Goal: Task Accomplishment & Management: Manage account settings

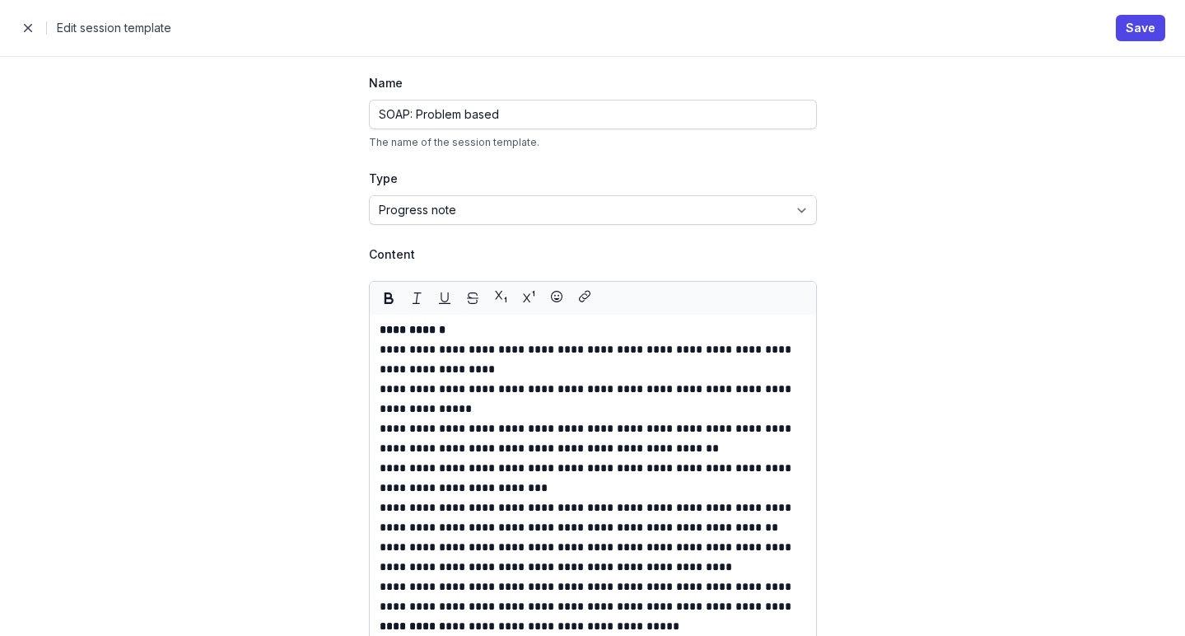
scroll to position [7, 0]
click at [27, 26] on span "button" at bounding box center [28, 28] width 33 height 33
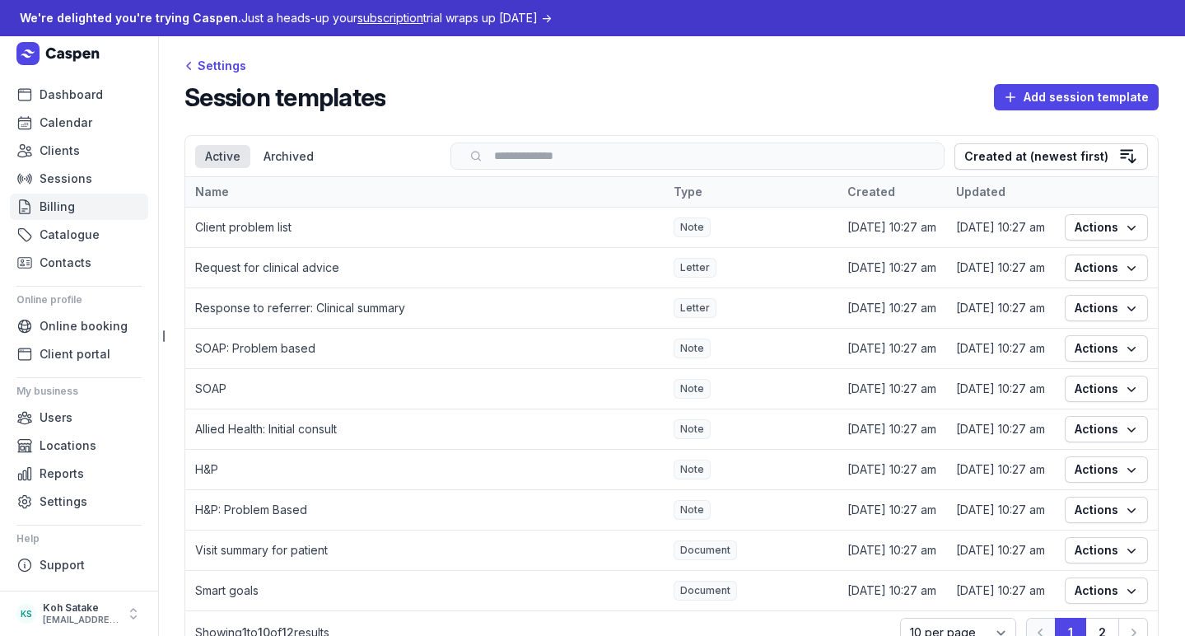
click at [56, 209] on span "Billing" at bounding box center [57, 207] width 35 height 20
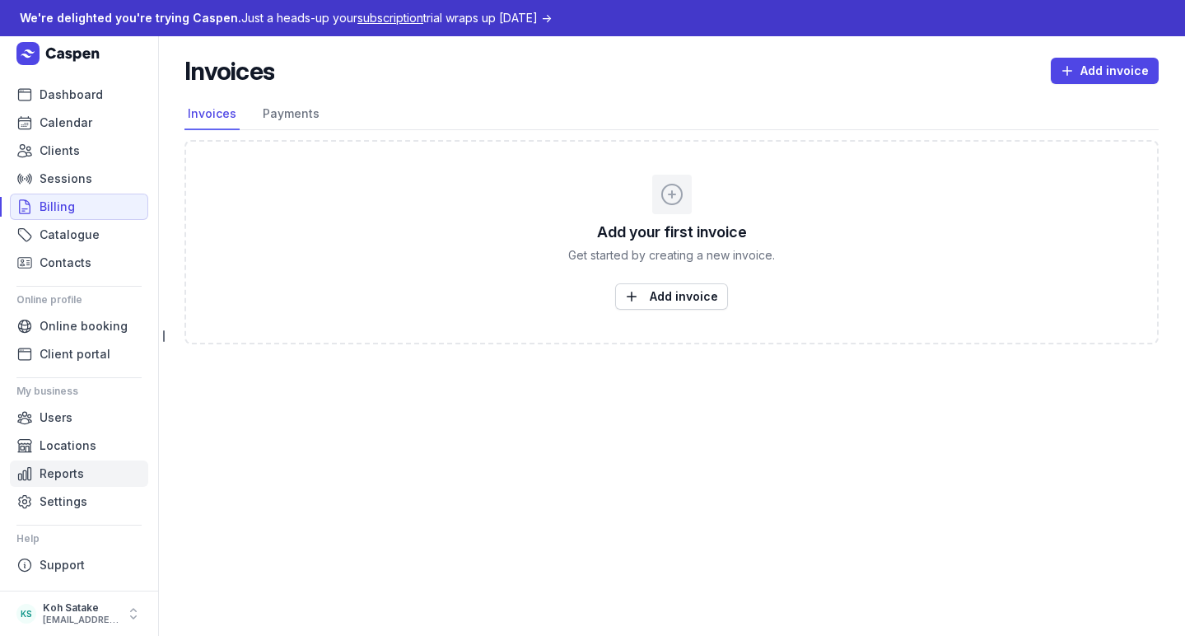
click at [98, 485] on link "Reports" at bounding box center [79, 473] width 138 height 26
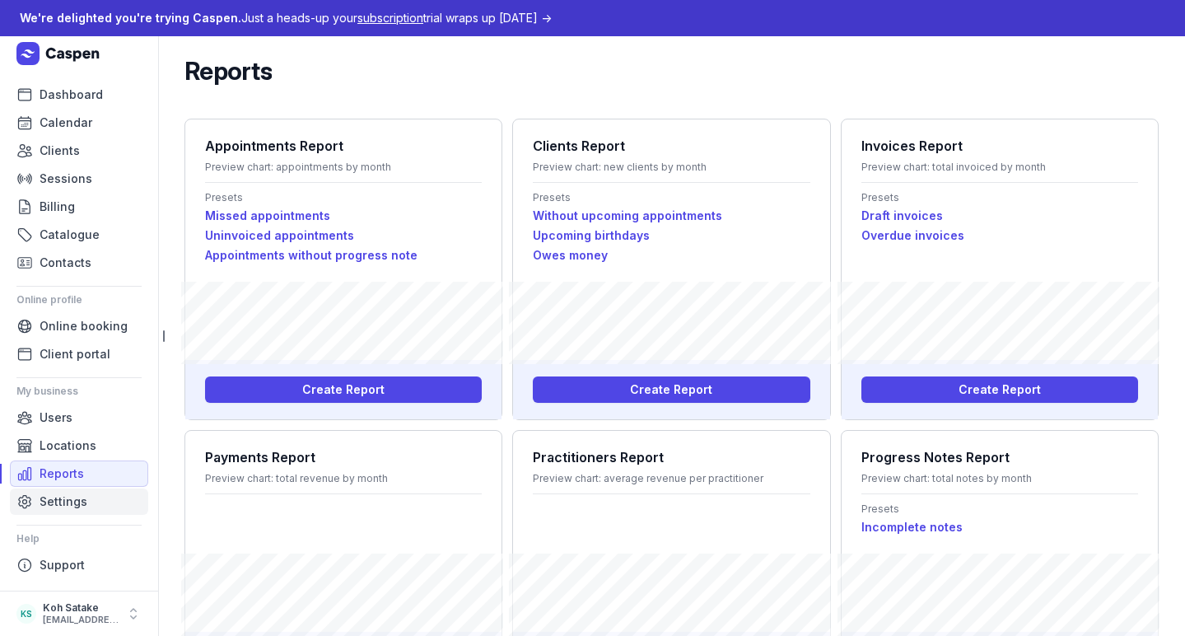
click at [100, 496] on link "Settings" at bounding box center [79, 501] width 138 height 26
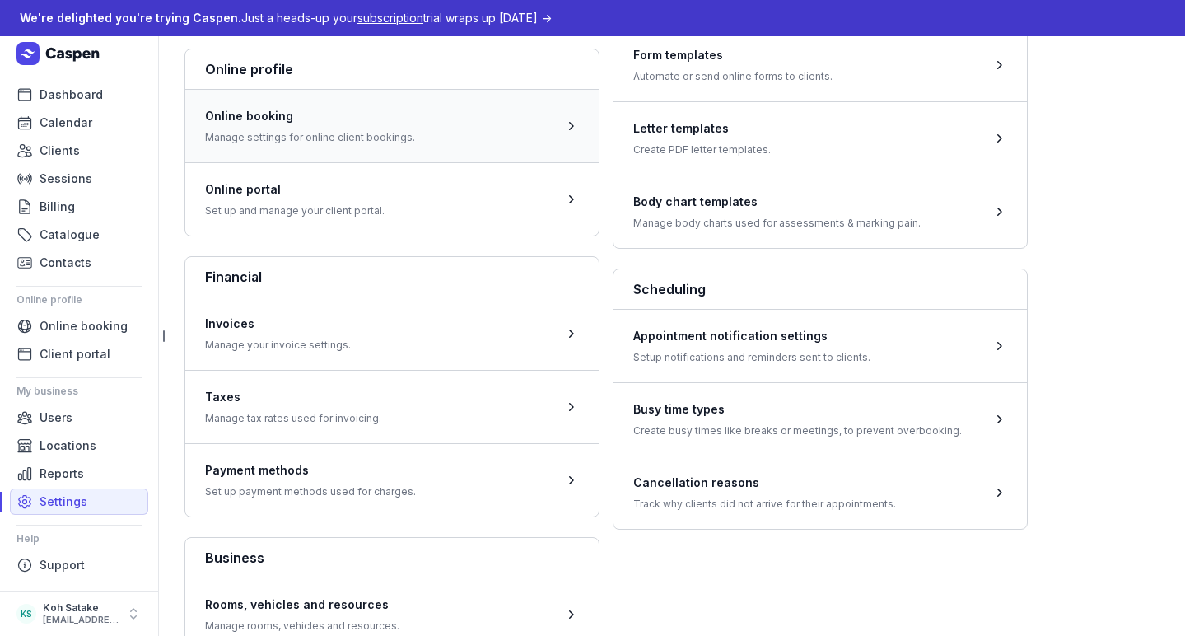
scroll to position [405, 0]
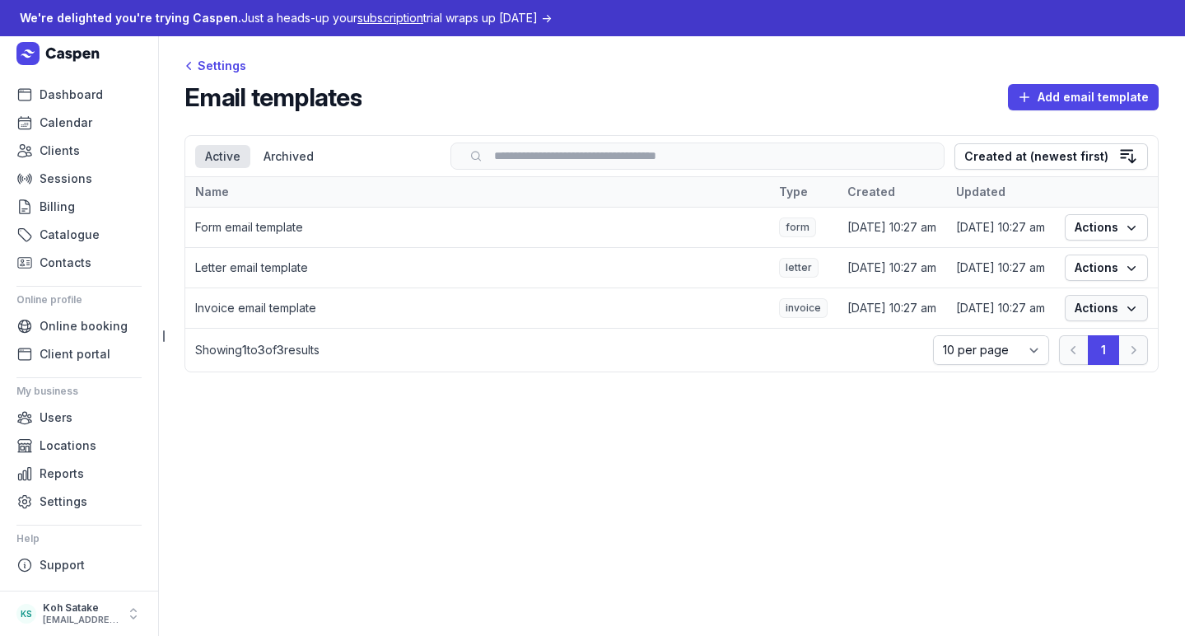
click at [1078, 306] on span "Actions" at bounding box center [1105, 308] width 63 height 20
click at [1061, 342] on link "Edit" at bounding box center [1055, 344] width 184 height 23
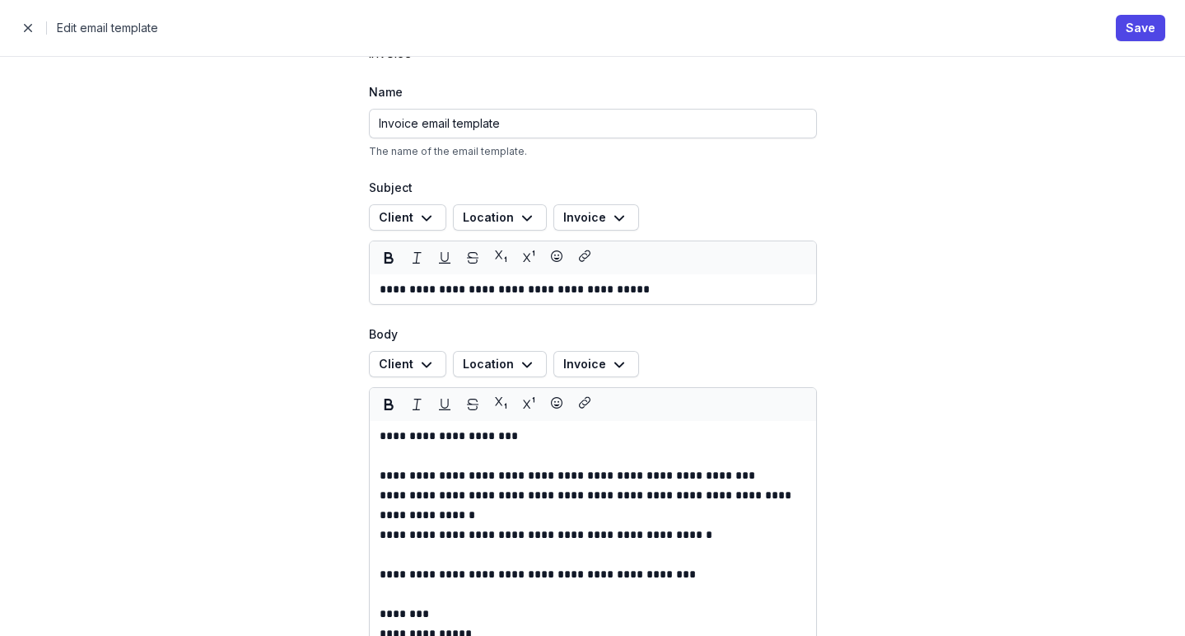
scroll to position [58, 0]
click at [694, 285] on p "**********" at bounding box center [593, 288] width 426 height 20
click at [373, 289] on div "**********" at bounding box center [593, 288] width 446 height 30
click at [380, 288] on p "**********" at bounding box center [593, 288] width 426 height 20
click at [417, 220] on icon "button" at bounding box center [427, 217] width 20 height 20
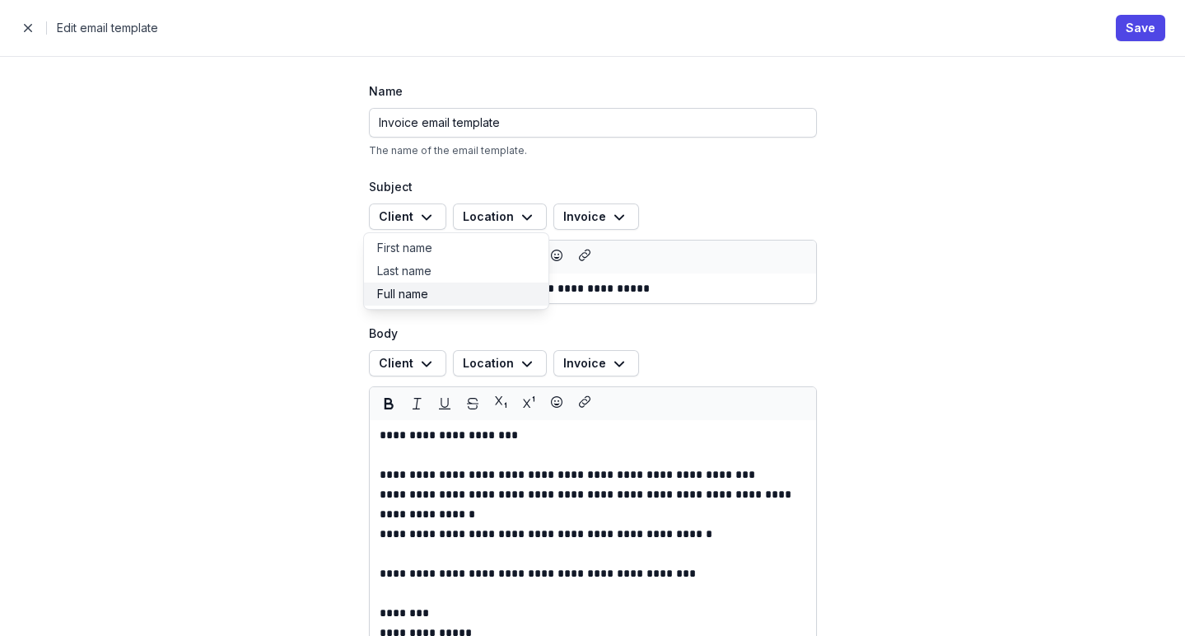
click at [412, 290] on button "Full name" at bounding box center [456, 293] width 184 height 23
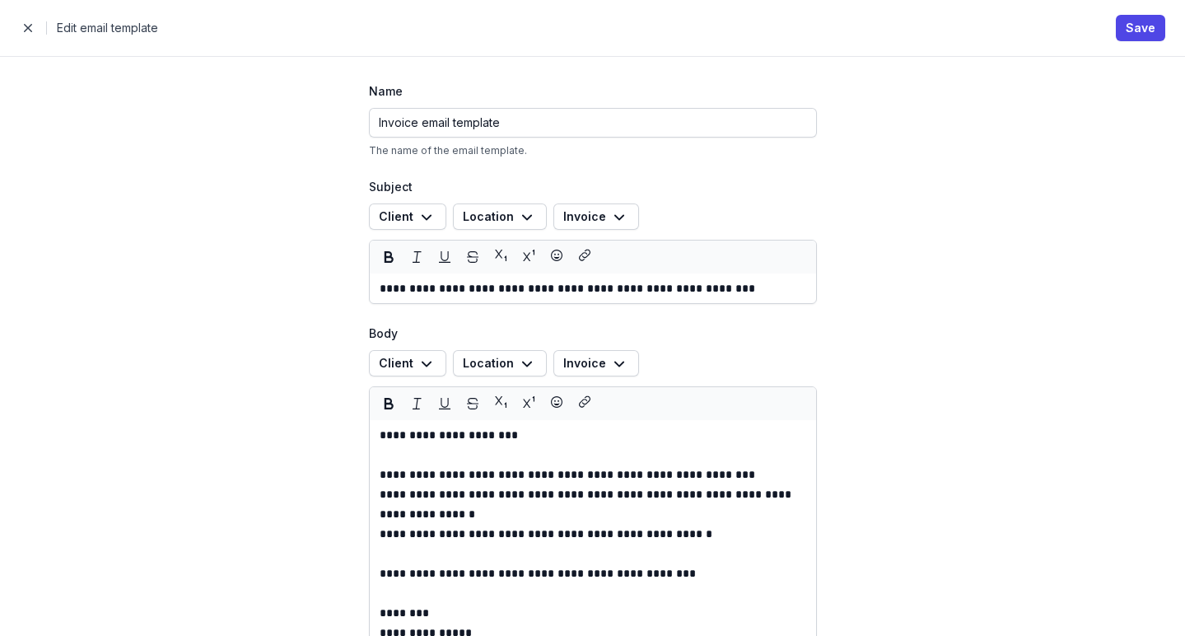
click at [469, 289] on p "**********" at bounding box center [593, 288] width 426 height 20
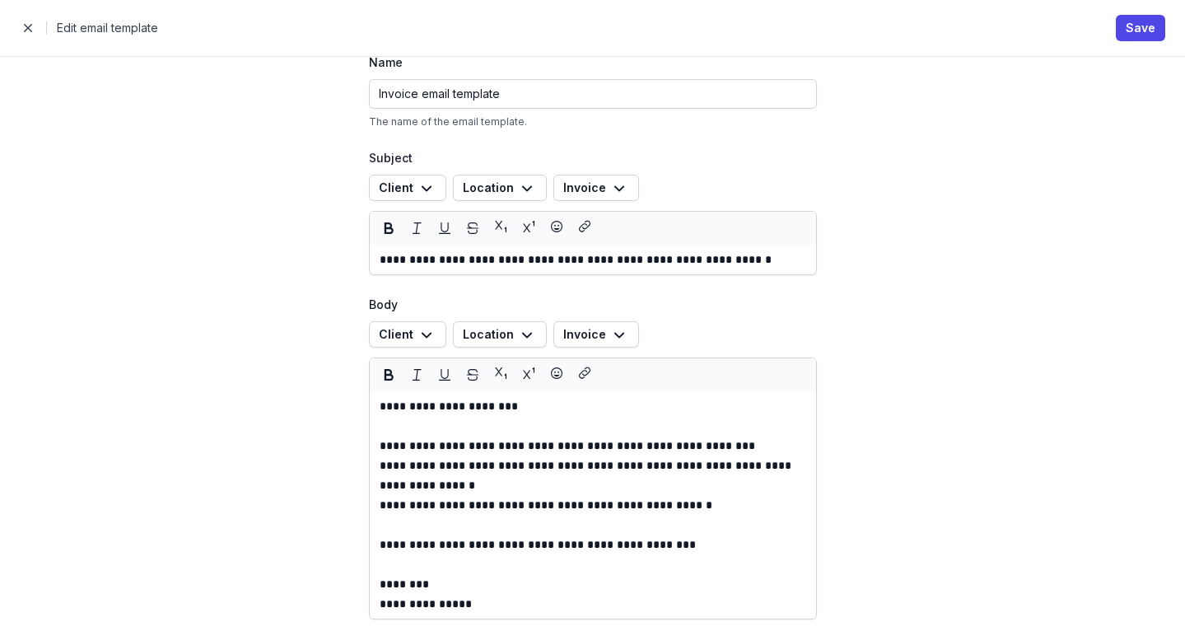
scroll to position [86, 0]
click at [525, 432] on p at bounding box center [593, 426] width 426 height 20
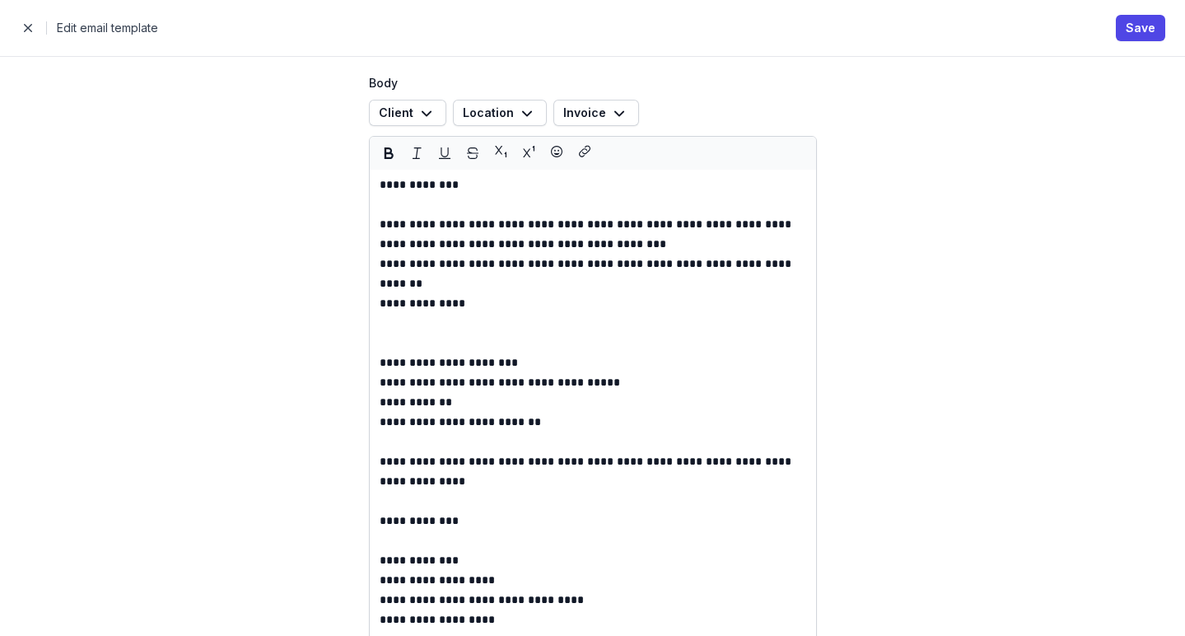
scroll to position [306, 0]
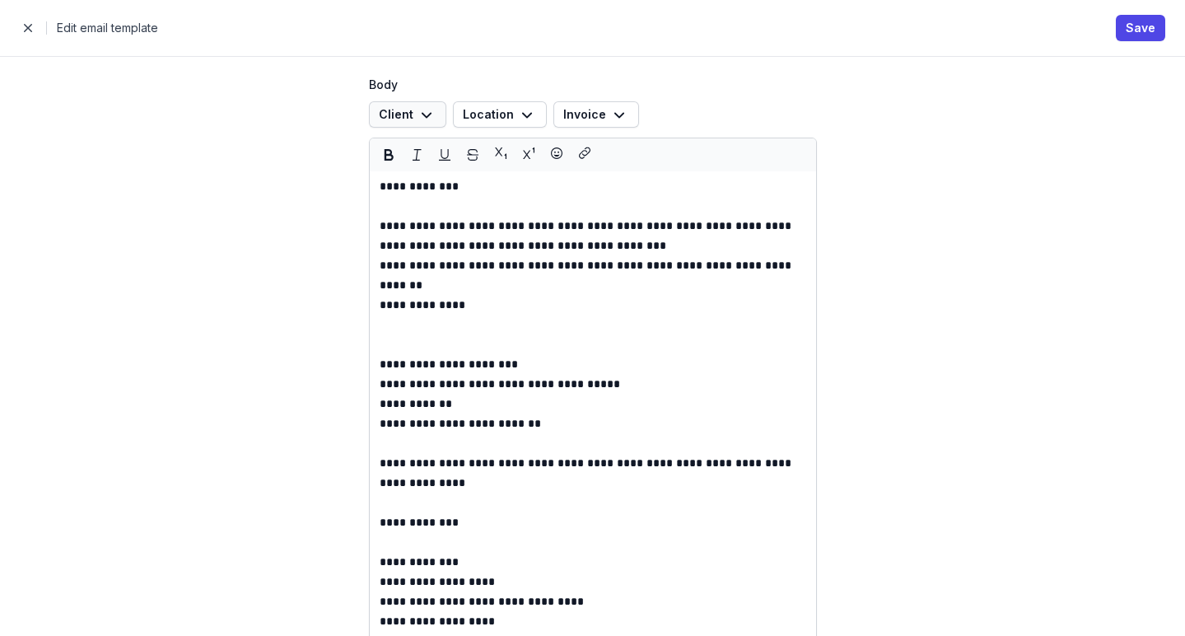
click at [425, 120] on icon "button" at bounding box center [427, 115] width 20 height 20
click at [306, 180] on div "**********" at bounding box center [592, 346] width 1185 height 580
drag, startPoint x: 476, startPoint y: 246, endPoint x: 368, endPoint y: 240, distance: 108.1
click at [370, 240] on div "**********" at bounding box center [593, 433] width 446 height 524
click at [422, 118] on icon "button" at bounding box center [427, 115] width 20 height 20
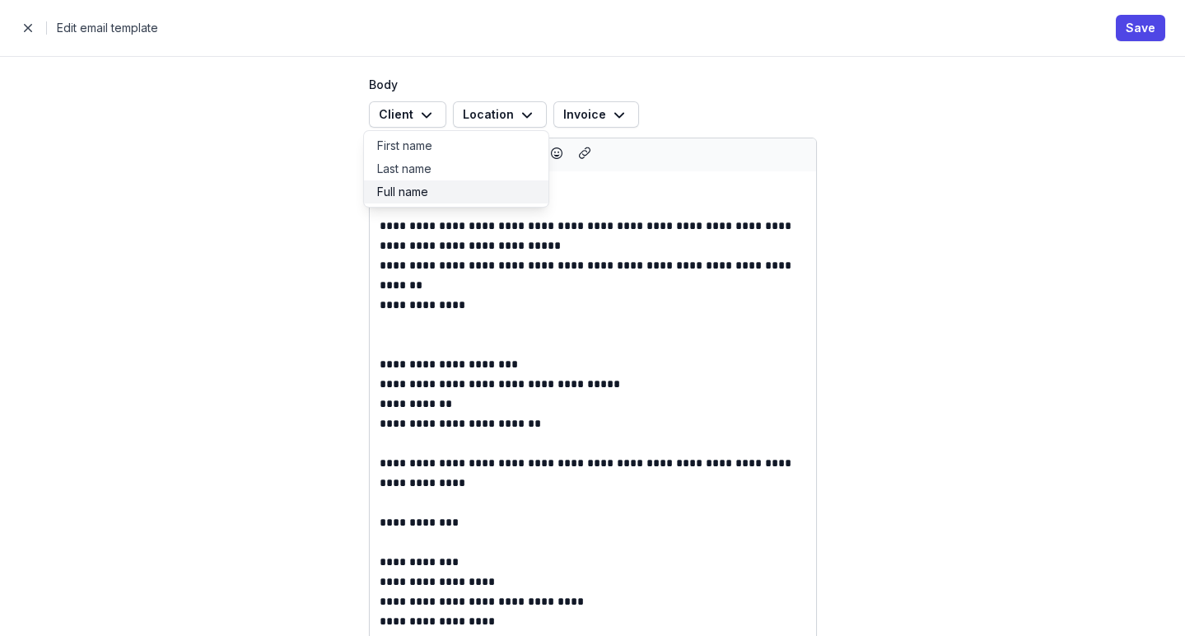
click at [416, 189] on button "Full name" at bounding box center [456, 191] width 184 height 23
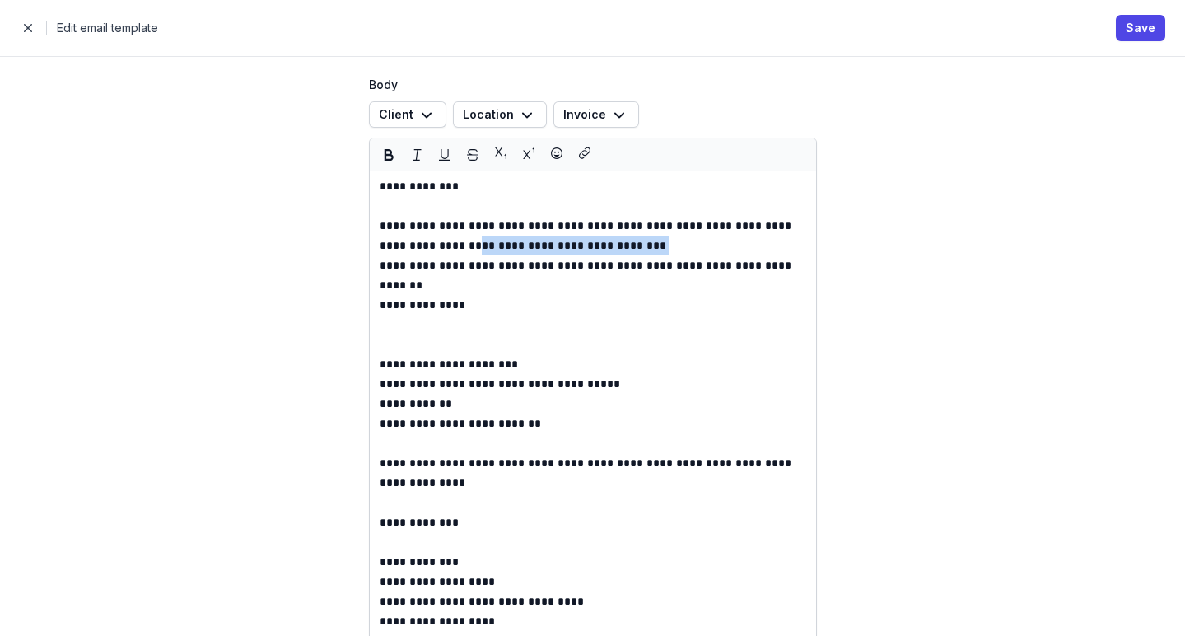
drag, startPoint x: 695, startPoint y: 240, endPoint x: 492, endPoint y: 240, distance: 203.4
click at [492, 240] on p "**********" at bounding box center [593, 236] width 426 height 40
click at [565, 108] on div "Invoice" at bounding box center [584, 115] width 43 height 20
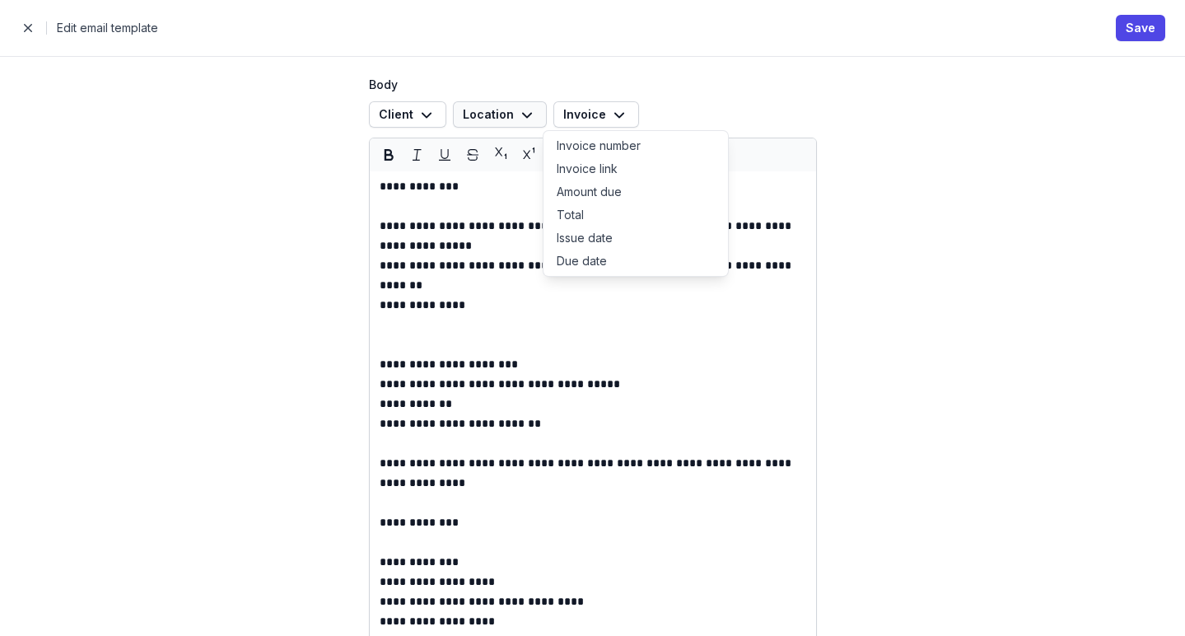
click at [522, 114] on icon "button" at bounding box center [527, 115] width 20 height 20
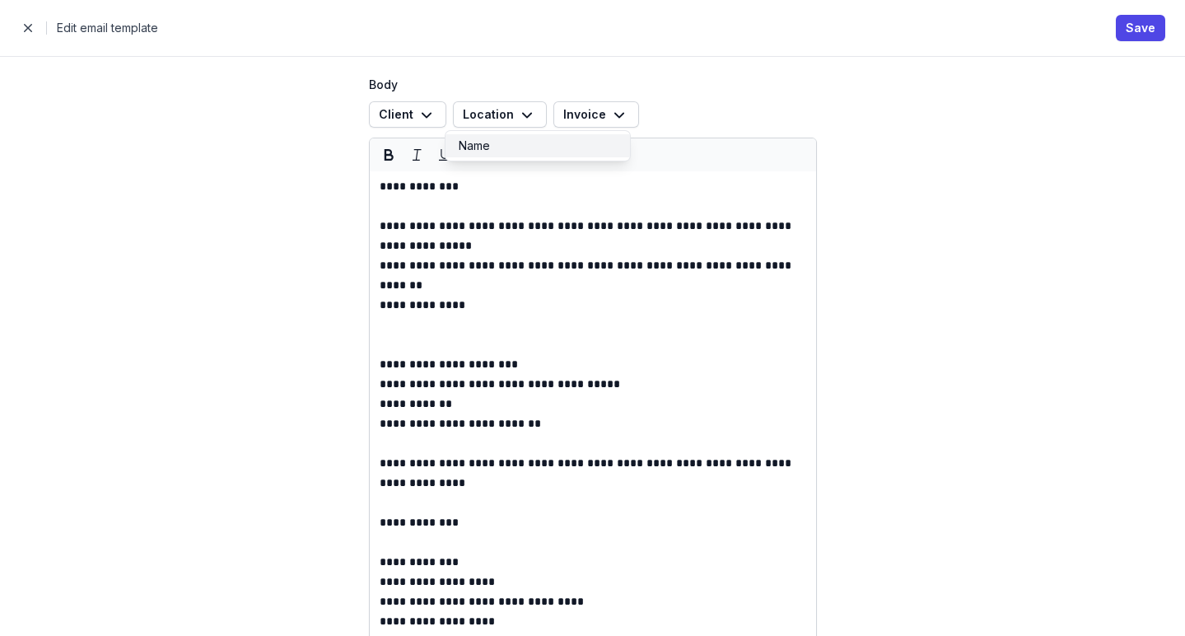
click at [521, 138] on button "Name" at bounding box center [537, 145] width 184 height 23
drag, startPoint x: 653, startPoint y: 265, endPoint x: 538, endPoint y: 261, distance: 115.3
click at [538, 261] on p "**********" at bounding box center [593, 275] width 426 height 40
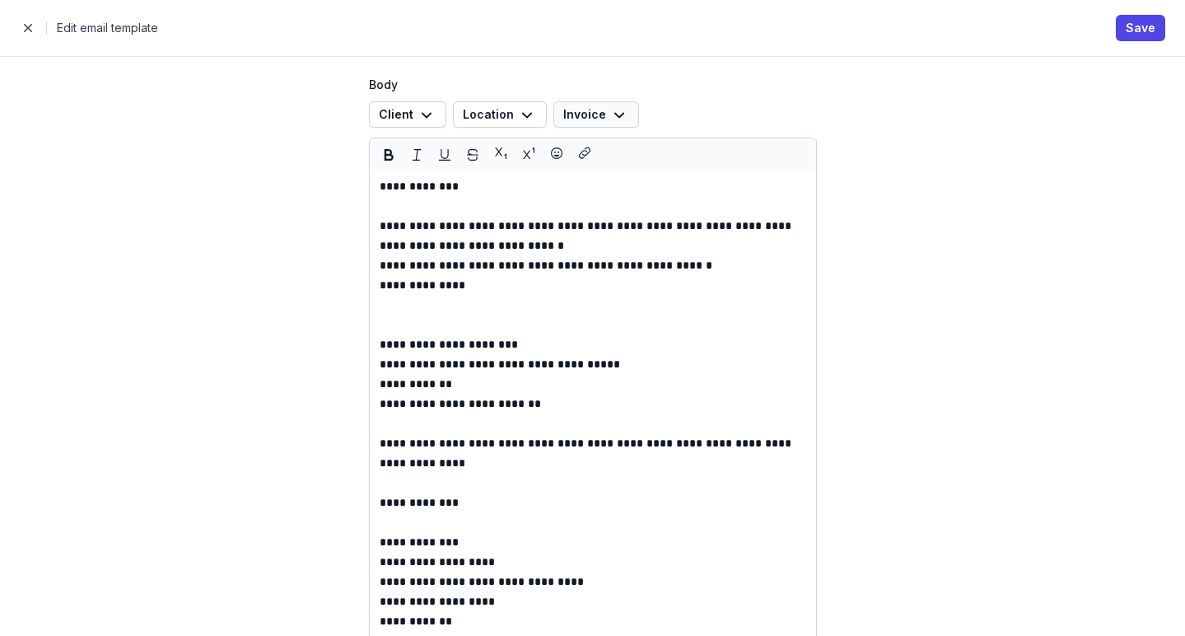
click at [594, 118] on div "Invoice" at bounding box center [596, 115] width 66 height 20
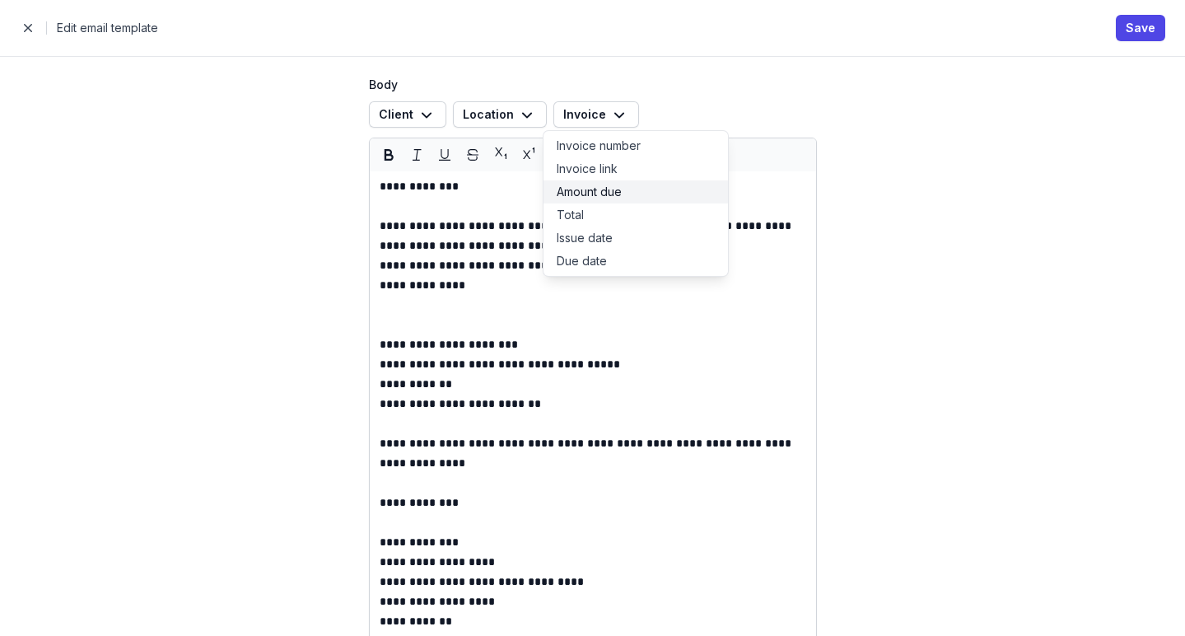
click at [599, 184] on button "Amount due" at bounding box center [635, 191] width 184 height 23
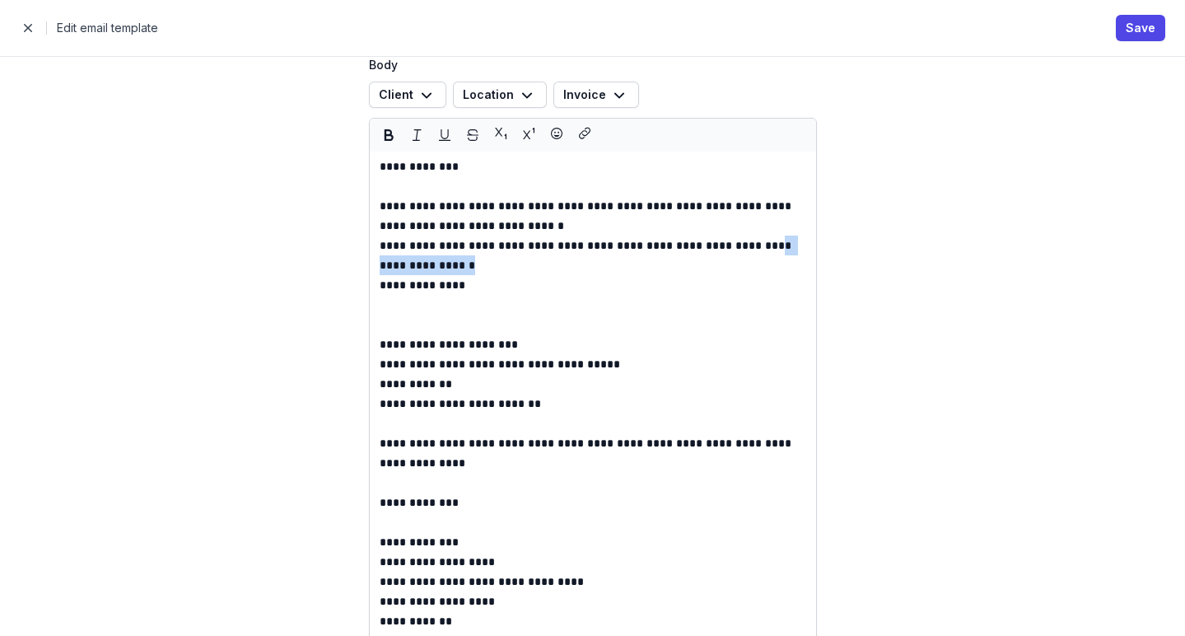
drag, startPoint x: 481, startPoint y: 267, endPoint x: 370, endPoint y: 252, distance: 111.3
click at [370, 252] on div "**********" at bounding box center [593, 413] width 446 height 524
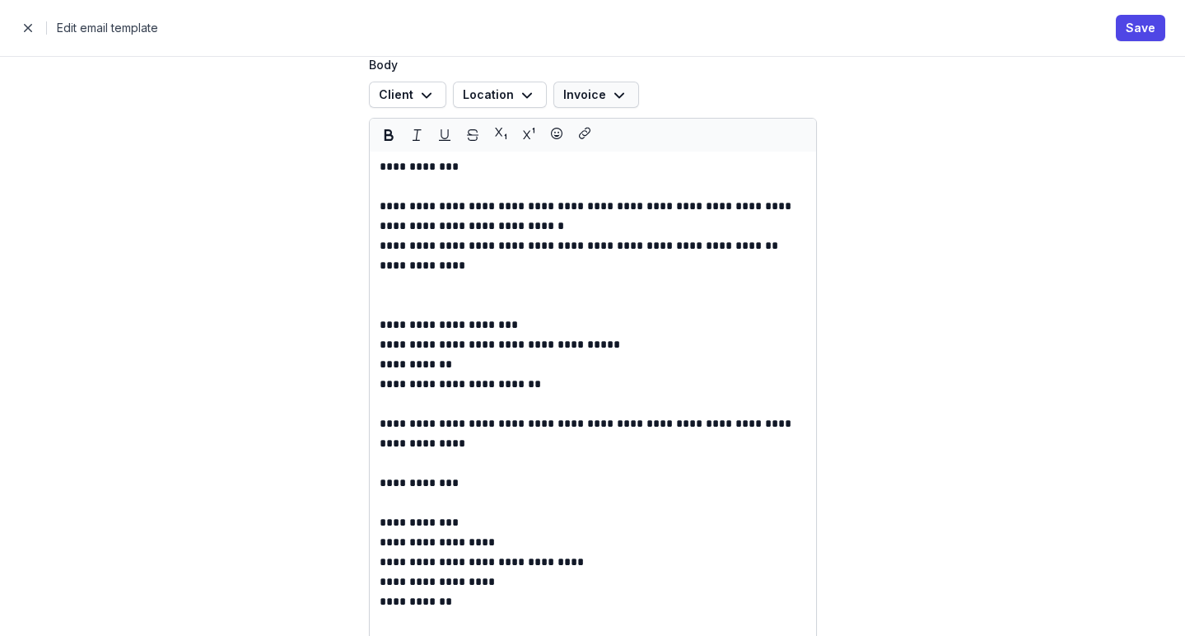
click at [570, 86] on div "Invoice" at bounding box center [584, 95] width 43 height 20
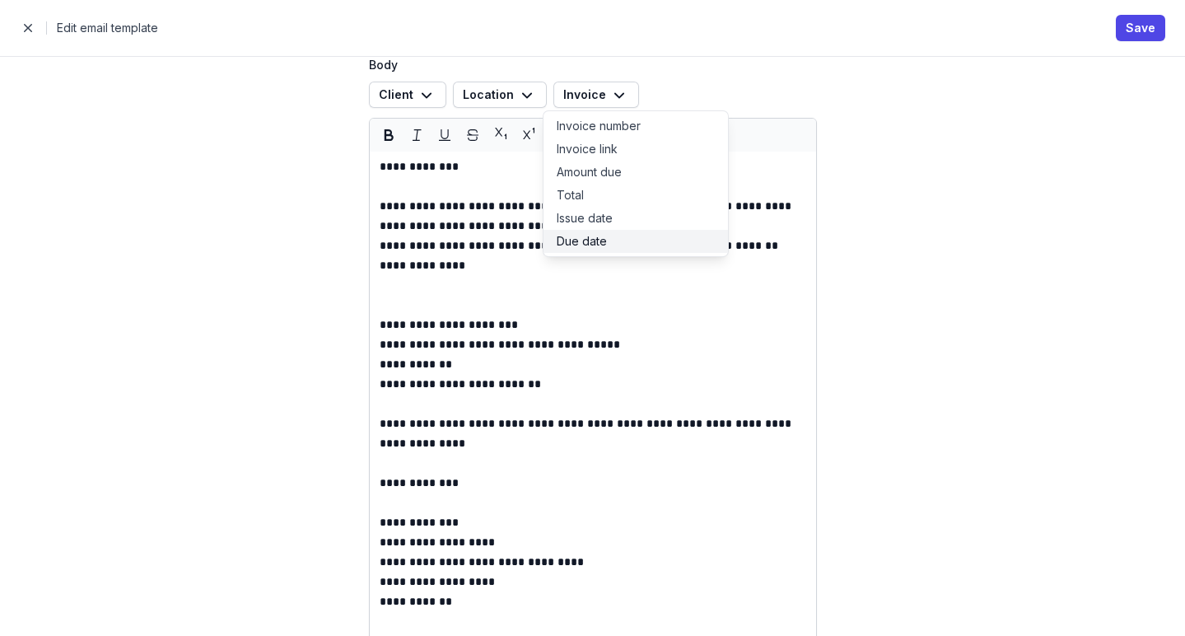
click at [591, 240] on button "Due date" at bounding box center [635, 241] width 184 height 23
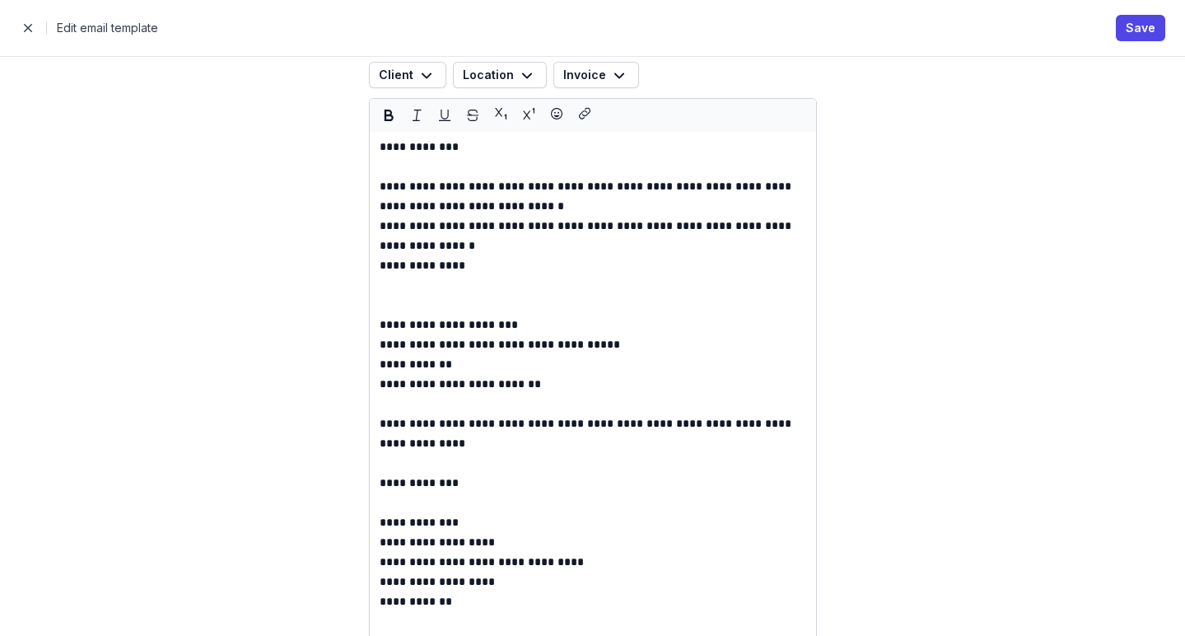
click at [569, 246] on p "**********" at bounding box center [593, 236] width 426 height 40
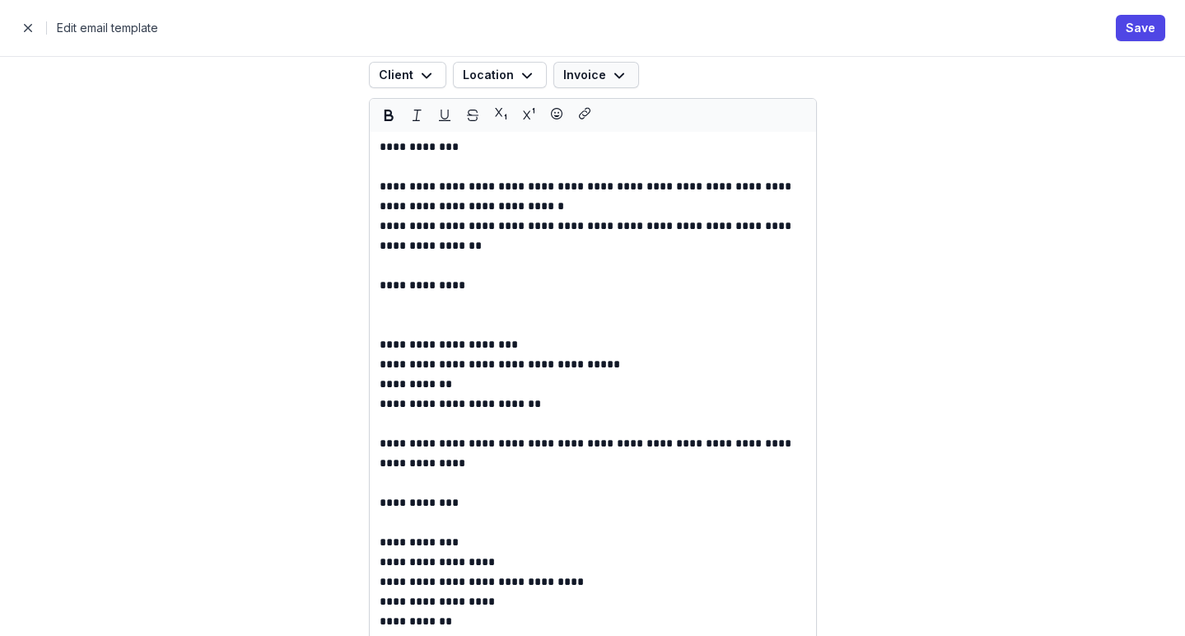
click at [619, 82] on button "Invoice" at bounding box center [596, 75] width 86 height 26
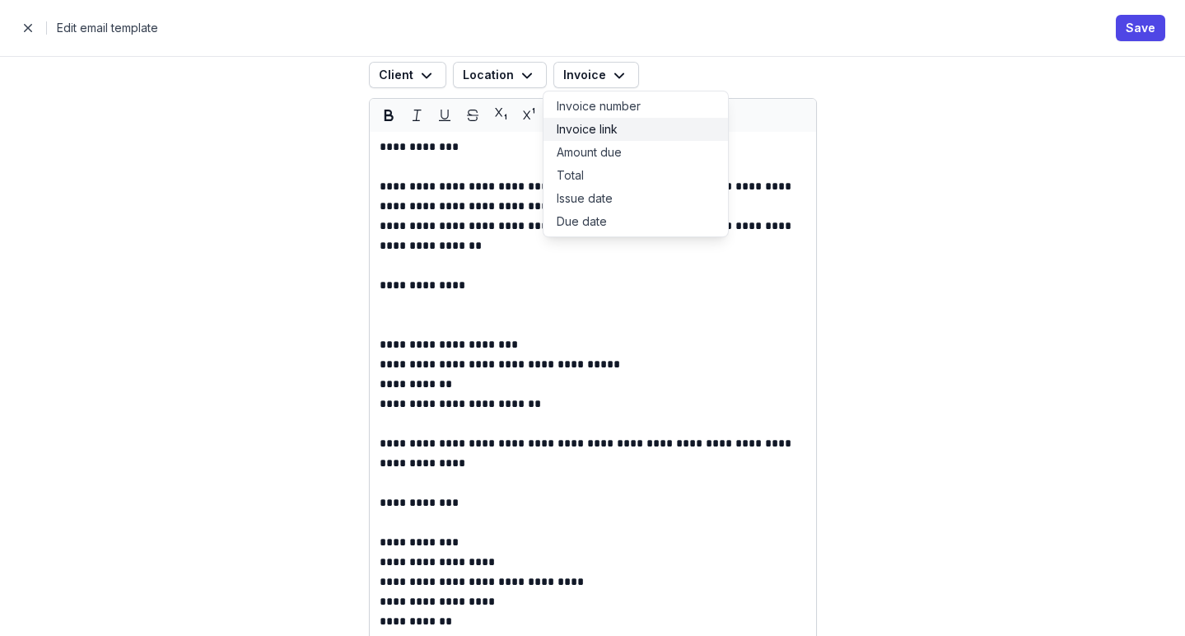
click at [616, 124] on button "Invoice link" at bounding box center [635, 129] width 184 height 23
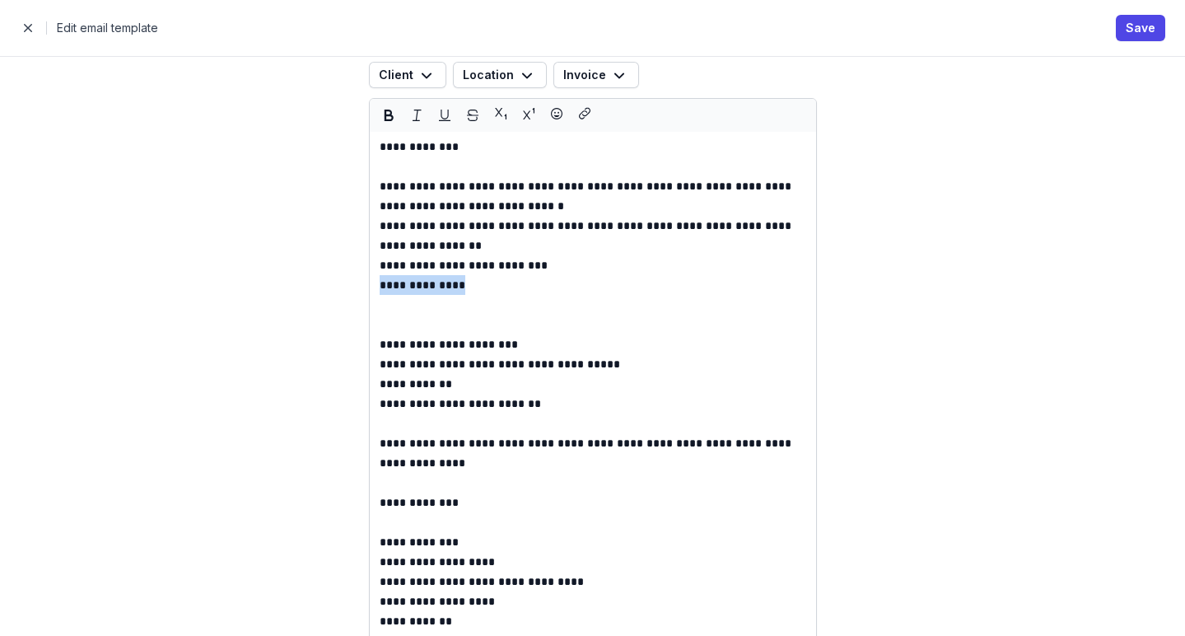
drag, startPoint x: 471, startPoint y: 281, endPoint x: 344, endPoint y: 277, distance: 126.8
click at [344, 277] on div "**********" at bounding box center [592, 201] width 553 height 981
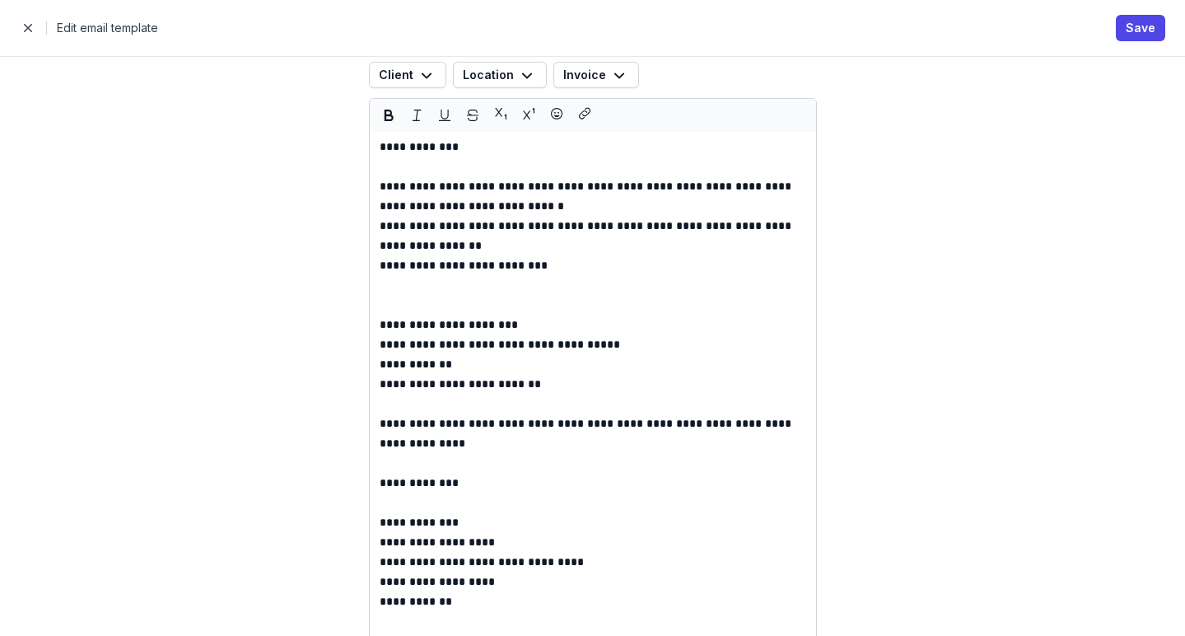
click at [434, 296] on p at bounding box center [593, 305] width 426 height 20
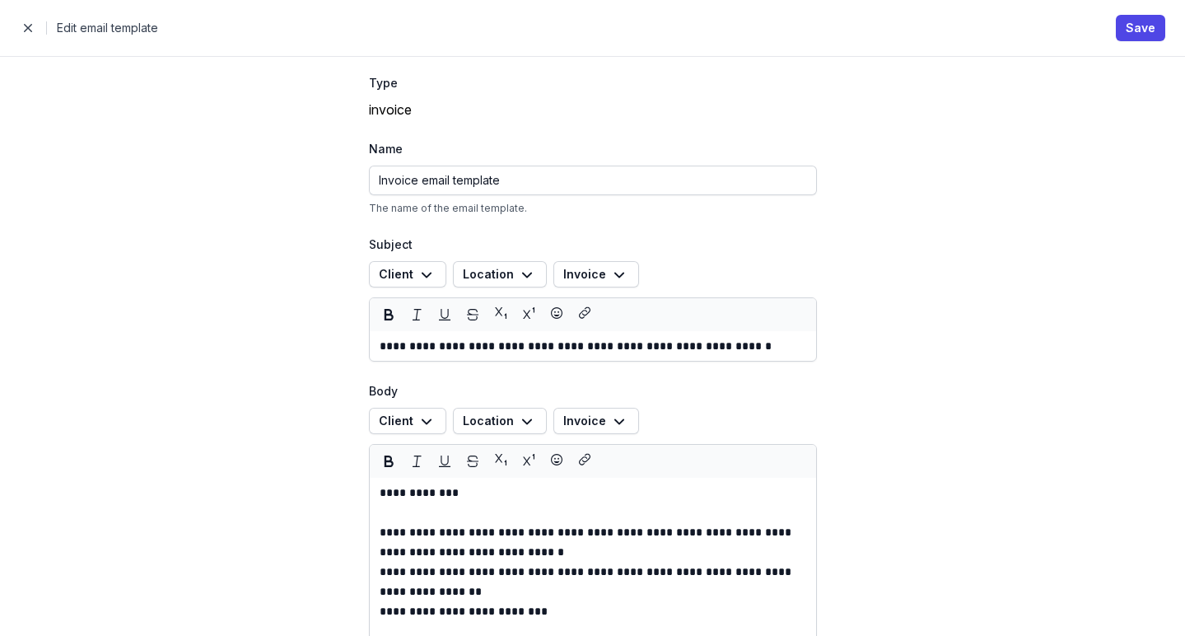
scroll to position [0, 0]
click at [1149, 30] on span "Save" at bounding box center [1140, 28] width 30 height 20
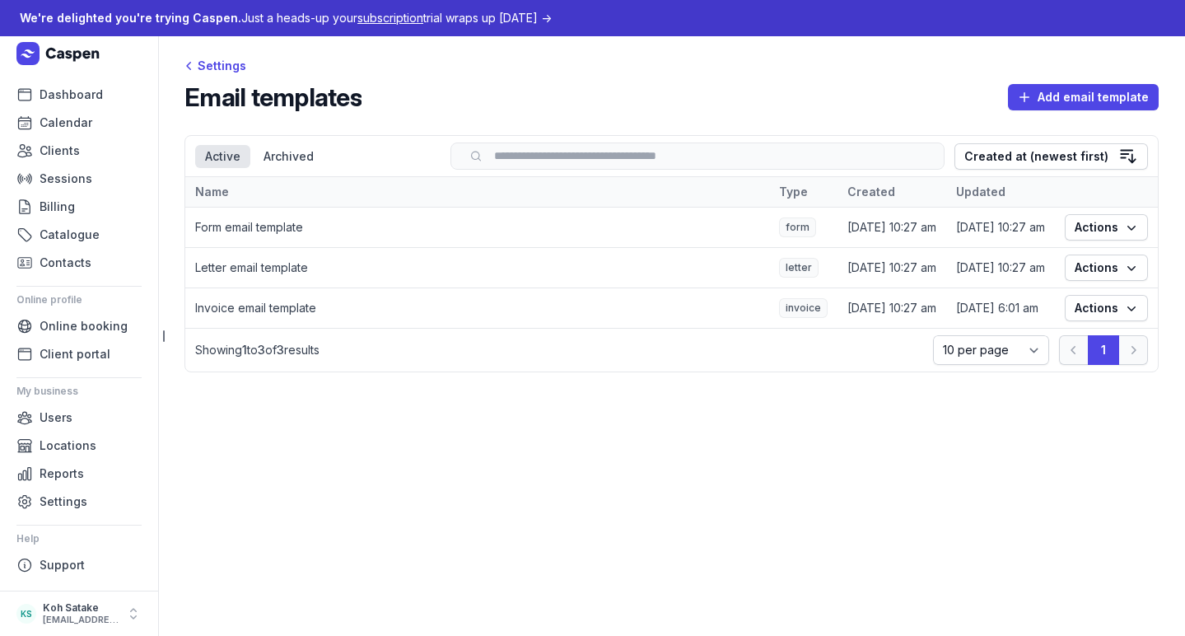
click at [1022, 444] on main "Settings Email templates Add email template Select a tab Active Archived Active…" at bounding box center [671, 335] width 1027 height 599
click at [1113, 234] on span "Actions" at bounding box center [1105, 227] width 63 height 20
click at [813, 426] on main "Settings Email templates Add email template Select a tab Active Archived Active…" at bounding box center [671, 335] width 1027 height 599
click at [66, 449] on span "Locations" at bounding box center [68, 446] width 57 height 20
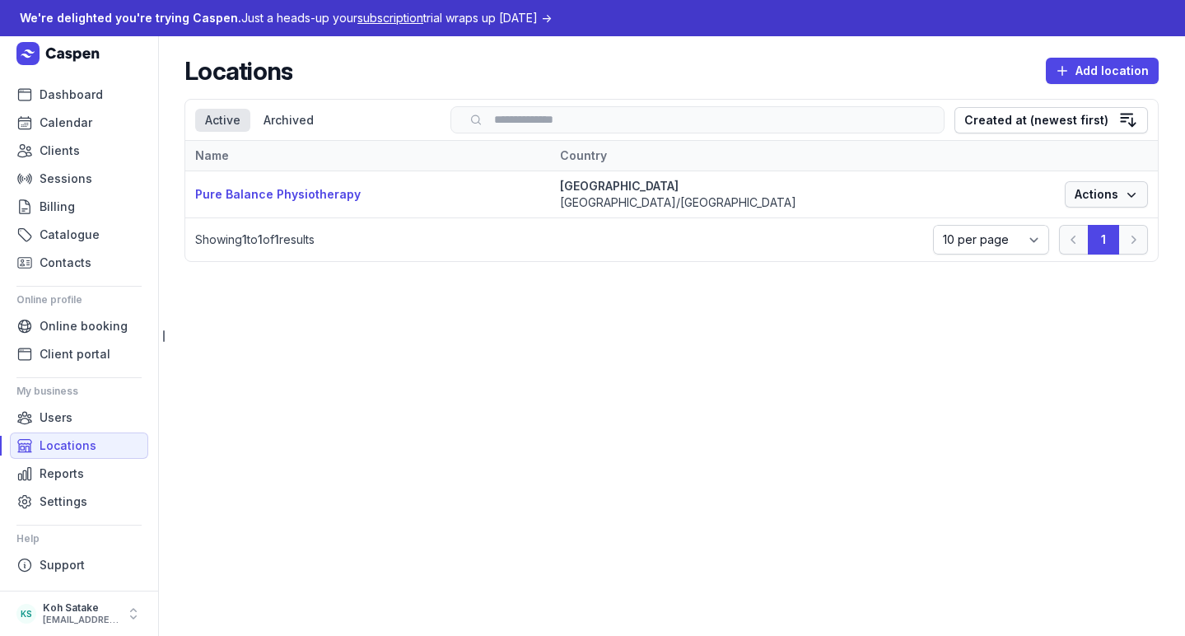
click at [1083, 192] on span "Actions" at bounding box center [1105, 194] width 63 height 20
click at [1067, 231] on link "Edit" at bounding box center [1055, 231] width 184 height 23
select select
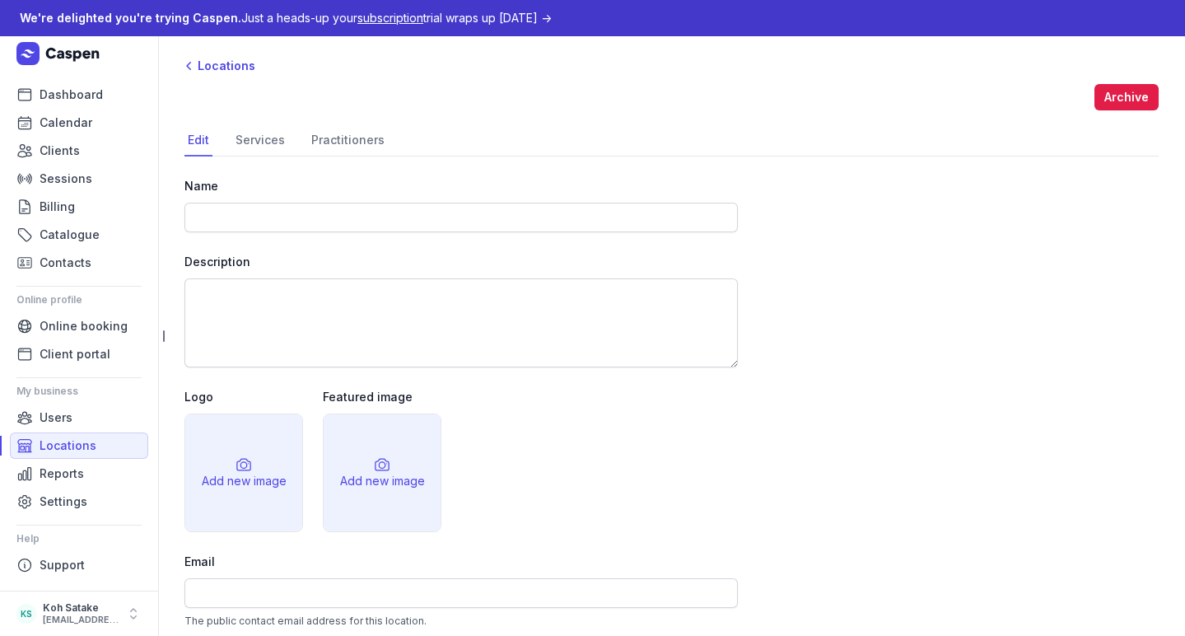
type input "Pure Balance Physiotherapy"
select select "[GEOGRAPHIC_DATA]/[GEOGRAPHIC_DATA]"
select select
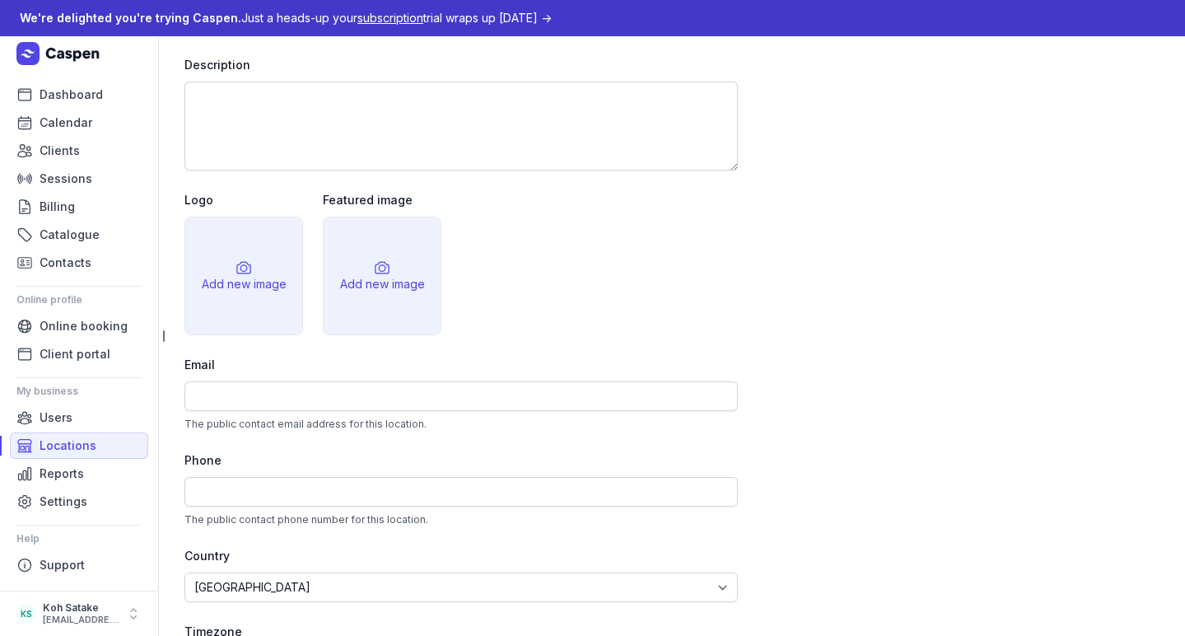
scroll to position [179, 0]
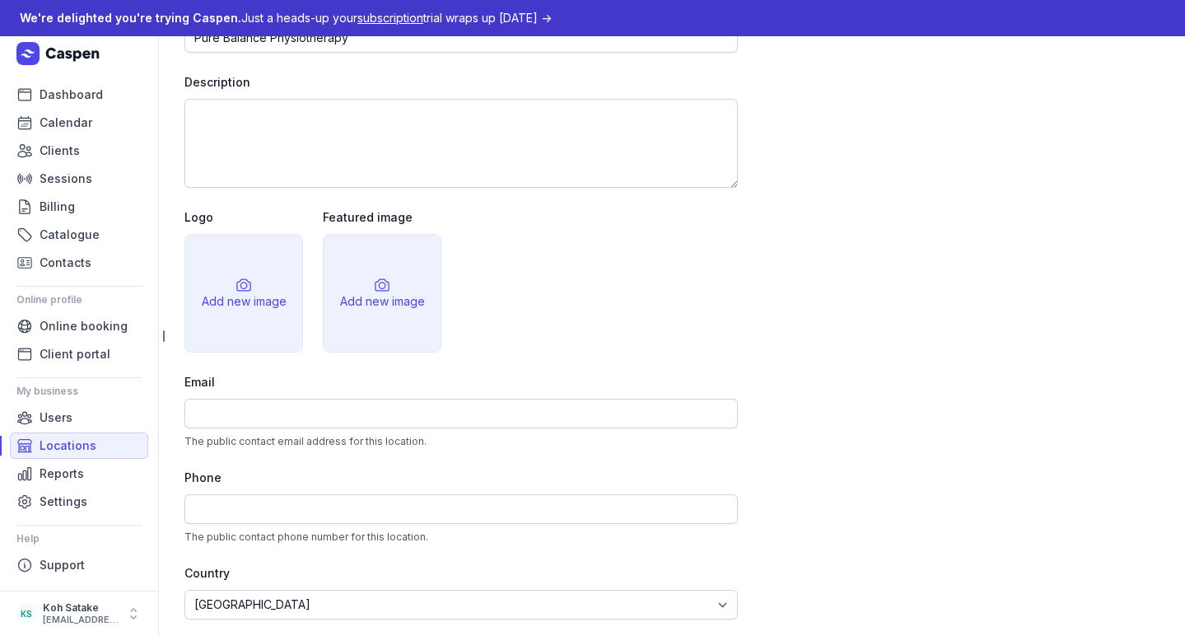
click at [243, 297] on div "Add new image" at bounding box center [244, 301] width 85 height 16
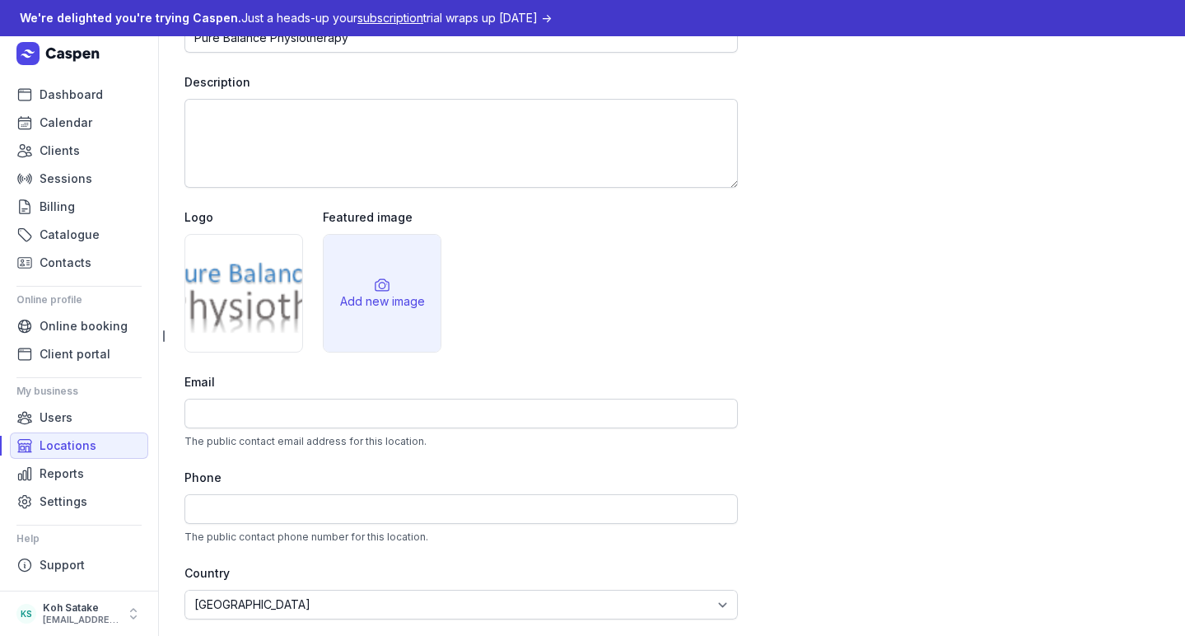
click at [375, 316] on div "Add new image" at bounding box center [382, 293] width 117 height 117
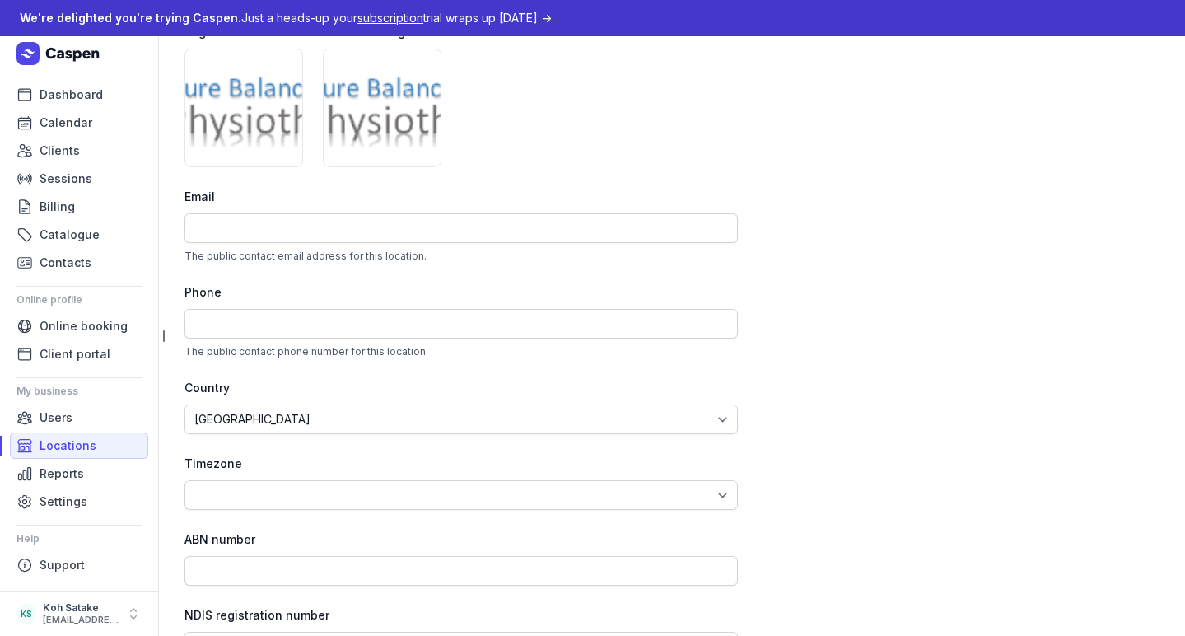
scroll to position [445, 0]
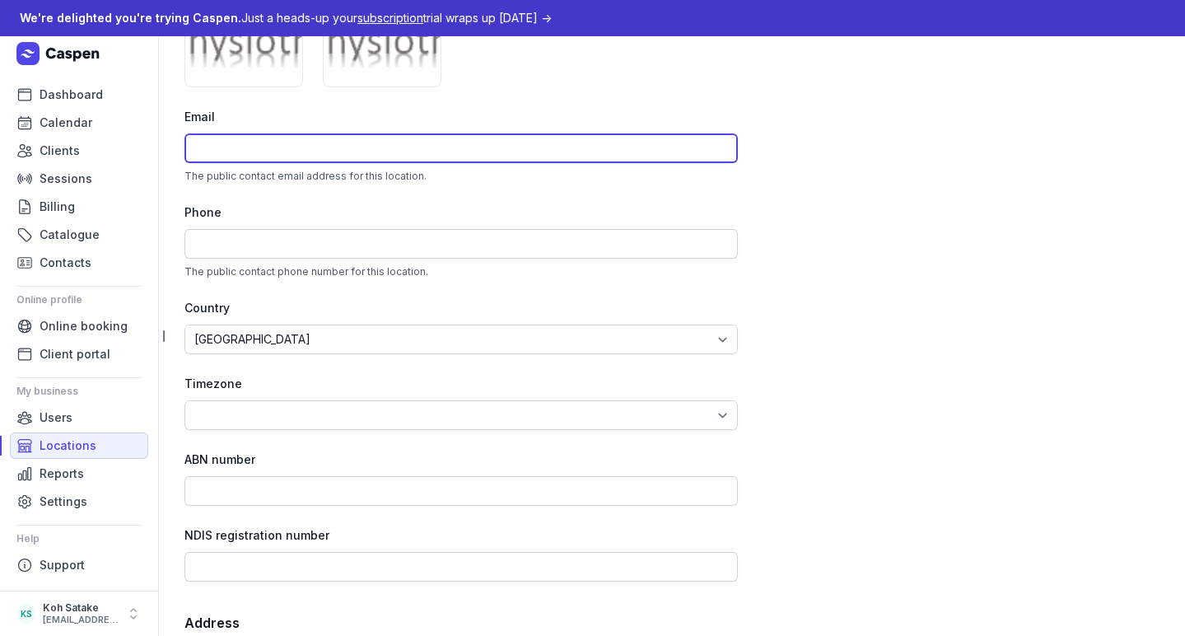
type input "[EMAIL_ADDRESS][DOMAIN_NAME]"
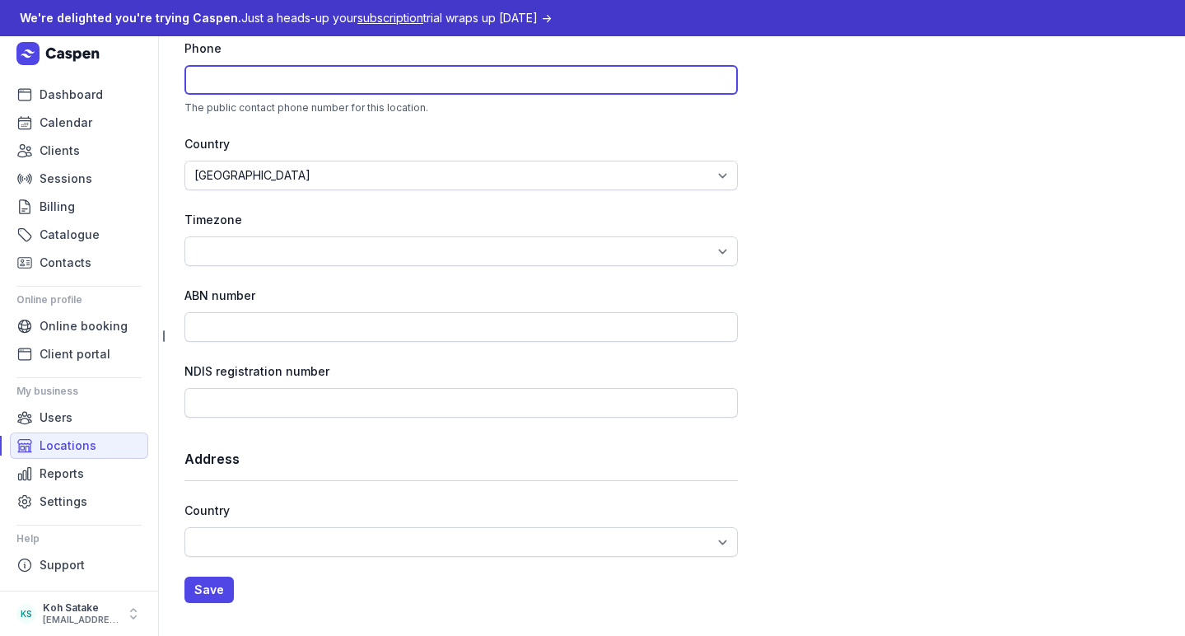
scroll to position [608, 0]
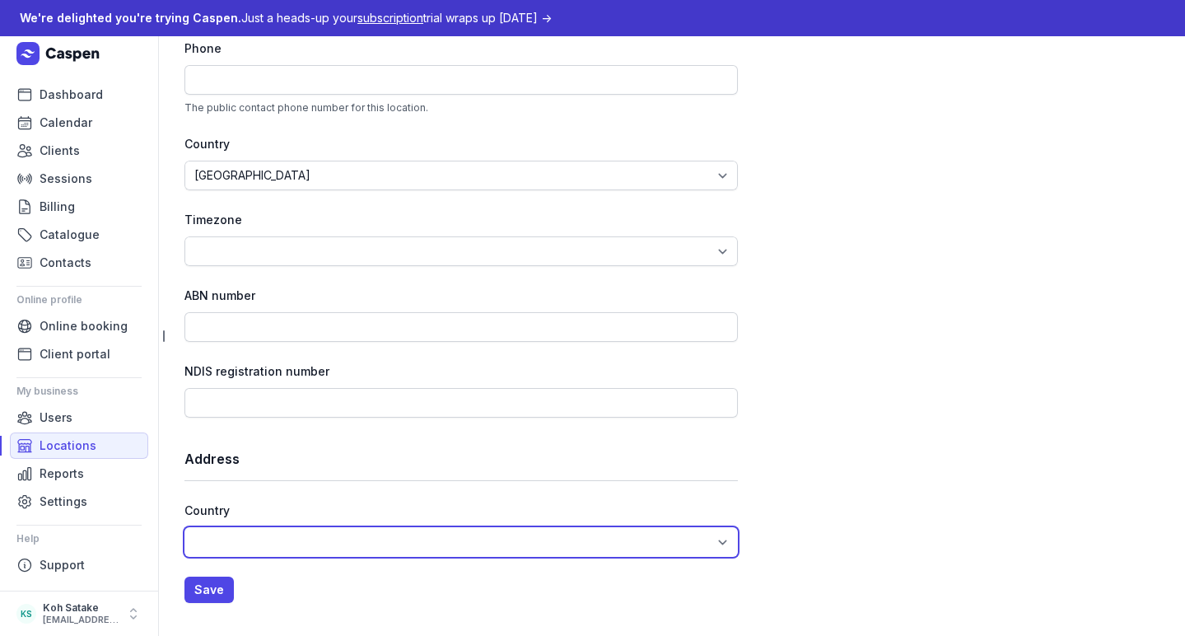
select select "AU"
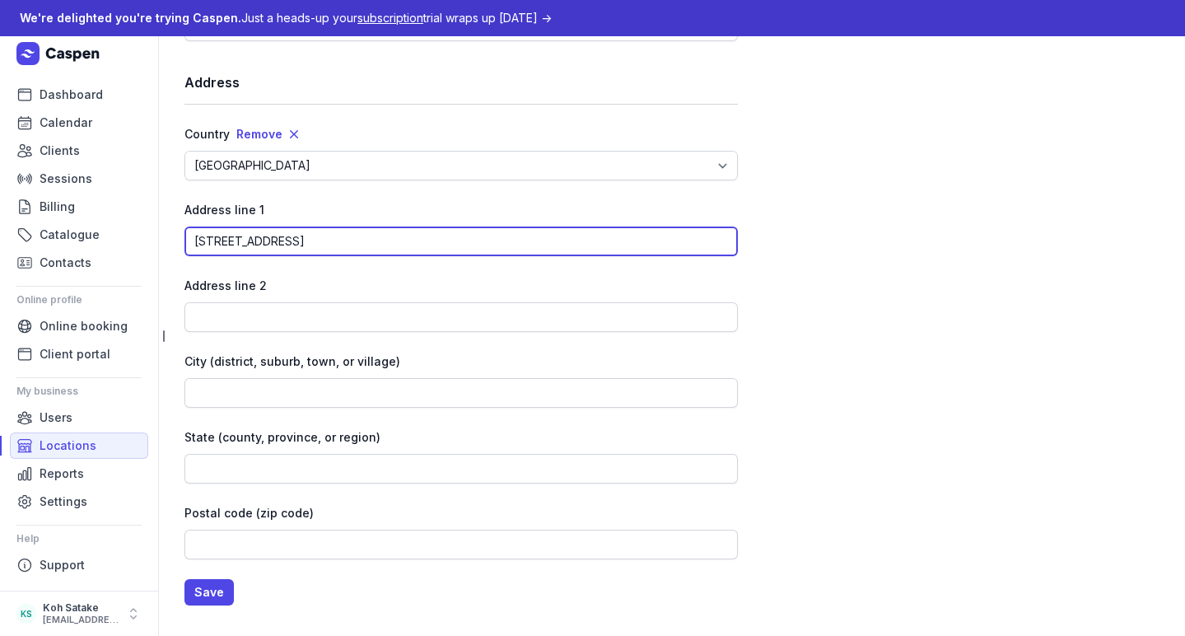
scroll to position [985, 0]
type input "[STREET_ADDRESS]"
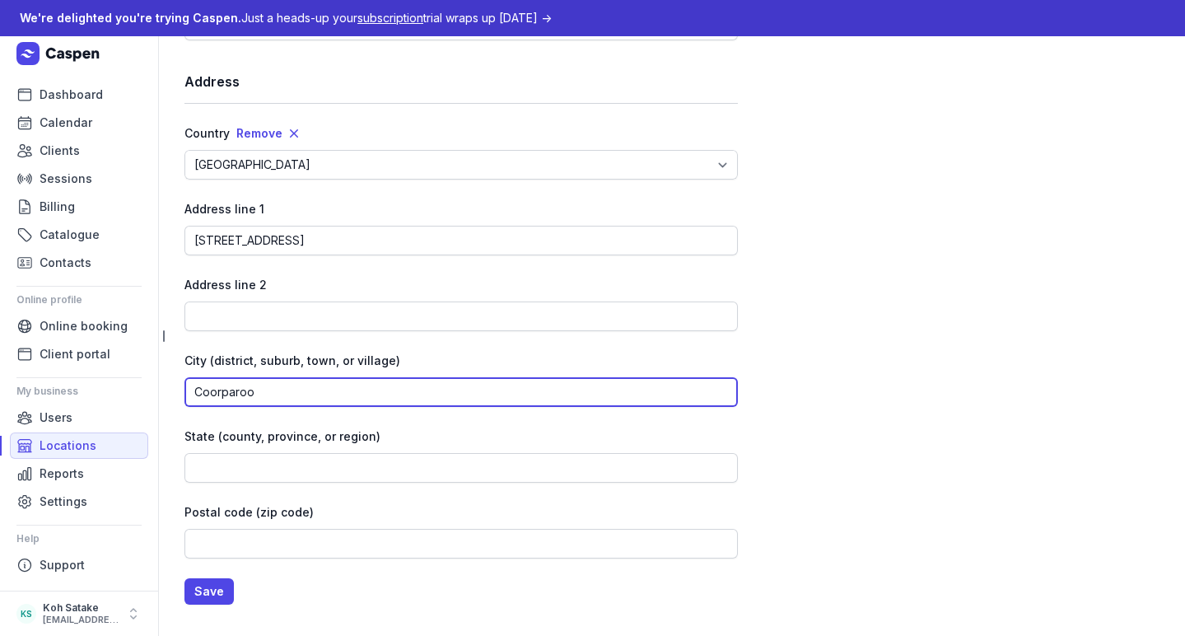
type input "Coorparoo"
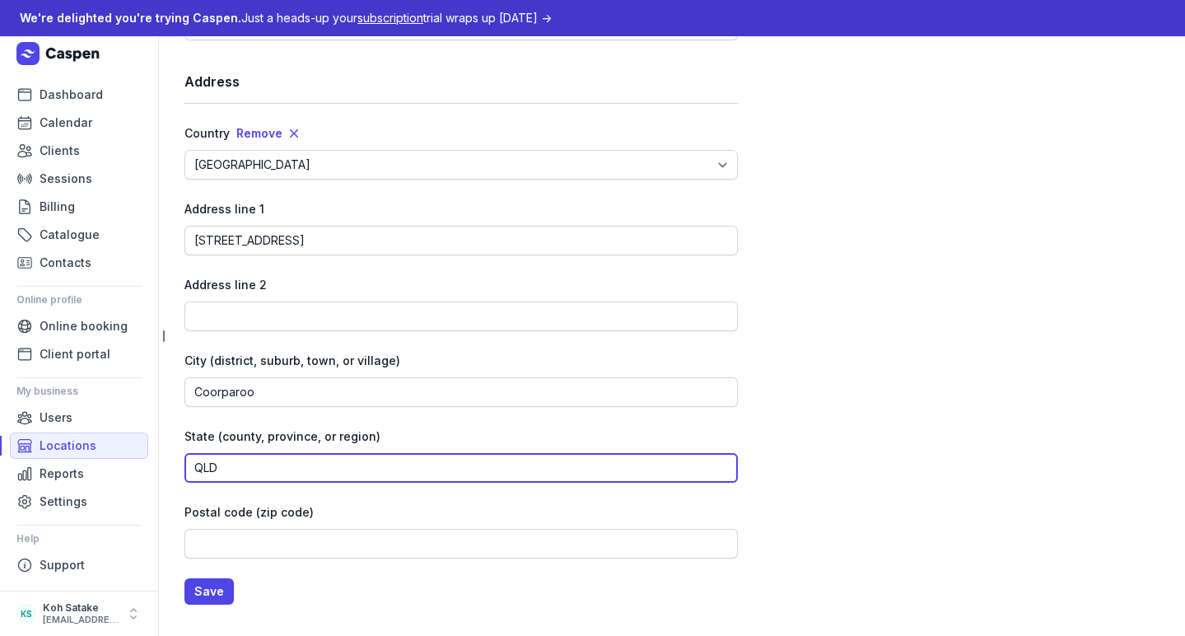
type input "QLD"
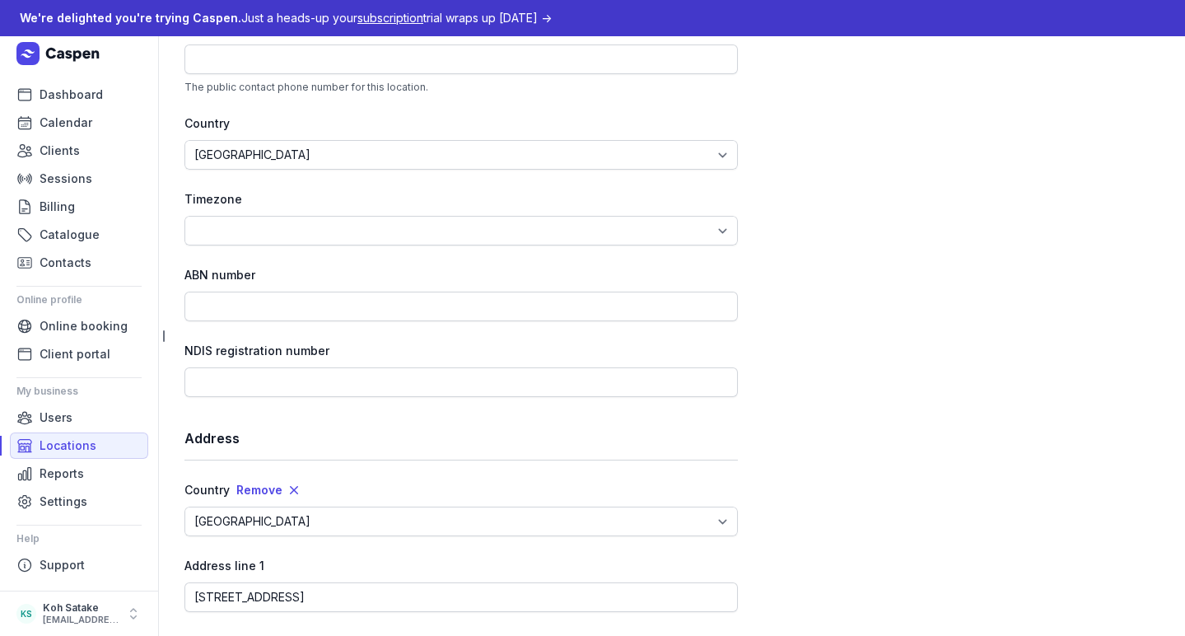
scroll to position [621, 0]
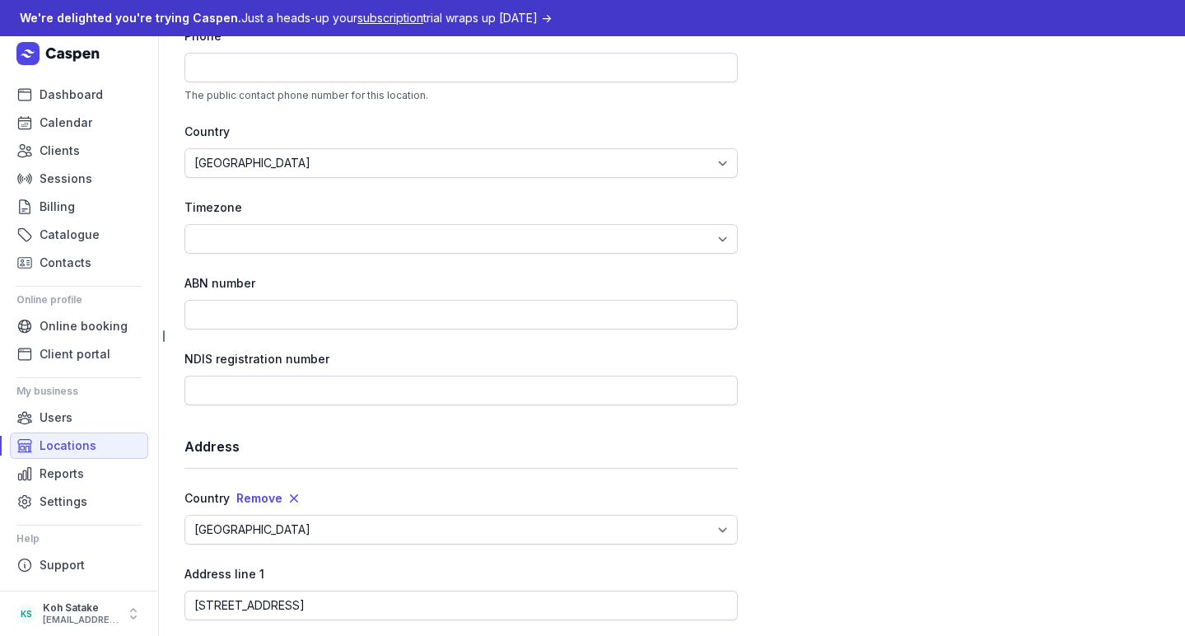
type input "4151"
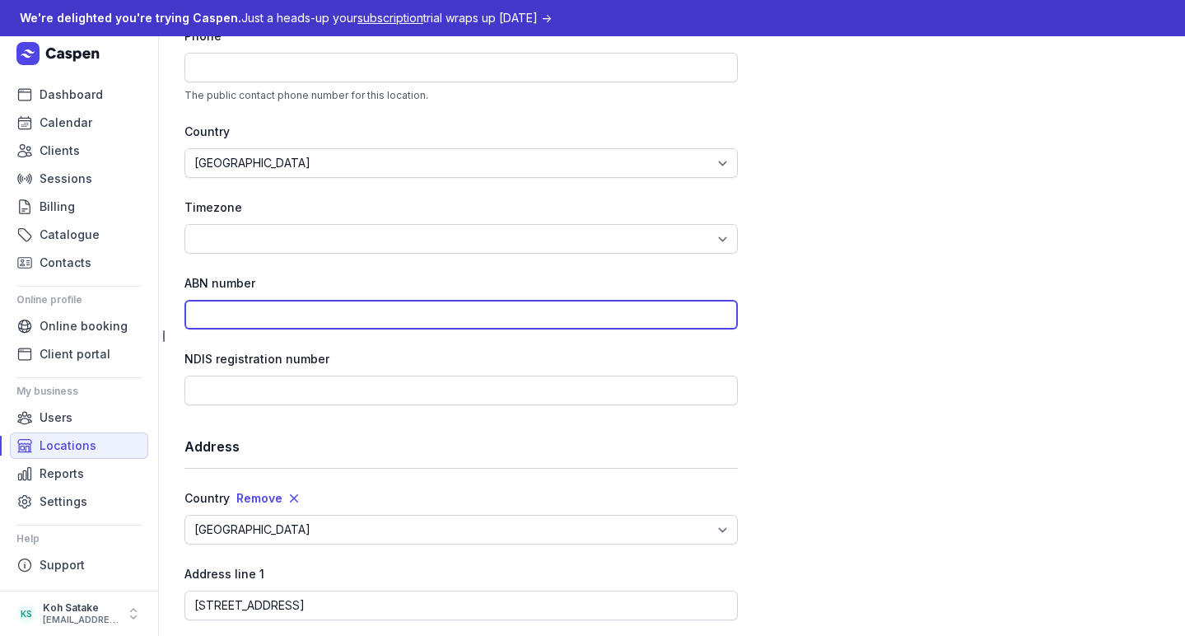
click at [259, 307] on input at bounding box center [460, 315] width 553 height 30
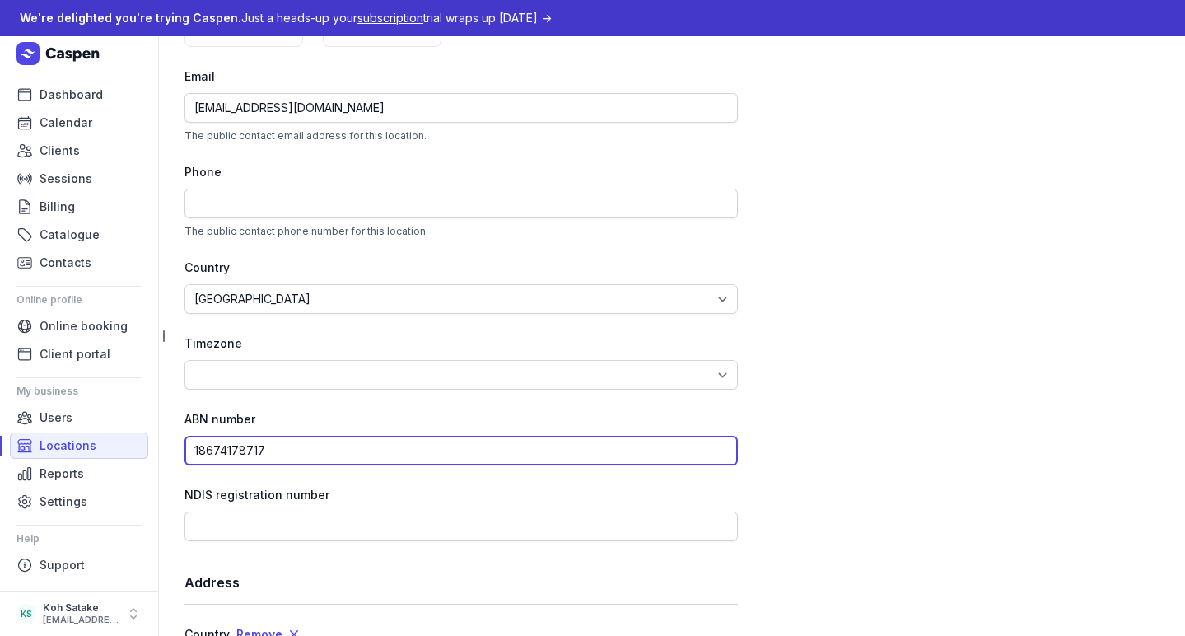
scroll to position [450, 0]
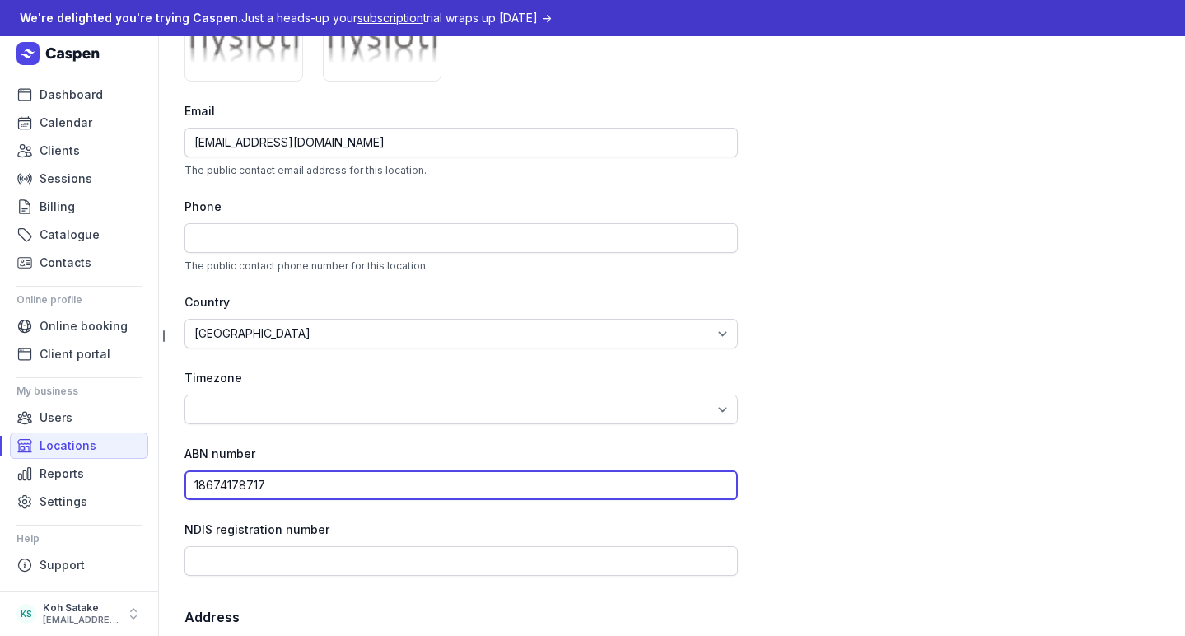
type input "18674178717"
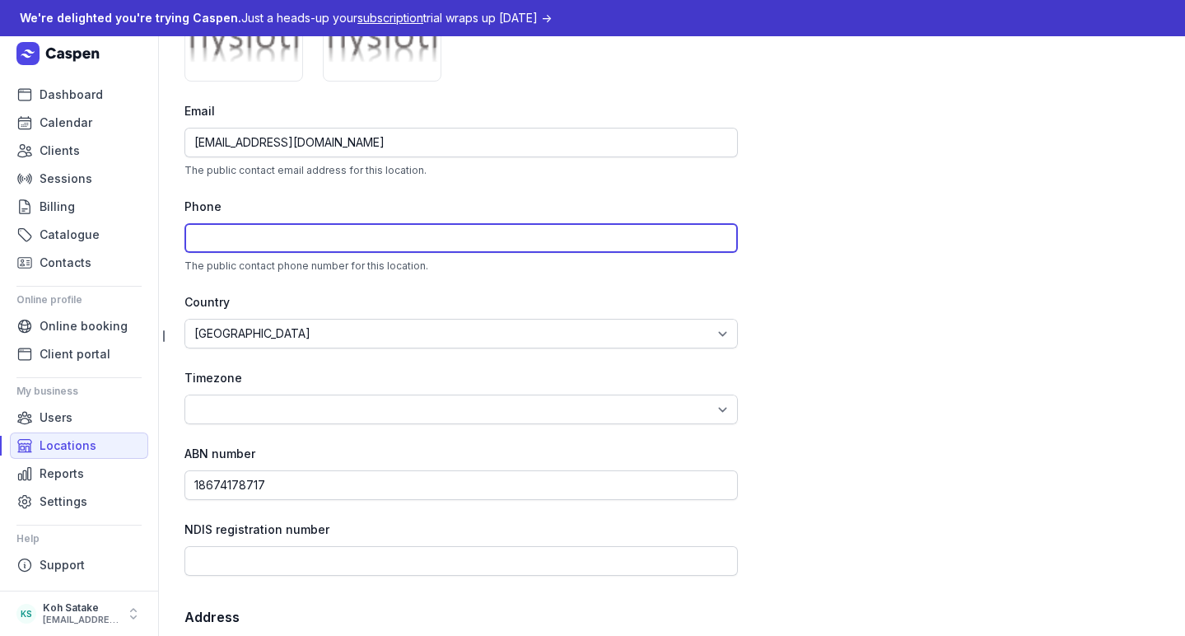
click at [234, 240] on input at bounding box center [460, 238] width 553 height 30
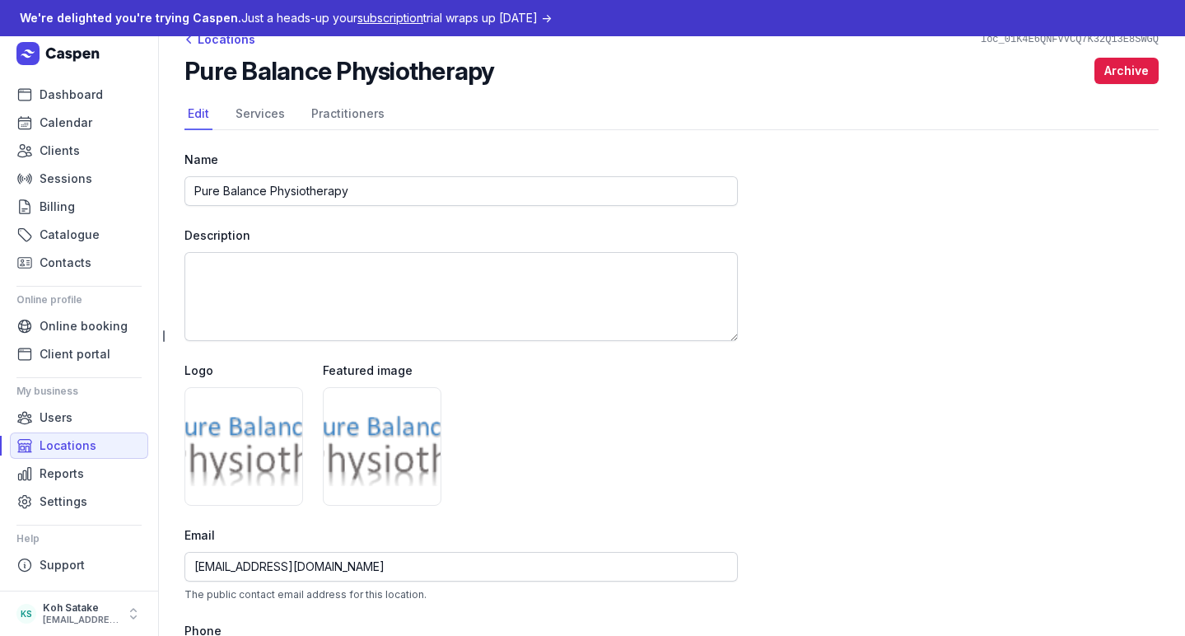
scroll to position [20, 0]
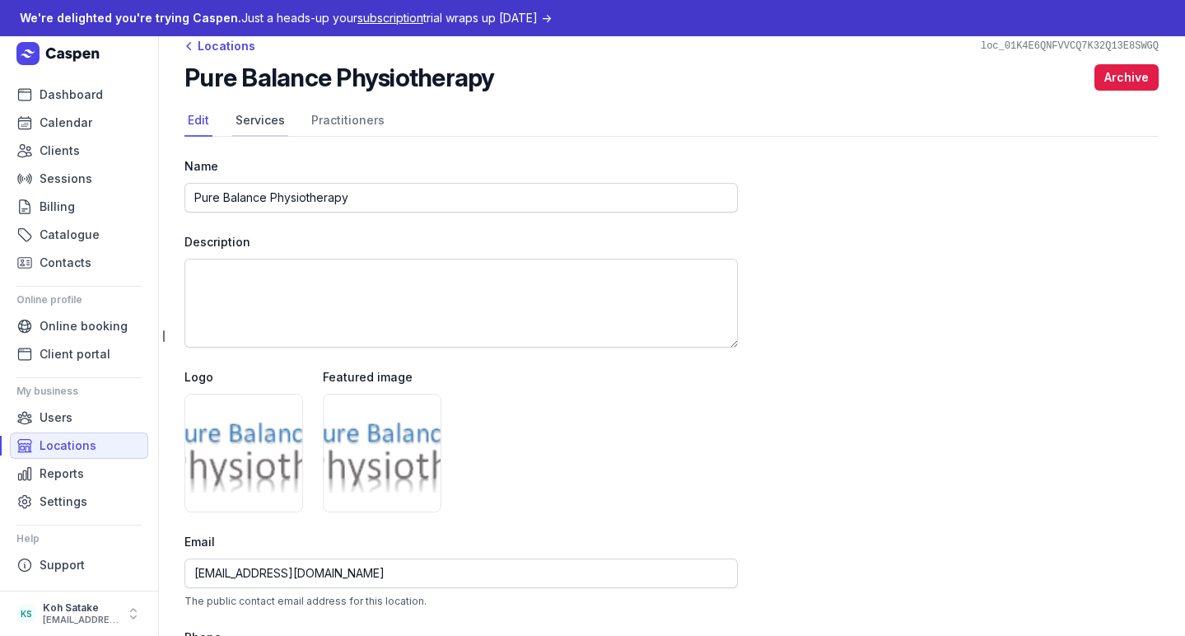
type input "0451 507 644"
click at [275, 123] on link "Services" at bounding box center [260, 120] width 56 height 31
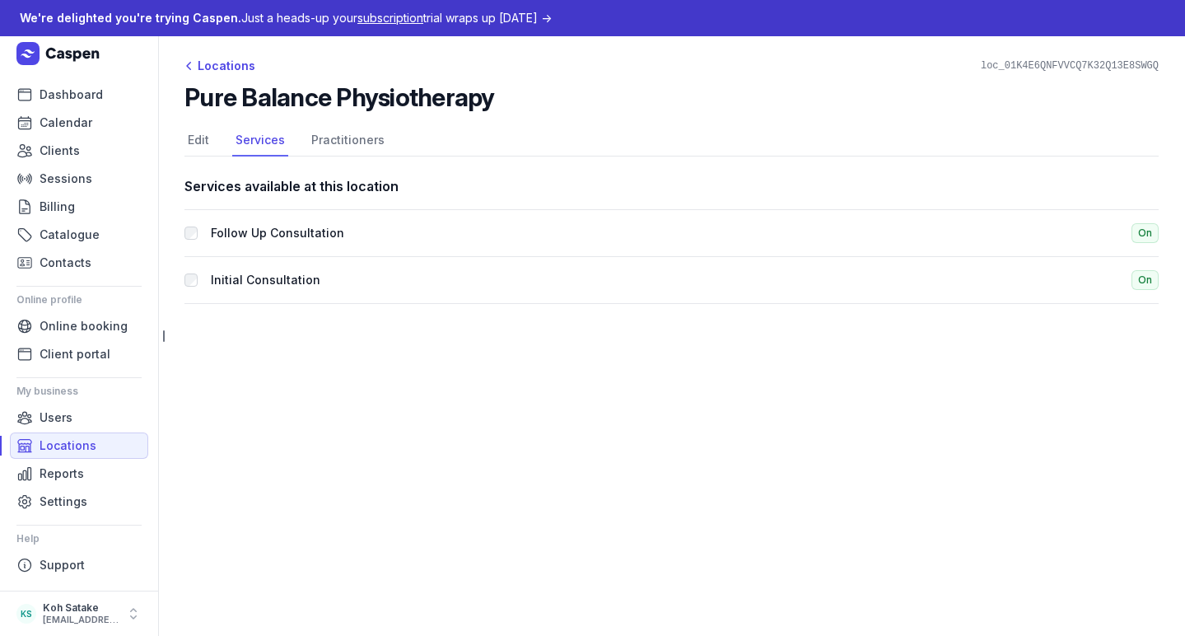
click at [1150, 234] on span "On" at bounding box center [1144, 233] width 27 height 20
click at [370, 145] on link "Practitioners" at bounding box center [348, 140] width 80 height 31
click at [198, 146] on link "Edit" at bounding box center [198, 140] width 28 height 31
select select
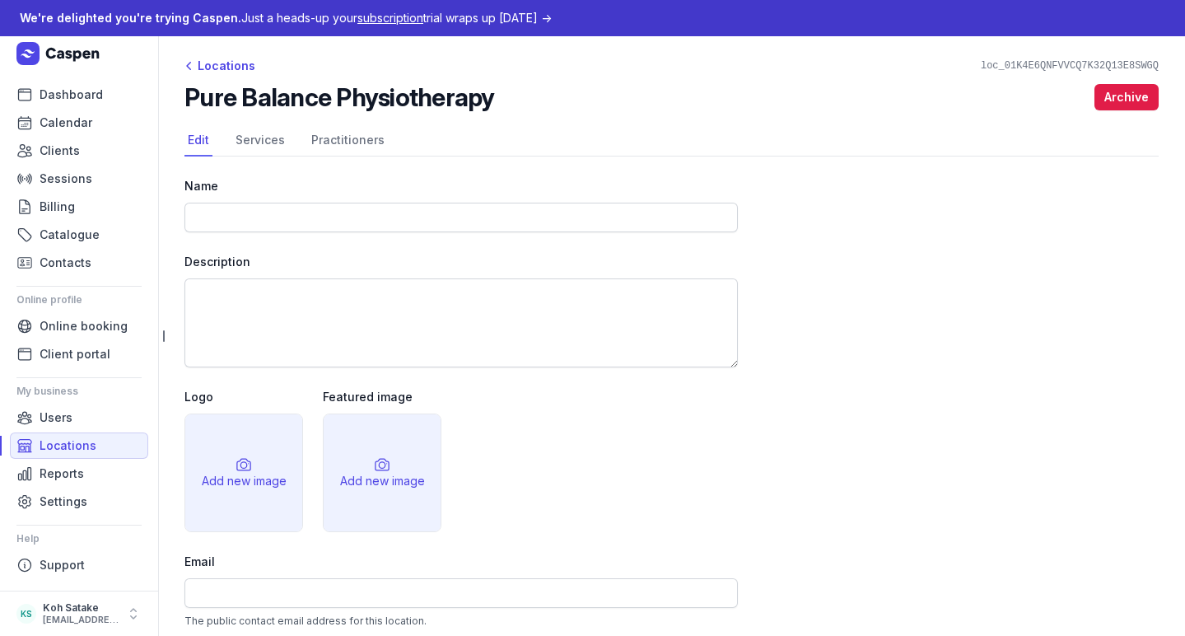
type input "Pure Balance Physiotherapy"
select select "[GEOGRAPHIC_DATA]/[GEOGRAPHIC_DATA]"
select select
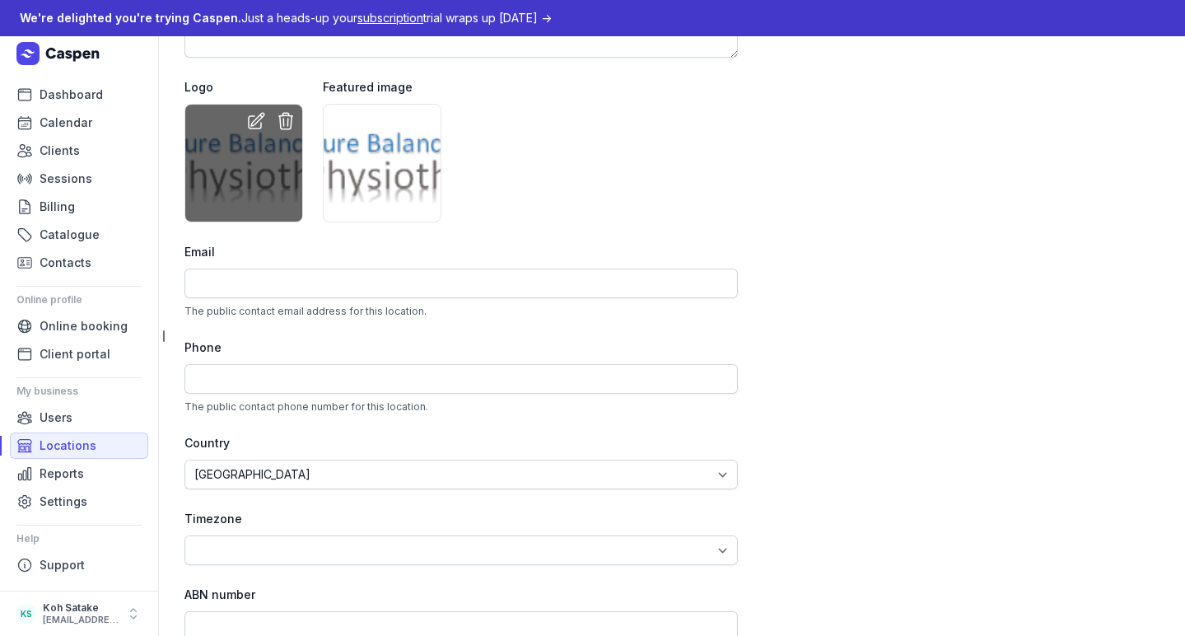
scroll to position [336, 0]
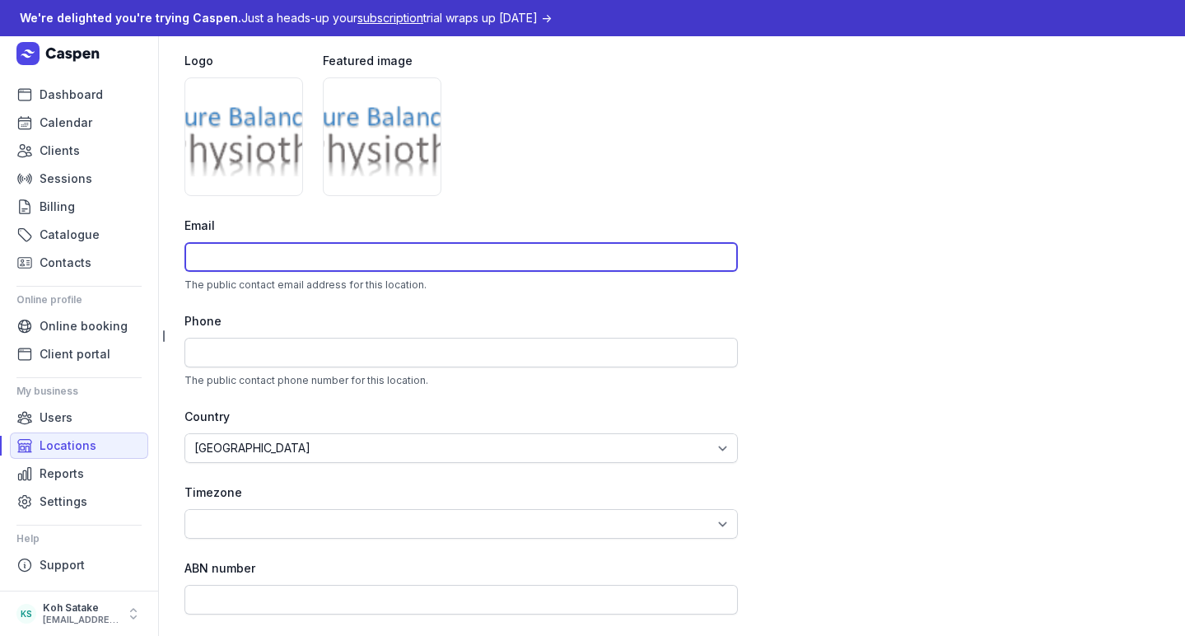
type input "[EMAIL_ADDRESS][DOMAIN_NAME]"
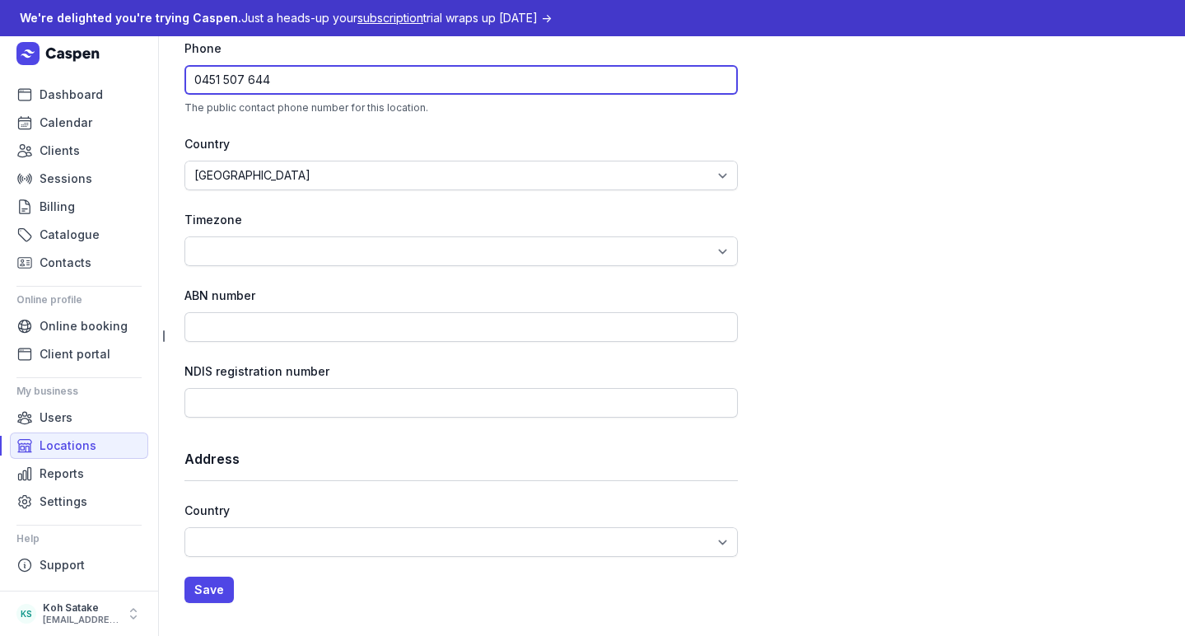
scroll to position [608, 0]
type input "0451 507 644"
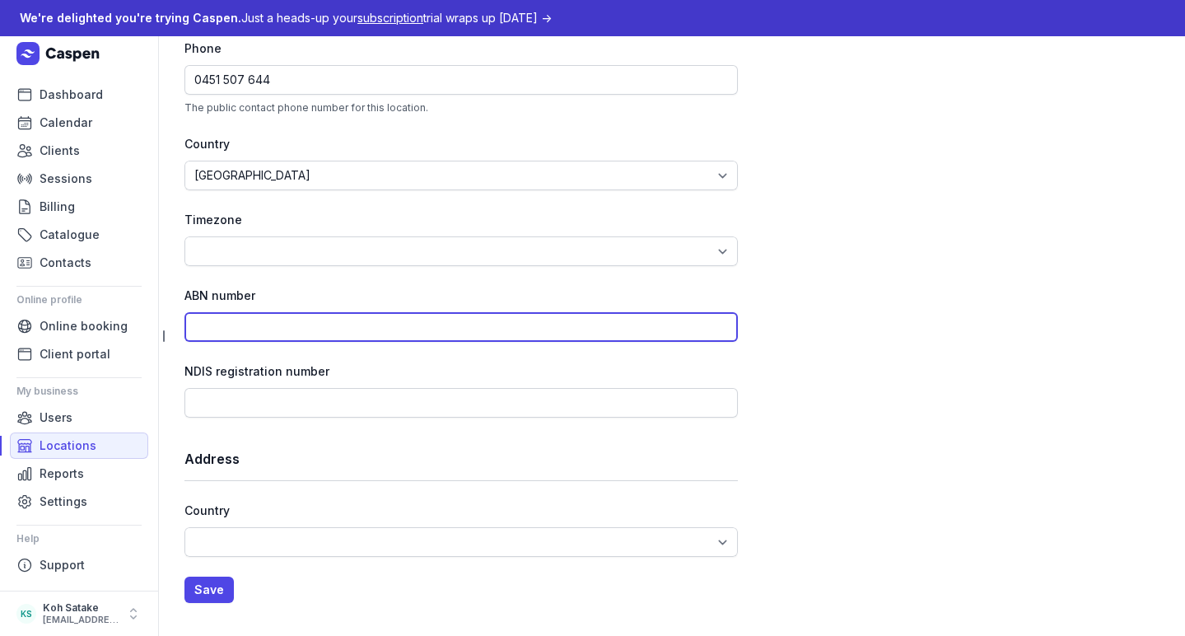
click at [260, 328] on input at bounding box center [460, 327] width 553 height 30
type input "186 741 787 17"
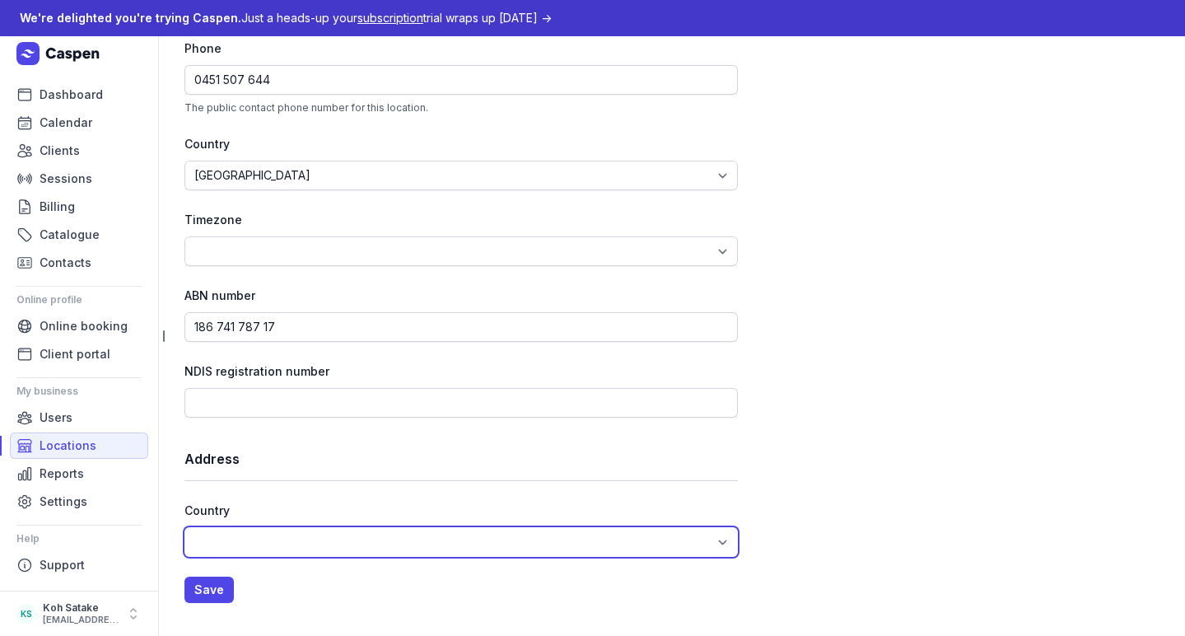
select select "AU"
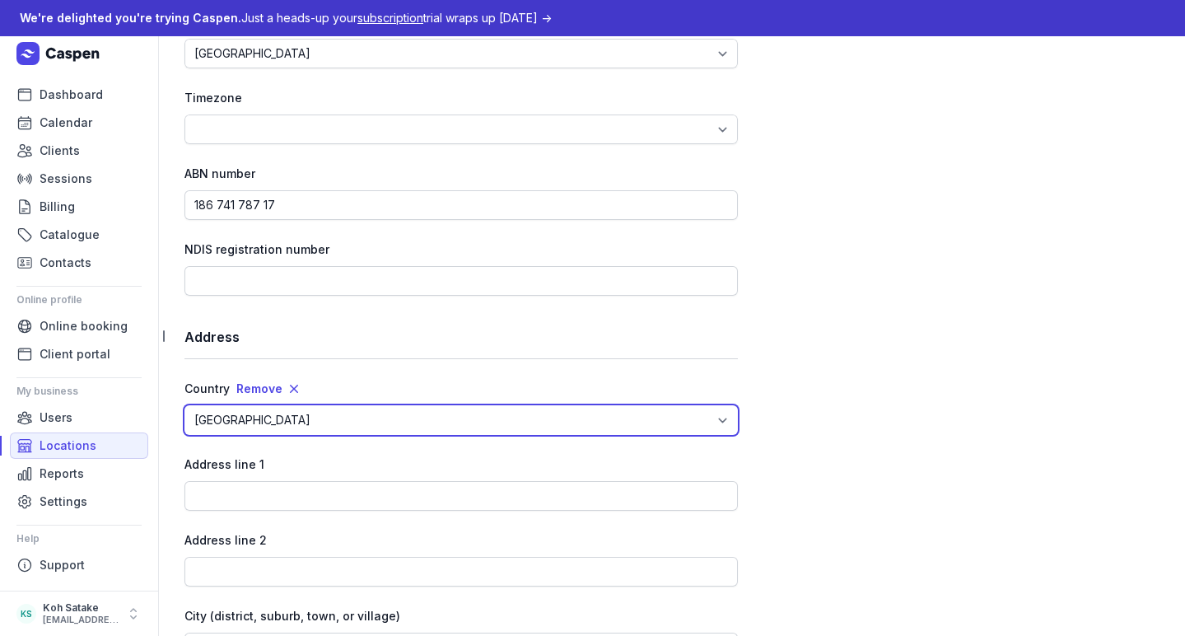
scroll to position [794, 0]
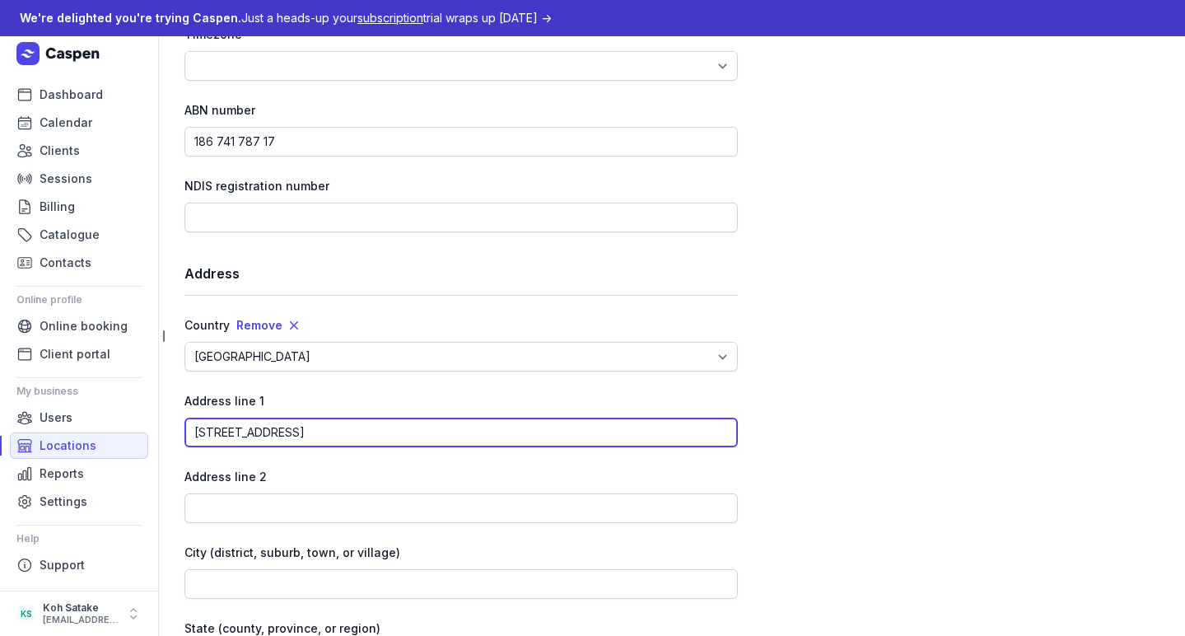
type input "[STREET_ADDRESS]"
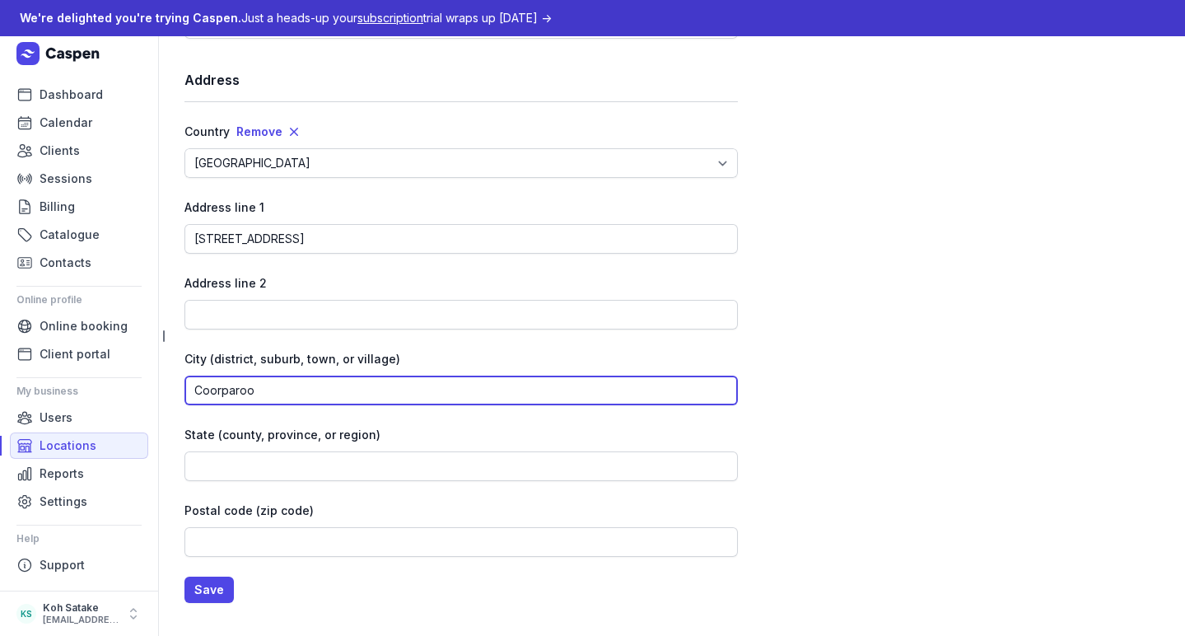
type input "Coorparoo"
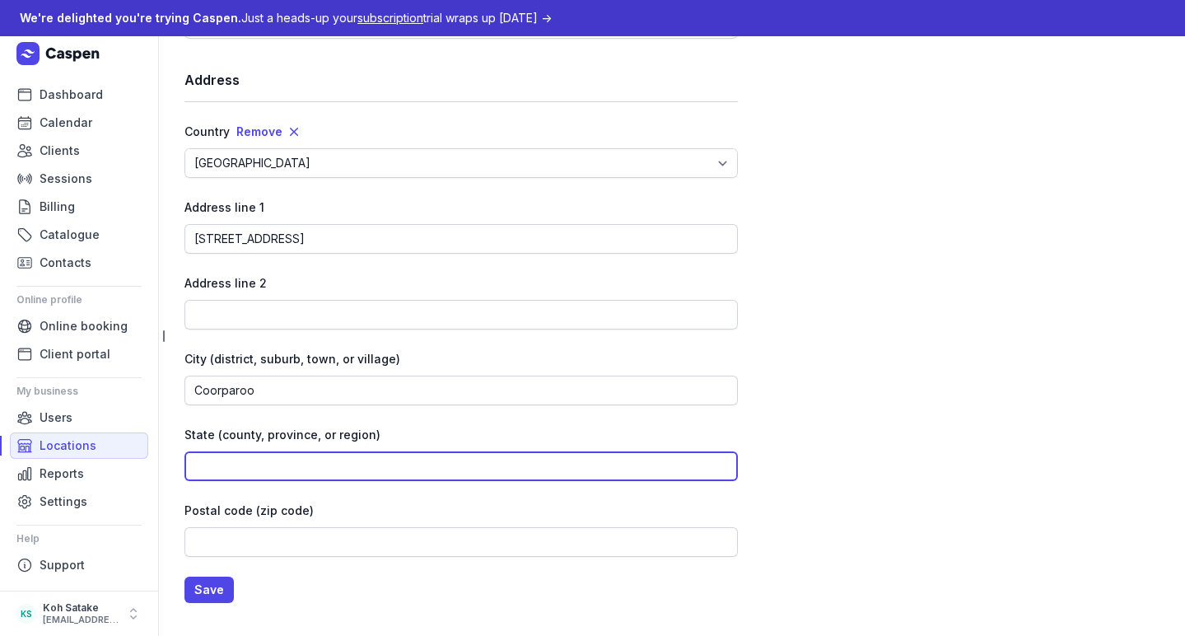
scroll to position [987, 0]
type input "QLD"
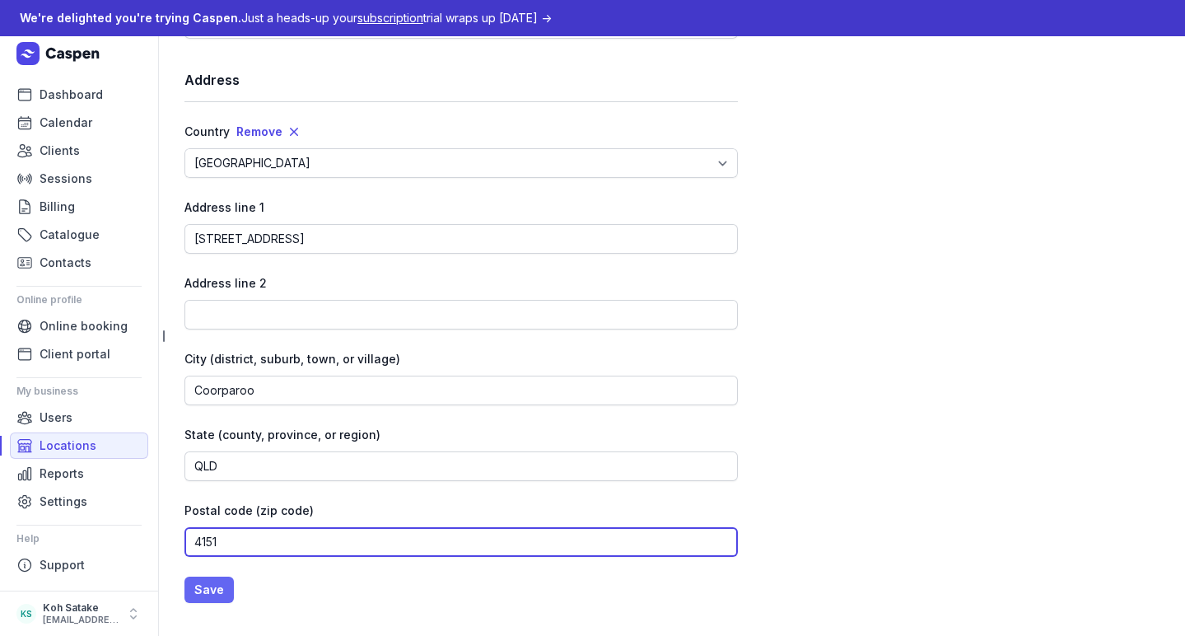
type input "4151"
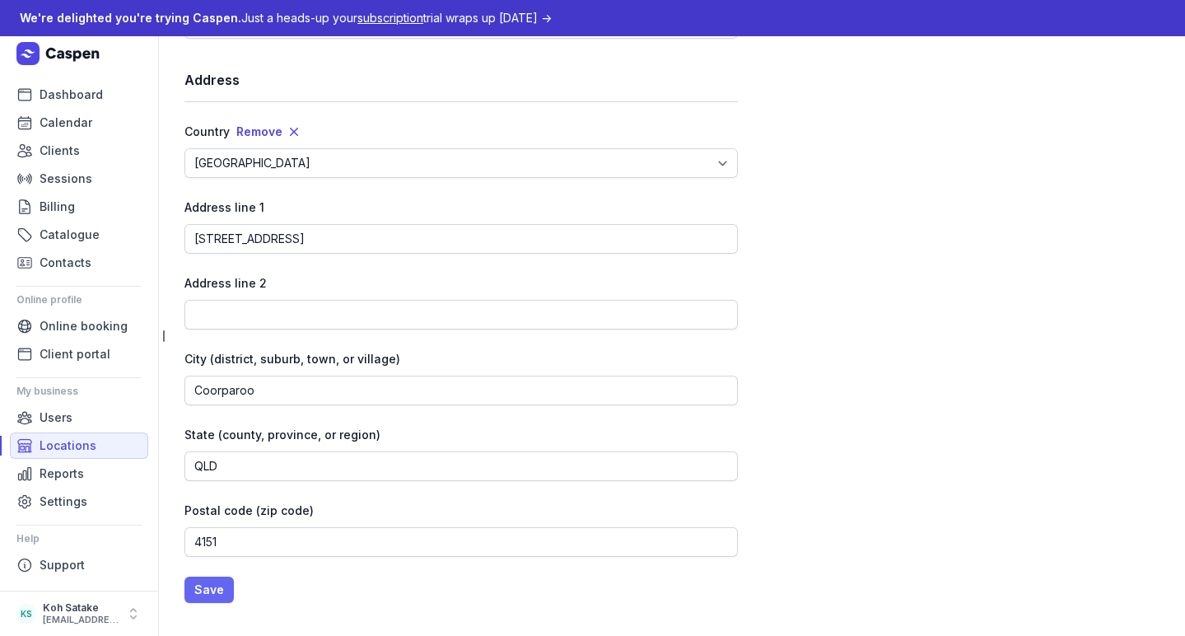
click at [199, 580] on span "Save" at bounding box center [209, 590] width 30 height 20
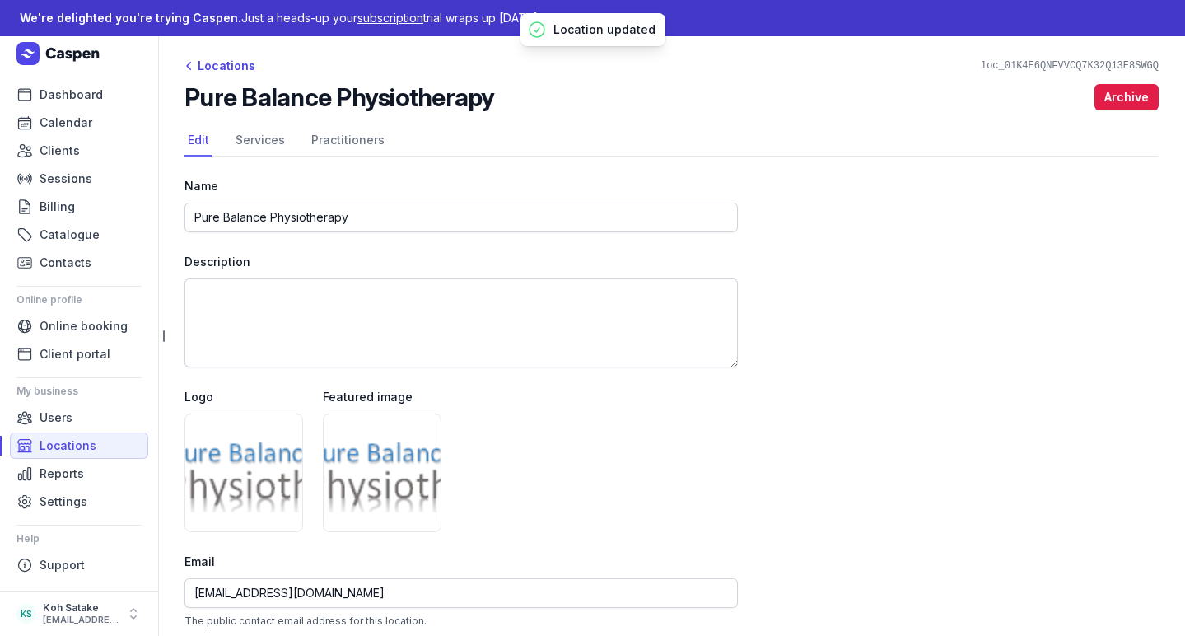
scroll to position [0, 0]
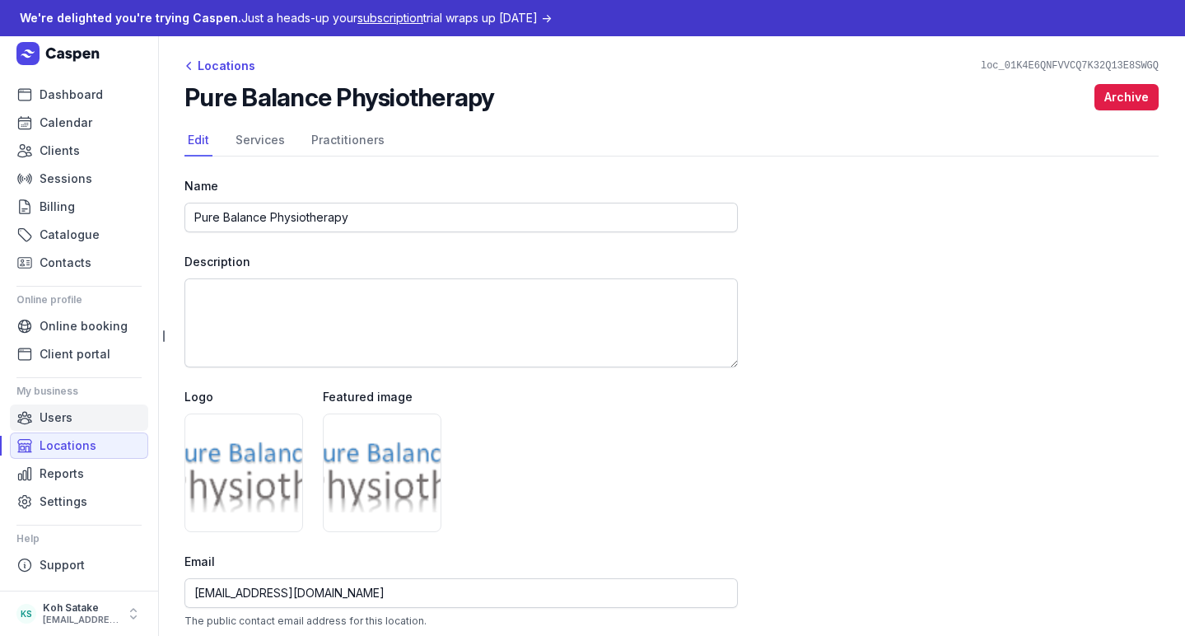
click at [88, 422] on link "Users" at bounding box center [79, 417] width 138 height 26
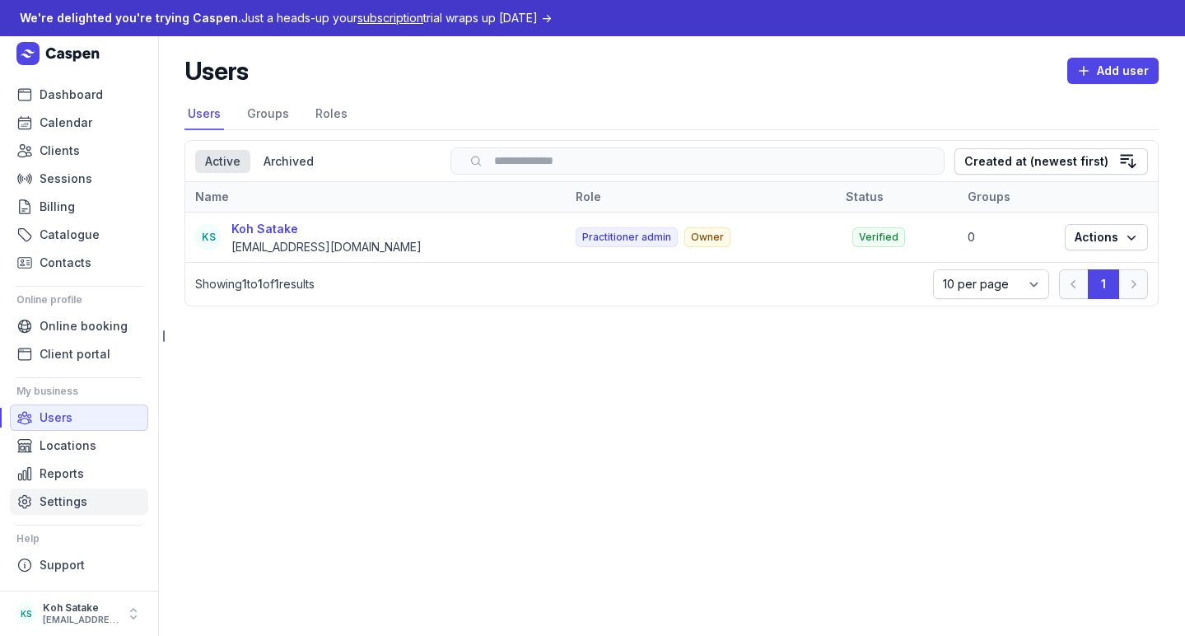
click at [87, 497] on link "Settings" at bounding box center [79, 501] width 138 height 26
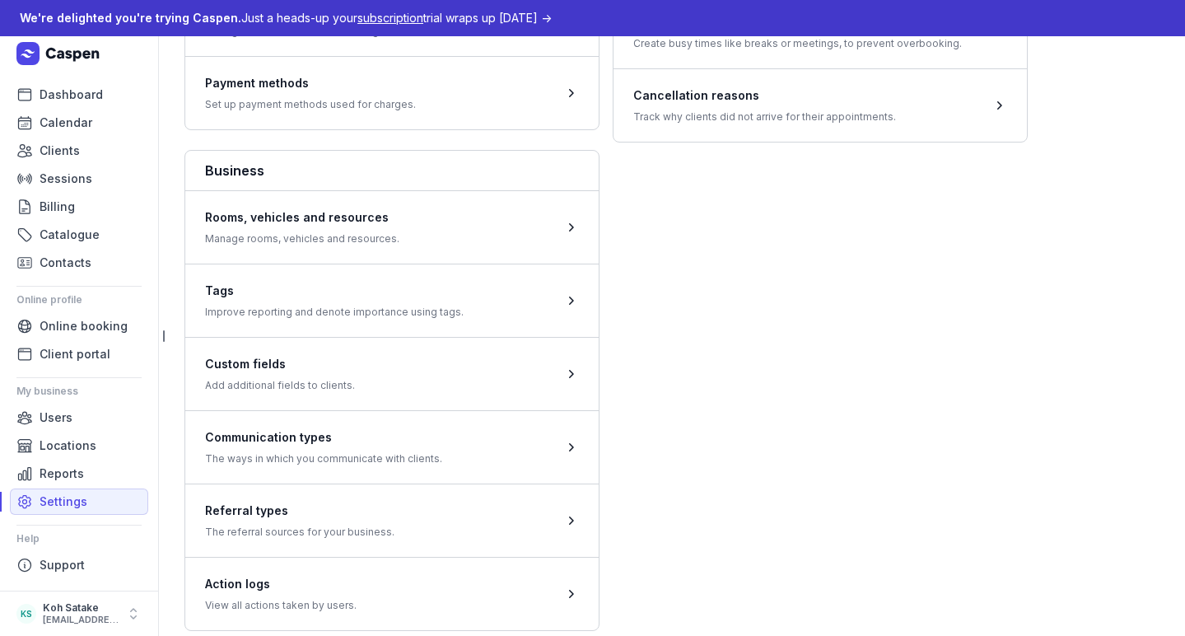
scroll to position [790, 0]
click at [276, 210] on div "Business Rooms, vehicles and resources Manage rooms, vehicles and resources. Ta…" at bounding box center [391, 391] width 415 height 481
click at [247, 181] on div "Business" at bounding box center [391, 171] width 413 height 40
click at [255, 314] on div "Business Rooms, vehicles and resources Manage rooms, vehicles and resources. Ta…" at bounding box center [391, 391] width 415 height 481
click at [240, 429] on div "Business Rooms, vehicles and resources Manage rooms, vehicles and resources. Ta…" at bounding box center [391, 391] width 415 height 481
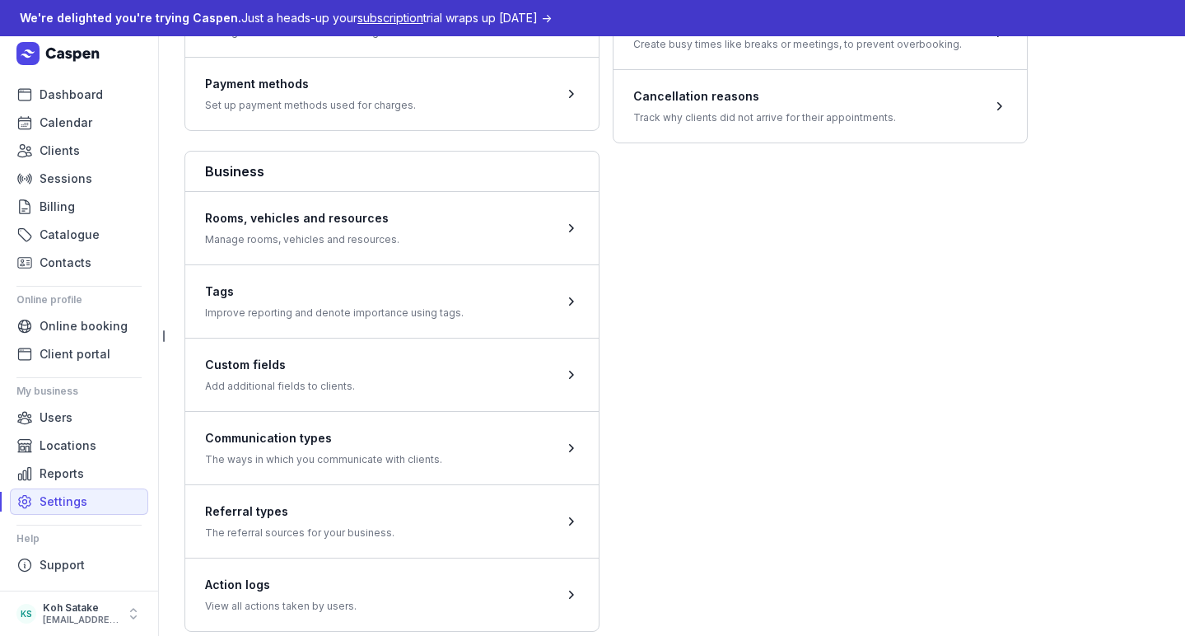
click at [54, 108] on ul "Dashboard Calendar Clients Sessions Billing Catalogue Contacts" at bounding box center [79, 179] width 138 height 194
click at [54, 98] on span "Dashboard" at bounding box center [71, 95] width 63 height 20
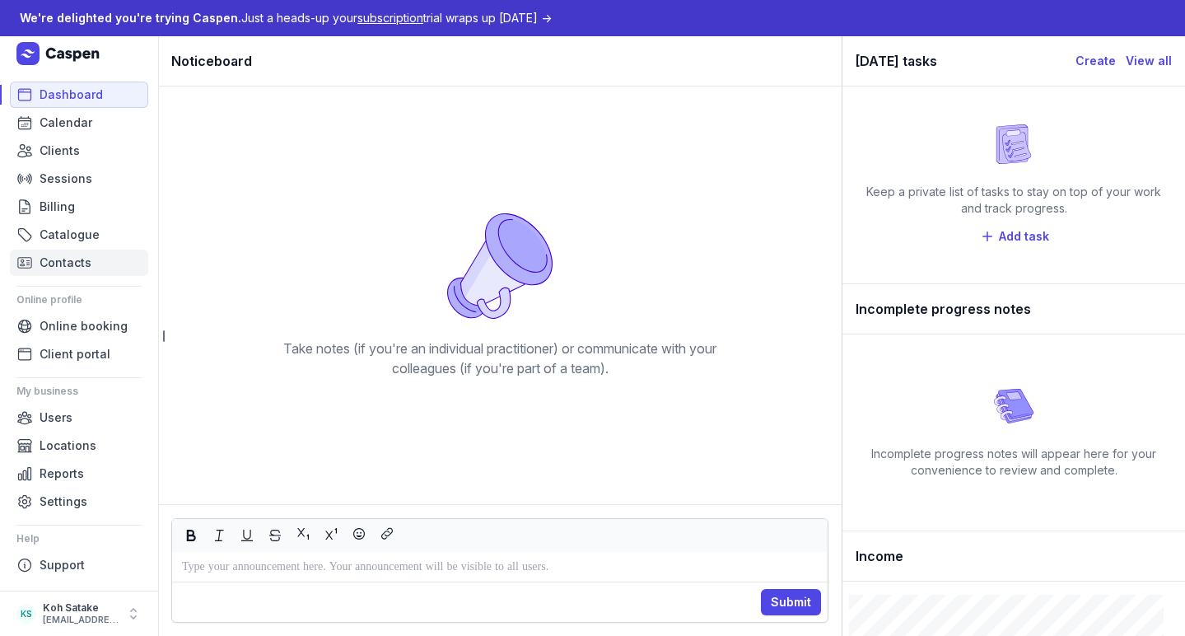
click at [71, 250] on link "Contacts" at bounding box center [79, 262] width 138 height 26
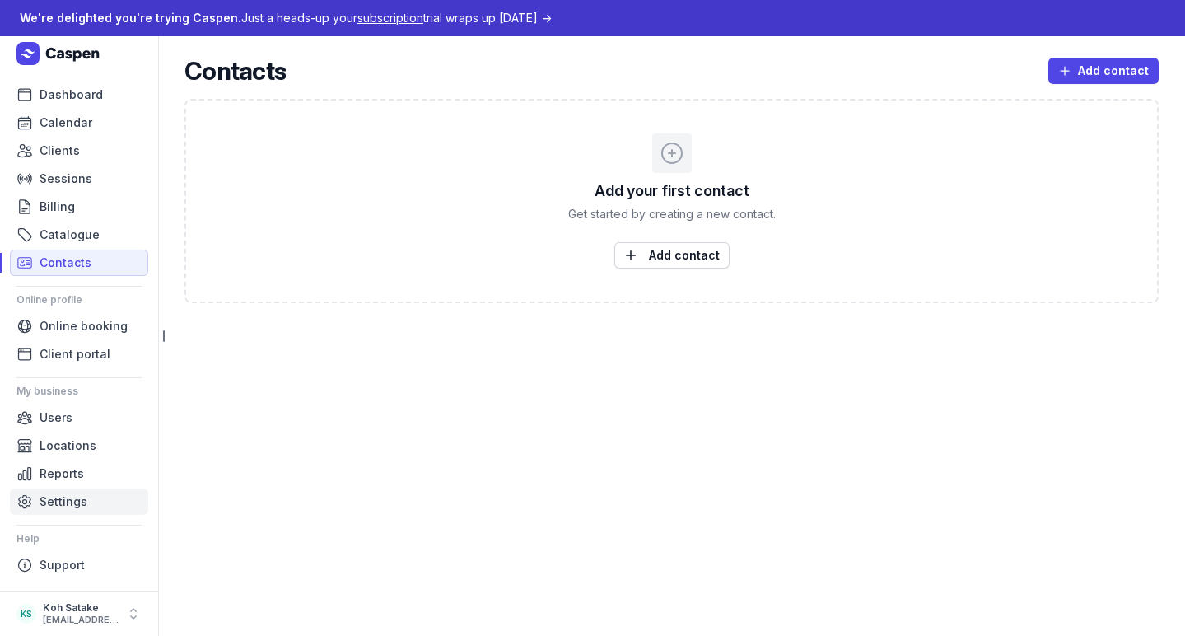
click at [54, 498] on span "Settings" at bounding box center [64, 502] width 48 height 20
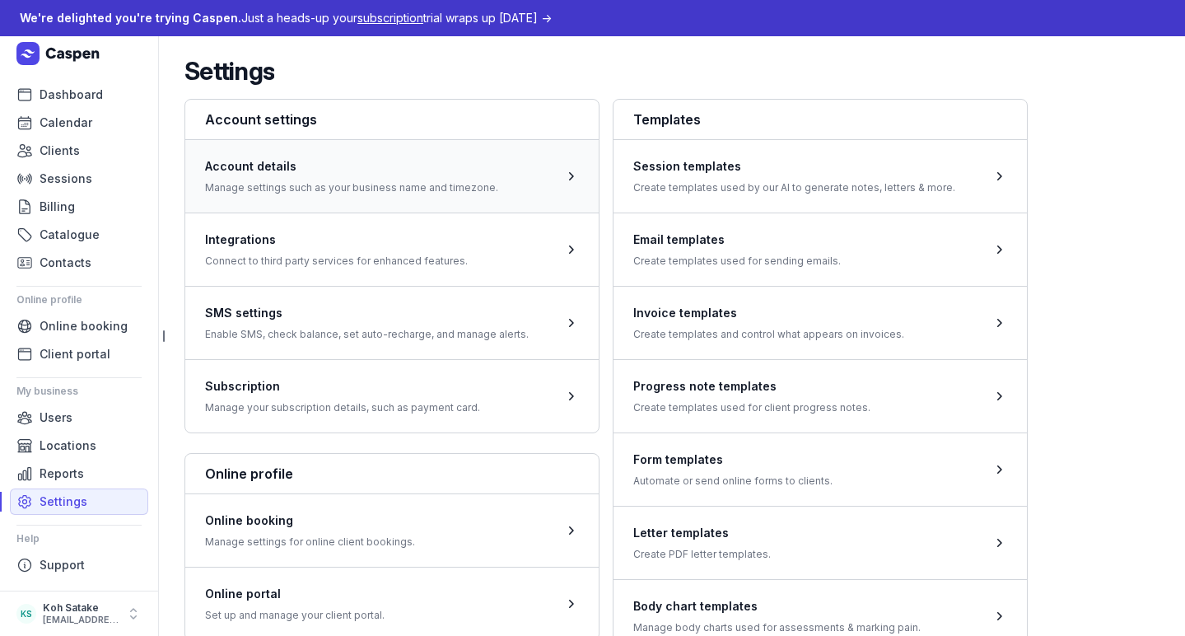
click at [221, 179] on span at bounding box center [391, 175] width 413 height 73
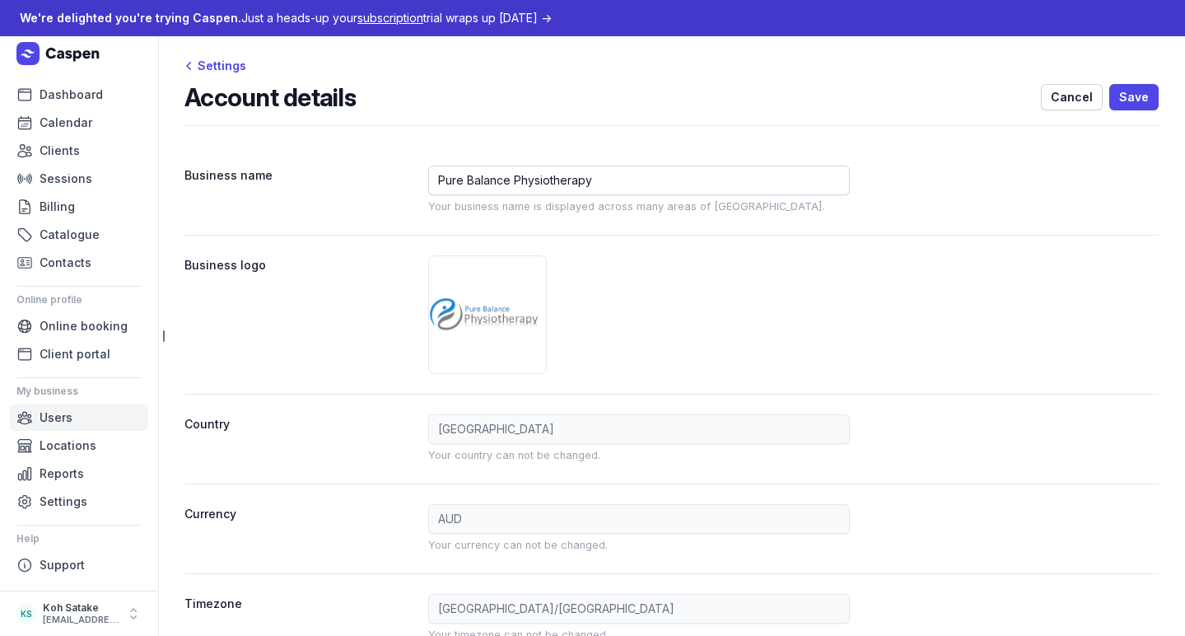
click at [63, 417] on span "Users" at bounding box center [56, 418] width 33 height 20
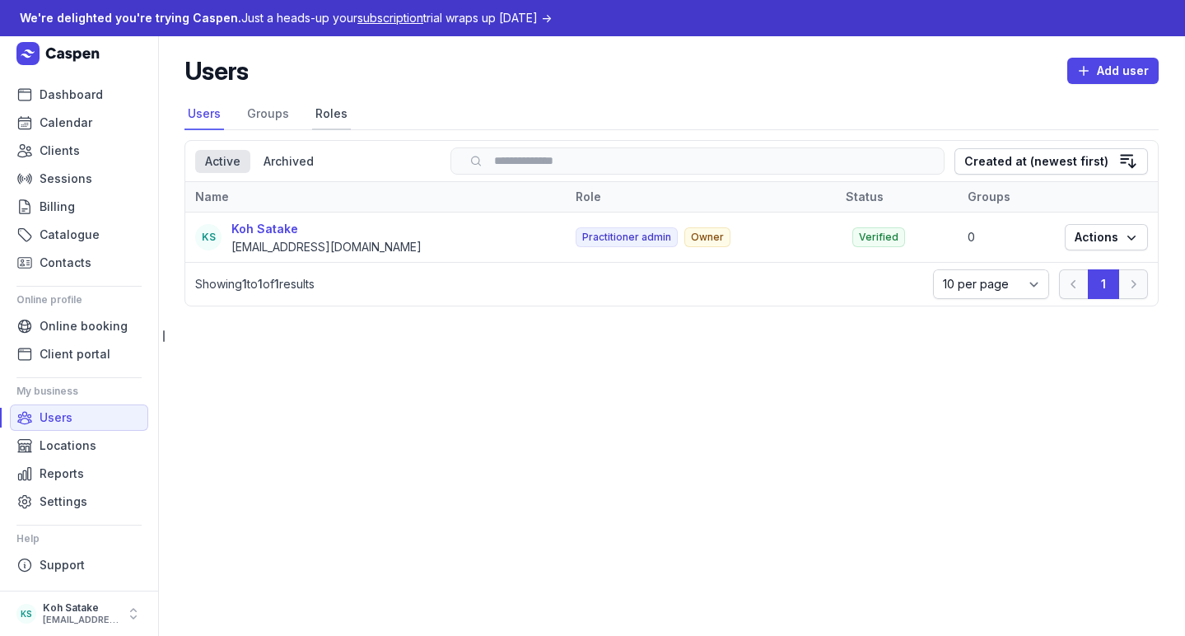
click at [324, 105] on link "Roles" at bounding box center [331, 114] width 39 height 31
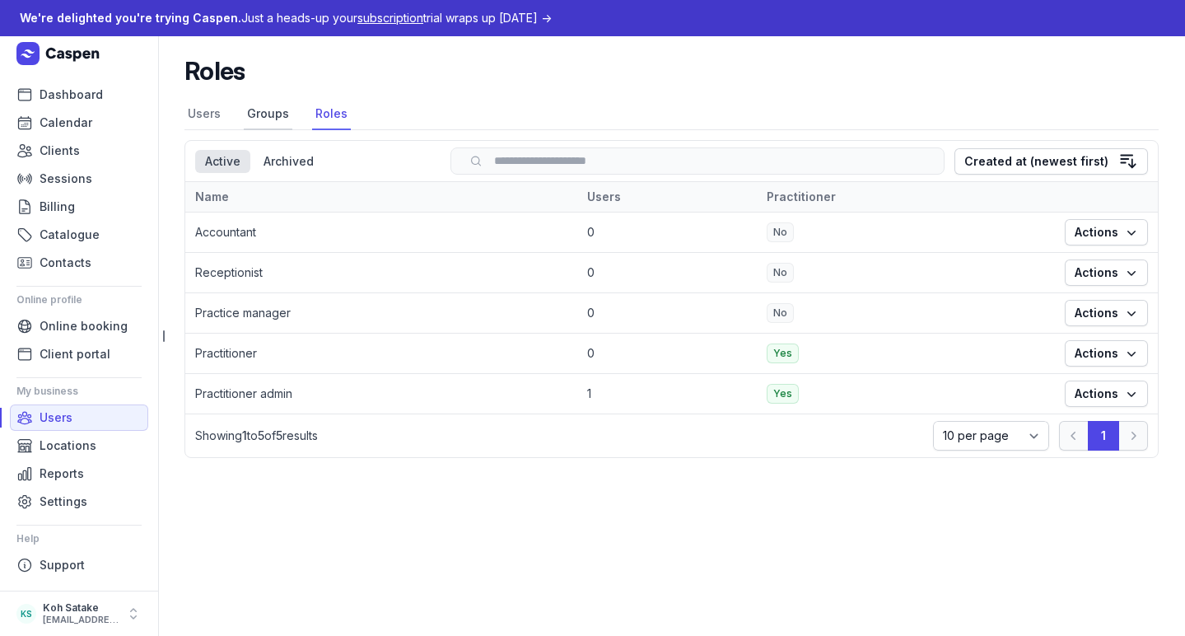
click at [263, 105] on link "Groups" at bounding box center [268, 114] width 49 height 31
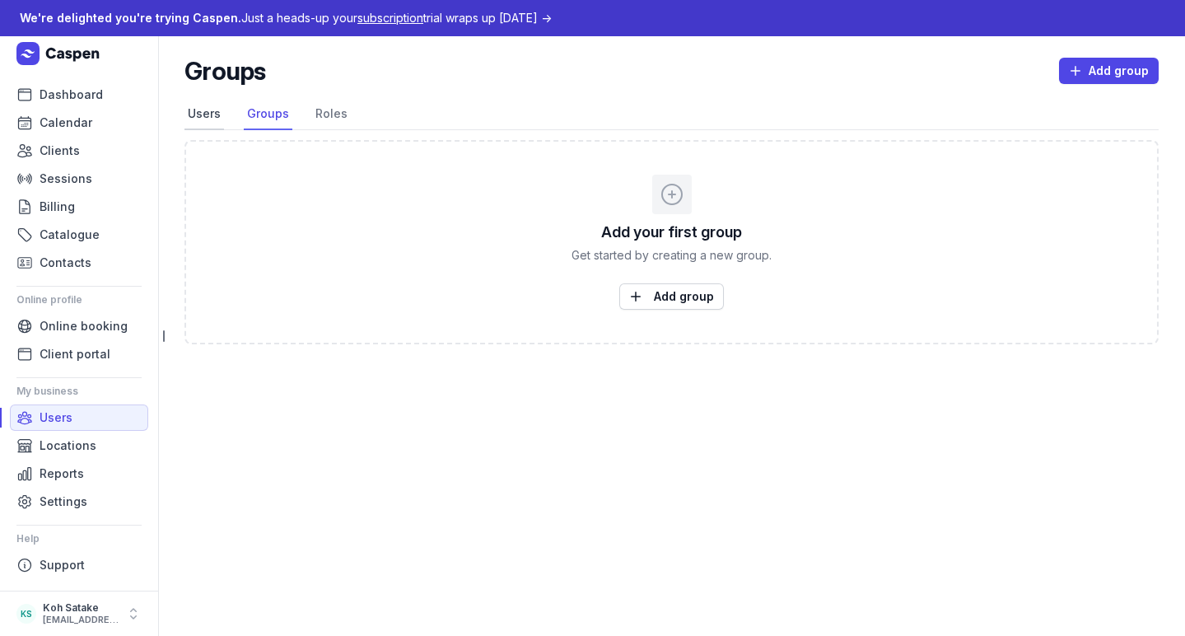
click at [211, 122] on link "Users" at bounding box center [204, 114] width 40 height 31
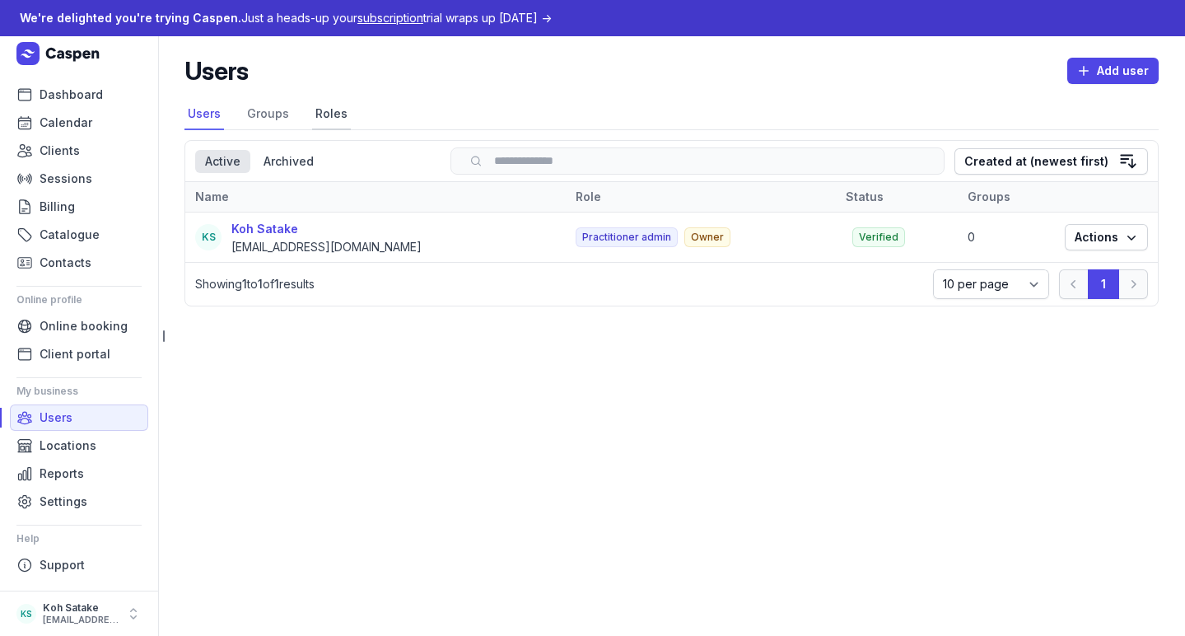
click at [322, 120] on link "Roles" at bounding box center [331, 114] width 39 height 31
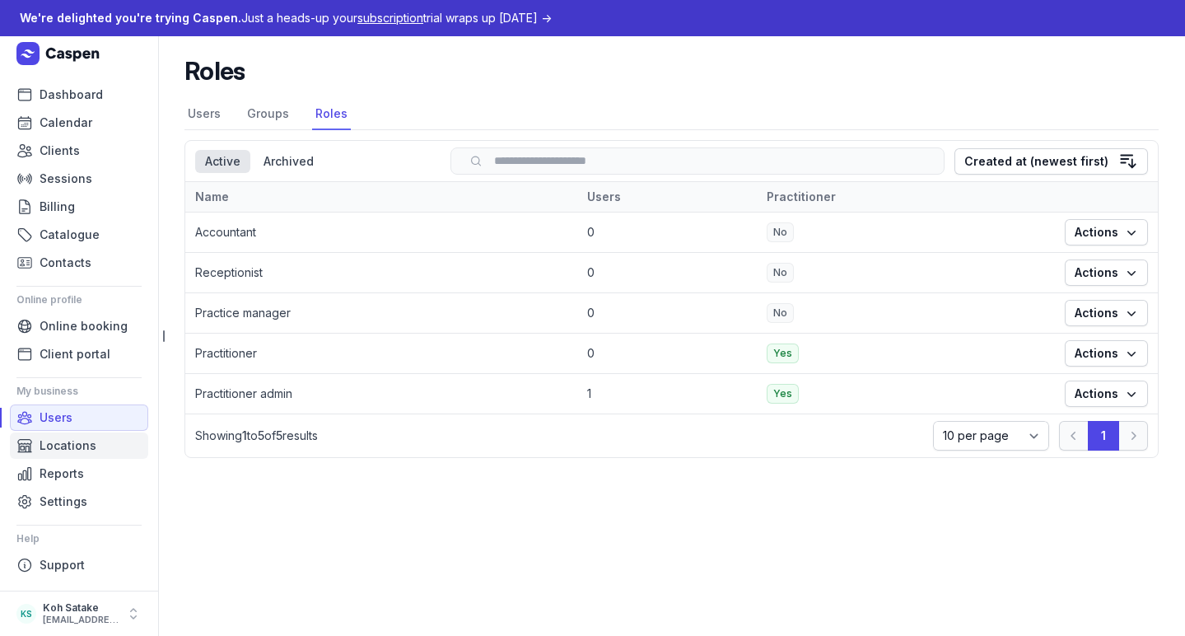
click at [68, 442] on span "Locations" at bounding box center [68, 446] width 57 height 20
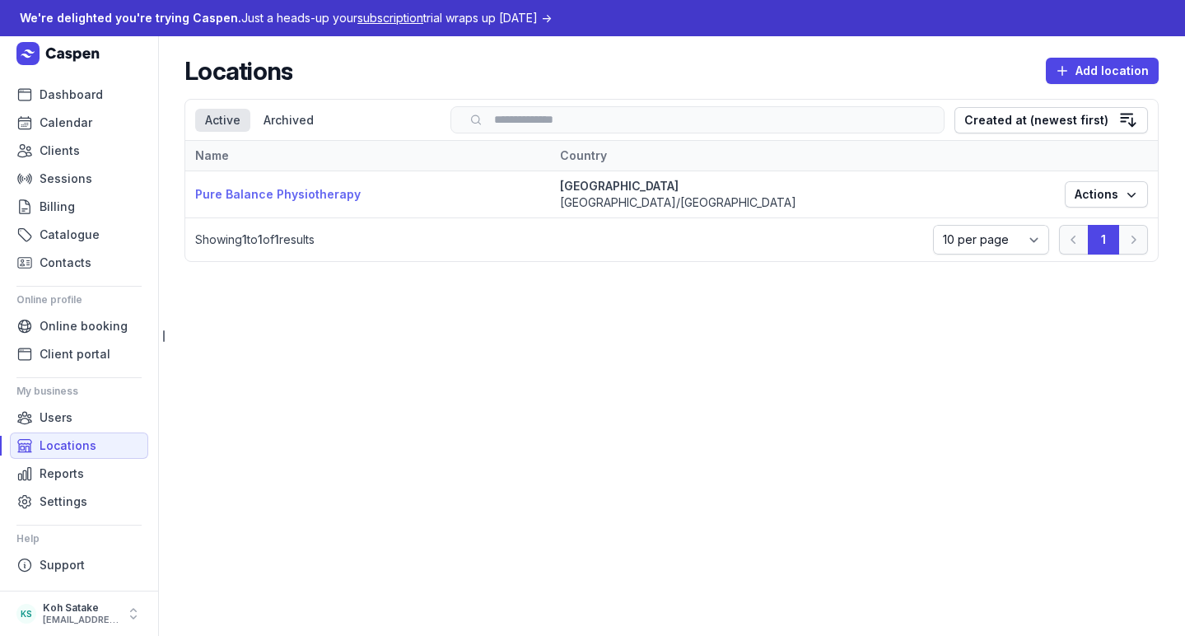
click at [296, 197] on link "Pure Balance Physiotherapy" at bounding box center [277, 194] width 165 height 14
select select
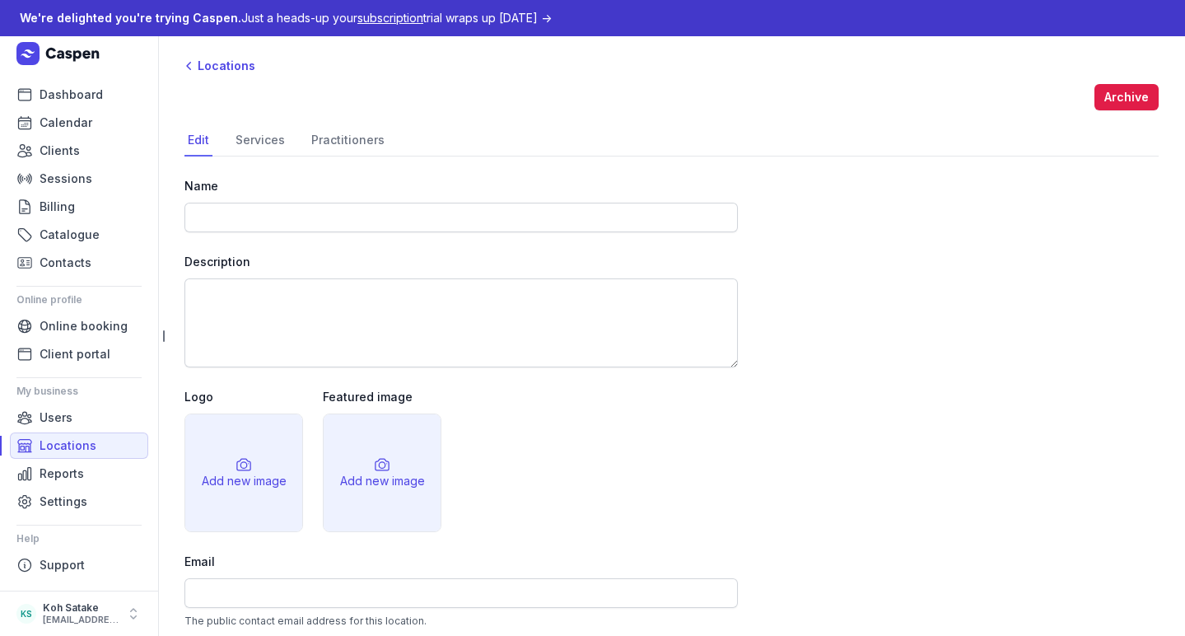
type input "Pure Balance Physiotherapy"
type input "[EMAIL_ADDRESS][DOMAIN_NAME]"
type input "0451 507 644"
select select "[GEOGRAPHIC_DATA]/[GEOGRAPHIC_DATA]"
type input "186 741 787 17"
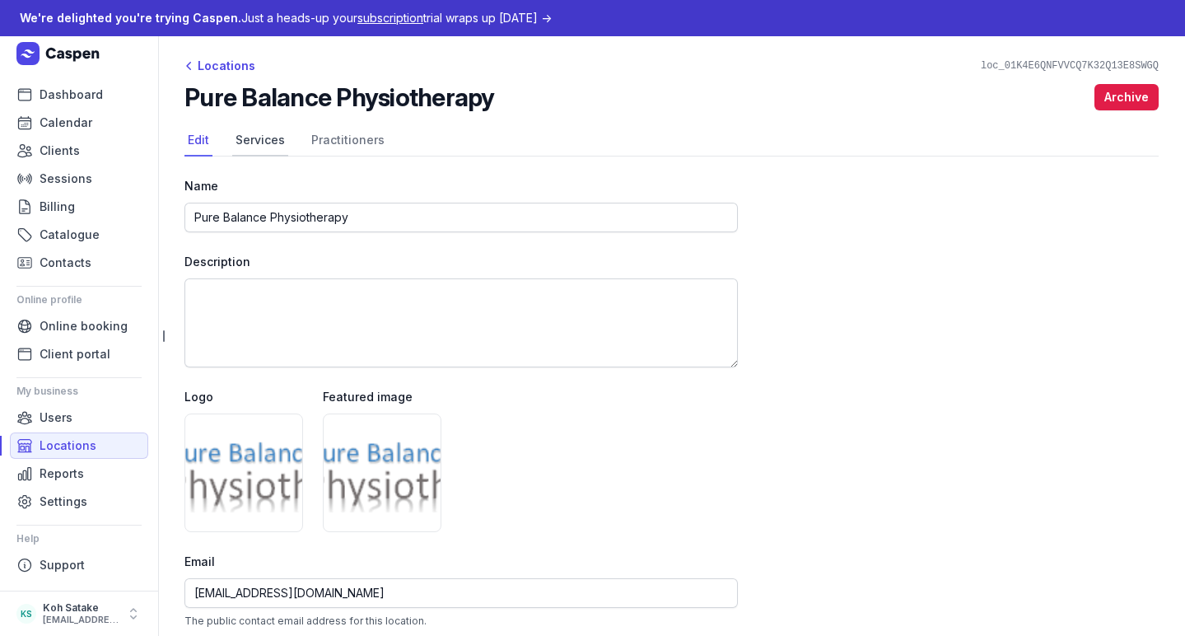
click at [273, 148] on link "Services" at bounding box center [260, 140] width 56 height 31
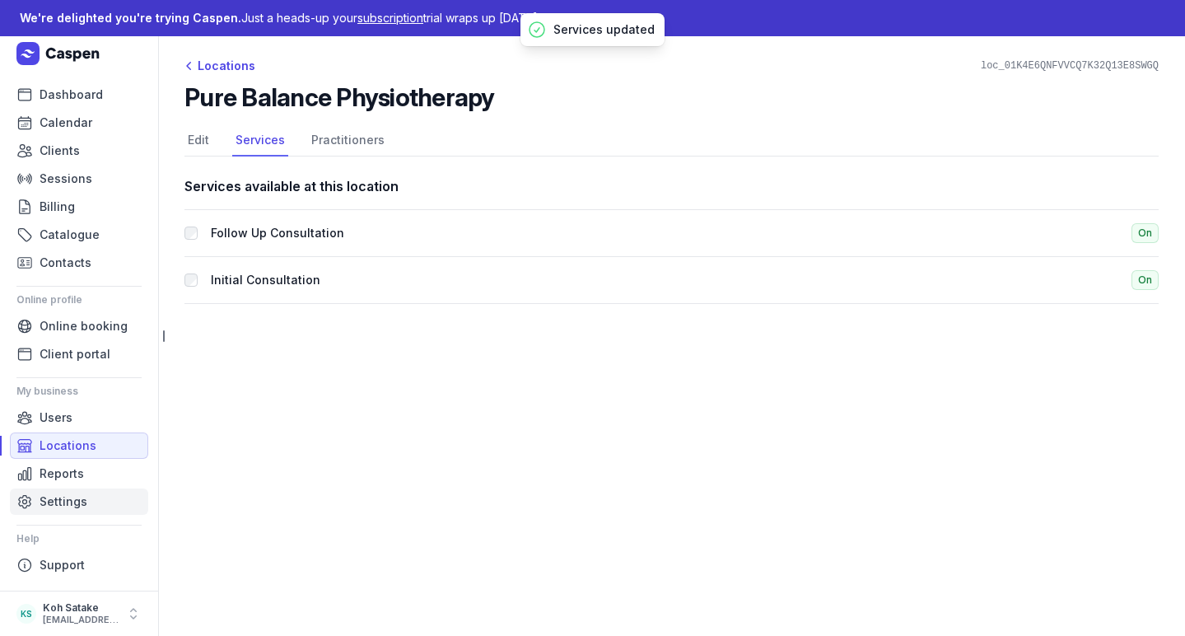
click at [68, 498] on span "Settings" at bounding box center [64, 502] width 48 height 20
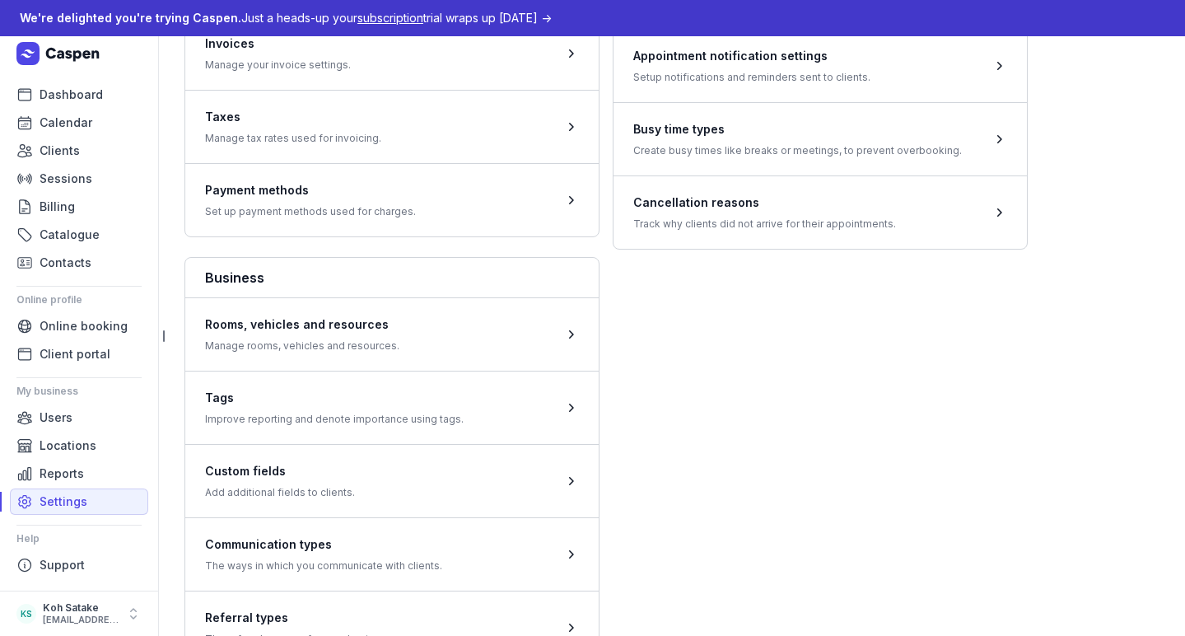
scroll to position [657, 0]
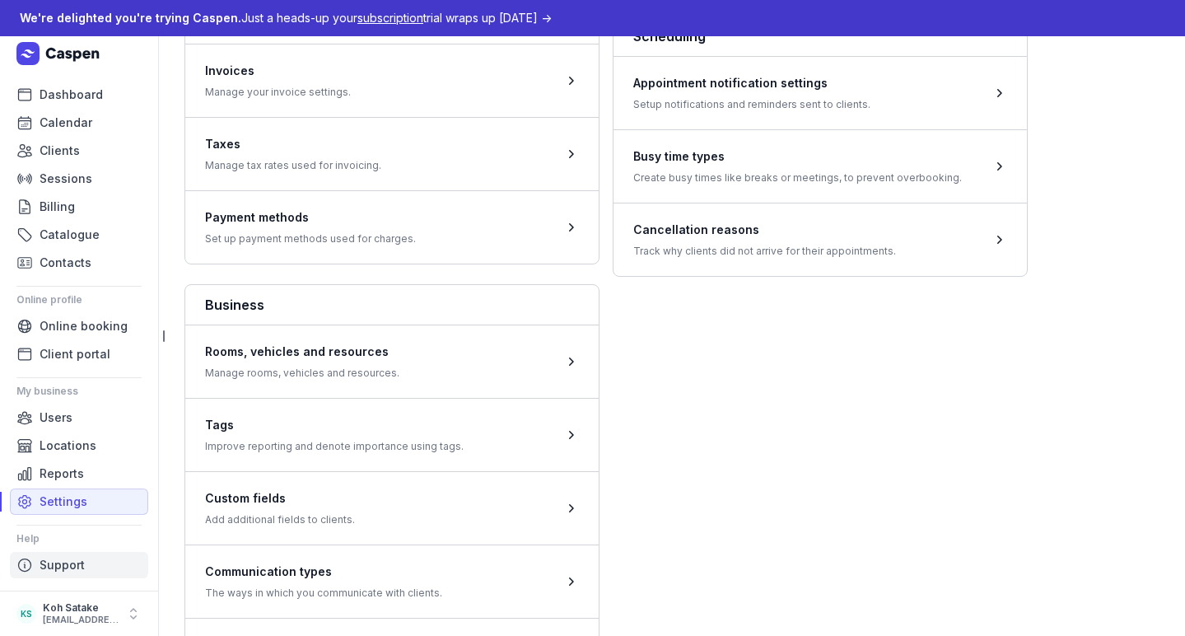
click at [60, 556] on span "Support" at bounding box center [62, 565] width 45 height 20
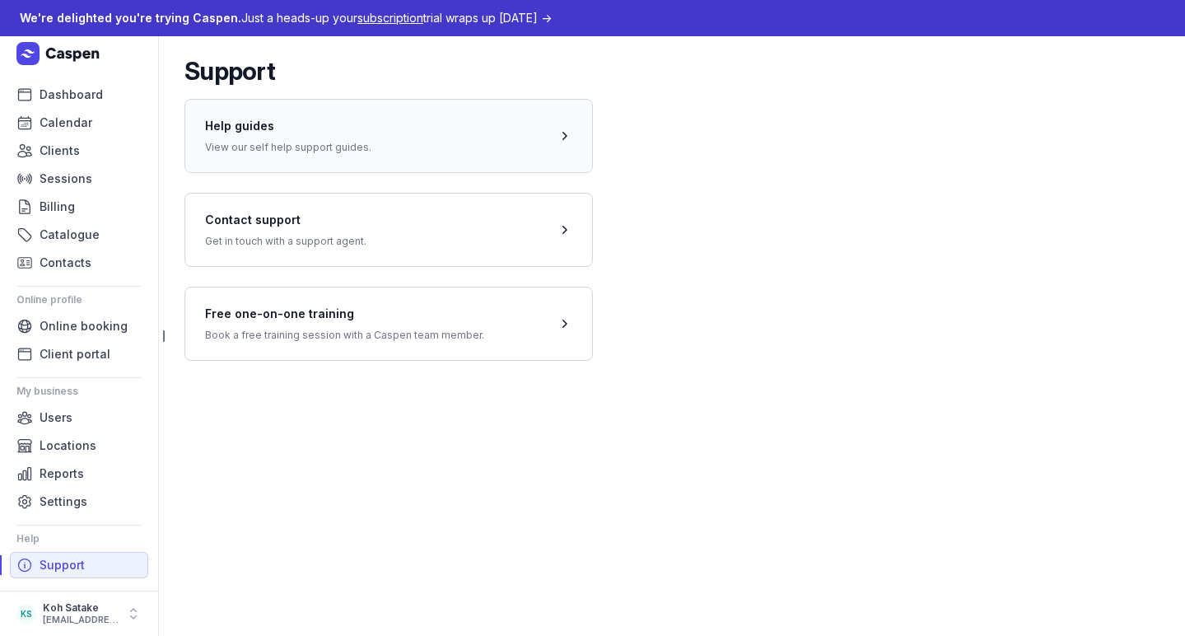
click at [281, 154] on span at bounding box center [388, 135] width 407 height 73
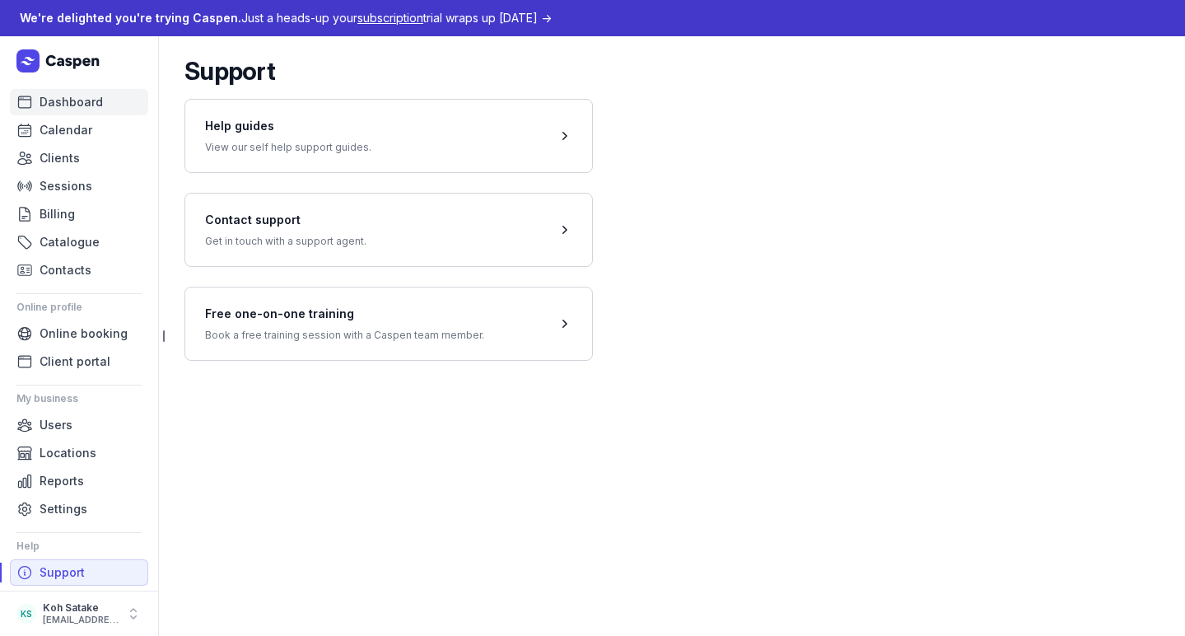
click at [73, 107] on span "Dashboard" at bounding box center [71, 102] width 63 height 20
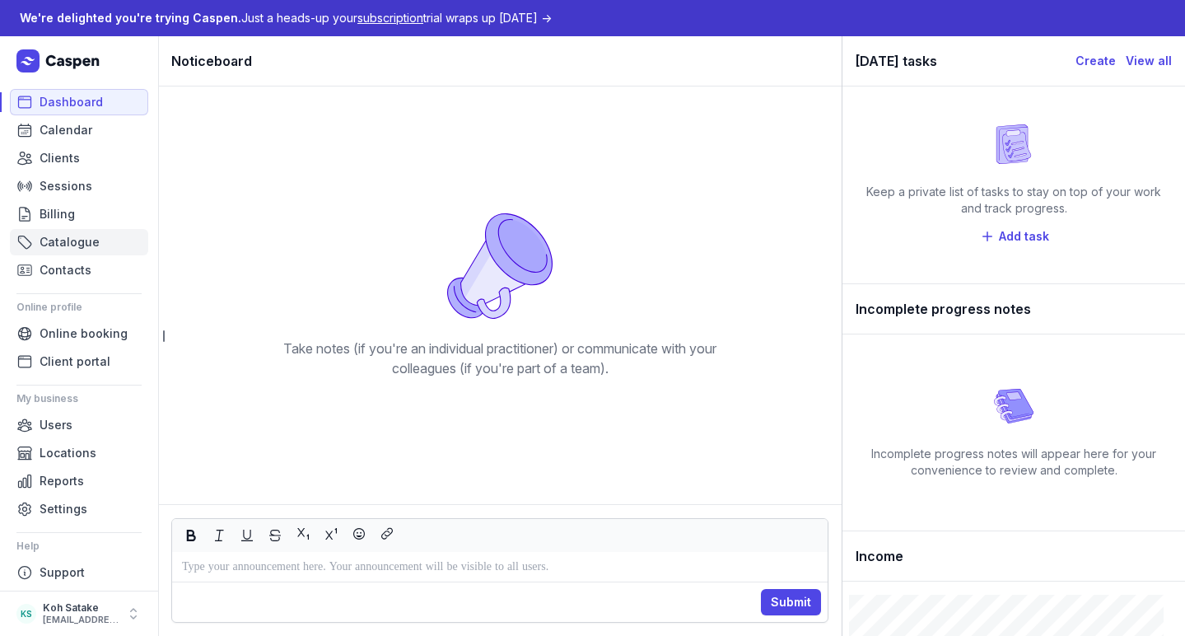
click at [85, 247] on span "Catalogue" at bounding box center [70, 242] width 60 height 20
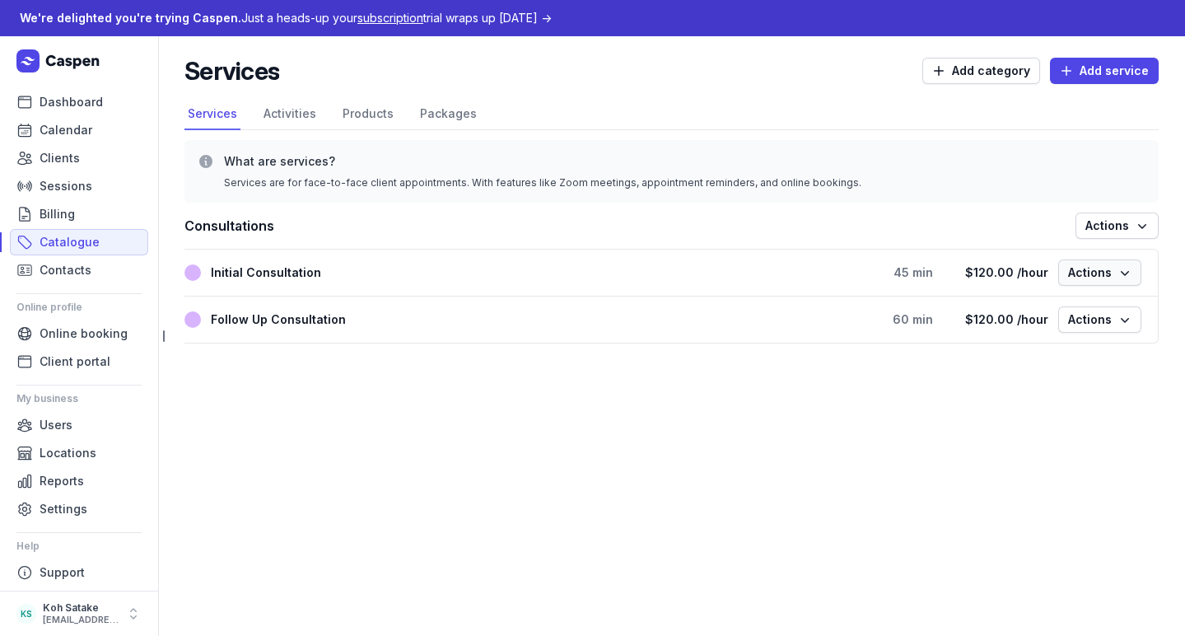
click at [1088, 273] on span "Actions" at bounding box center [1099, 273] width 63 height 20
click at [1066, 313] on button "Edit service" at bounding box center [1049, 307] width 184 height 23
select select
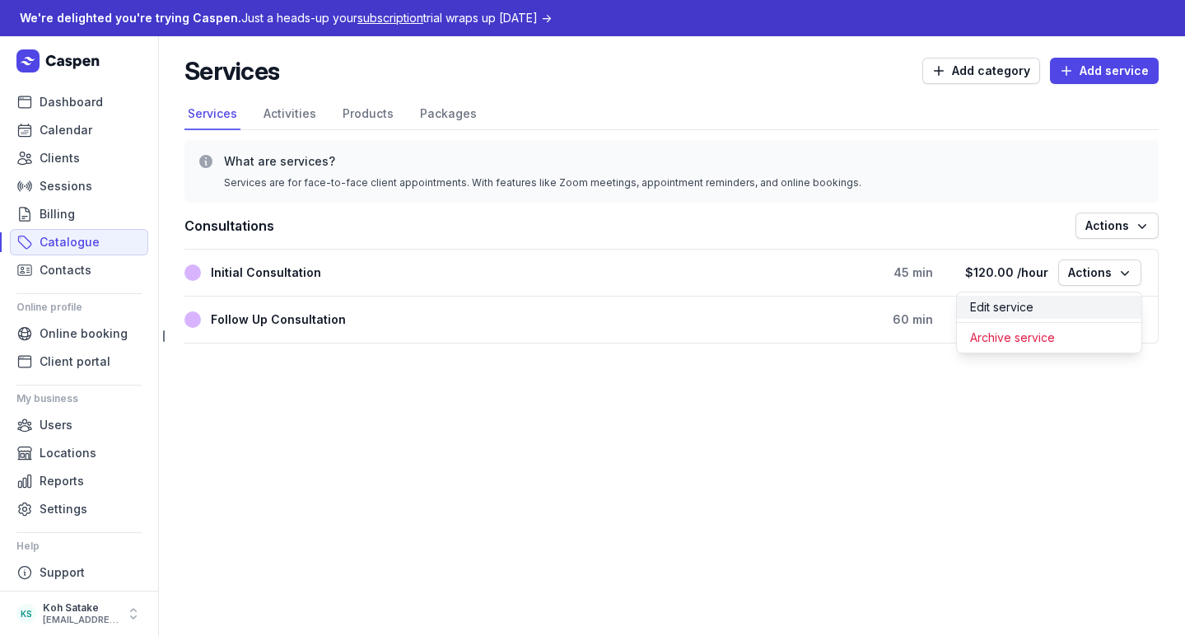
select select
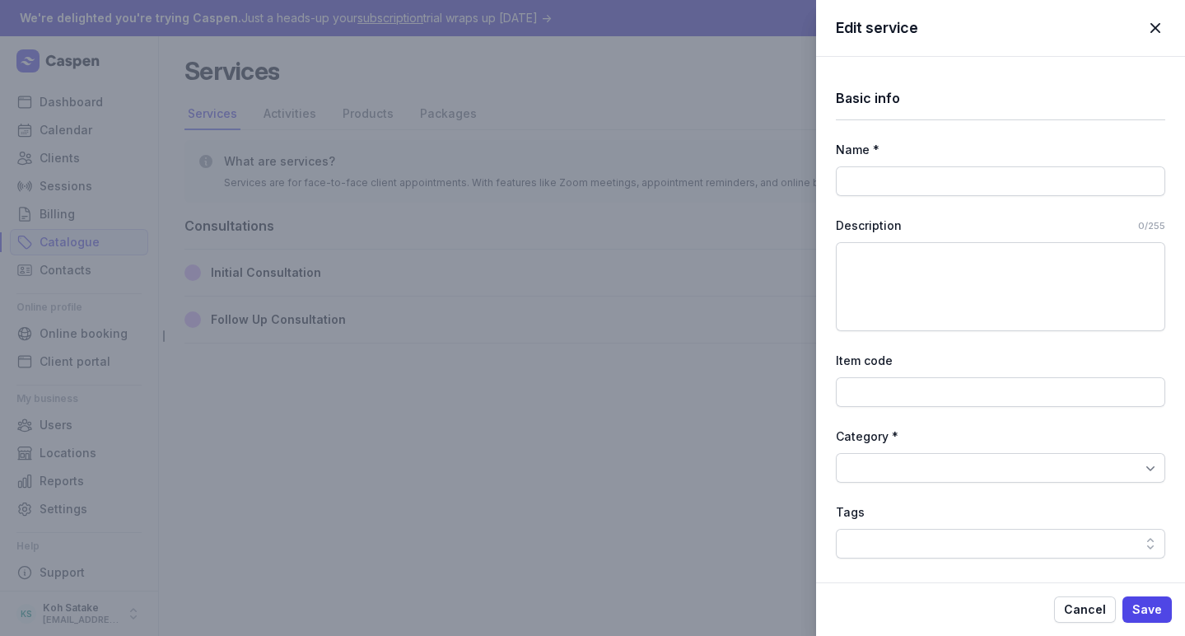
type input "Initial Consultation"
select select "45"
select select "0"
type input "120.00"
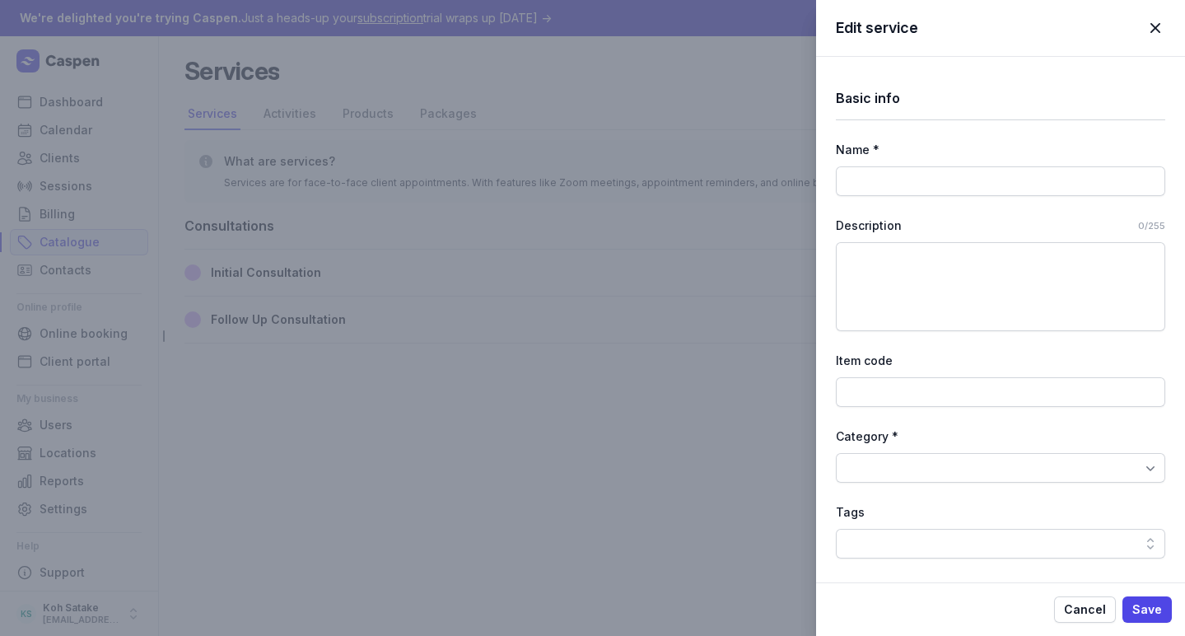
select select "hourly"
select select "tax_01K4E6QNPDFYEFJS8ADD96NHWB"
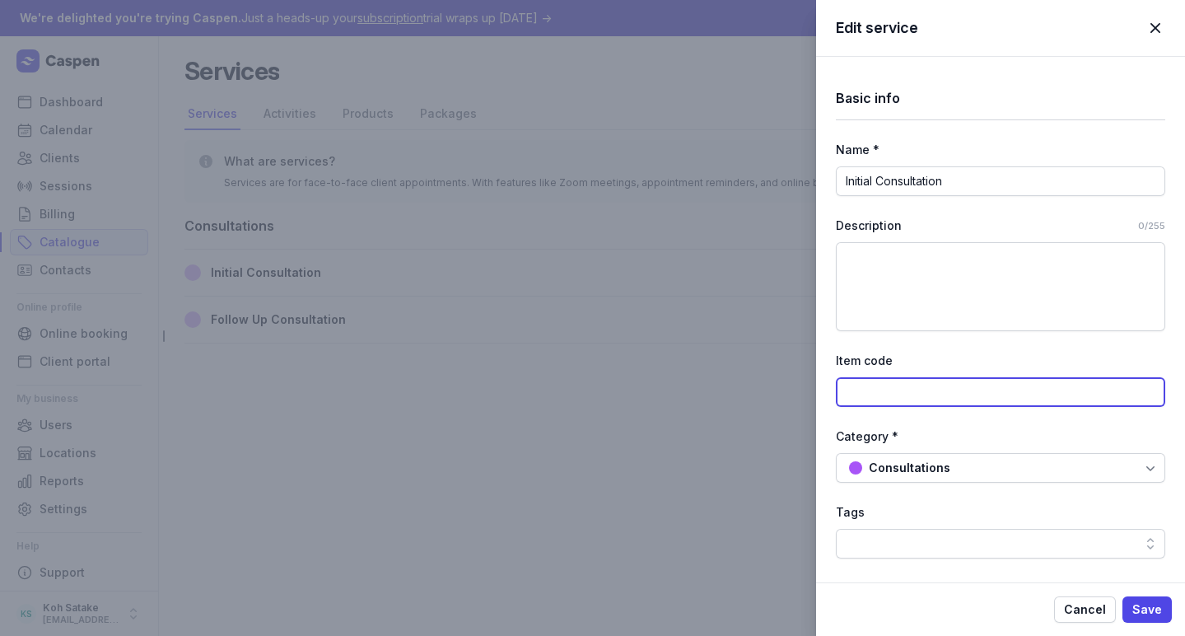
click at [911, 395] on input at bounding box center [1000, 392] width 329 height 30
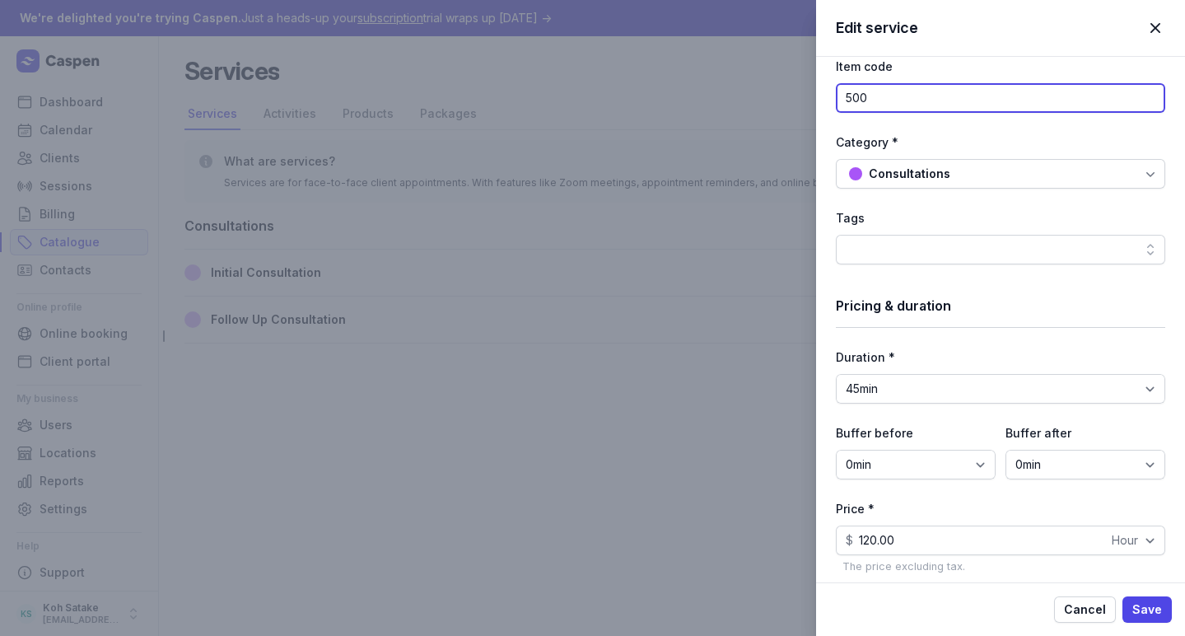
scroll to position [339, 0]
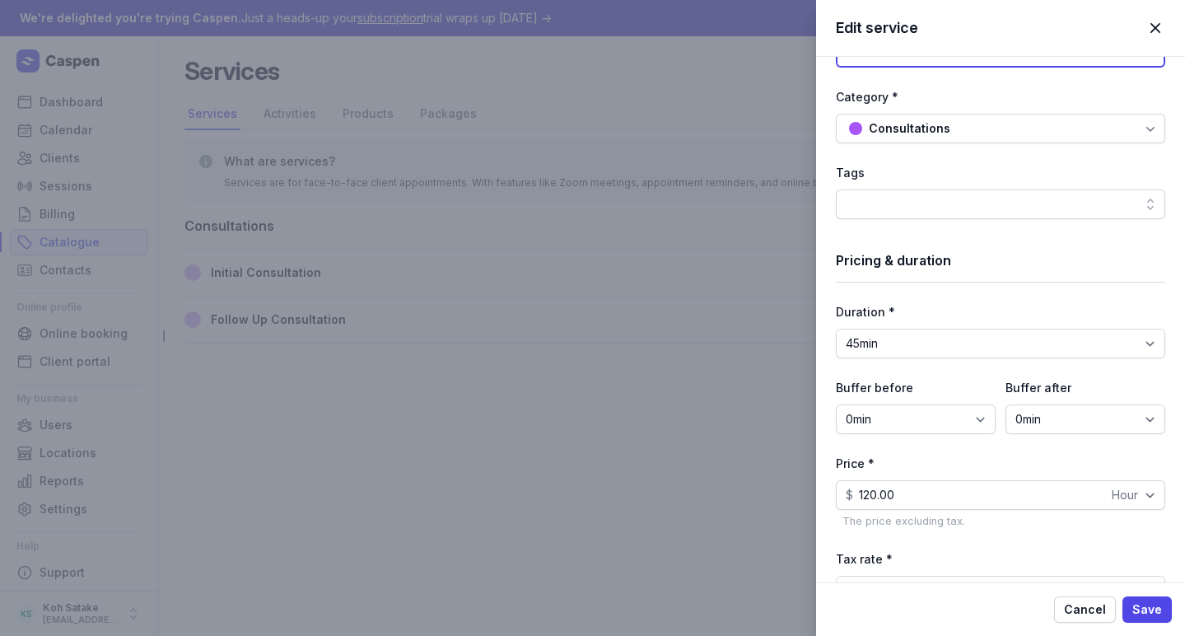
type input "500"
click at [907, 133] on div "Consultations" at bounding box center [910, 129] width 82 height 20
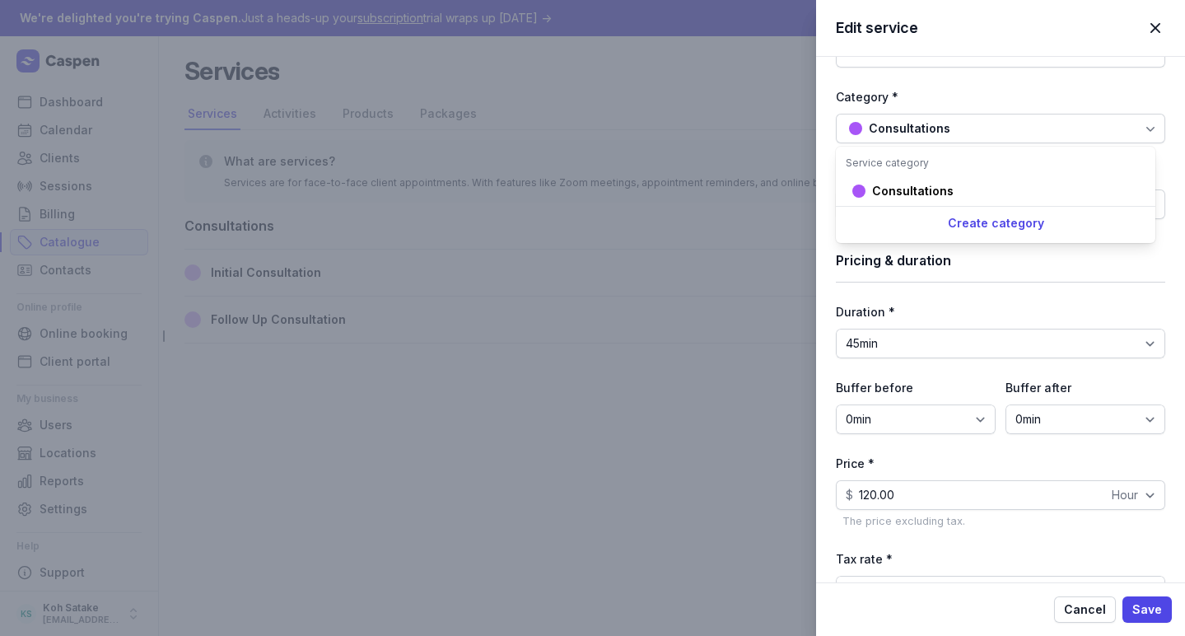
click at [907, 133] on div "Consultations" at bounding box center [910, 129] width 82 height 20
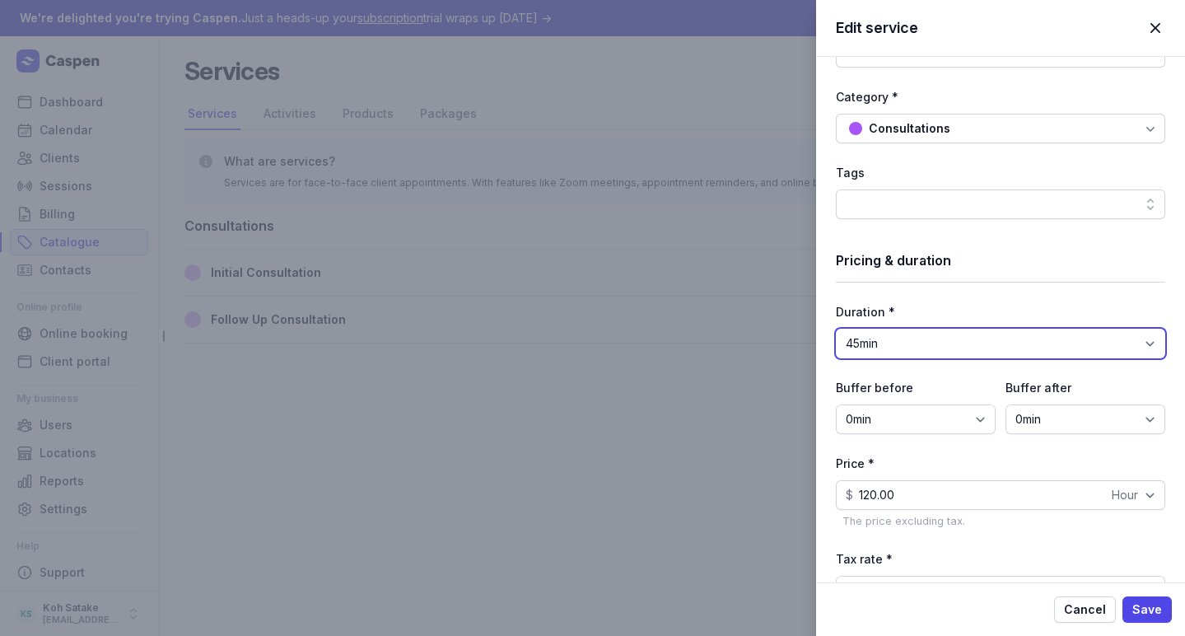
select select "60"
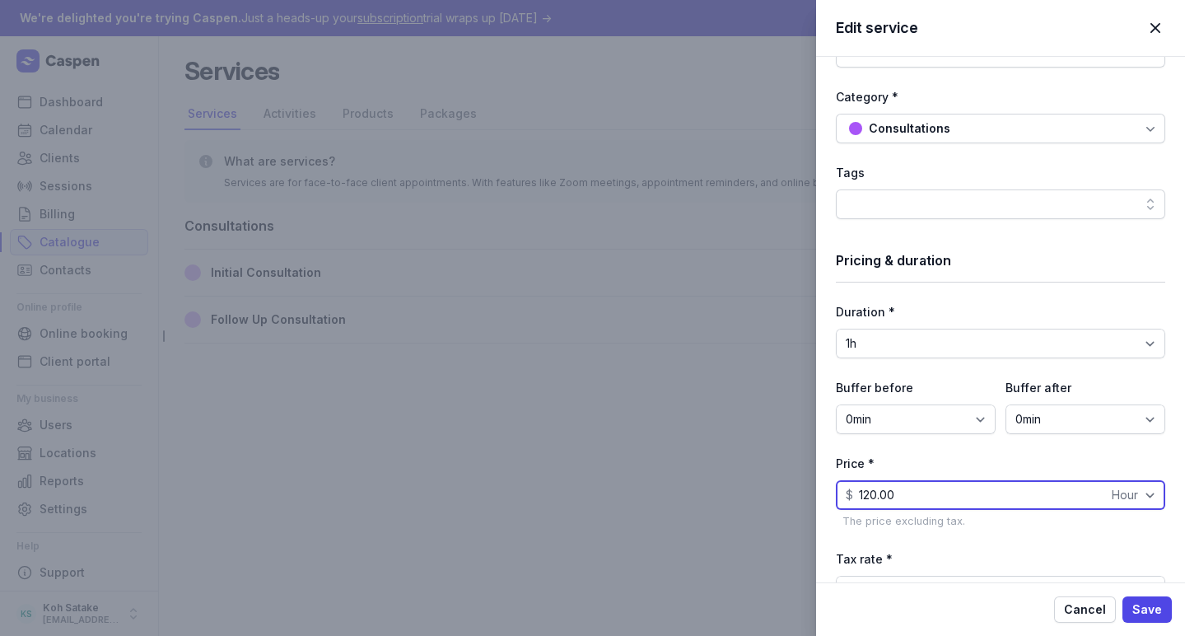
click at [925, 494] on input "120.00" at bounding box center [1000, 495] width 329 height 30
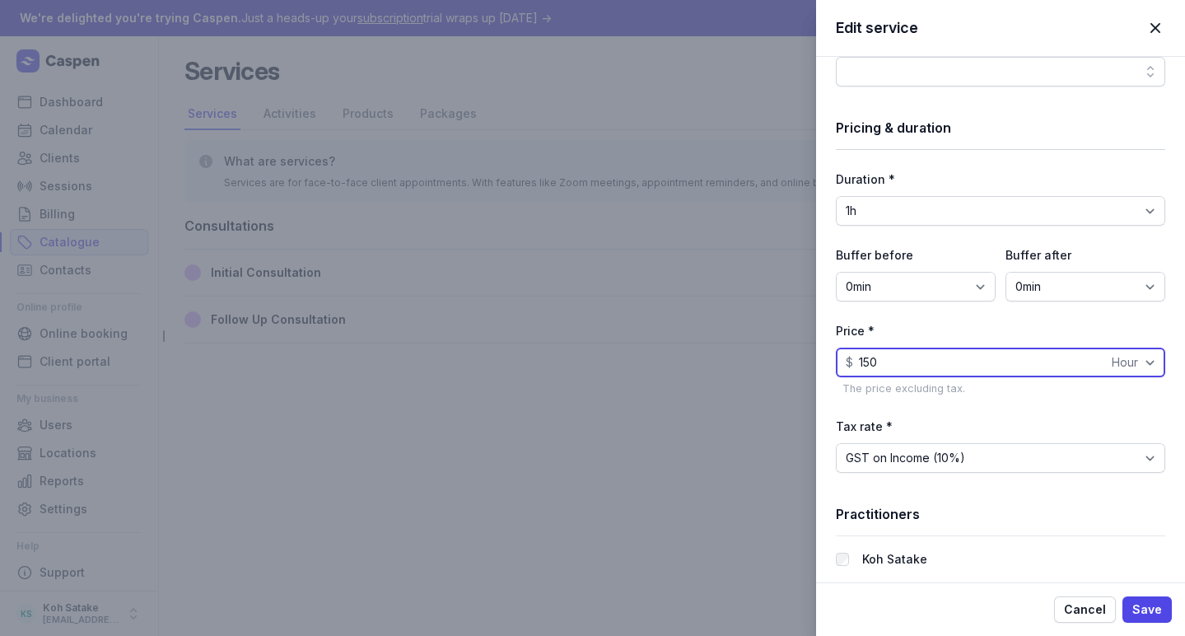
scroll to position [515, 0]
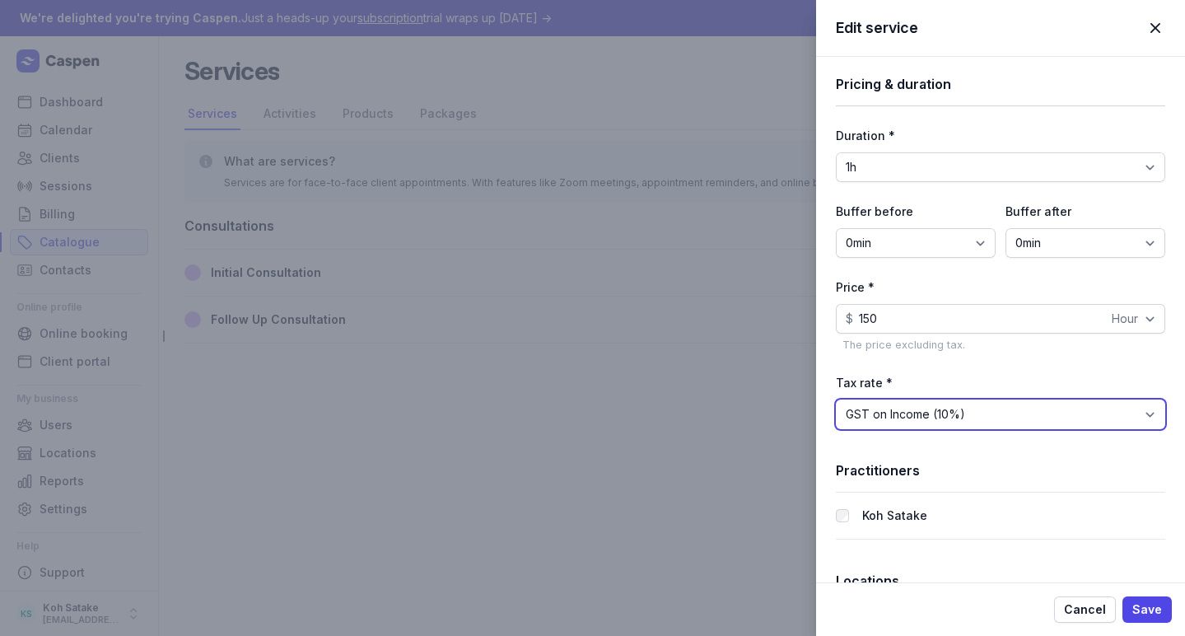
type input "150.00"
select select "tax_01K4E6QNPH8QJWMSTN1JEFNHYW"
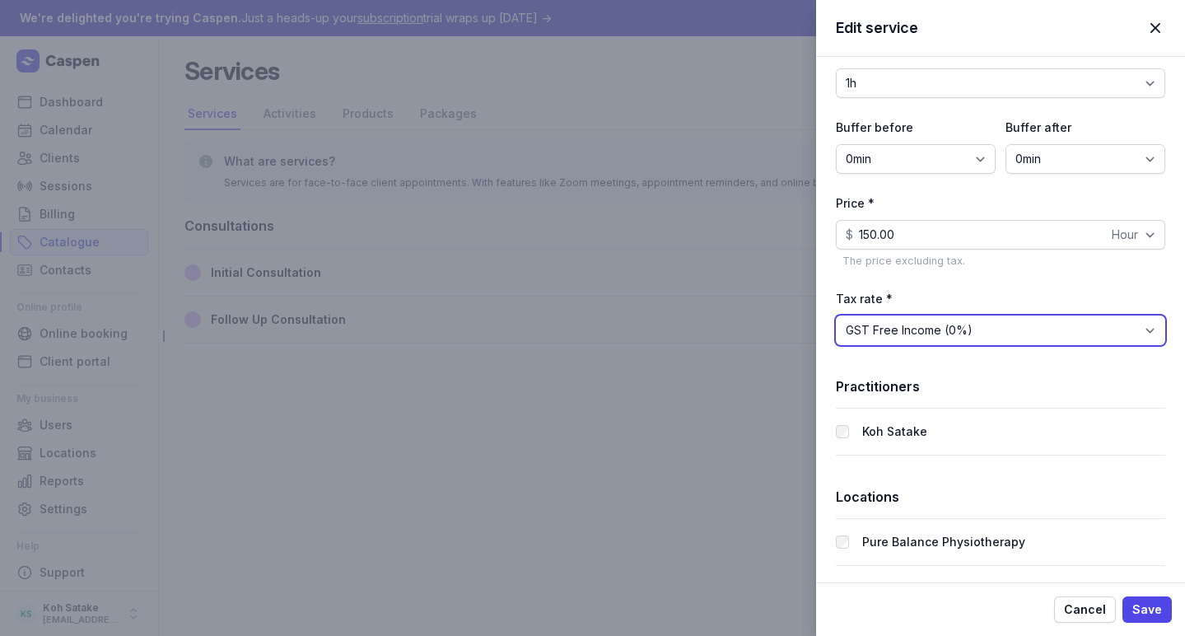
scroll to position [599, 0]
click at [1146, 608] on span "Save" at bounding box center [1147, 609] width 30 height 20
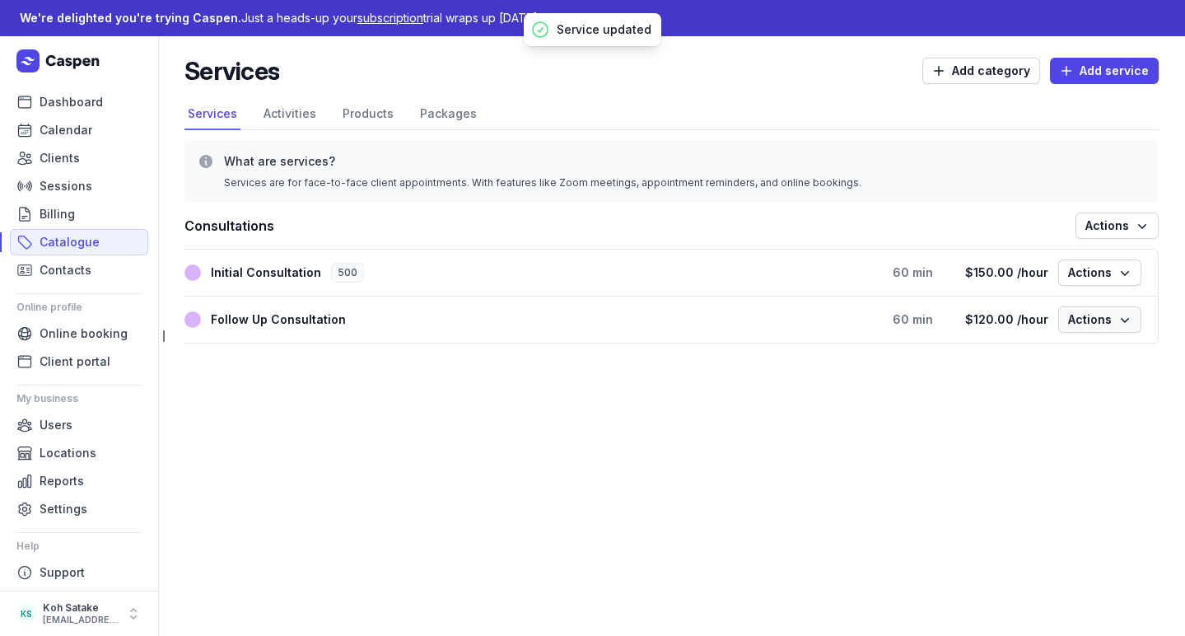
click at [1083, 324] on span "Actions" at bounding box center [1099, 320] width 63 height 20
click at [1079, 347] on button "Edit service" at bounding box center [1049, 353] width 184 height 23
select select "60"
select select "hourly"
select select "tax_01K4E6QNPDFYEFJS8ADD96NHWB"
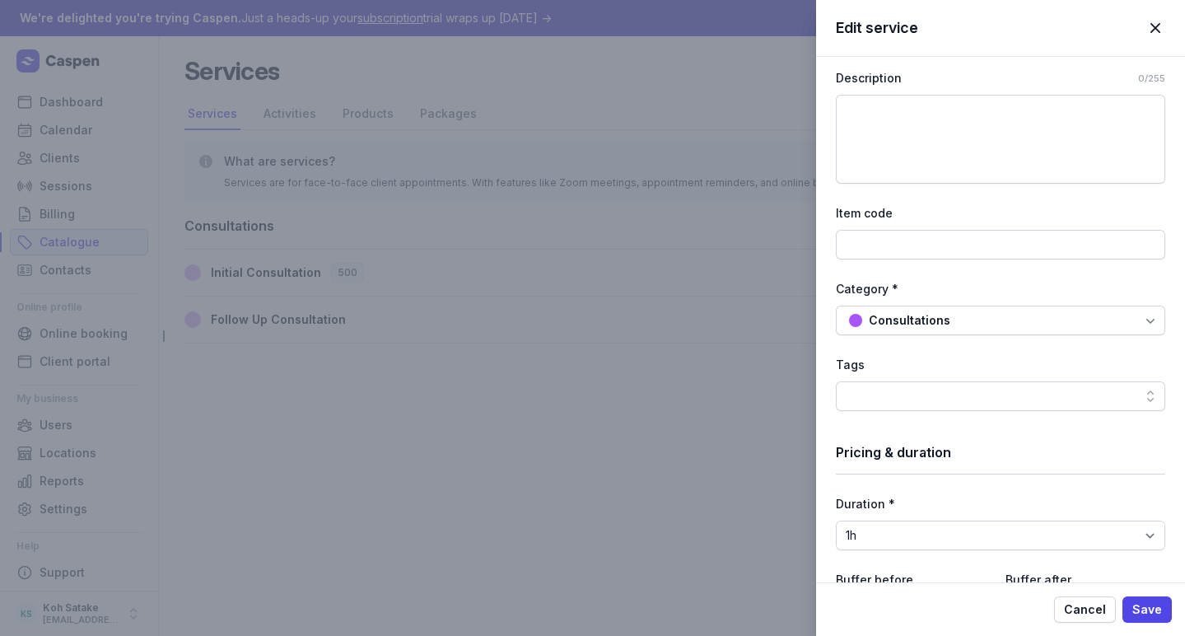
scroll to position [148, 0]
click at [920, 317] on div "Consultations" at bounding box center [910, 320] width 82 height 20
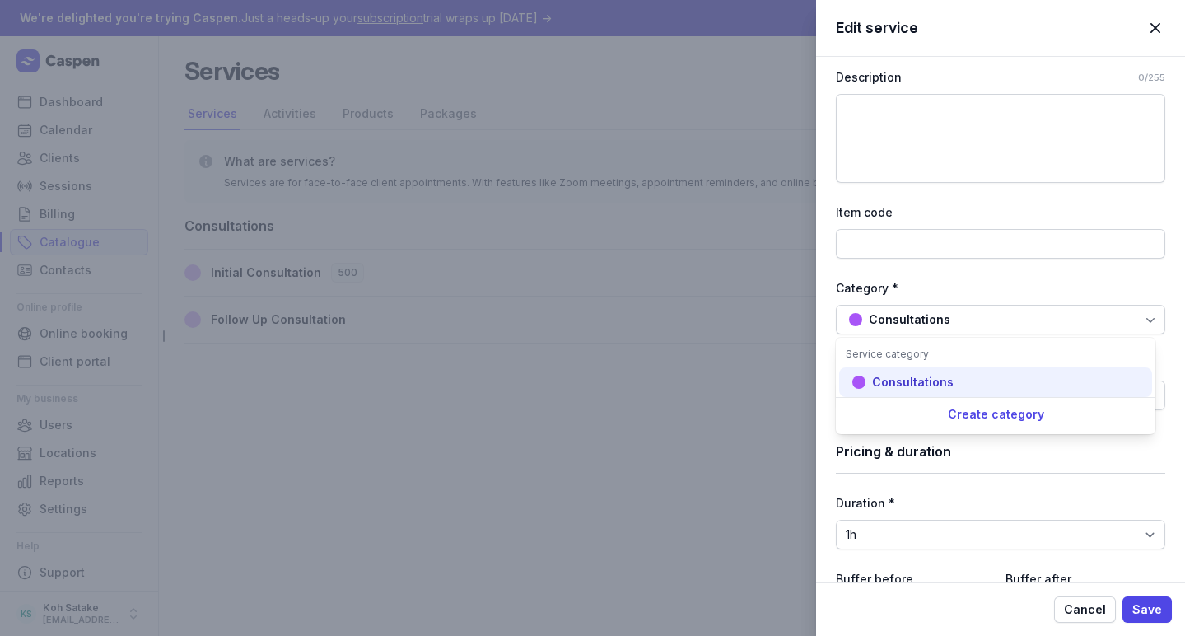
click at [869, 389] on div "Consultations" at bounding box center [901, 382] width 105 height 16
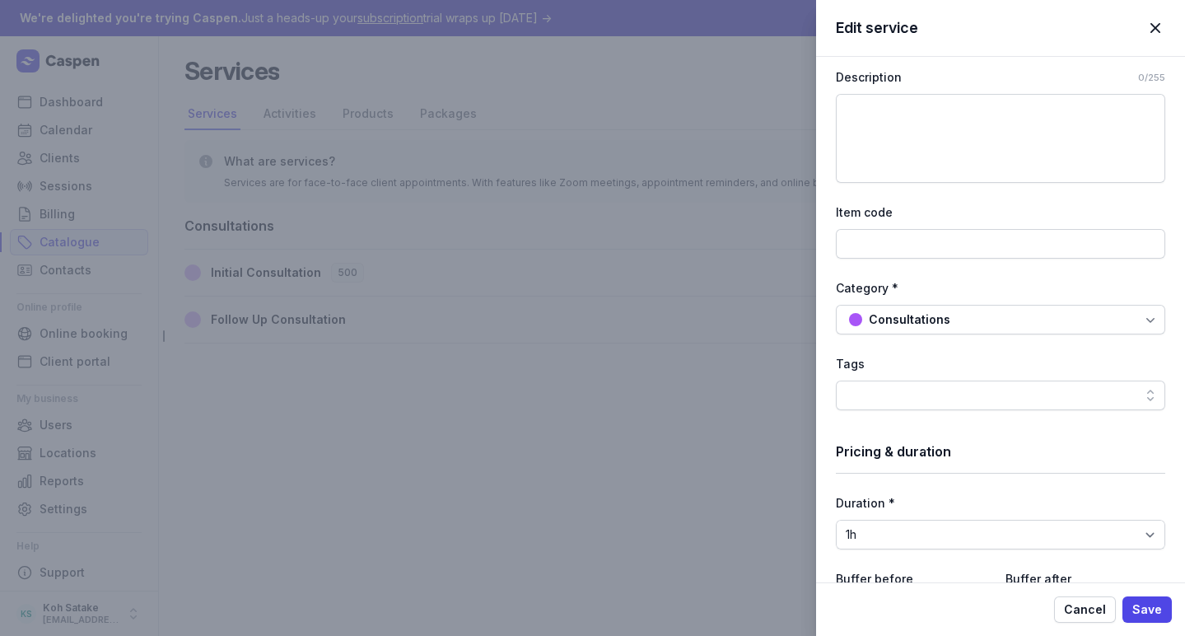
click at [935, 331] on div "Consultations" at bounding box center [1000, 320] width 329 height 30
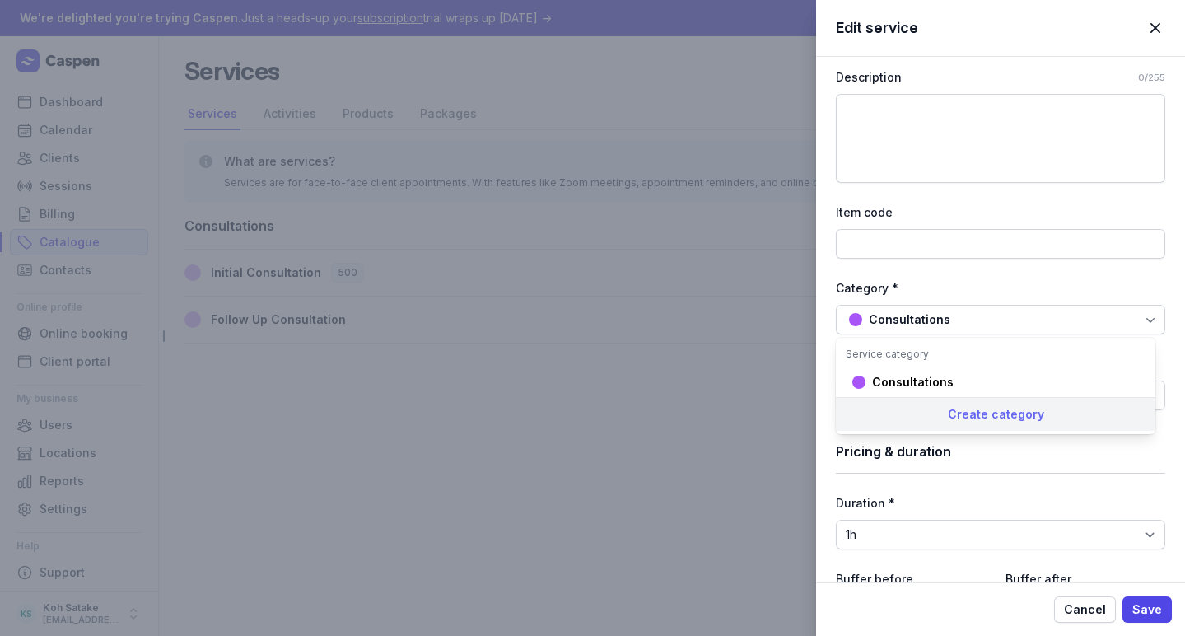
click at [962, 405] on div "Create category" at bounding box center [995, 414] width 319 height 34
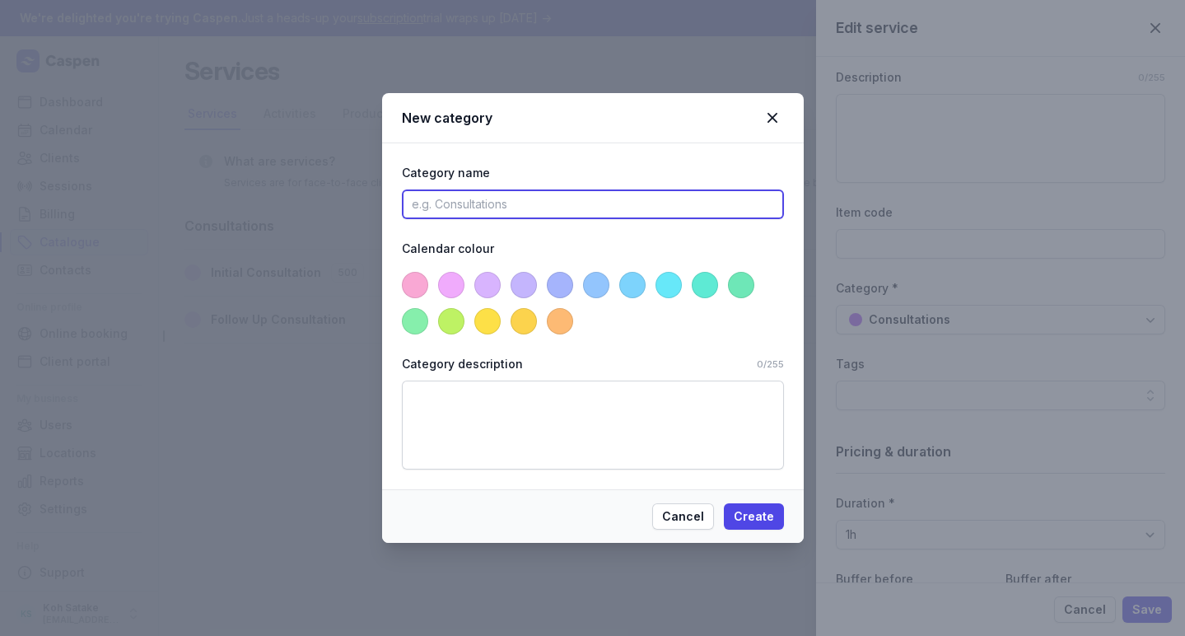
click at [470, 206] on input at bounding box center [593, 204] width 382 height 30
type input "Subsequent"
click at [454, 320] on span at bounding box center [451, 321] width 26 height 26
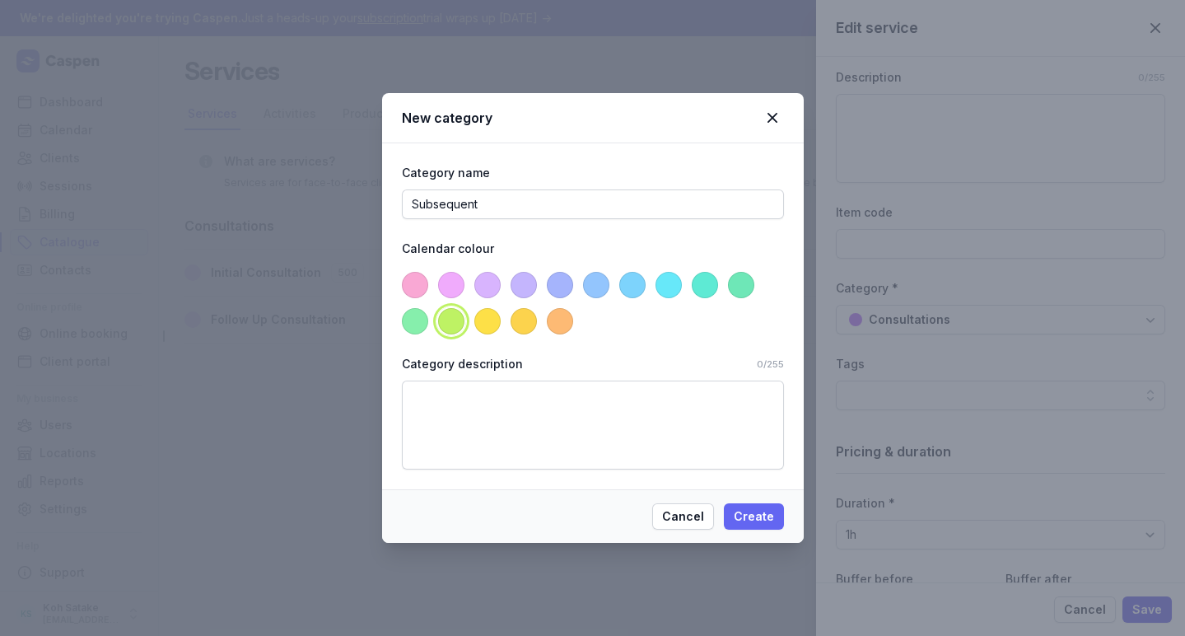
click at [751, 524] on span "Create" at bounding box center [754, 516] width 40 height 20
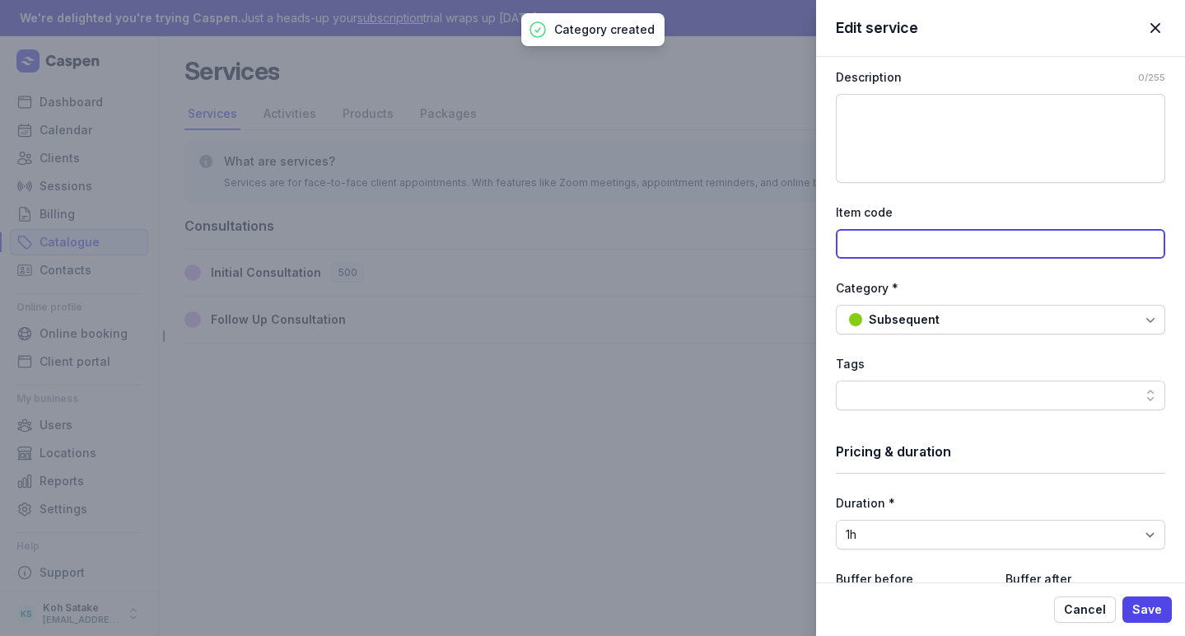
click at [909, 232] on input at bounding box center [1000, 244] width 329 height 30
type input "0"
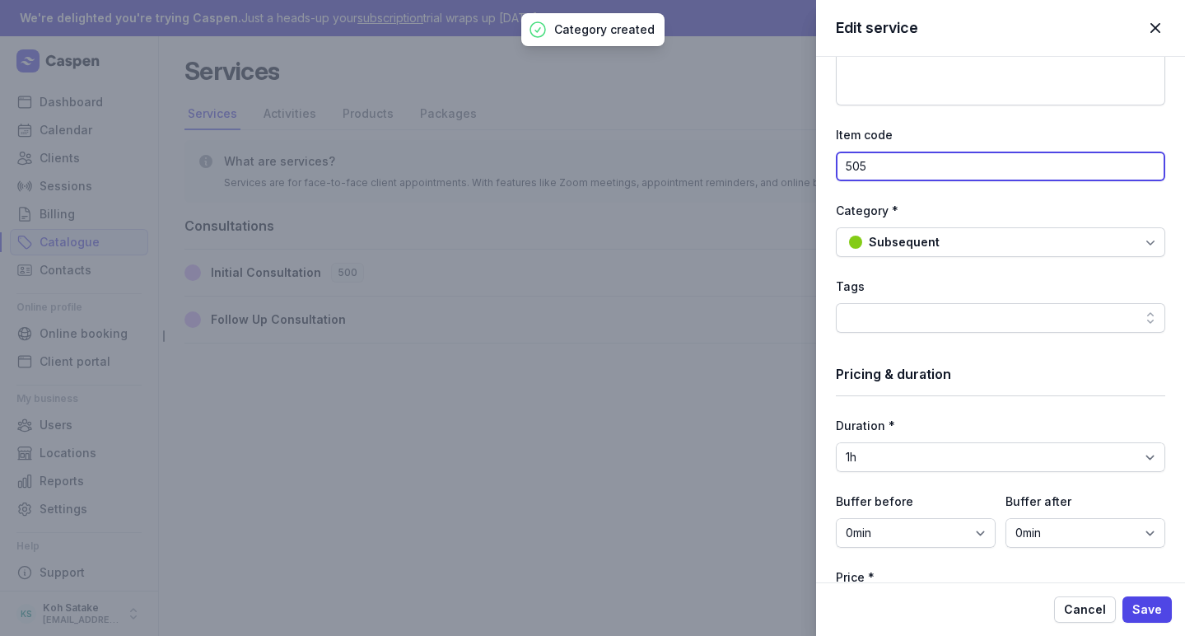
scroll to position [249, 0]
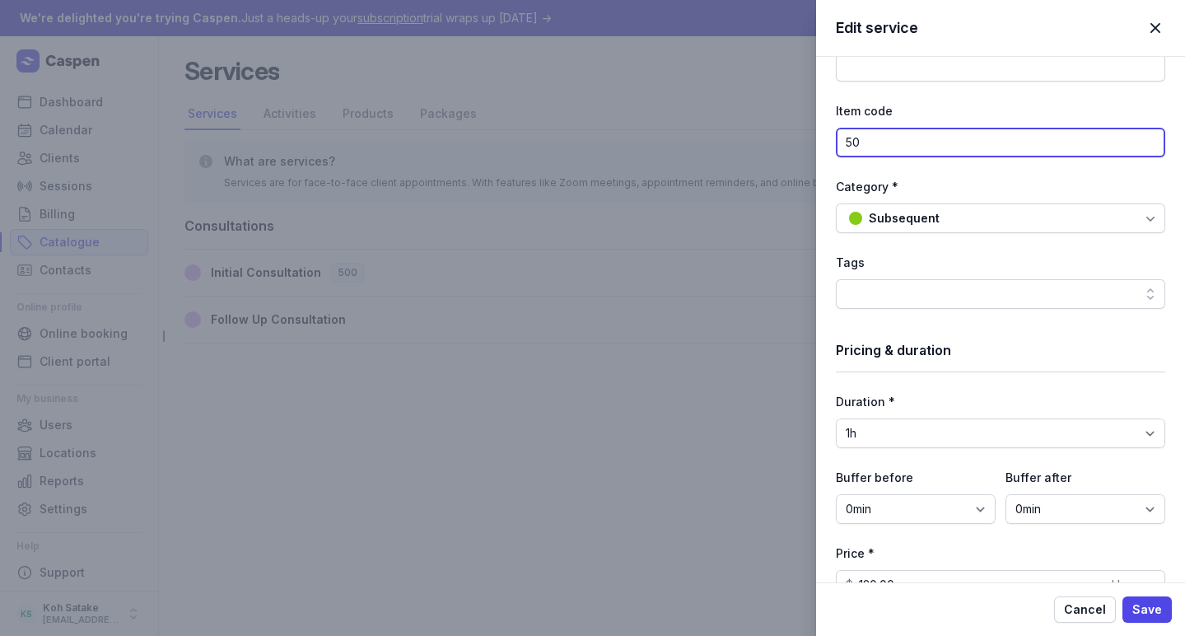
type input "5"
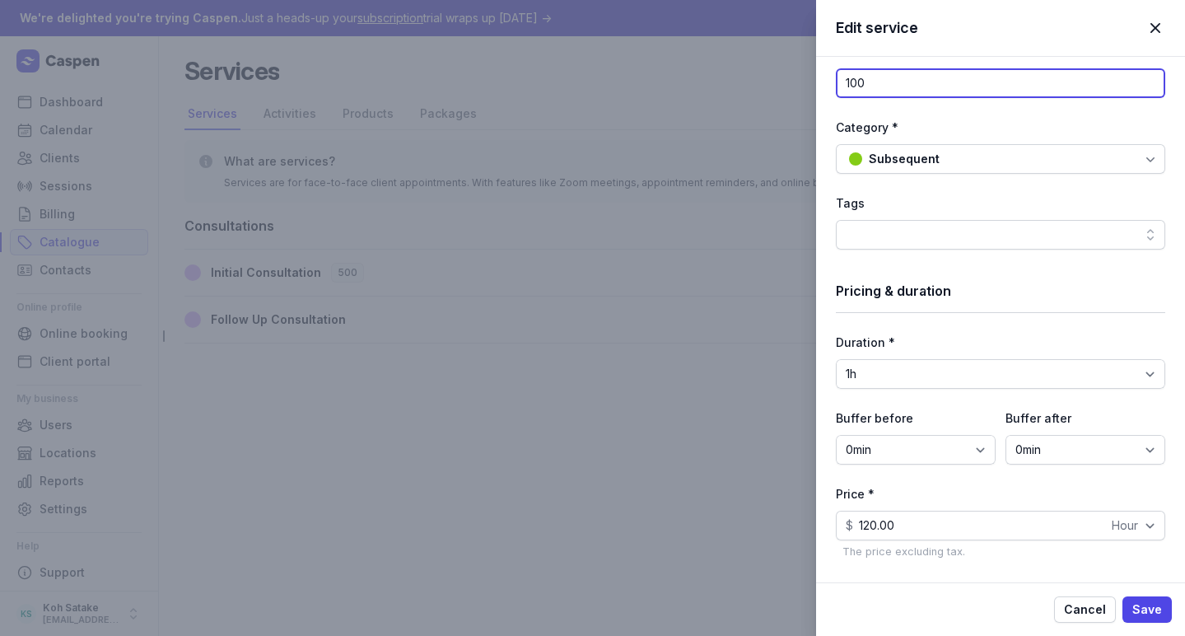
scroll to position [312, 0]
type input "100"
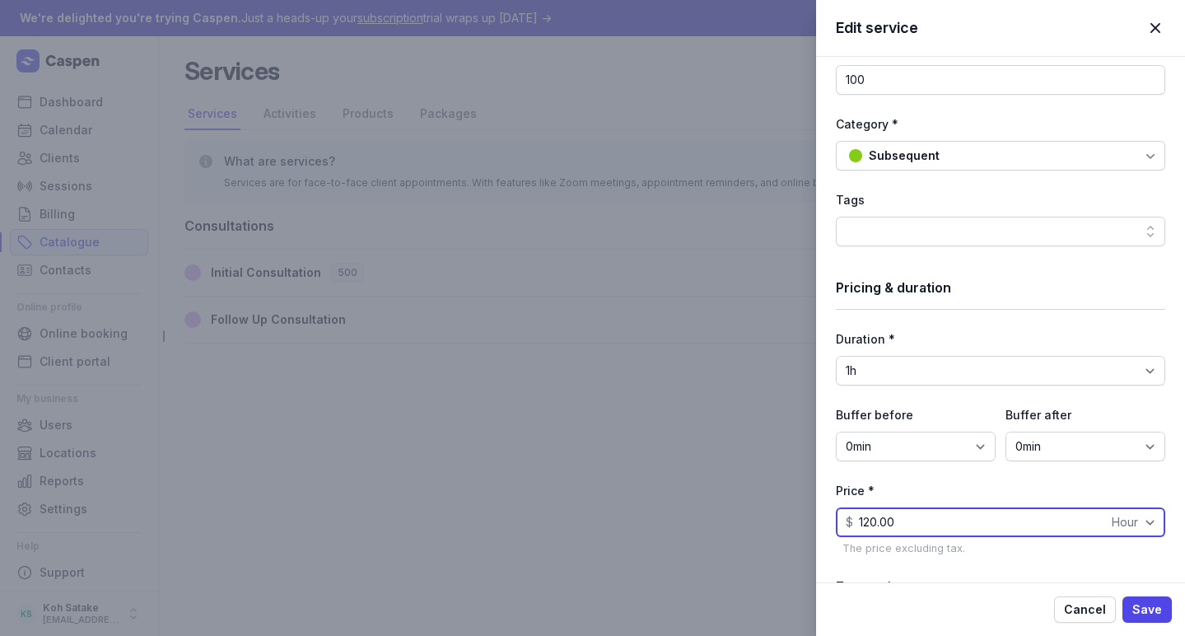
click at [985, 515] on input "120.00" at bounding box center [1000, 522] width 329 height 30
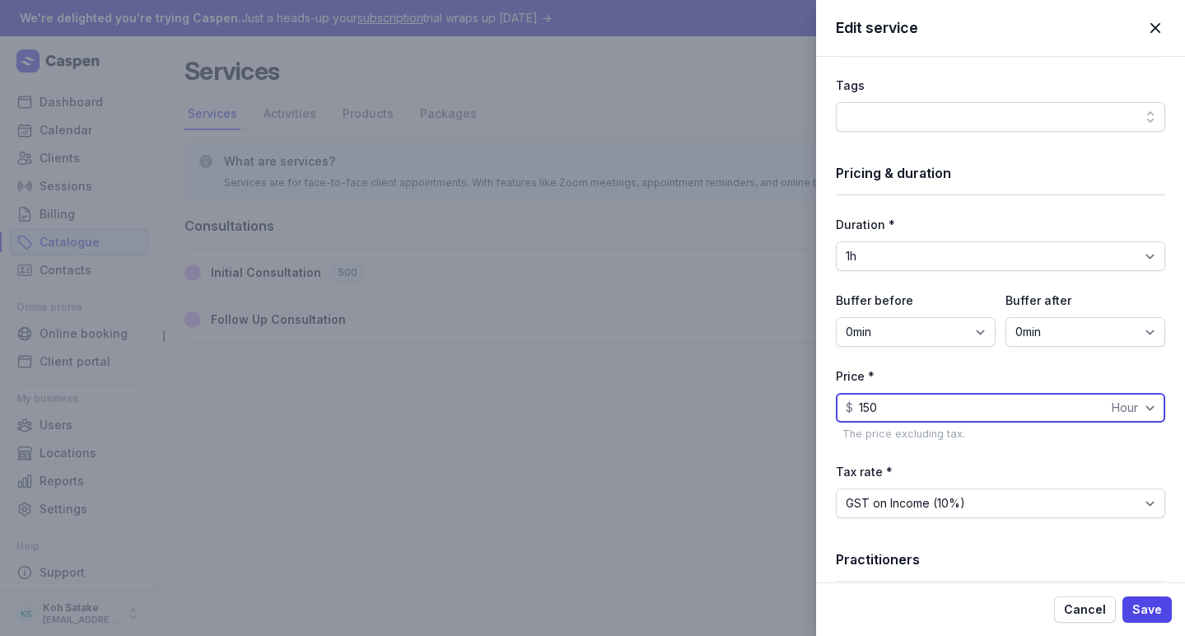
scroll to position [490, 0]
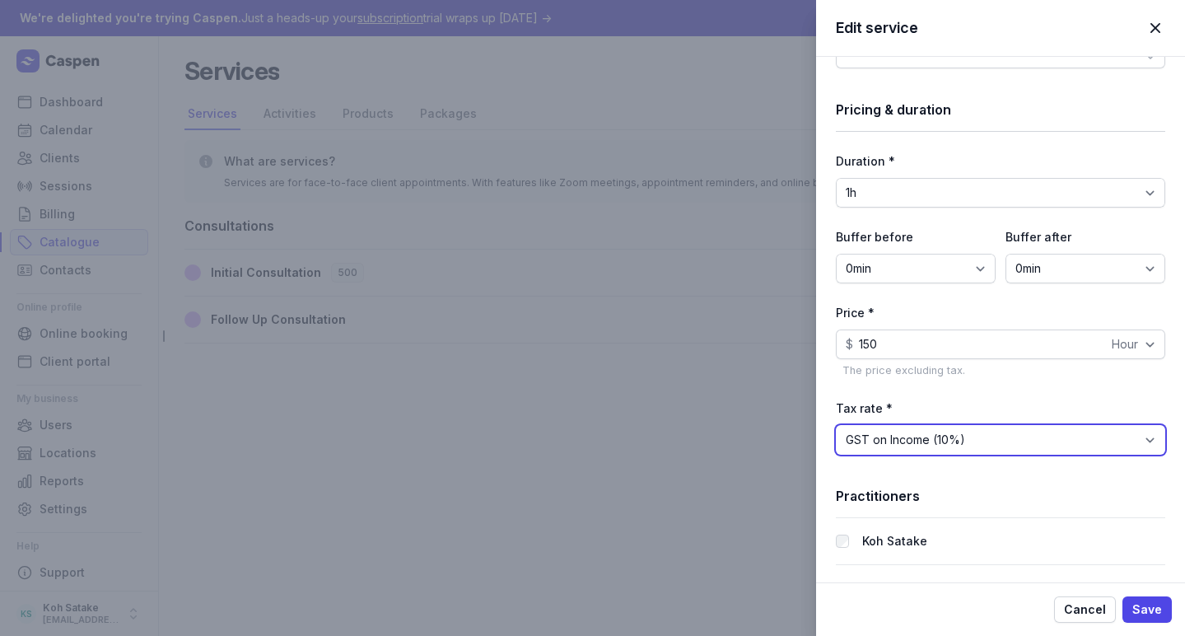
type input "150.00"
select select "tax_01K4E6QNPH8QJWMSTN1JEFNHYW"
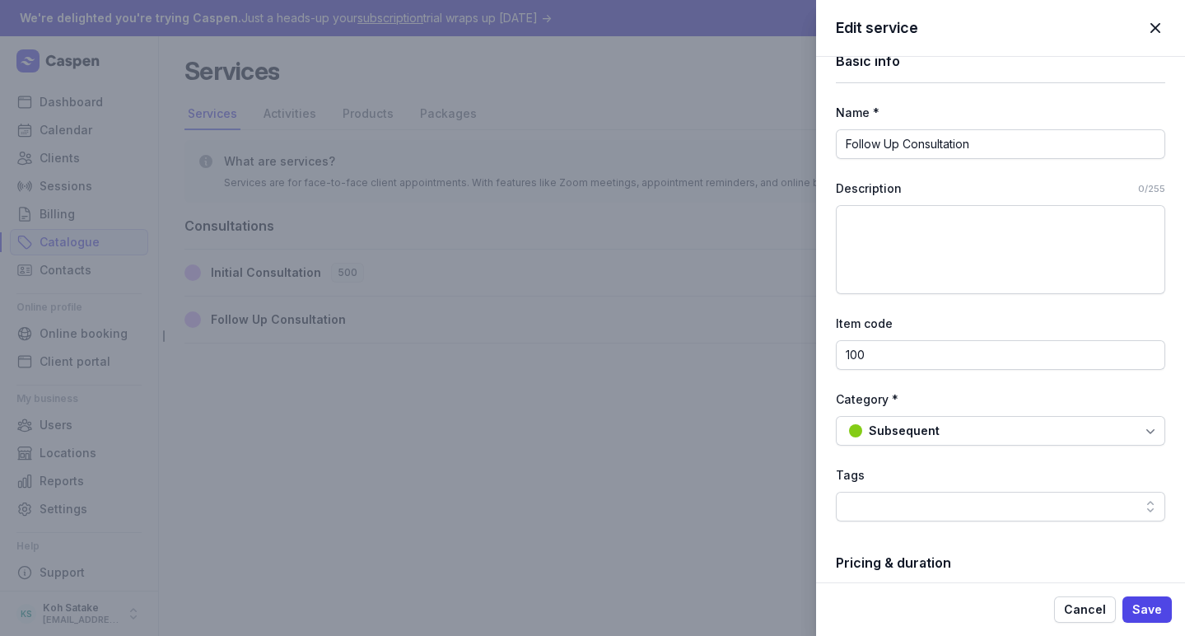
scroll to position [2, 0]
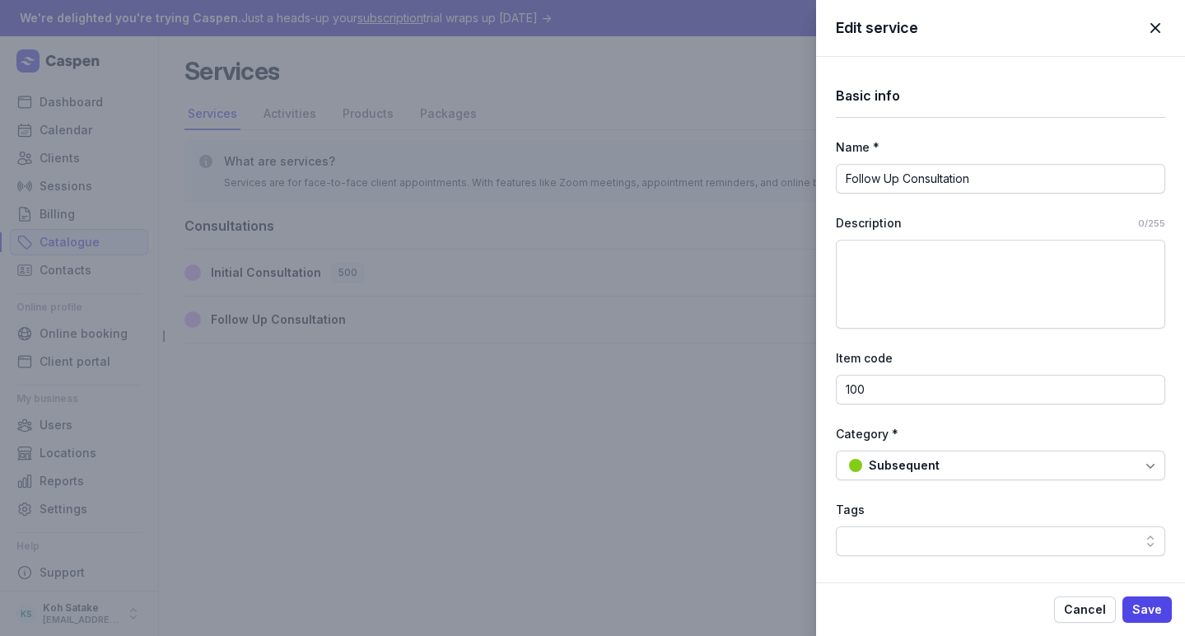
click at [918, 523] on div "Tags" at bounding box center [1000, 528] width 329 height 56
click at [922, 534] on div at bounding box center [1000, 541] width 329 height 30
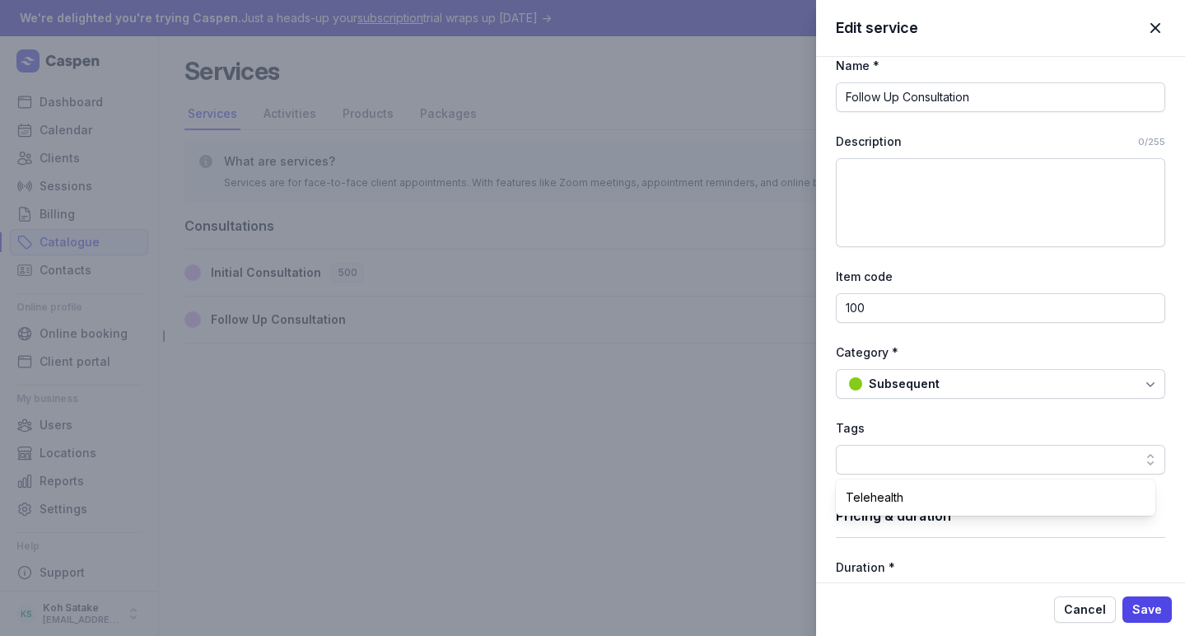
scroll to position [90, 0]
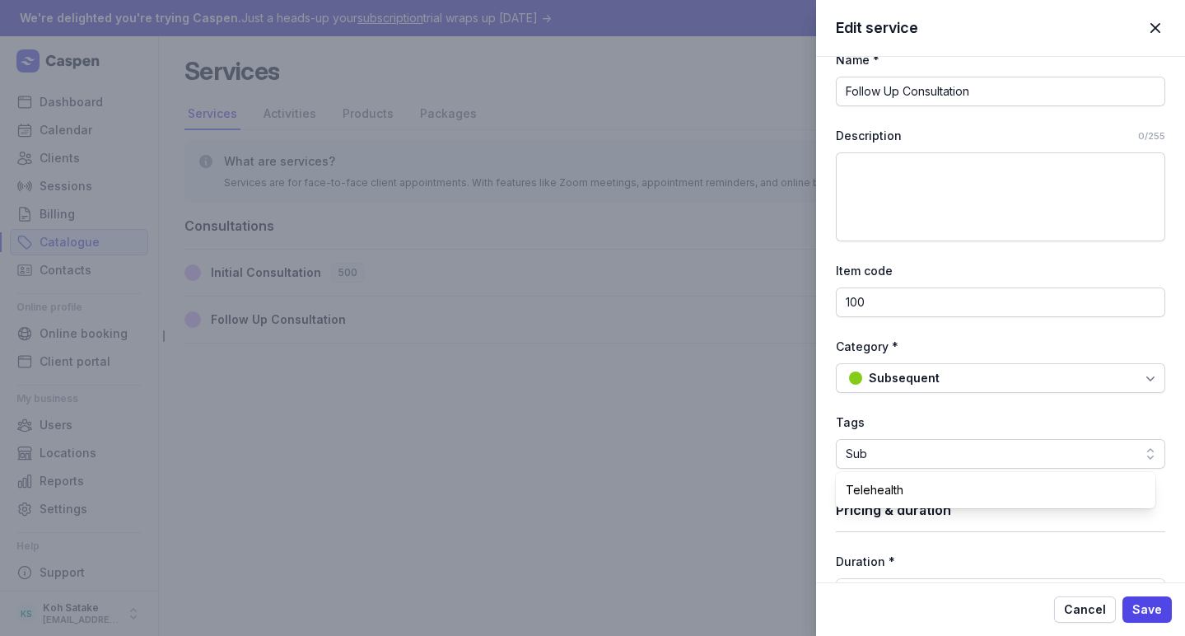
type input "S"
click at [936, 255] on div "Basic info Name * Follow Up Consultation Description 0/255 Item code 100 Catego…" at bounding box center [1000, 529] width 329 height 1125
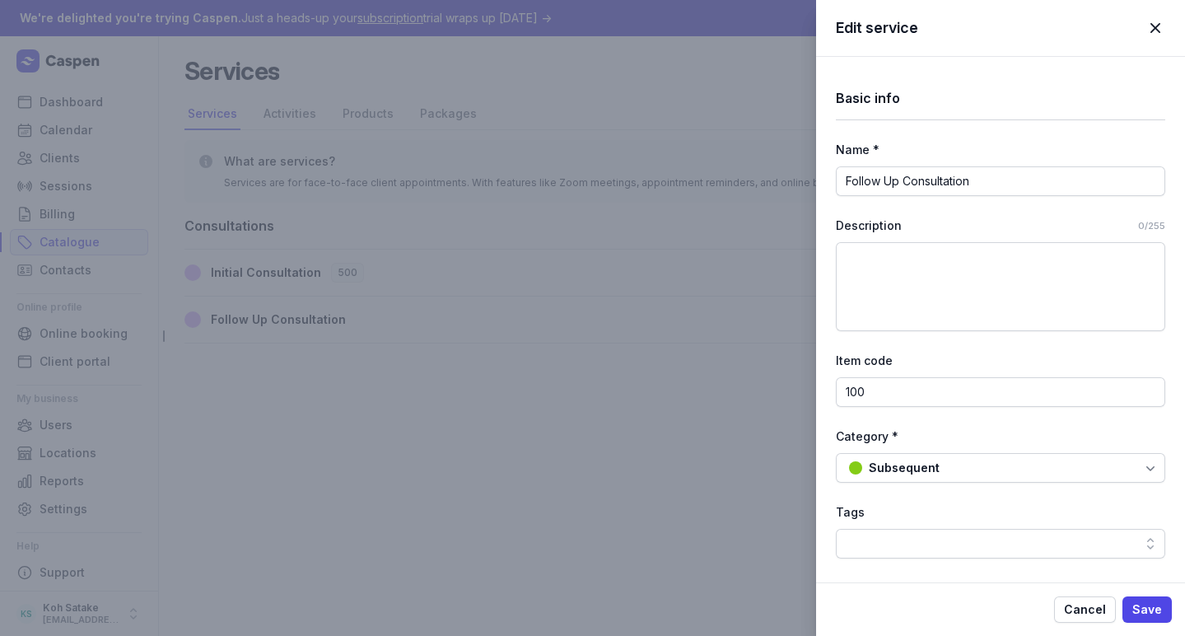
scroll to position [0, 0]
click at [932, 200] on div "Basic info Name * Follow Up Consultation Description 0/255 Item code 100 Catego…" at bounding box center [1000, 619] width 329 height 1125
click at [932, 181] on input "Follow Up Consultation" at bounding box center [1000, 181] width 329 height 30
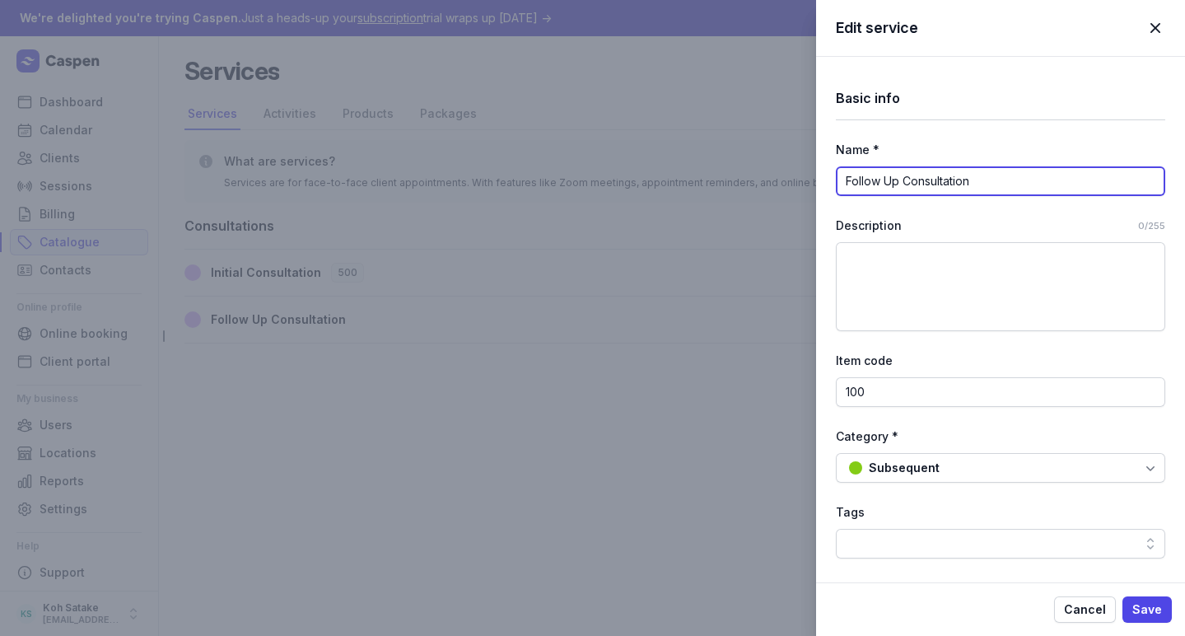
click at [932, 181] on input "Follow Up Consultation" at bounding box center [1000, 181] width 329 height 30
type input "Subsequent"
click at [1150, 609] on span "Save" at bounding box center [1147, 609] width 30 height 20
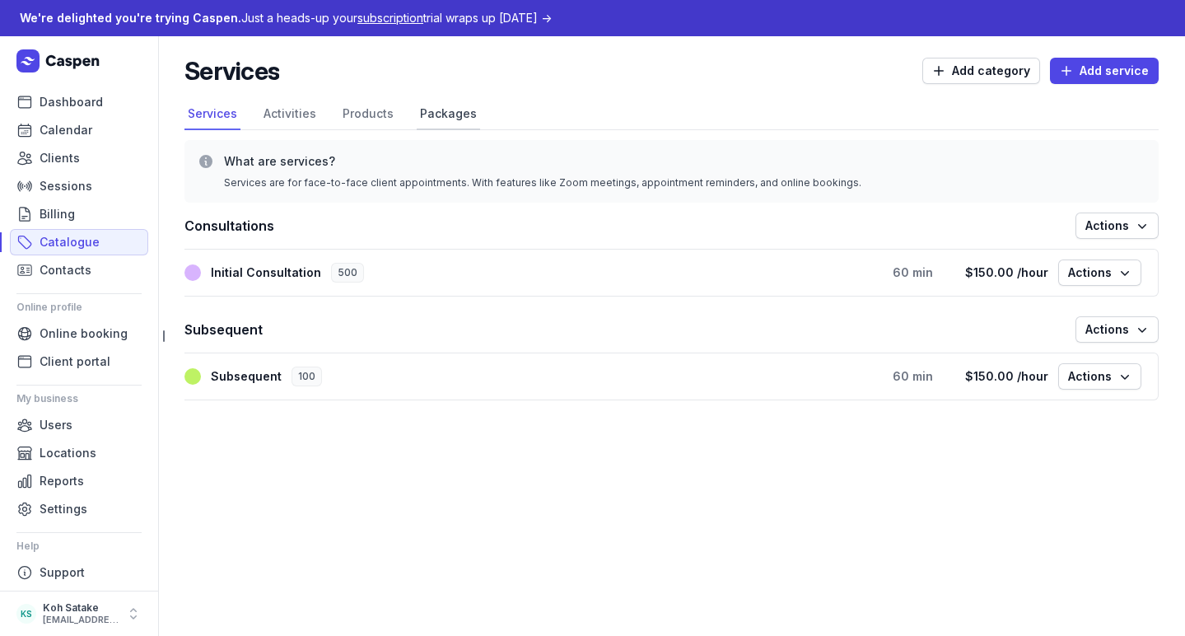
click at [437, 109] on link "Packages" at bounding box center [448, 114] width 63 height 31
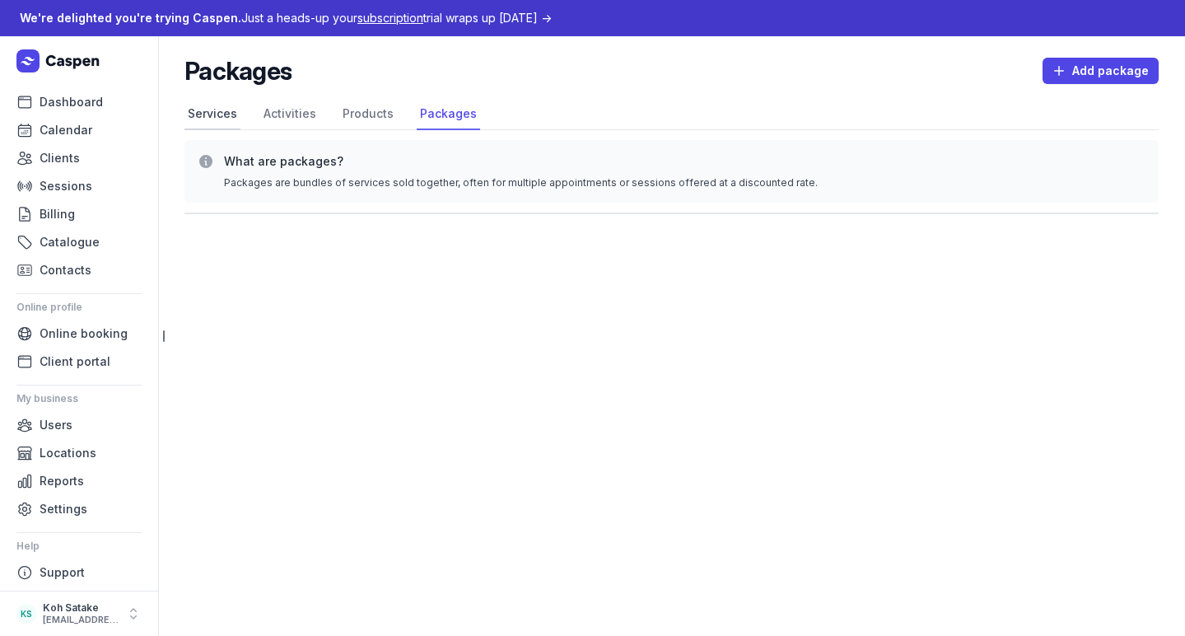
click at [231, 123] on link "Services" at bounding box center [212, 114] width 56 height 31
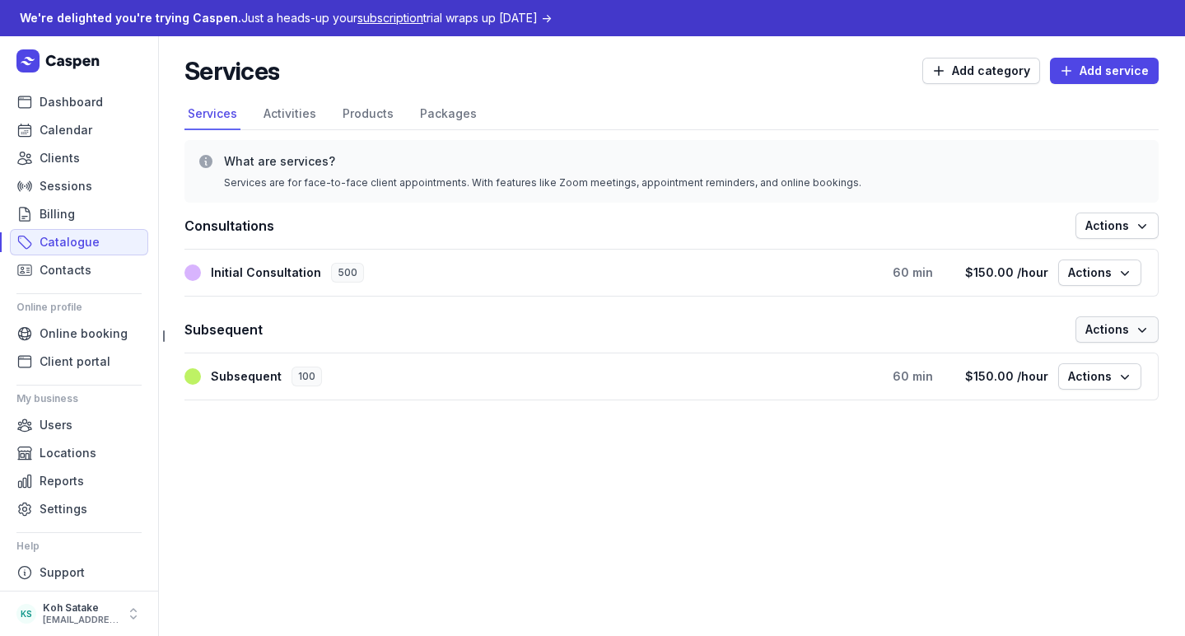
click at [1096, 328] on span "Actions" at bounding box center [1116, 329] width 63 height 20
click at [1125, 234] on span "Actions" at bounding box center [1116, 226] width 63 height 20
click at [1117, 258] on button "Add new service" at bounding box center [1066, 260] width 184 height 23
select select
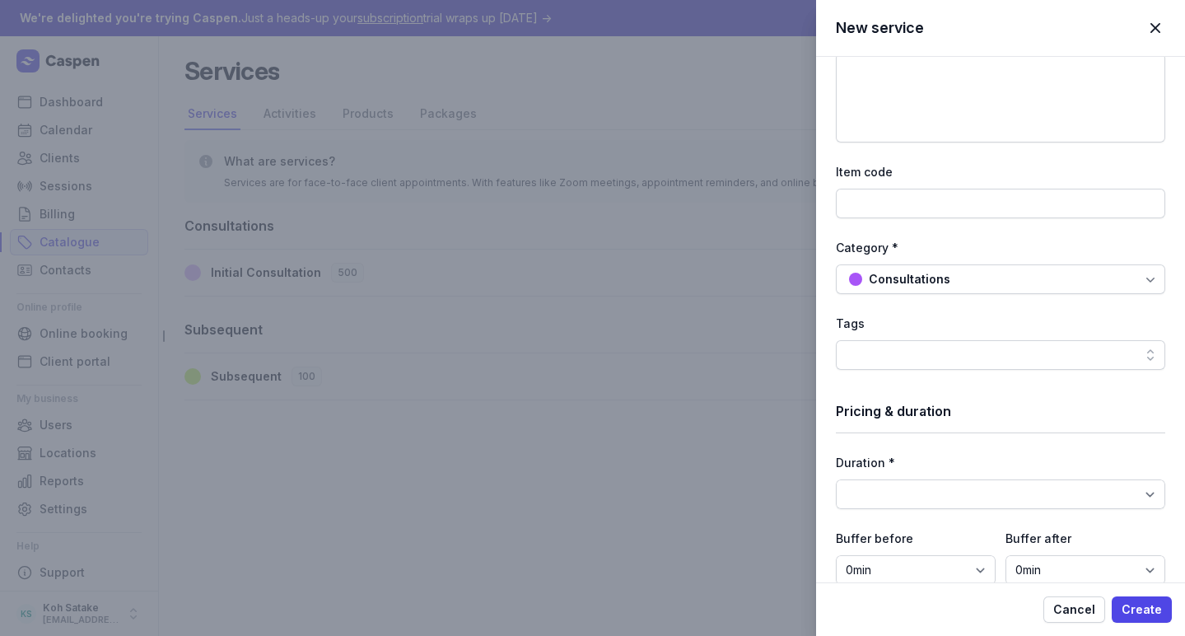
scroll to position [185, 0]
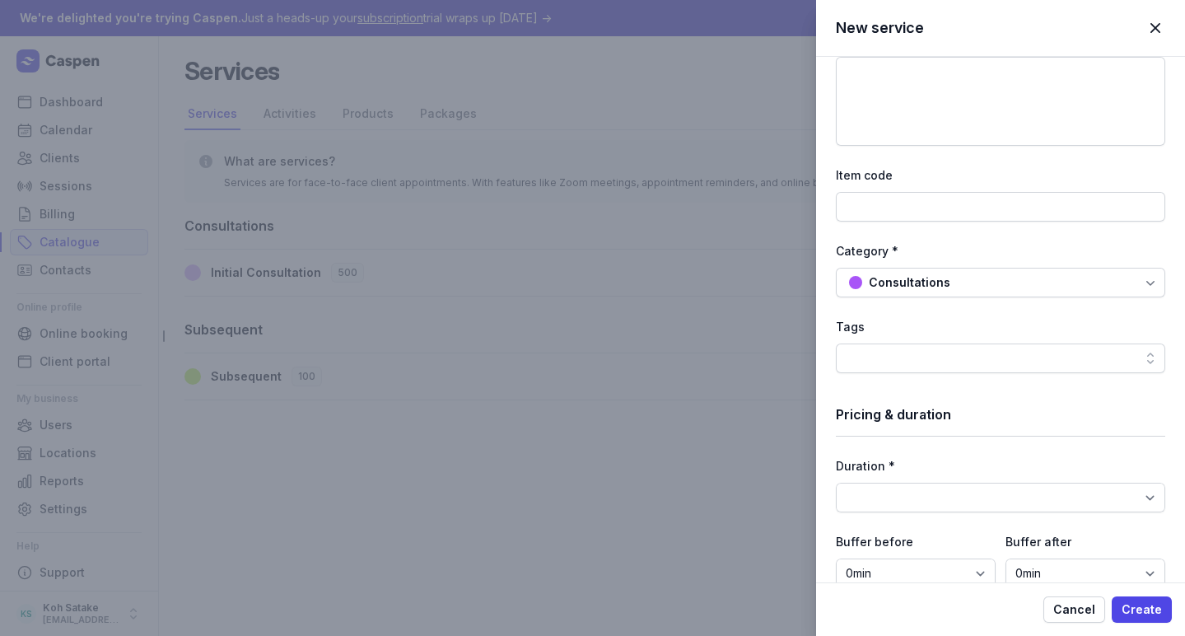
click at [892, 285] on div "Consultations" at bounding box center [910, 283] width 82 height 20
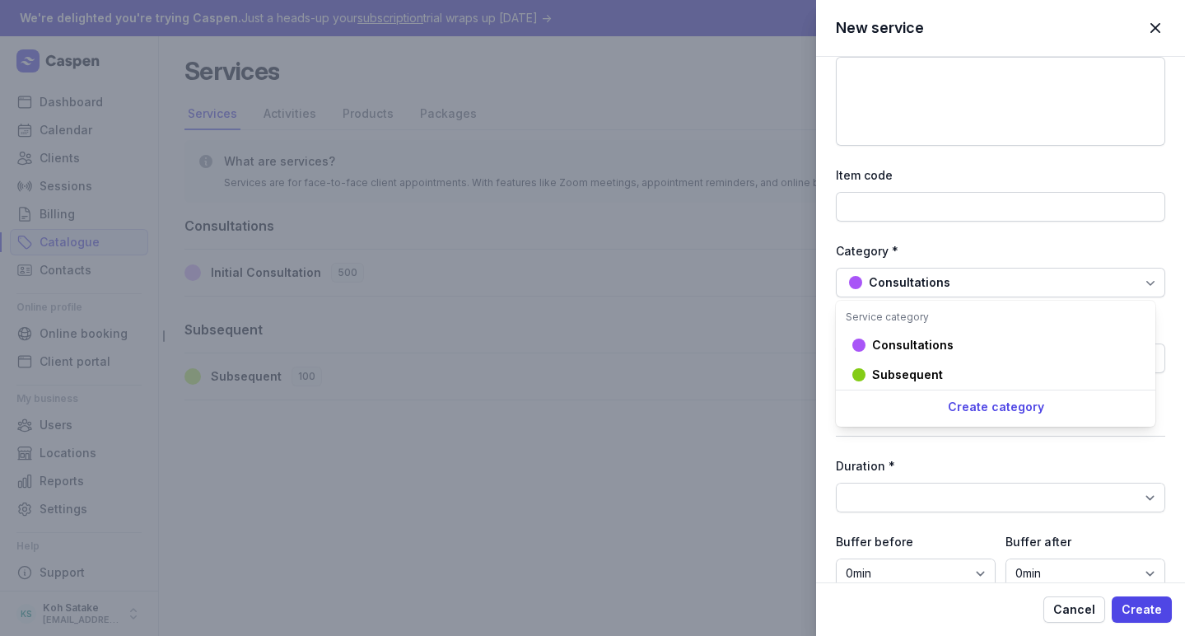
click at [892, 285] on div "Consultations" at bounding box center [910, 283] width 82 height 20
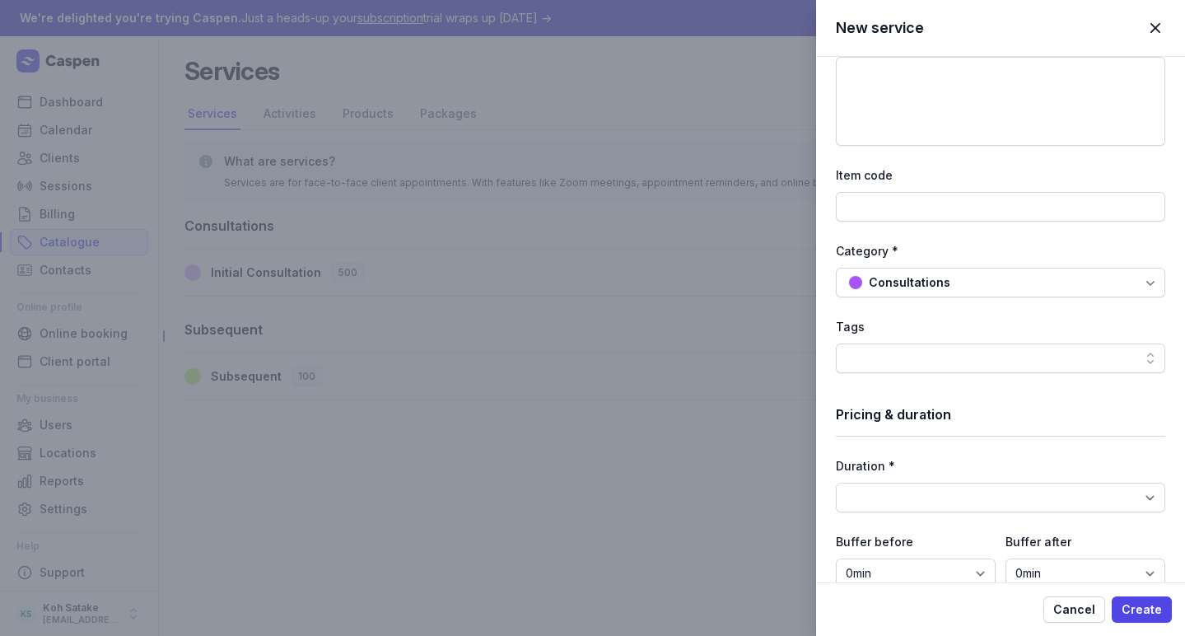
click at [838, 289] on div "Consultations" at bounding box center [1000, 283] width 329 height 30
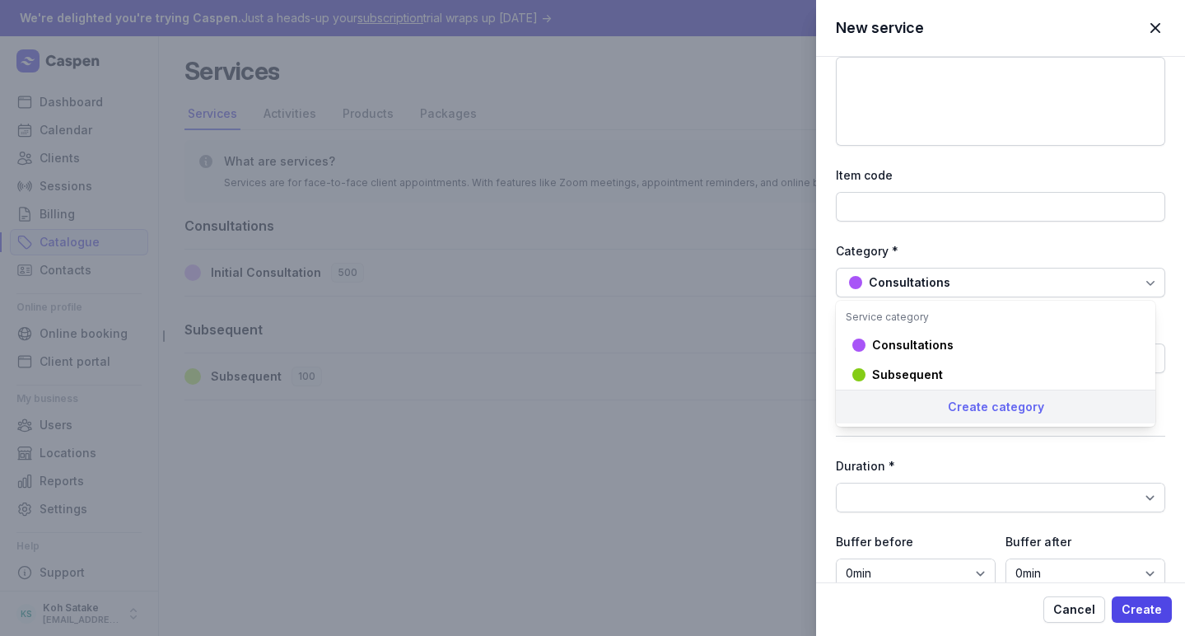
click at [969, 412] on div "Create category" at bounding box center [995, 406] width 319 height 34
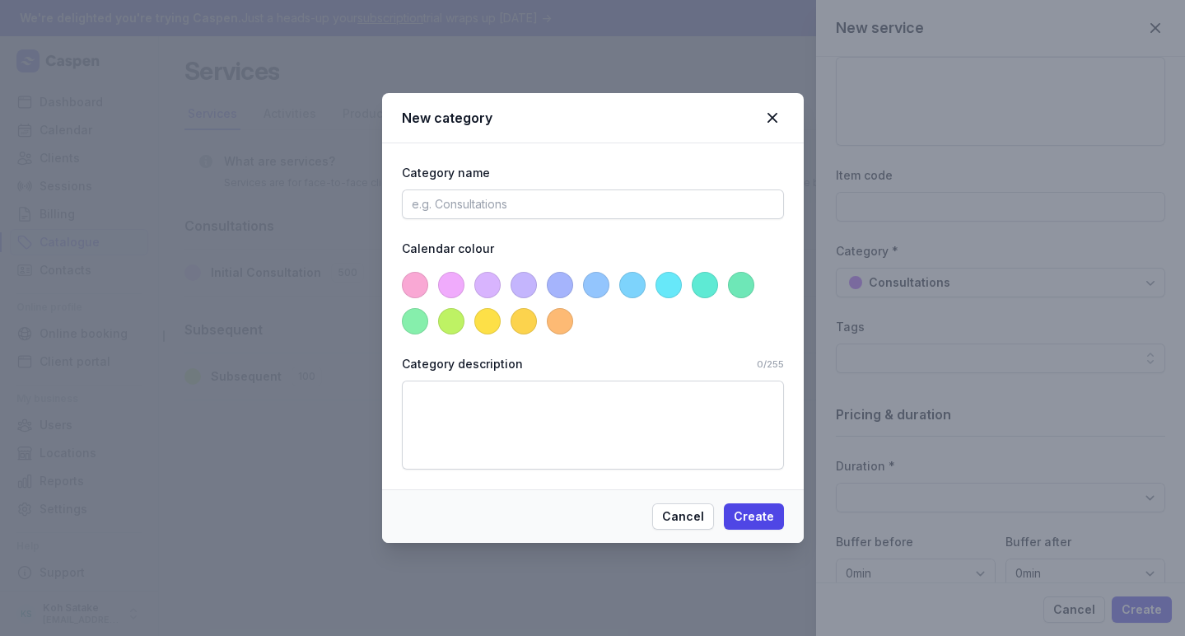
click at [627, 286] on span at bounding box center [632, 285] width 26 height 26
click at [570, 203] on input at bounding box center [593, 204] width 382 height 30
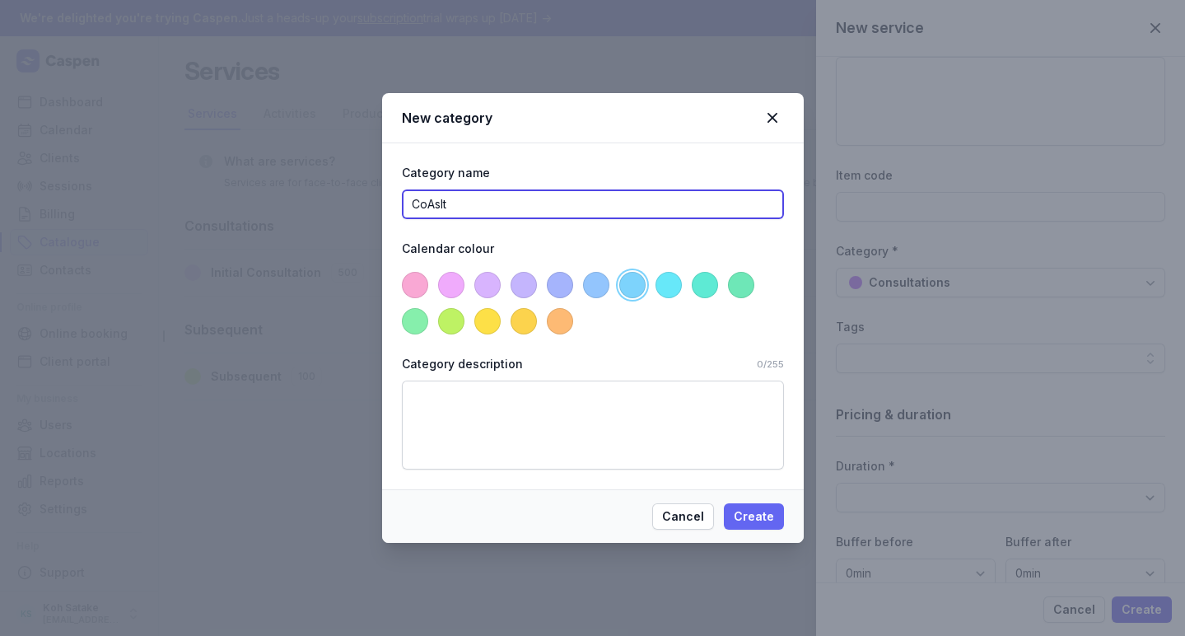
type input "CoAsIt"
click at [747, 518] on span "Create" at bounding box center [754, 516] width 40 height 20
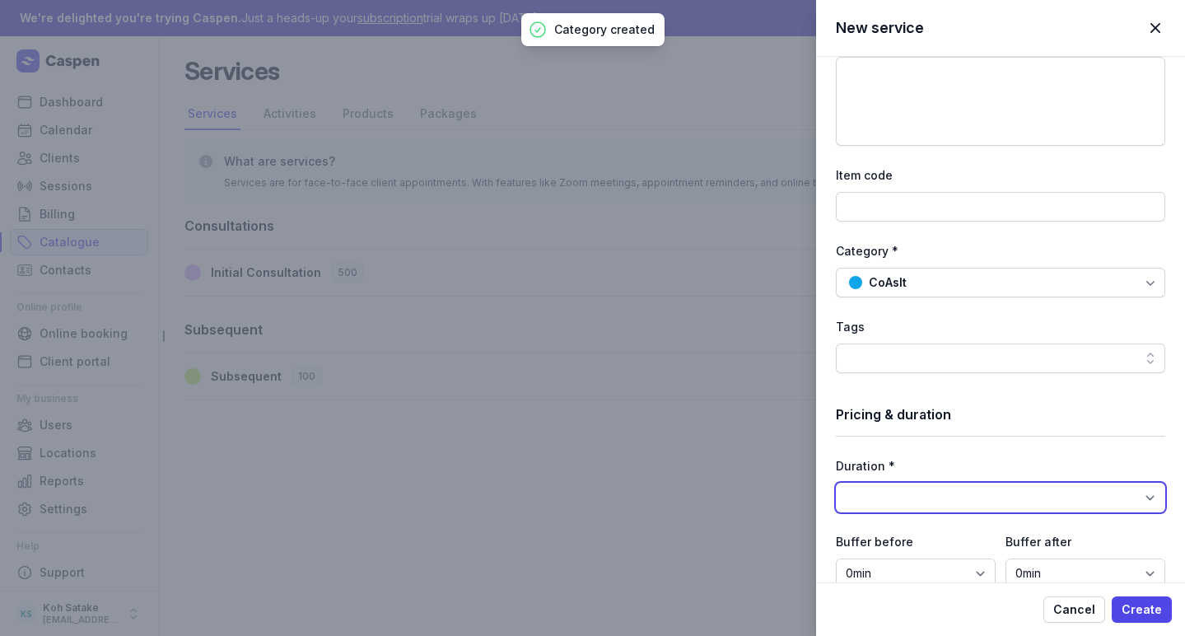
select select "60"
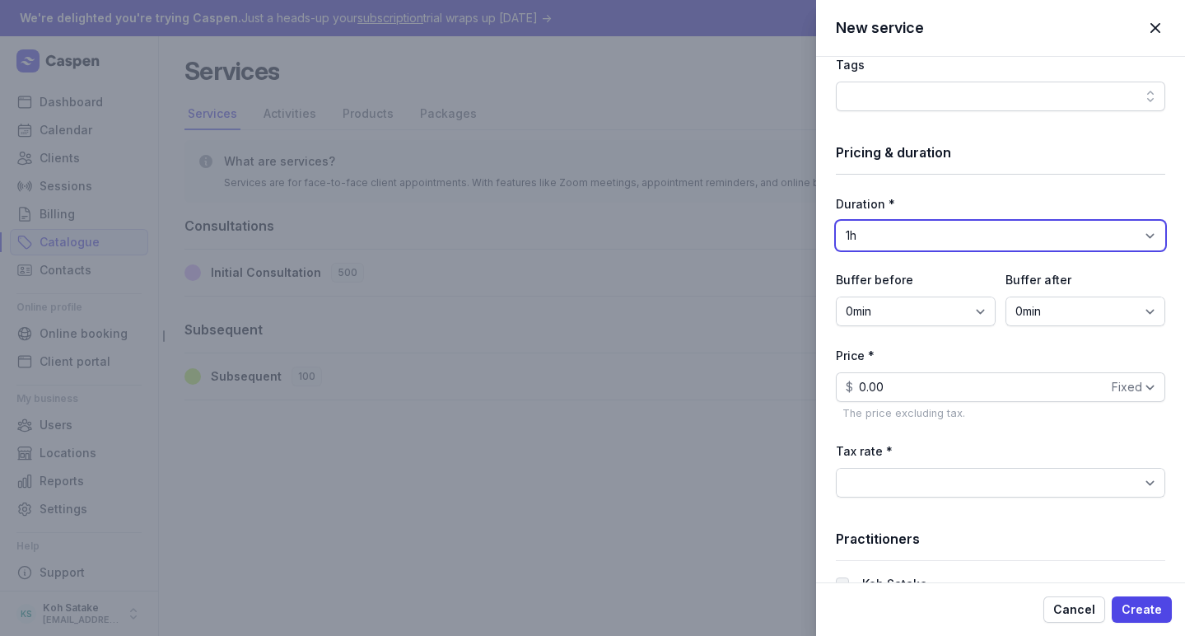
scroll to position [473, 0]
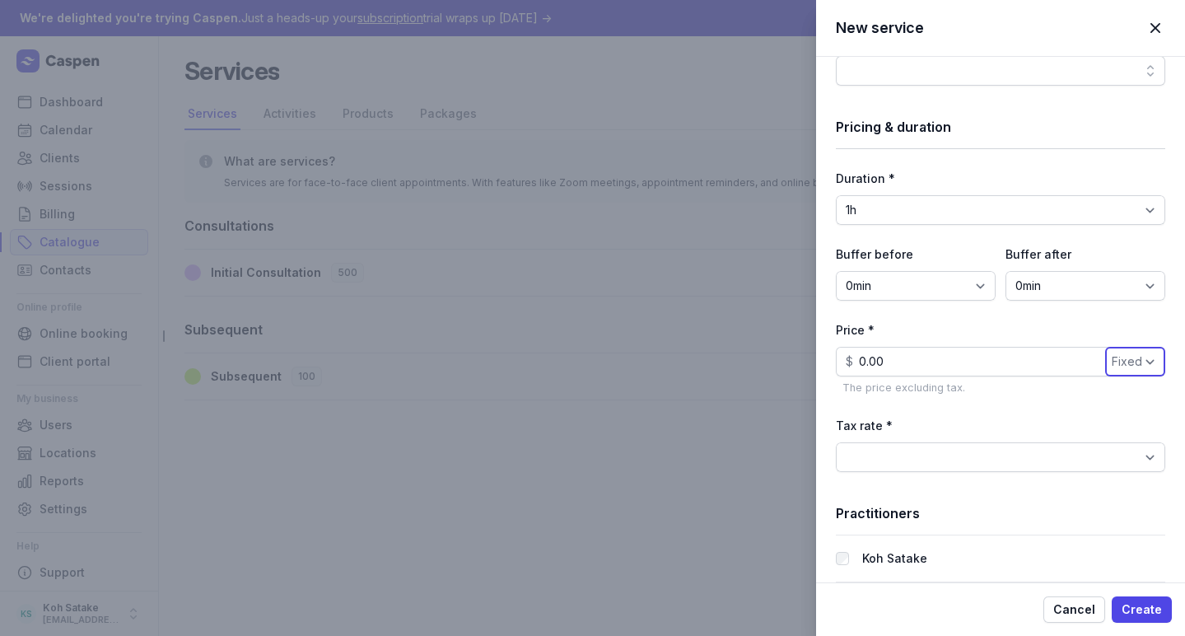
select select "hourly"
click at [1010, 360] on input "0.00" at bounding box center [1000, 362] width 329 height 30
type input "0"
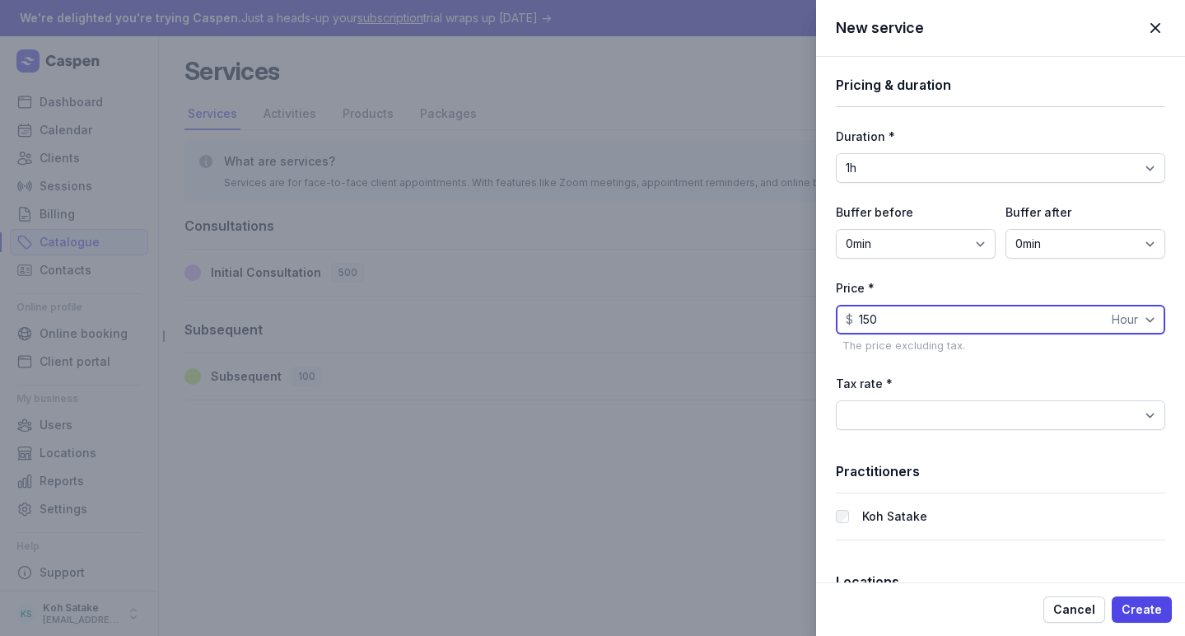
scroll to position [533, 0]
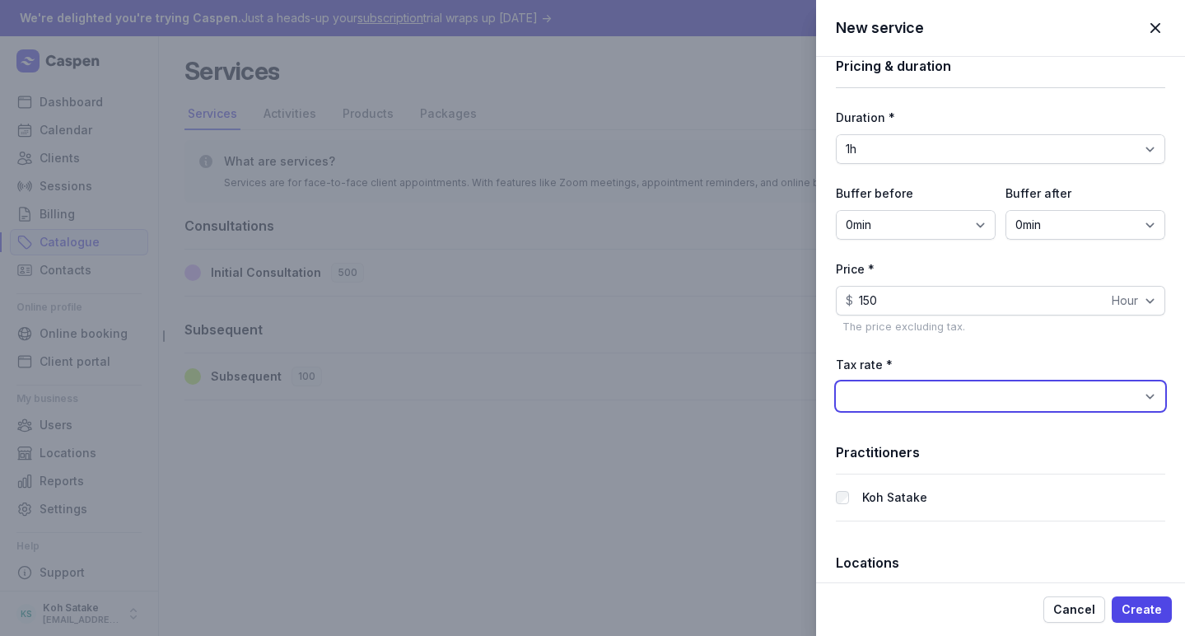
type input "150.00"
select select "tax_01K4E6QNPH8QJWMSTN1JEFNHYW"
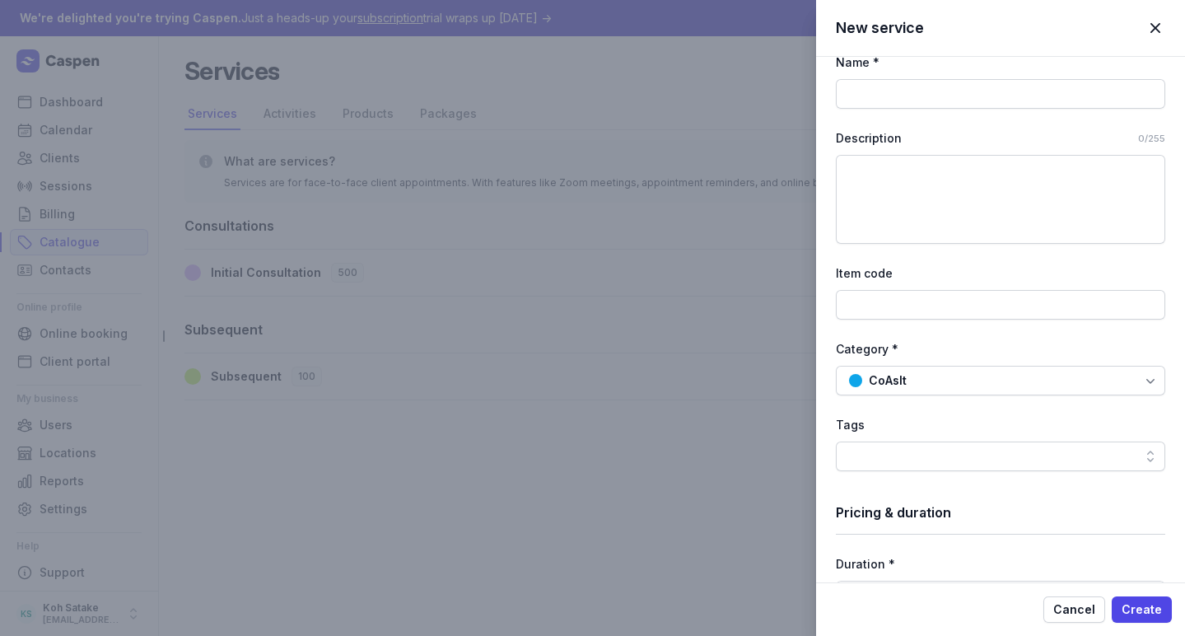
scroll to position [57, 0]
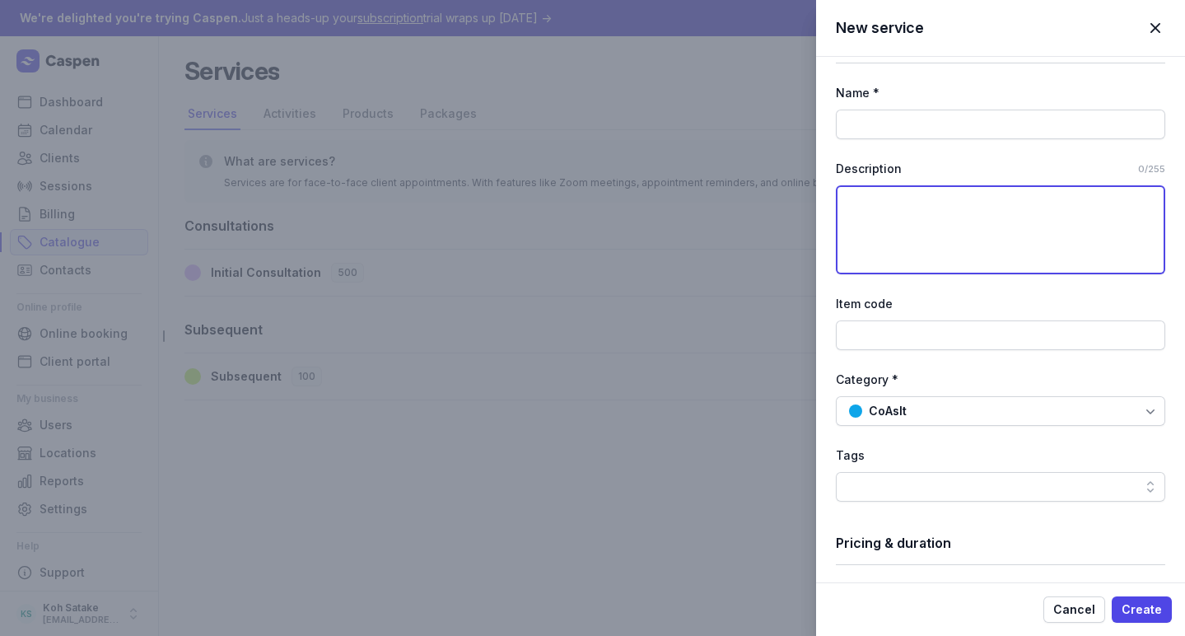
click at [936, 230] on textarea at bounding box center [1000, 229] width 329 height 89
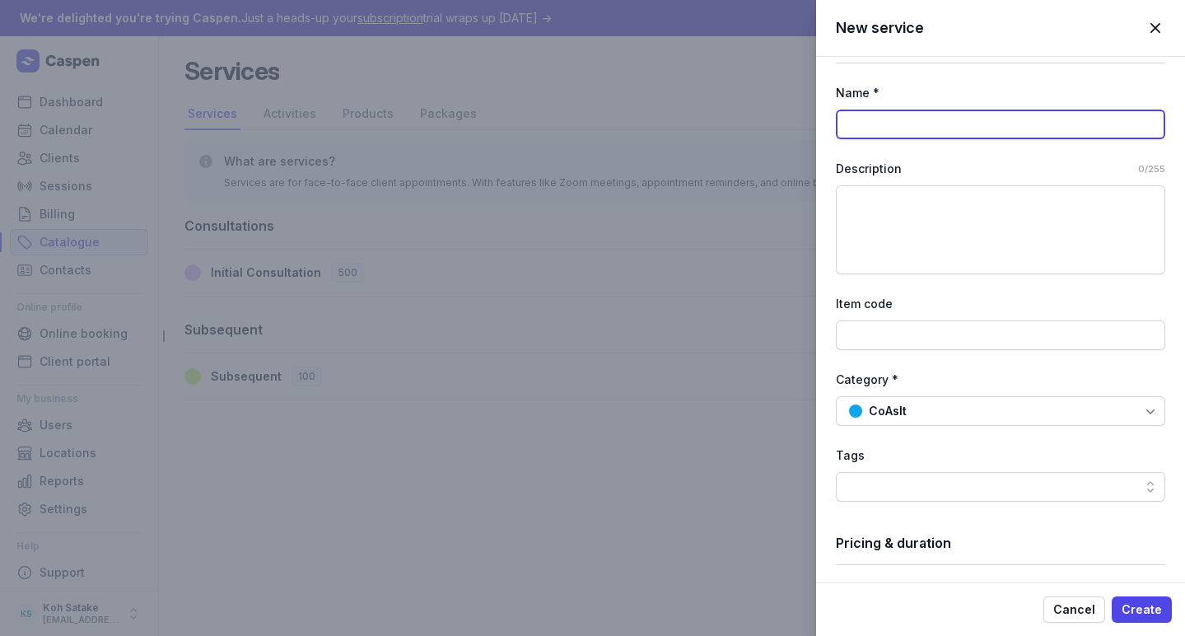
click at [924, 128] on input at bounding box center [1000, 124] width 329 height 30
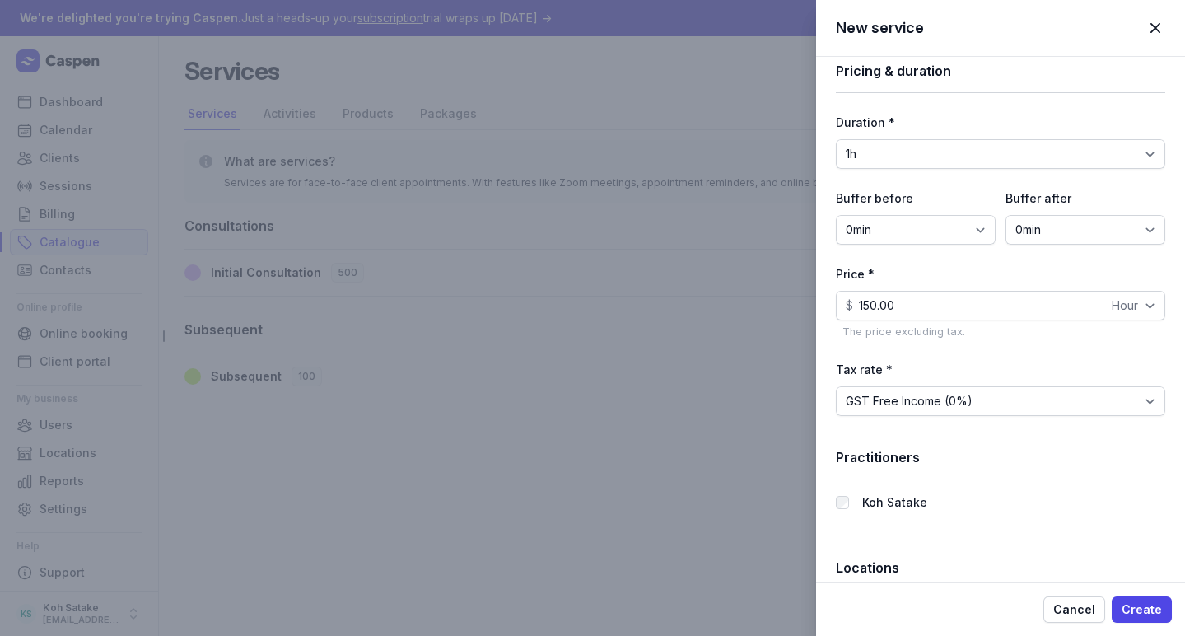
scroll to position [552, 0]
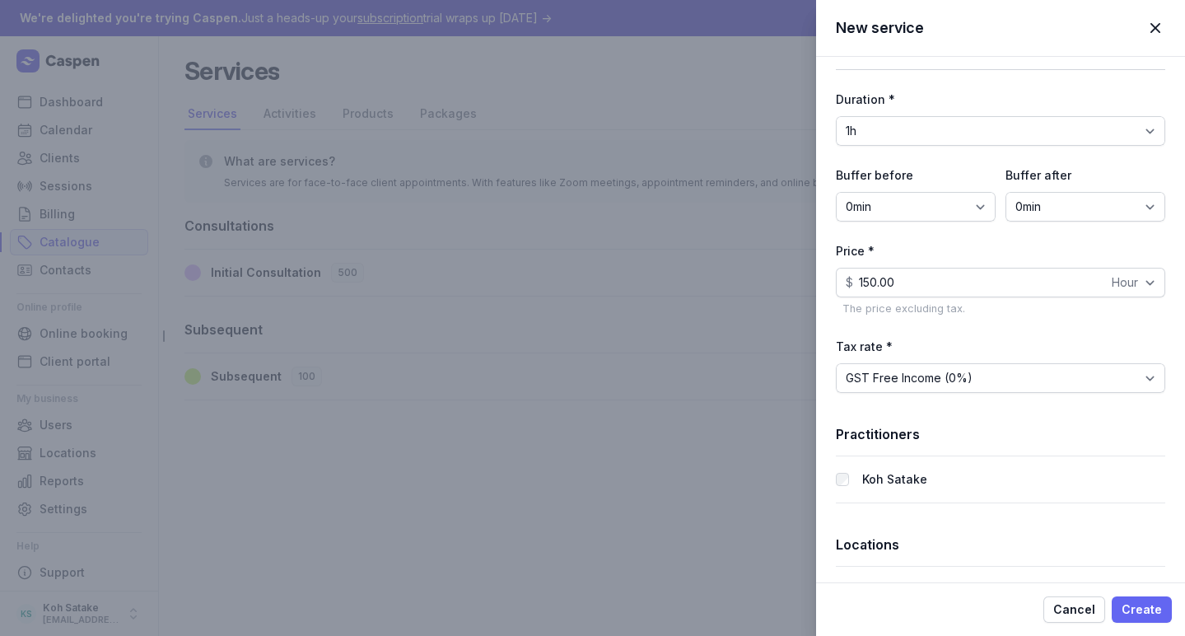
type input "CoAsIt"
click at [1130, 600] on span "Create" at bounding box center [1141, 609] width 40 height 20
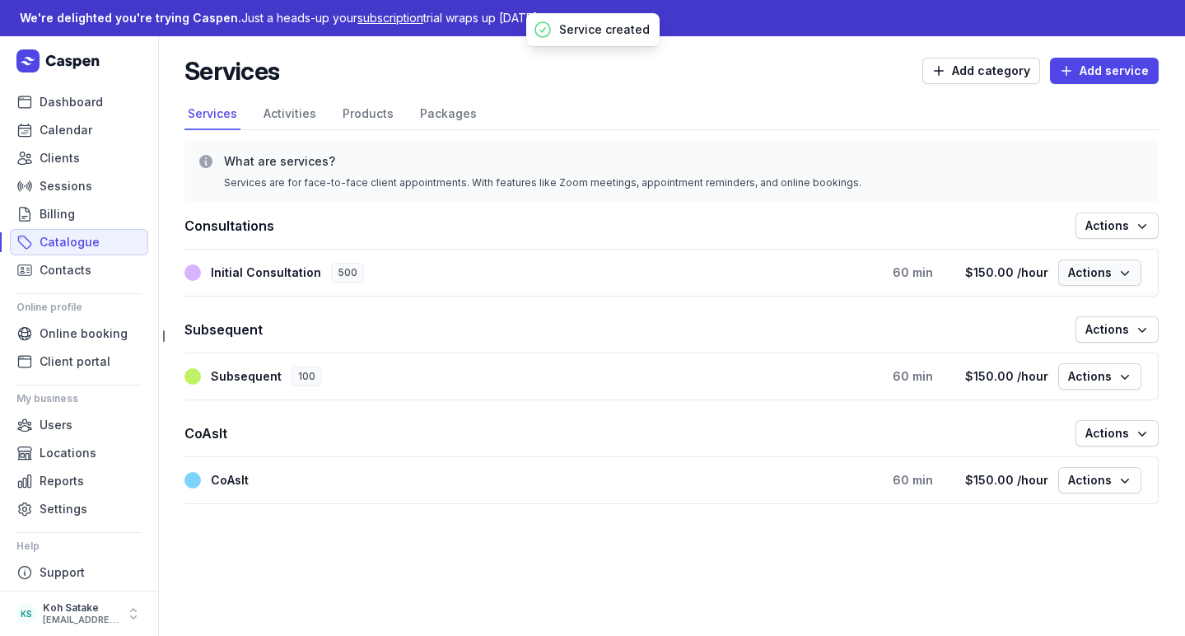
click at [1122, 269] on icon "button" at bounding box center [1124, 272] width 16 height 16
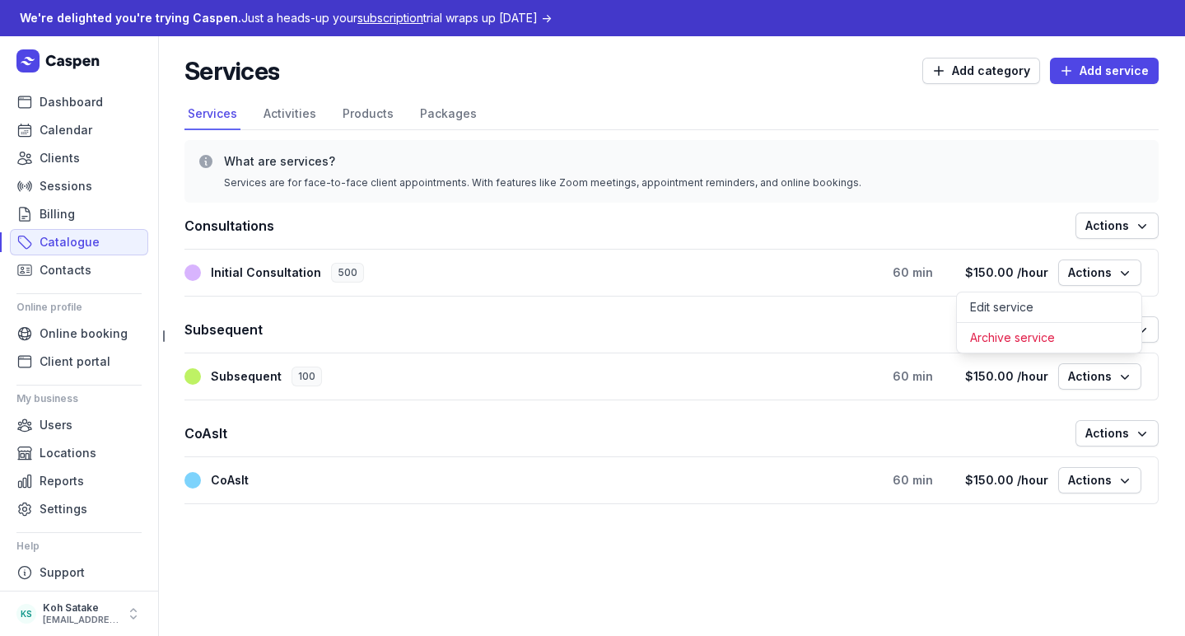
click at [823, 327] on h1 "Subsequent" at bounding box center [629, 329] width 891 height 23
click at [1104, 70] on span "Add service" at bounding box center [1104, 71] width 89 height 20
select select
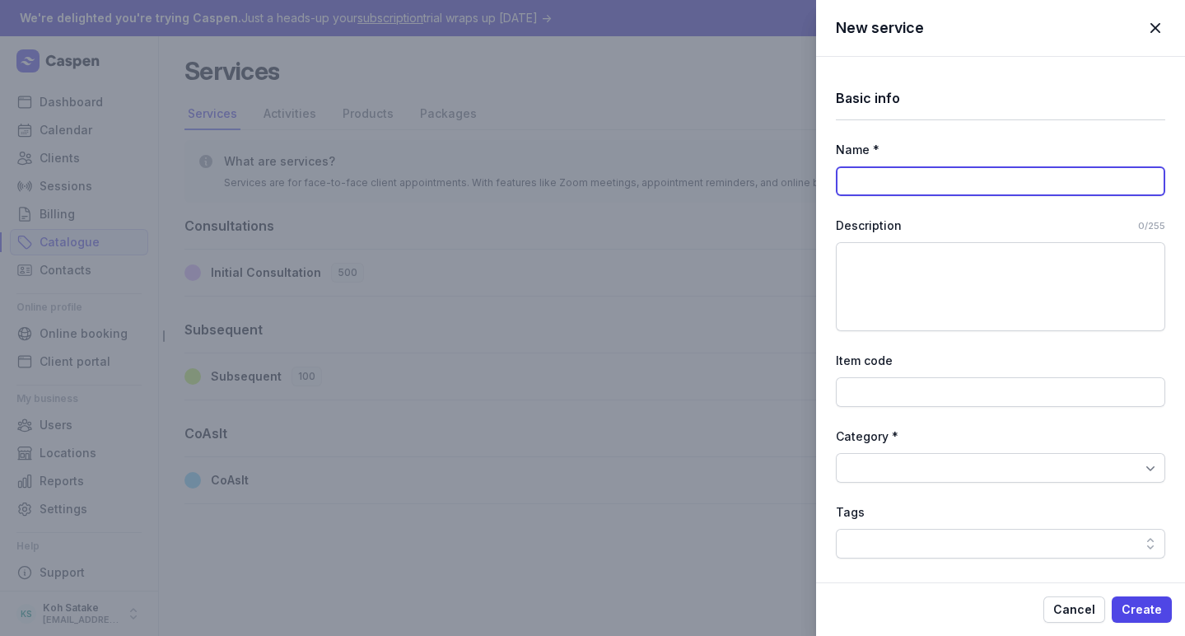
click at [945, 185] on input at bounding box center [1000, 181] width 329 height 30
type input "Need to be confirmed"
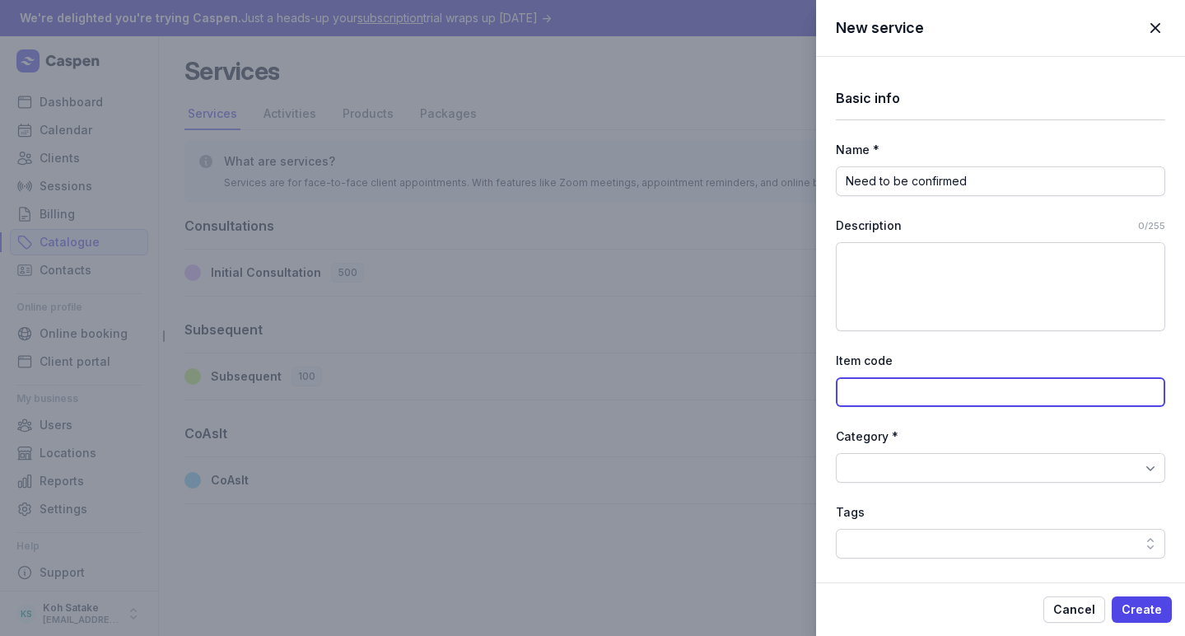
click at [925, 393] on input at bounding box center [1000, 392] width 329 height 30
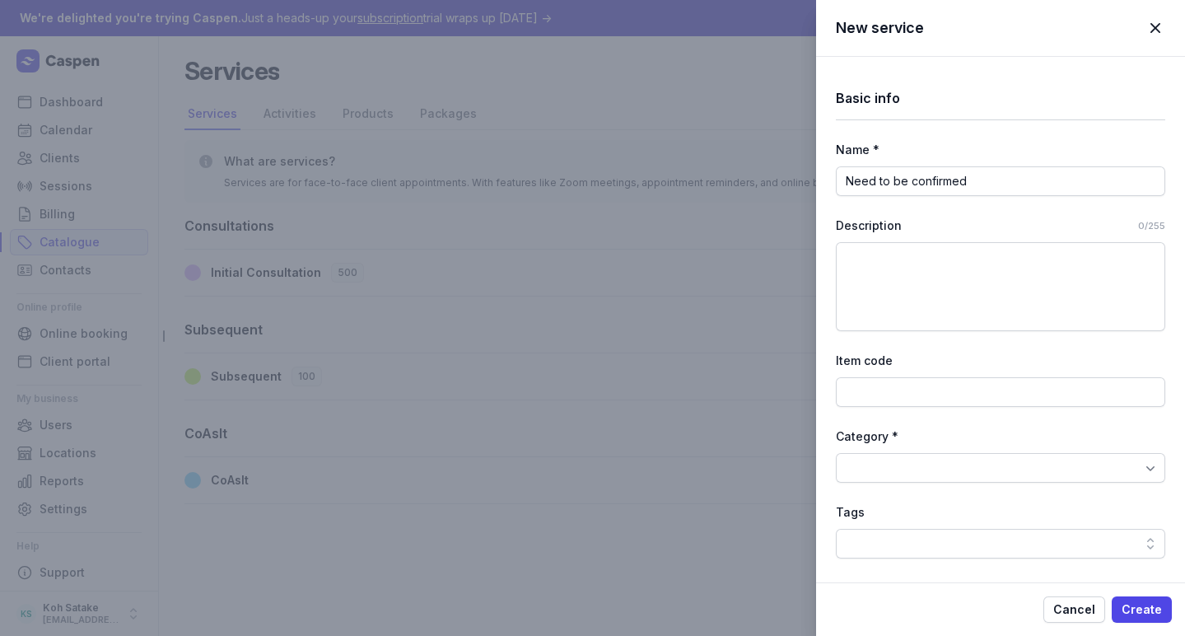
click at [925, 468] on div at bounding box center [1000, 468] width 329 height 30
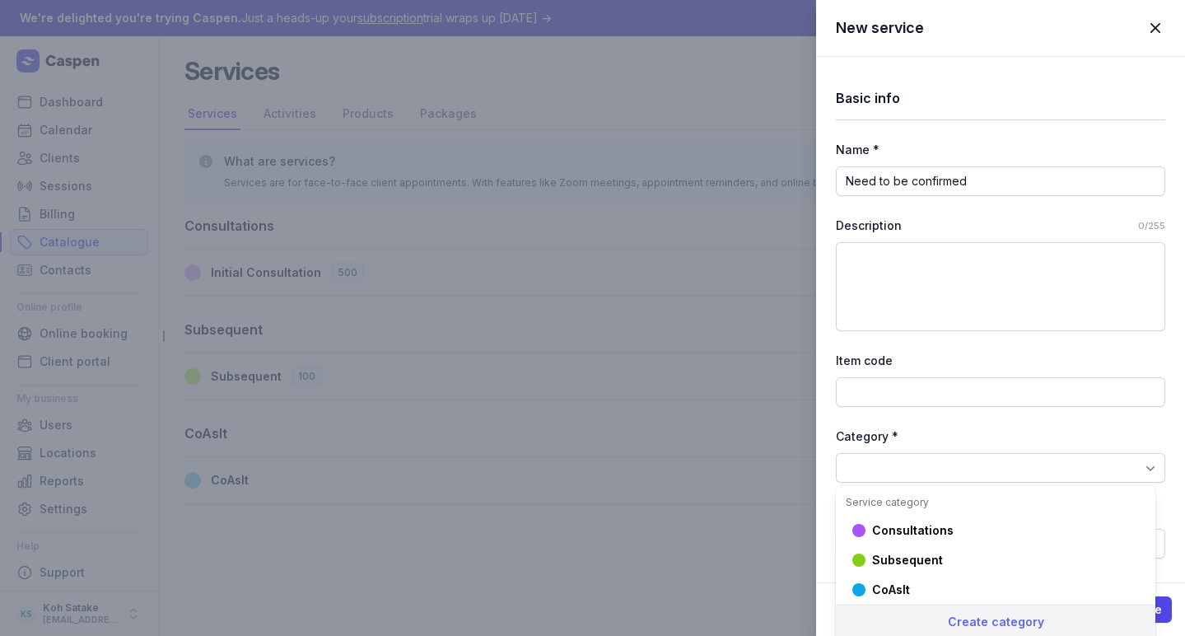
click at [959, 617] on div "Create category" at bounding box center [995, 621] width 319 height 34
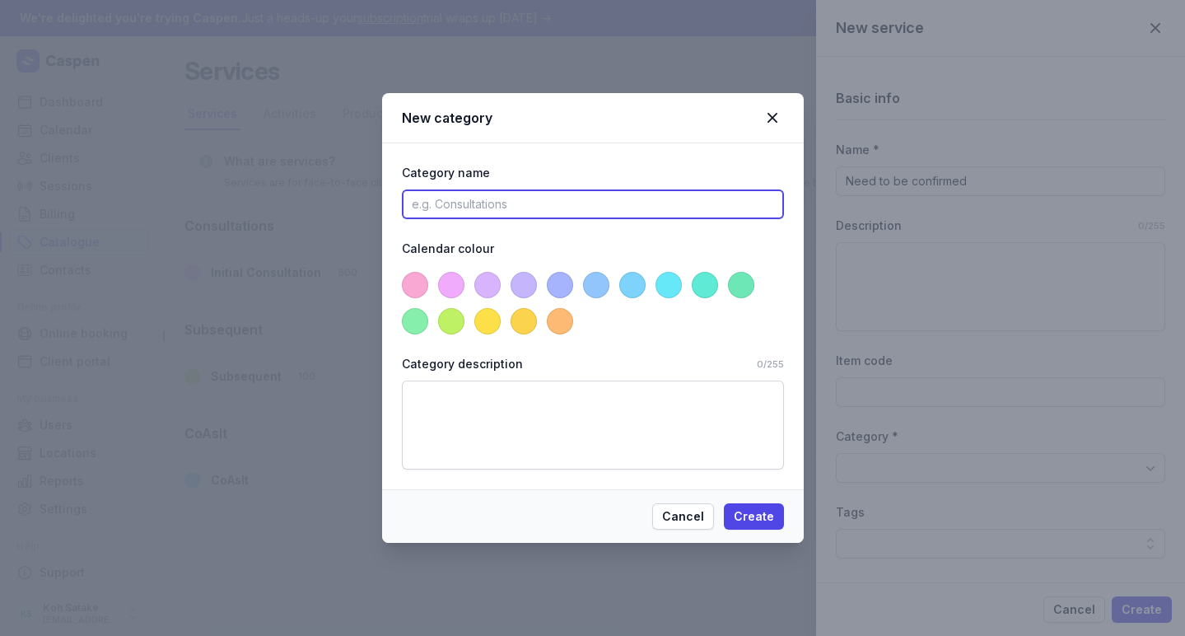
click at [695, 212] on input at bounding box center [593, 204] width 382 height 30
type input "Need to be confirmed"
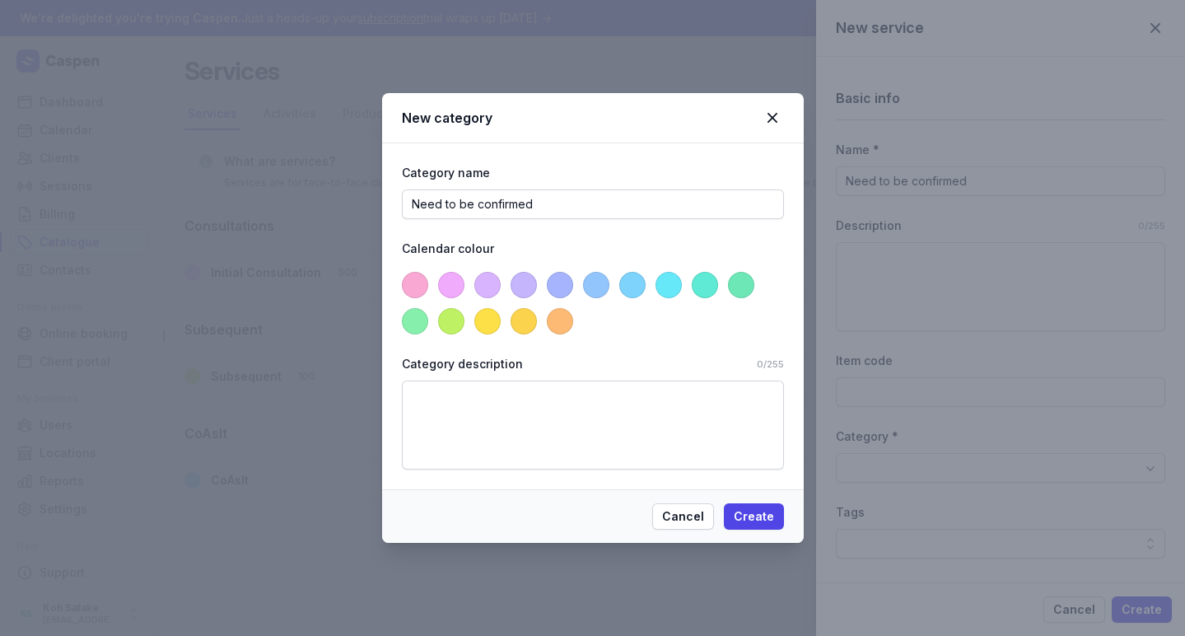
click at [492, 324] on span at bounding box center [487, 321] width 26 height 26
click at [758, 515] on span "Create" at bounding box center [754, 516] width 40 height 20
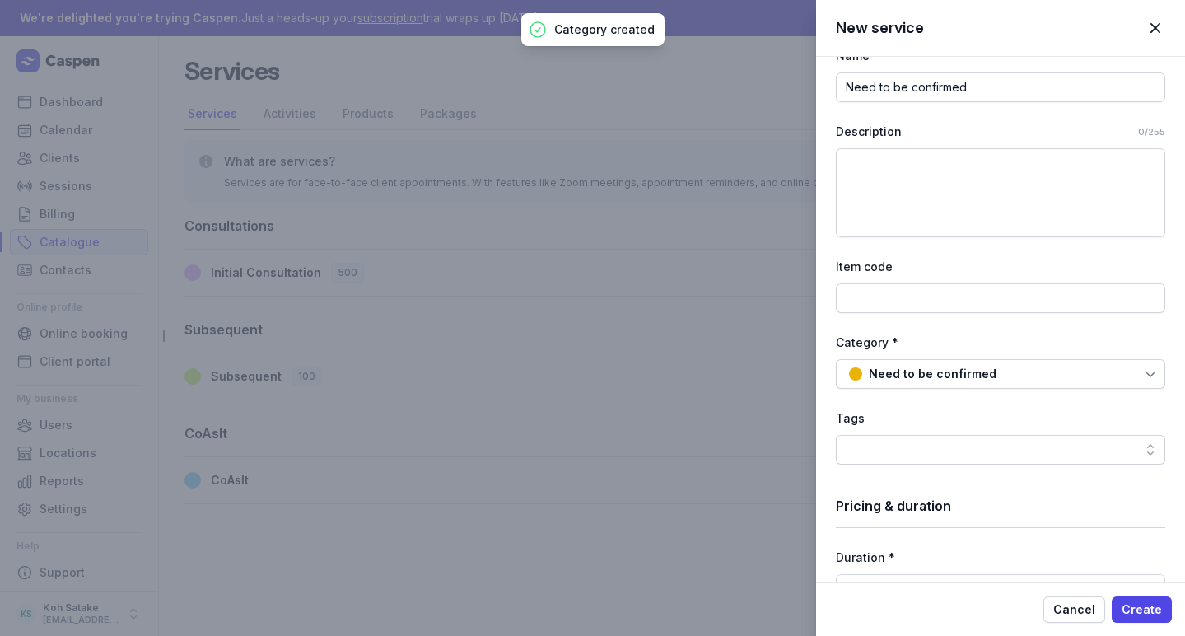
scroll to position [208, 0]
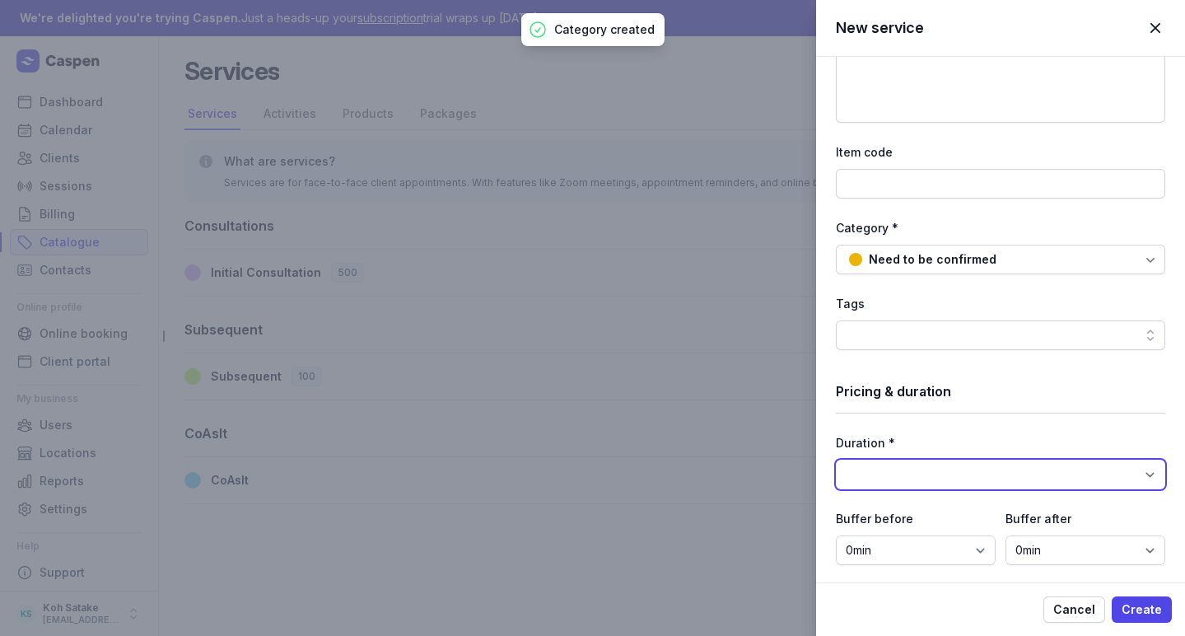
select select "60"
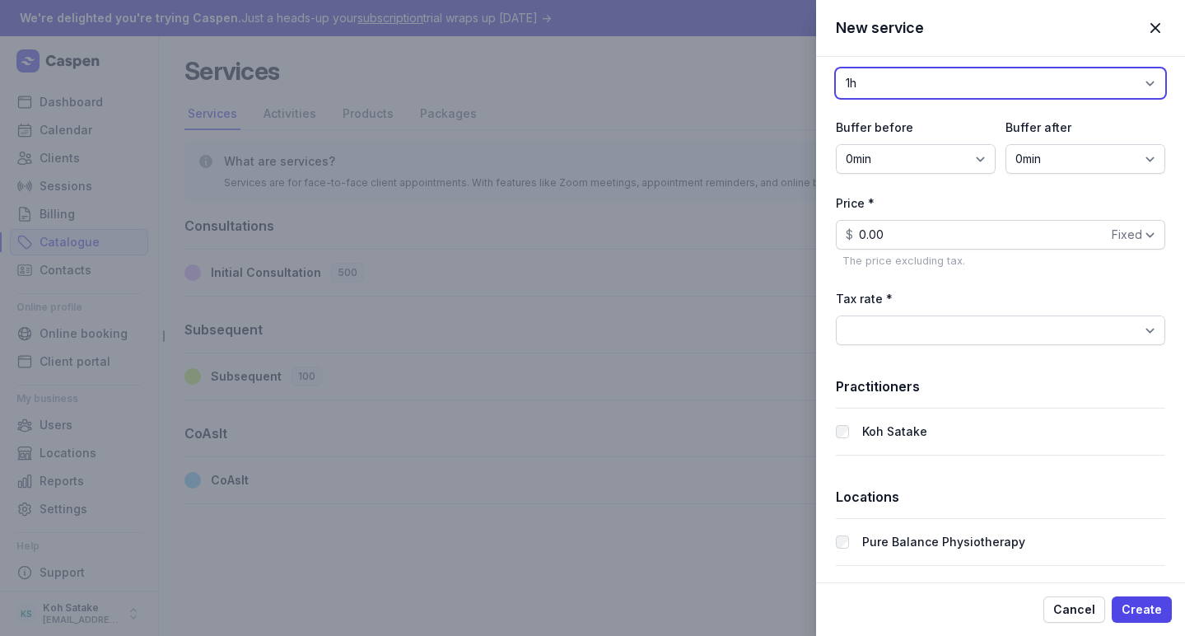
scroll to position [599, 0]
click at [1132, 609] on span "Create" at bounding box center [1141, 609] width 40 height 20
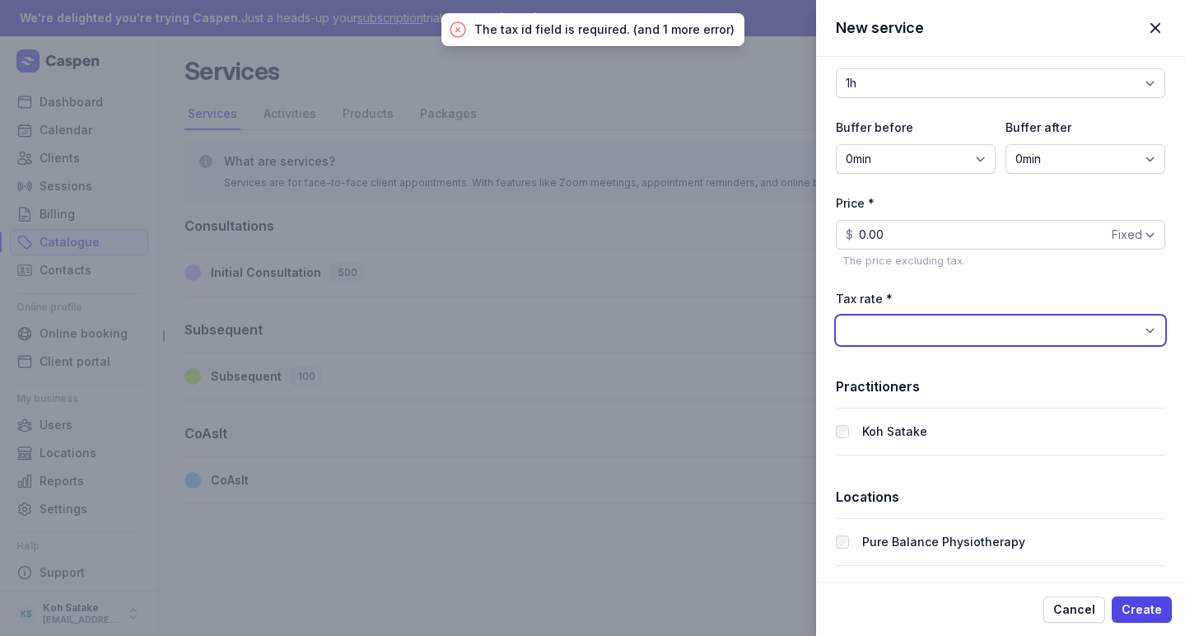
select select "tax_01K4E6QNPH8QJWMSTN1JEFNHYW"
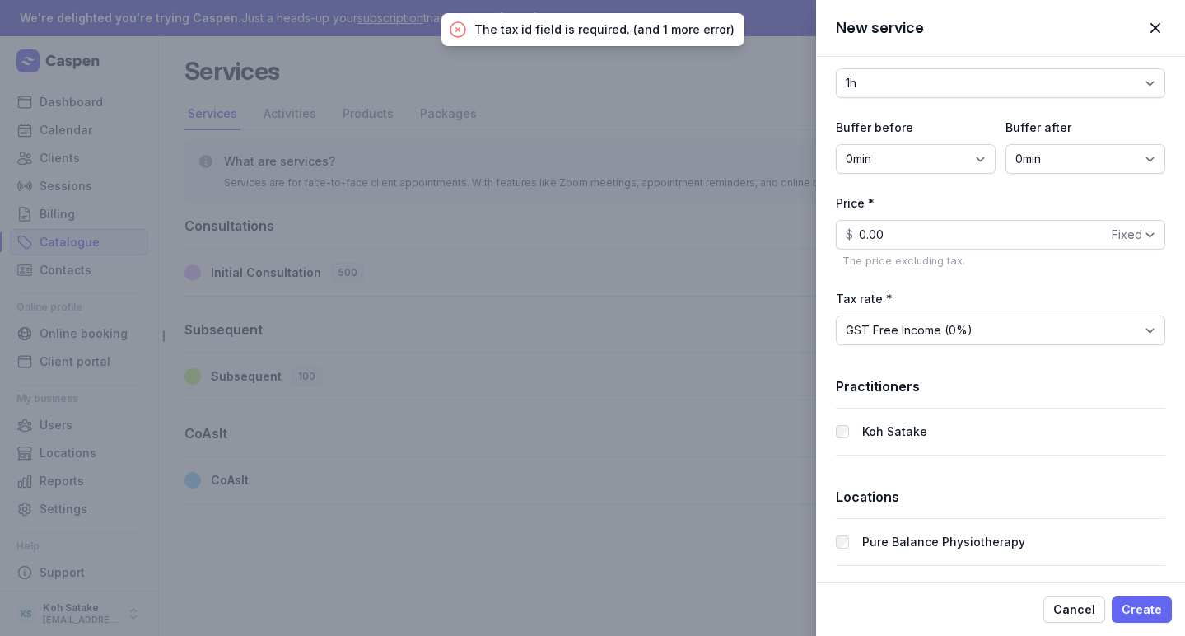
click at [1131, 607] on span "Create" at bounding box center [1141, 609] width 40 height 20
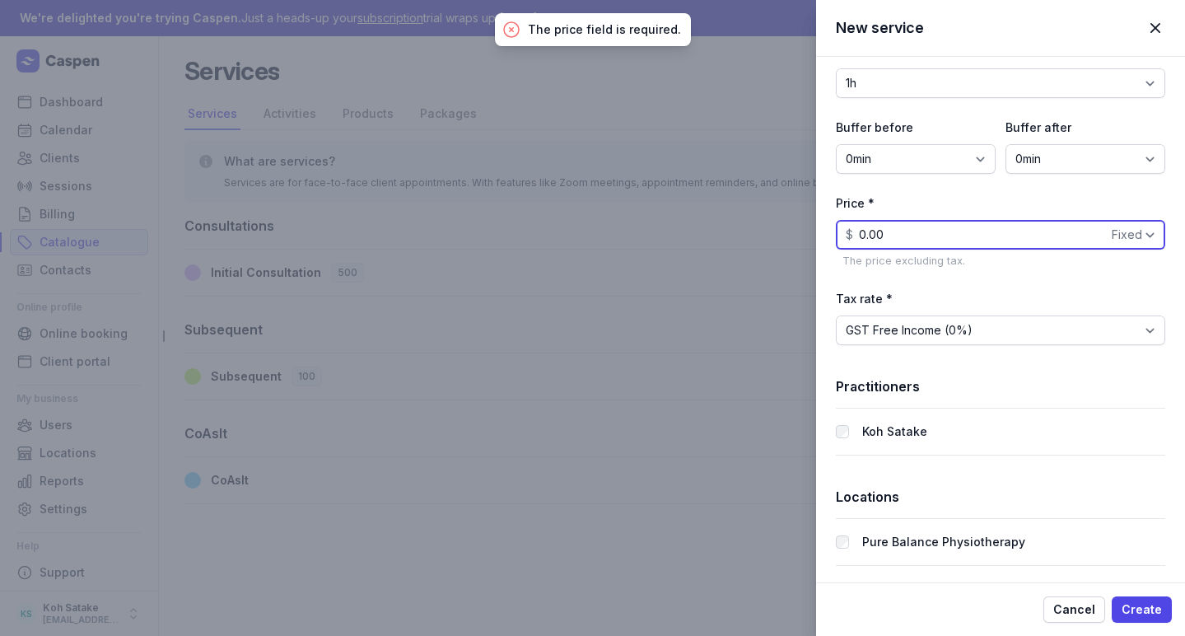
click at [1032, 238] on input "0.00" at bounding box center [1000, 235] width 329 height 30
type input "0"
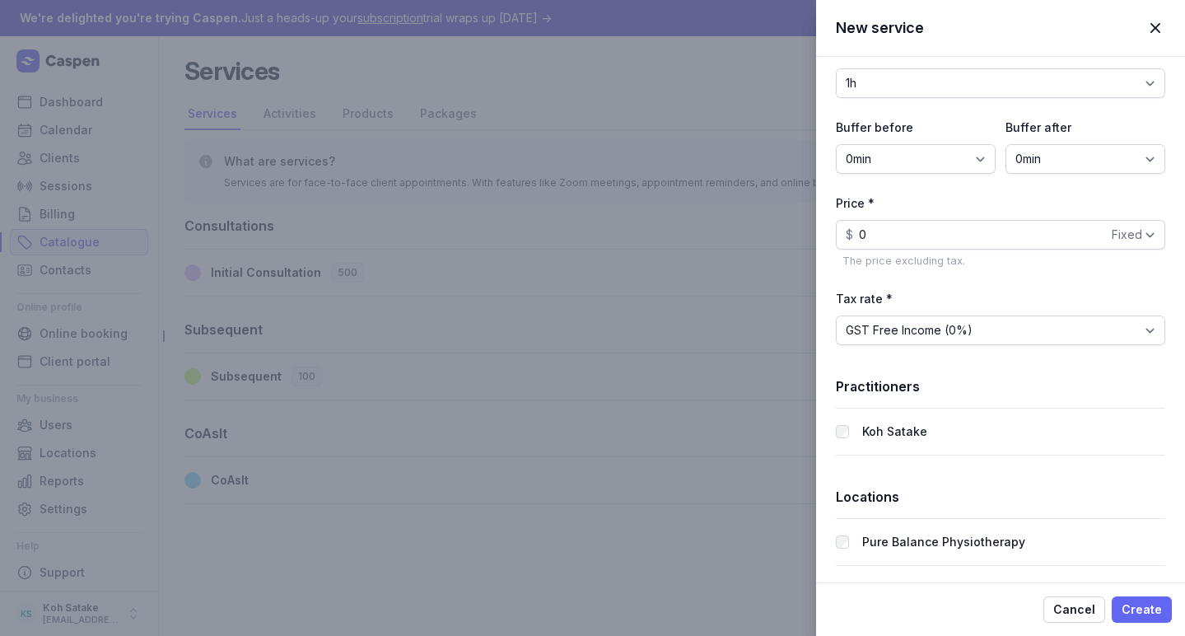
type input "0.00"
click at [1148, 603] on span "Create" at bounding box center [1141, 609] width 40 height 20
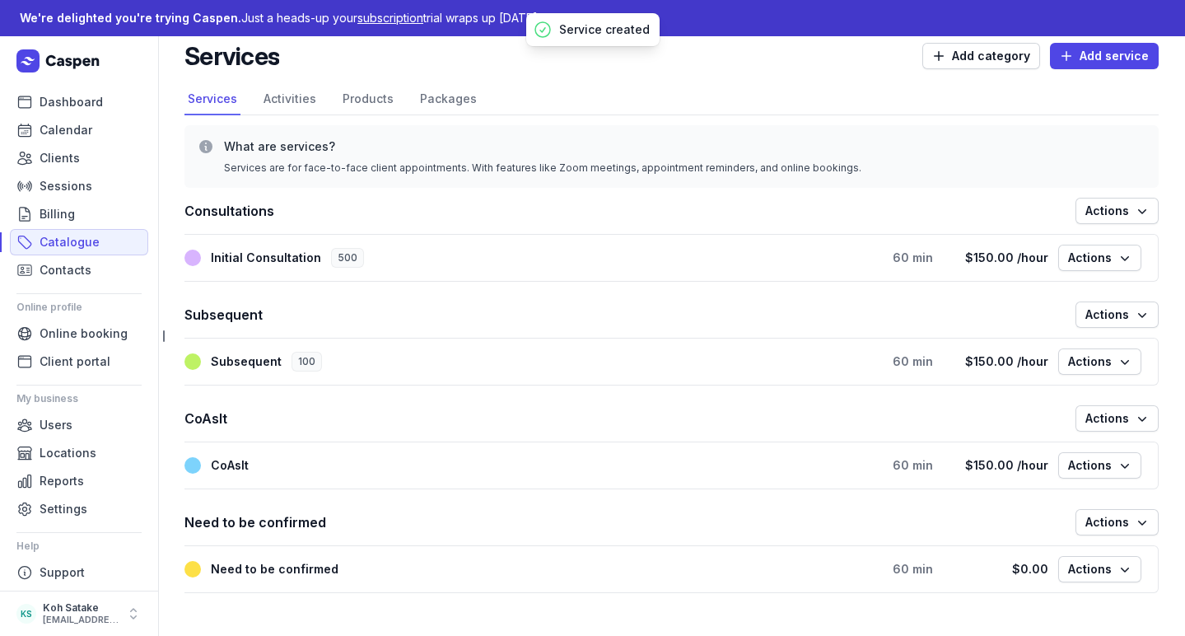
scroll to position [15, 0]
click at [1072, 260] on span "Actions" at bounding box center [1099, 258] width 63 height 20
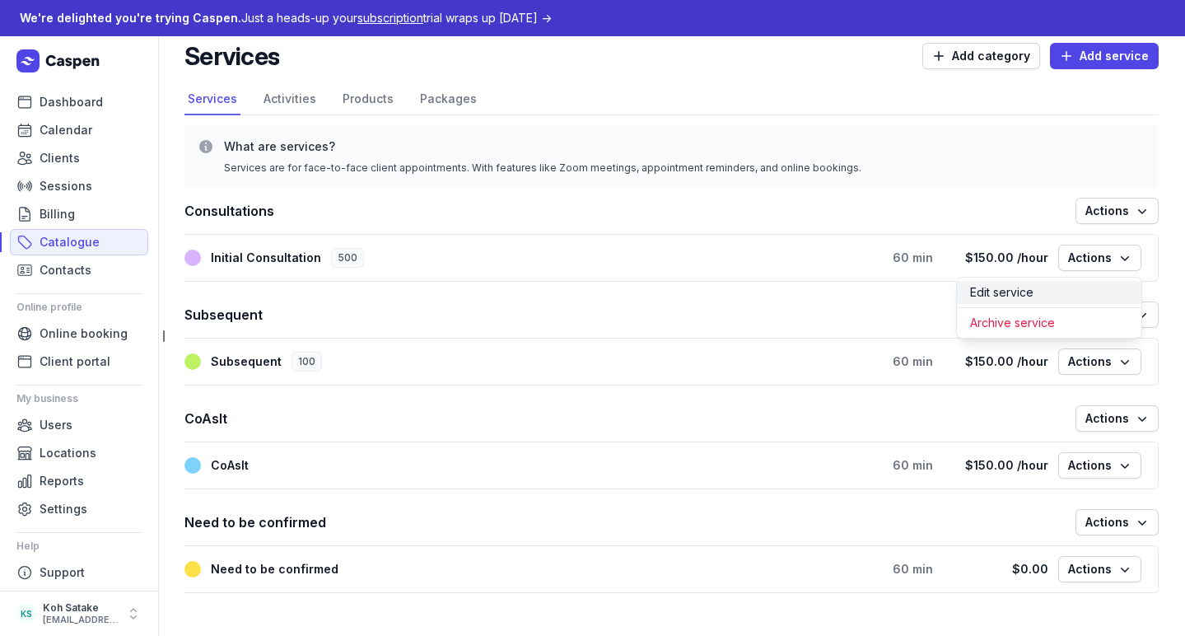
click at [1066, 290] on button "Edit service" at bounding box center [1049, 292] width 184 height 23
select select
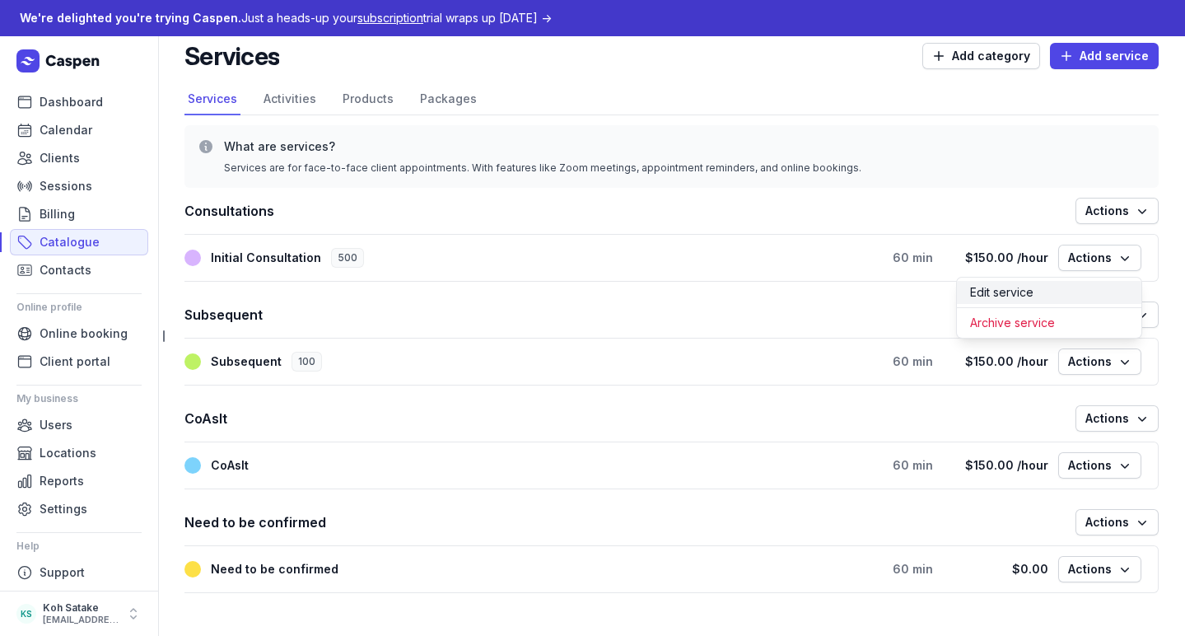
select select
type input "Initial Consultation"
type input "500"
select select "60"
select select "0"
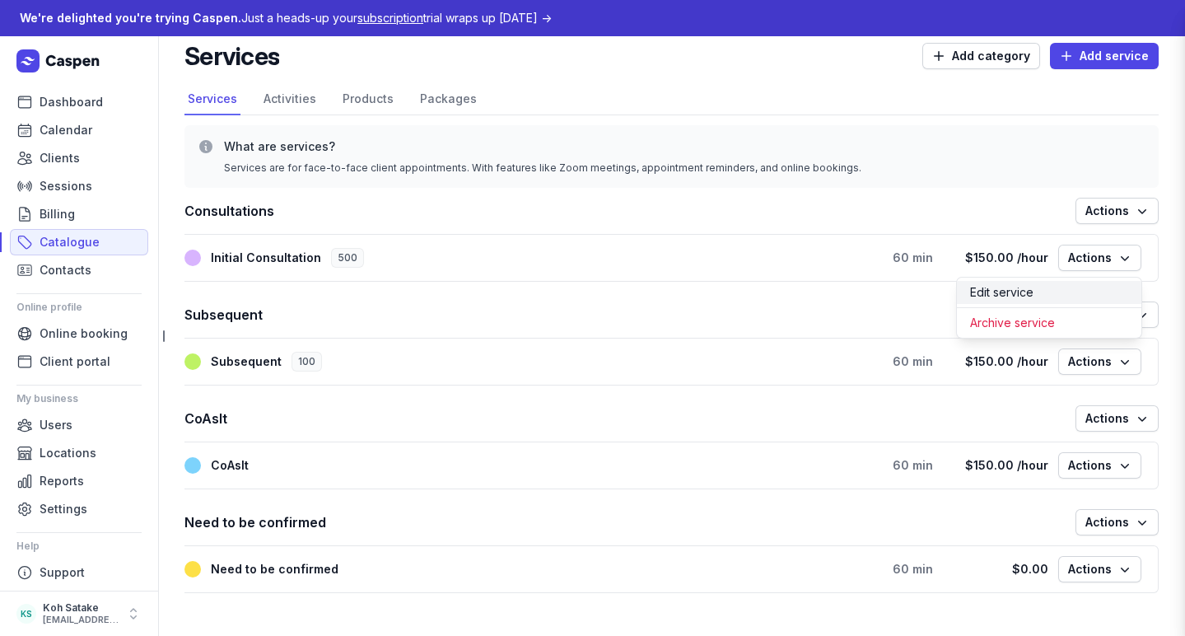
select select "0"
type input "150.00"
select select "hourly"
select select "tax_01K4E6QNPH8QJWMSTN1JEFNHYW"
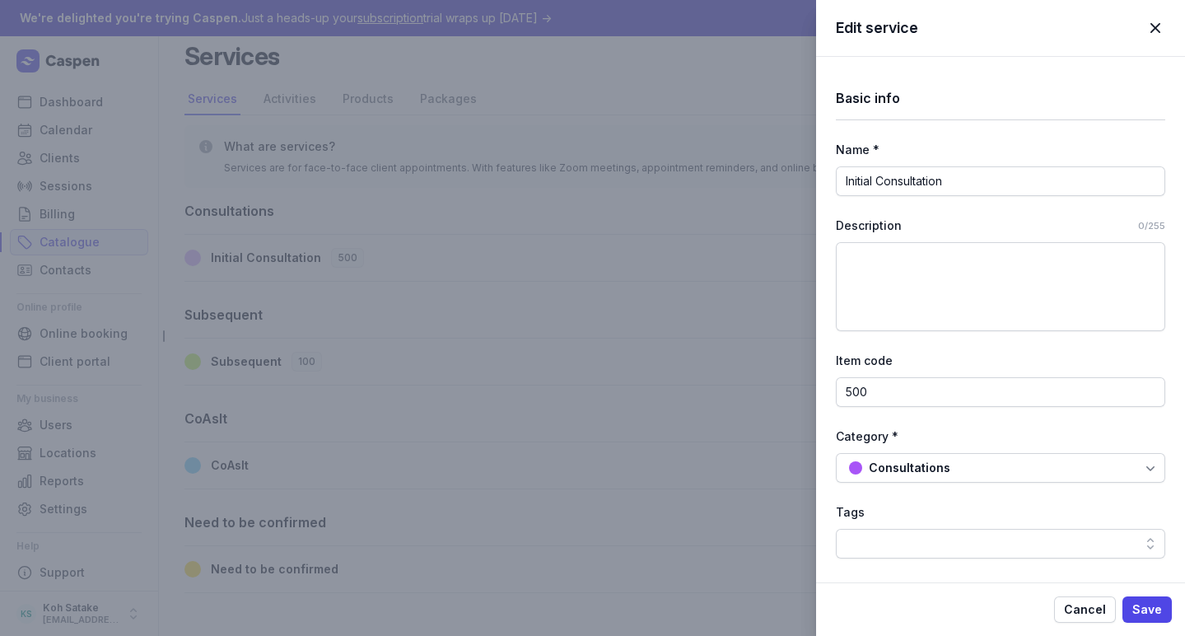
click at [648, 338] on div "Edit service Close panel Basic info Name * Initial Consultation Description 0/2…" at bounding box center [592, 318] width 1185 height 636
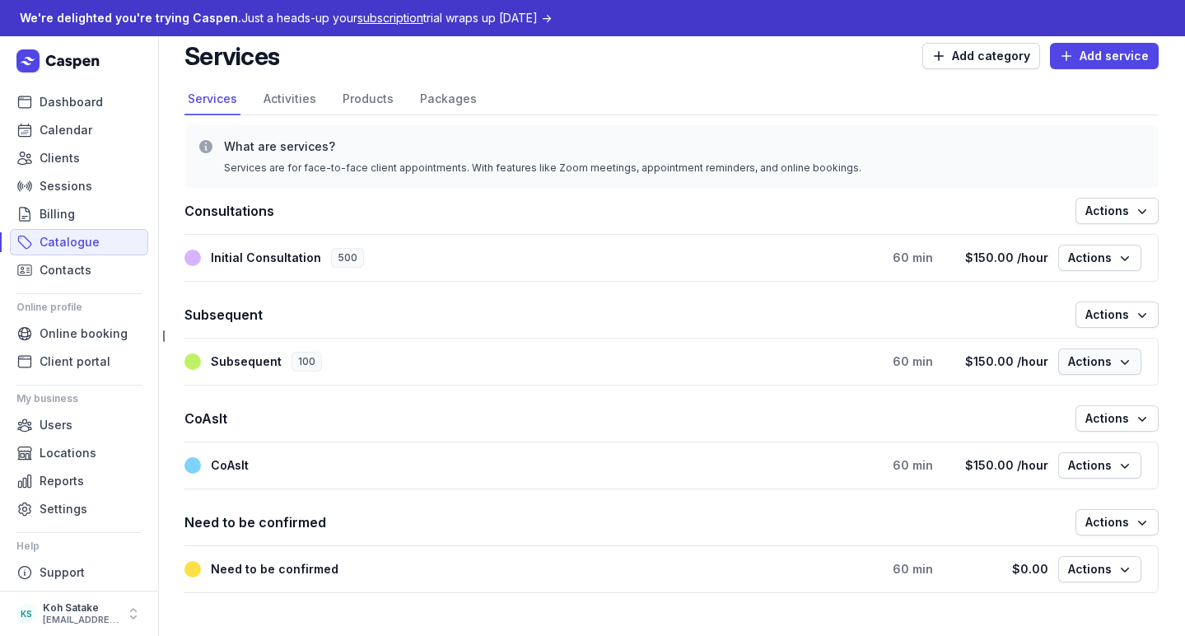
click at [1086, 352] on span "Actions" at bounding box center [1099, 362] width 63 height 20
click at [1079, 395] on button "Edit service" at bounding box center [1049, 395] width 184 height 23
select select "60"
select select "hourly"
select select "tax_01K4E6QNPH8QJWMSTN1JEFNHYW"
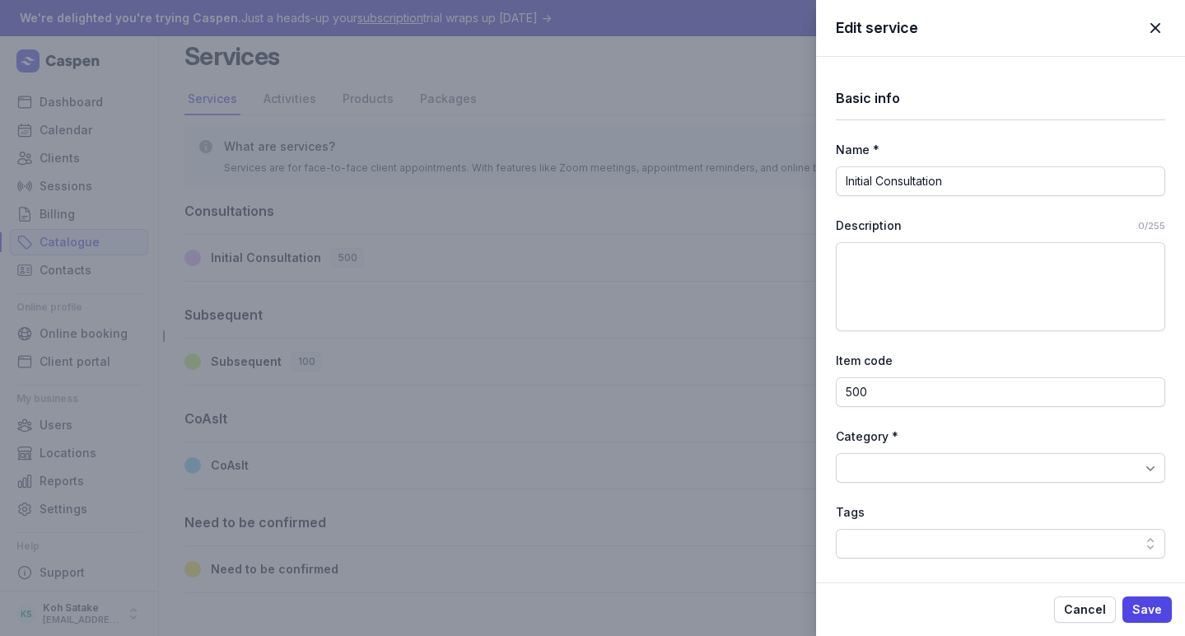
type input "Subsequent"
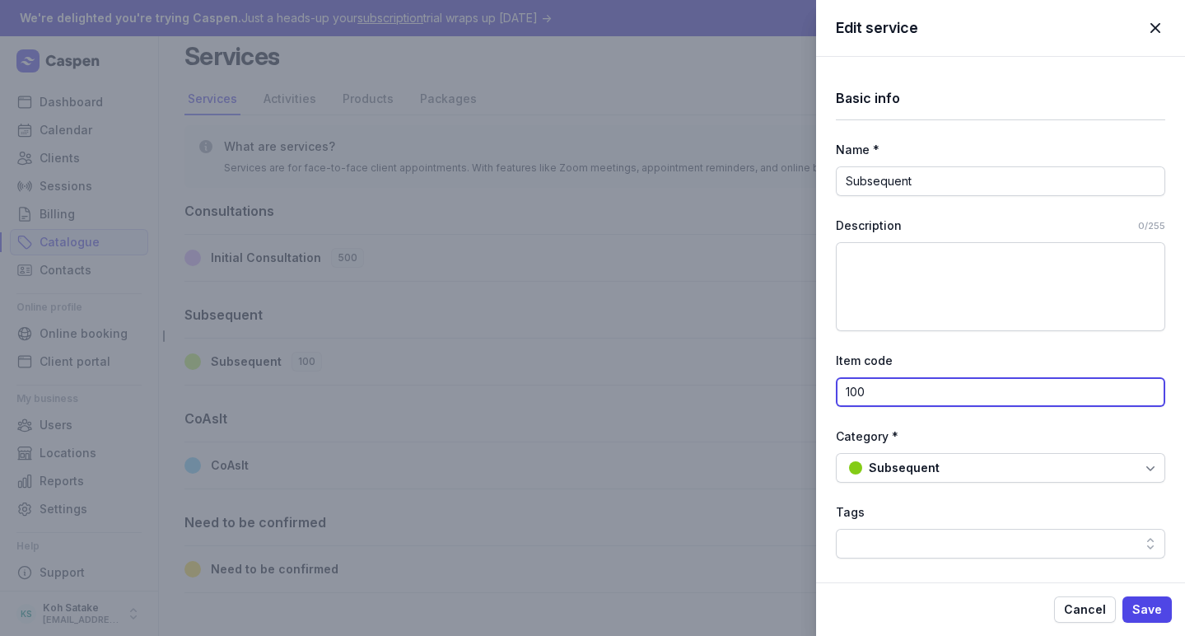
click at [896, 380] on input "100" at bounding box center [1000, 392] width 329 height 30
type input "505"
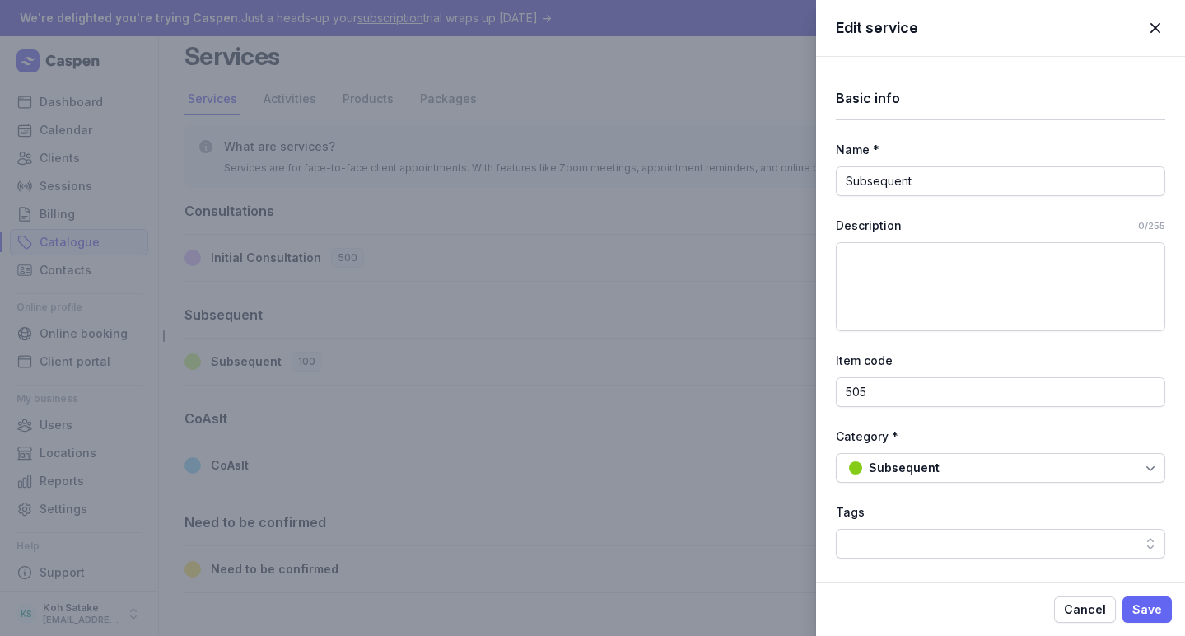
click at [1158, 603] on span "Save" at bounding box center [1147, 609] width 30 height 20
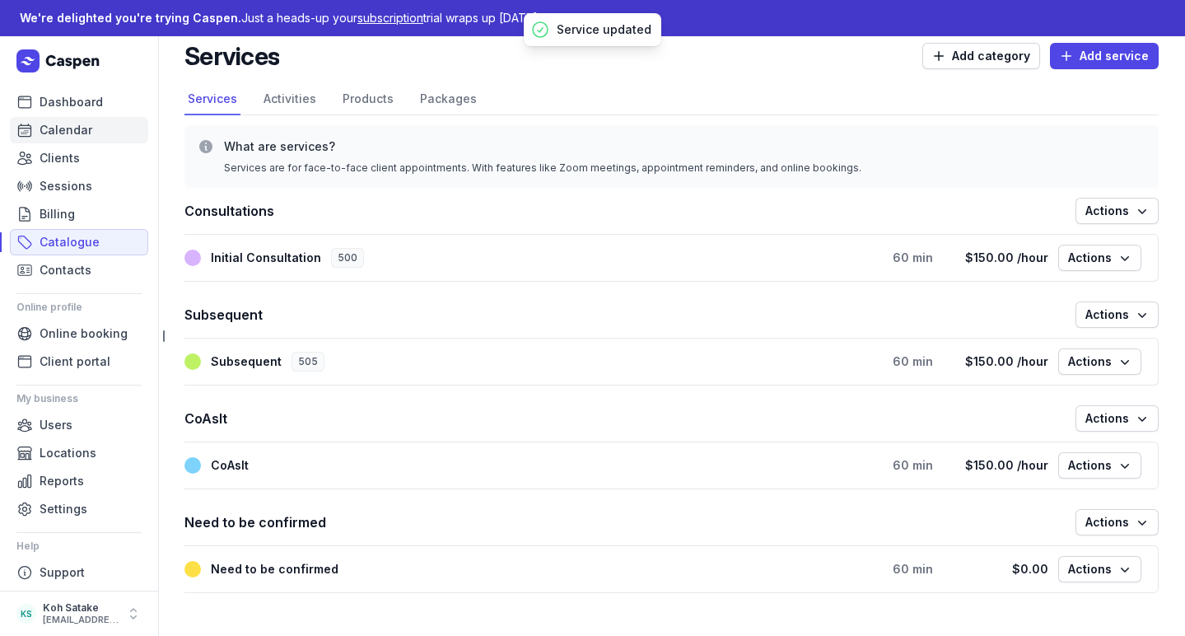
click at [85, 137] on span "Calendar" at bounding box center [66, 130] width 53 height 20
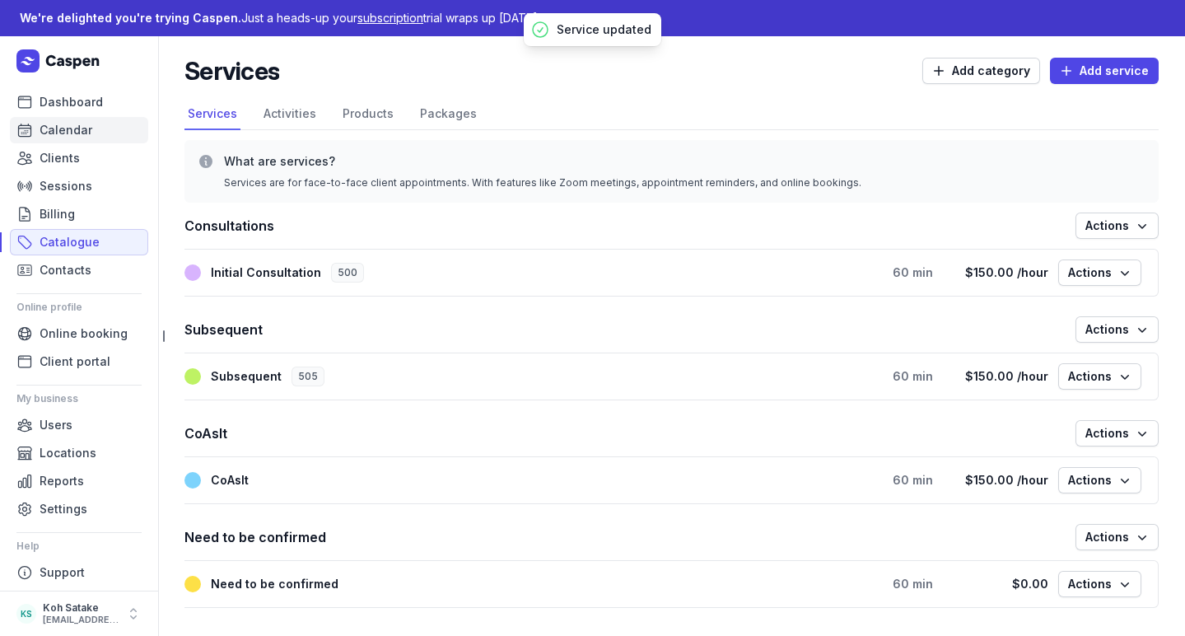
select select "week"
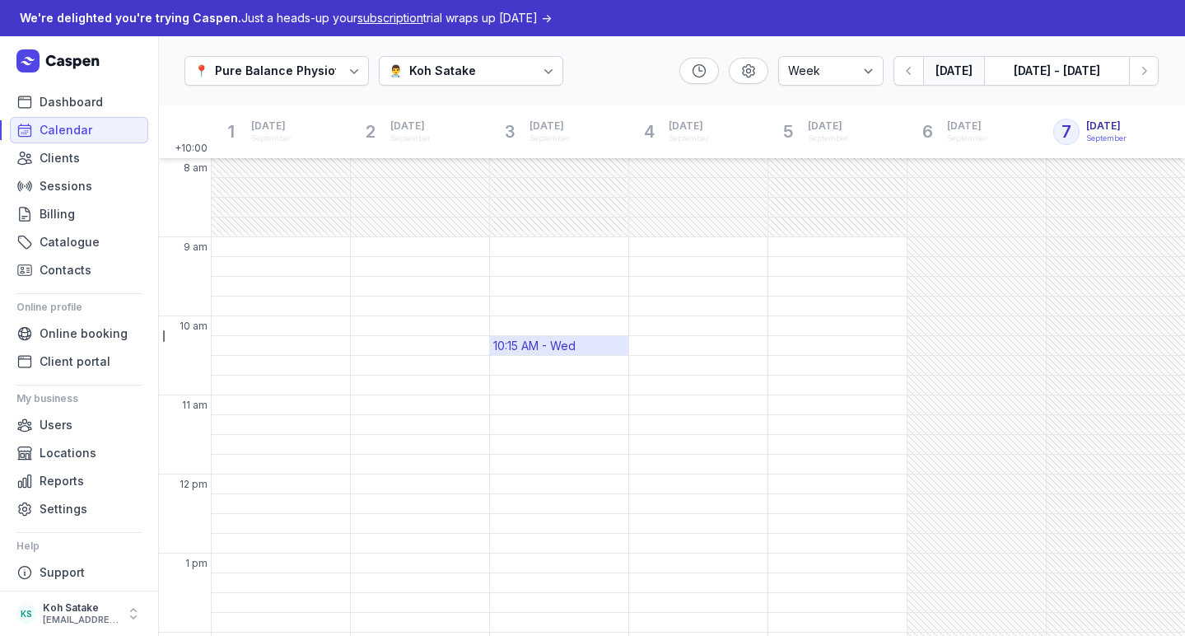
click at [540, 347] on div "10:15 AM - Wed" at bounding box center [534, 346] width 82 height 16
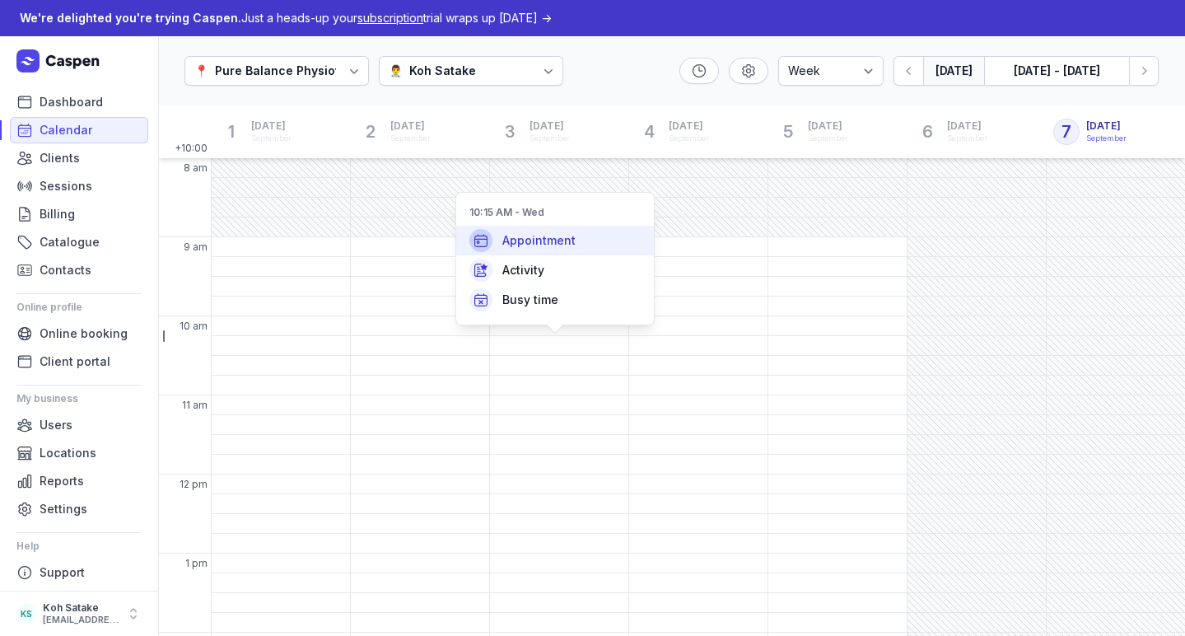
click at [527, 248] on span "Appointment" at bounding box center [538, 240] width 73 height 16
select select
type input "[DATE]"
select select "10:15"
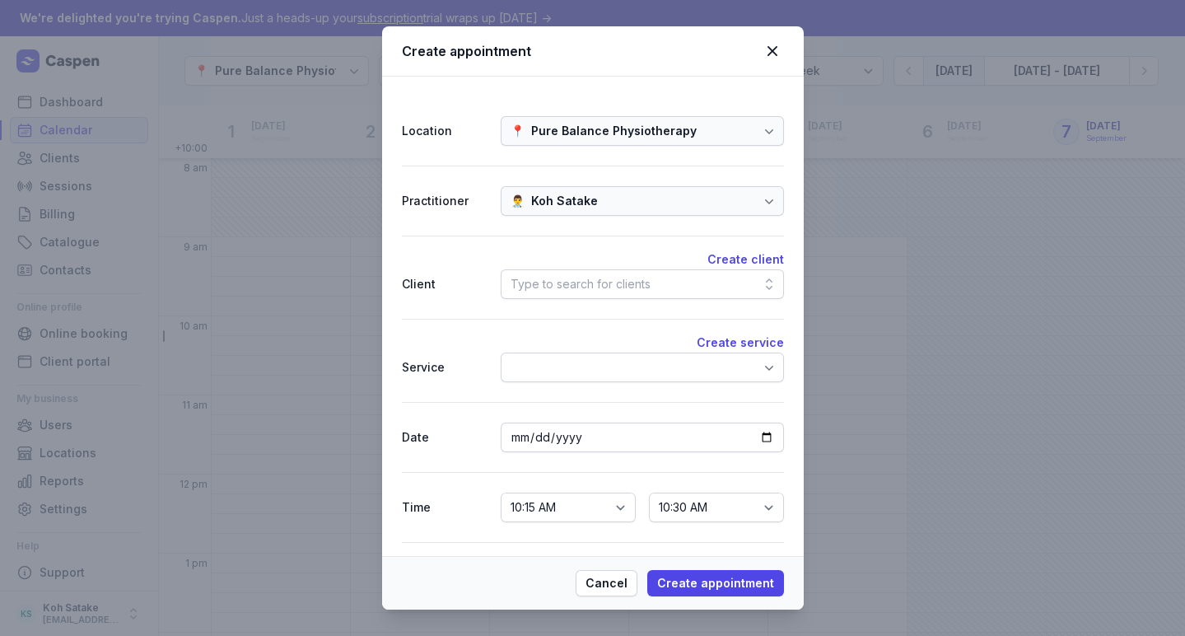
click at [569, 283] on div "Type to search for clients" at bounding box center [580, 284] width 140 height 20
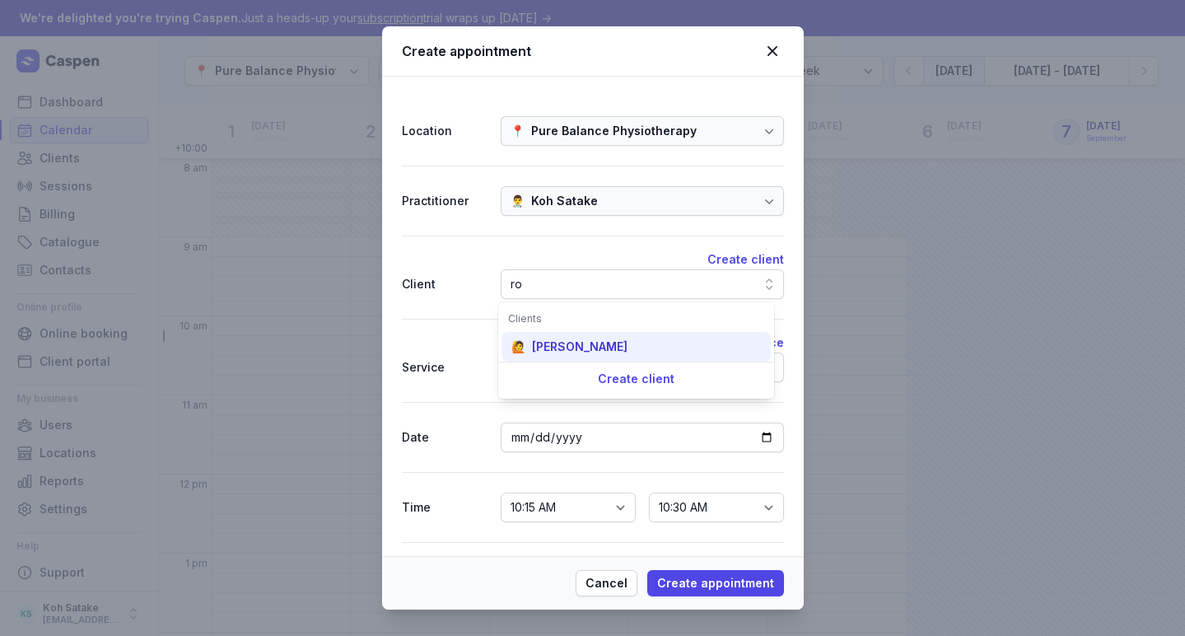
type input "ro"
click at [584, 338] on div "🙋 [PERSON_NAME]" at bounding box center [635, 347] width 269 height 30
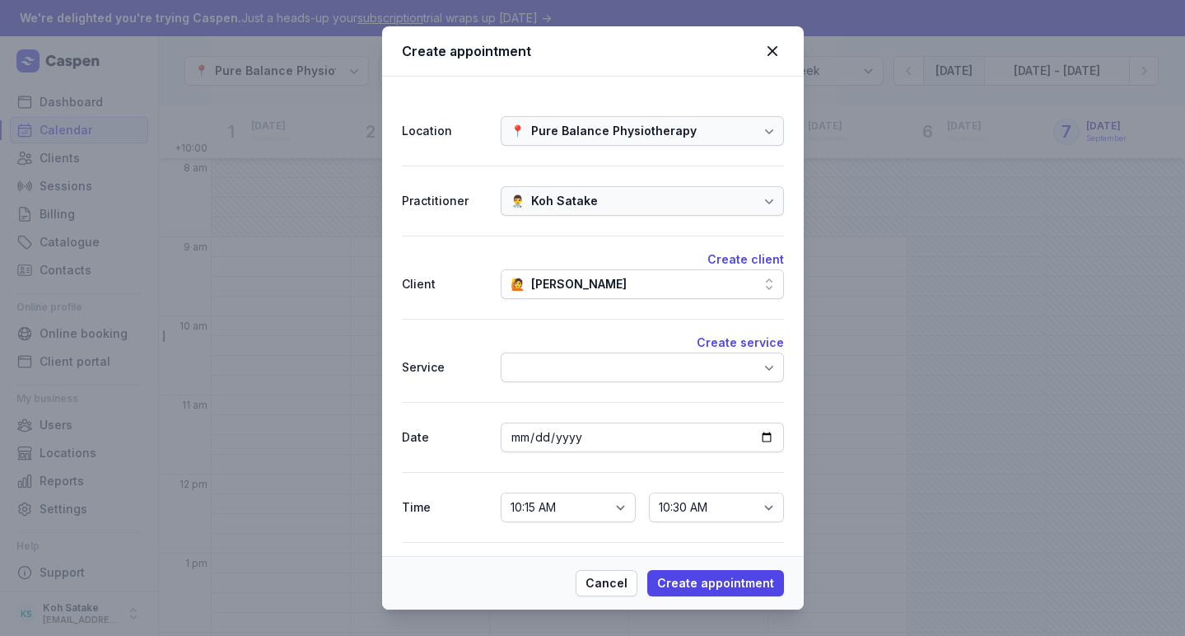
click at [768, 361] on div at bounding box center [769, 367] width 30 height 30
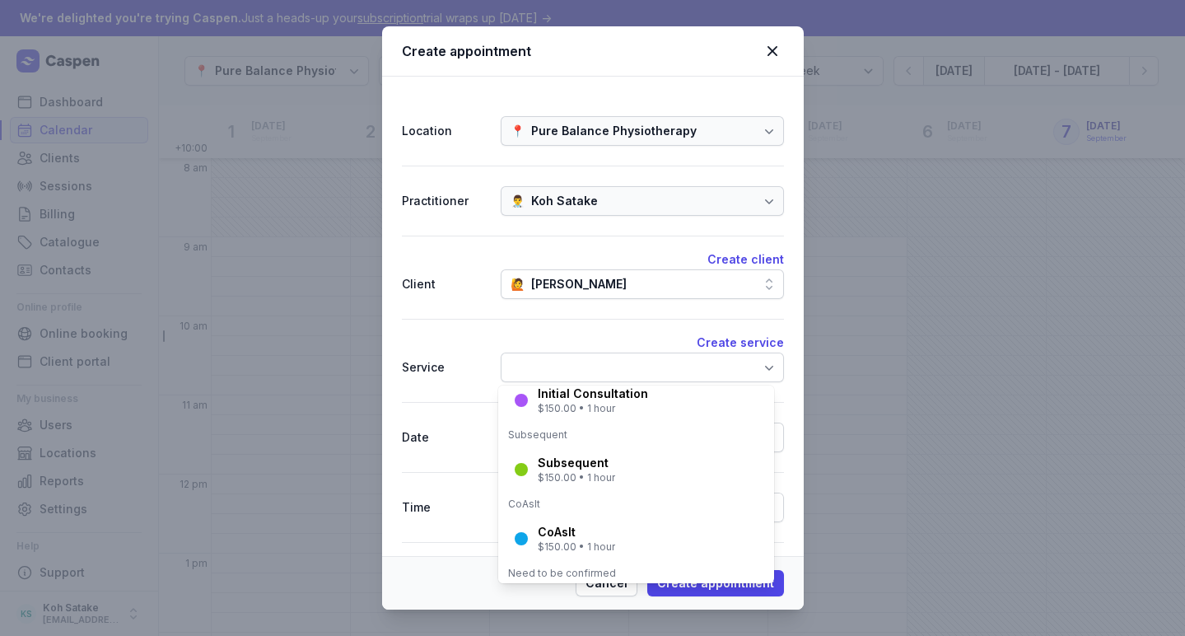
scroll to position [39, 0]
click at [679, 406] on div "Initial Consultation $150.00 • 1 hour" at bounding box center [635, 397] width 269 height 43
select select "11:15"
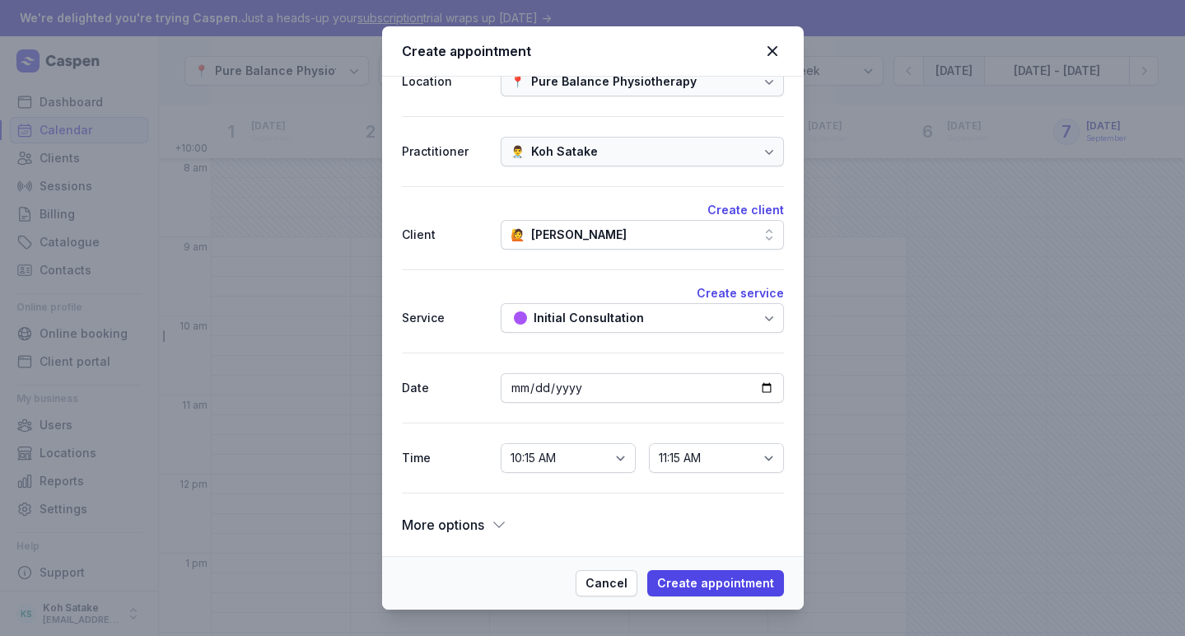
scroll to position [49, 0]
click at [496, 522] on icon at bounding box center [499, 524] width 16 height 16
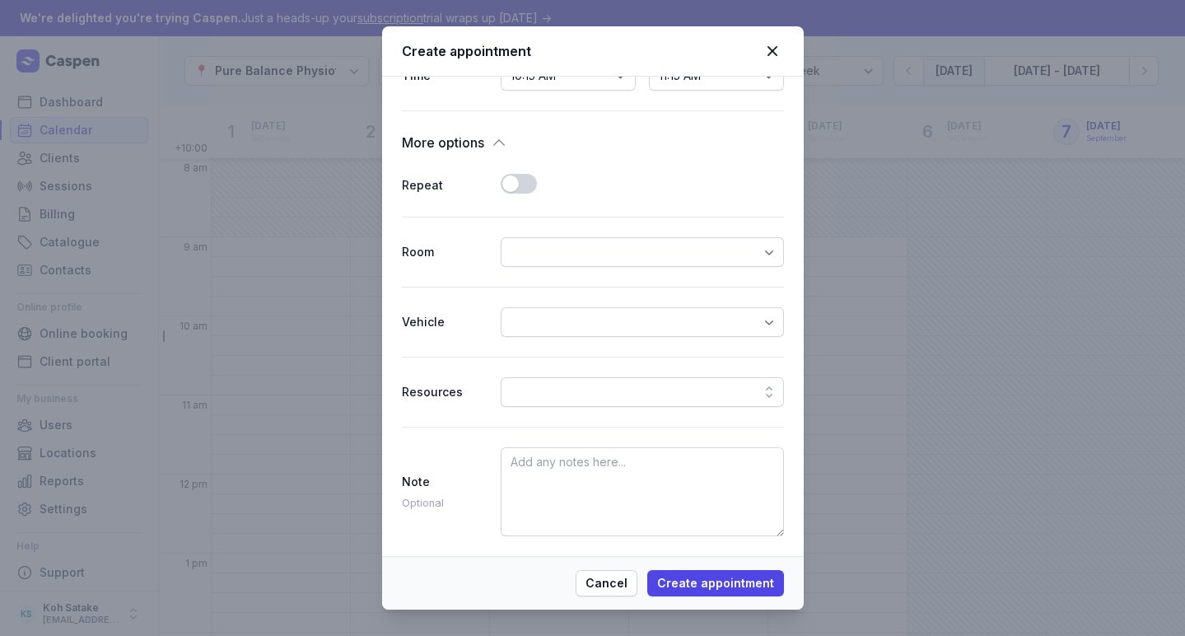
scroll to position [431, 0]
click at [515, 184] on button "Use setting" at bounding box center [519, 184] width 36 height 20
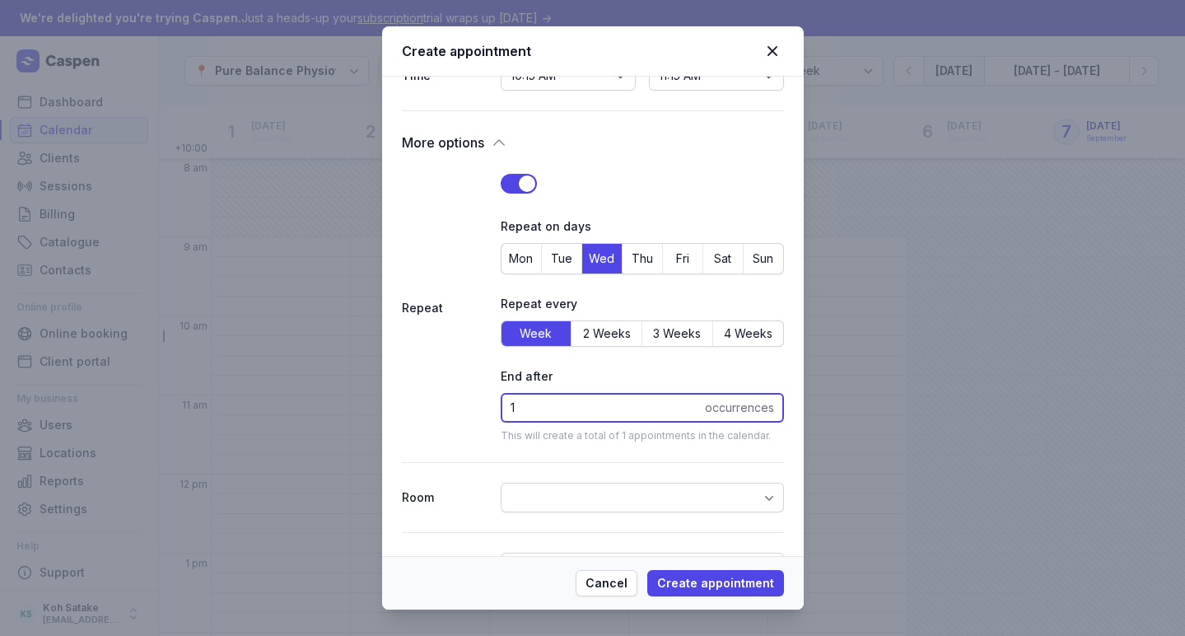
click at [543, 394] on input "1" at bounding box center [642, 408] width 283 height 30
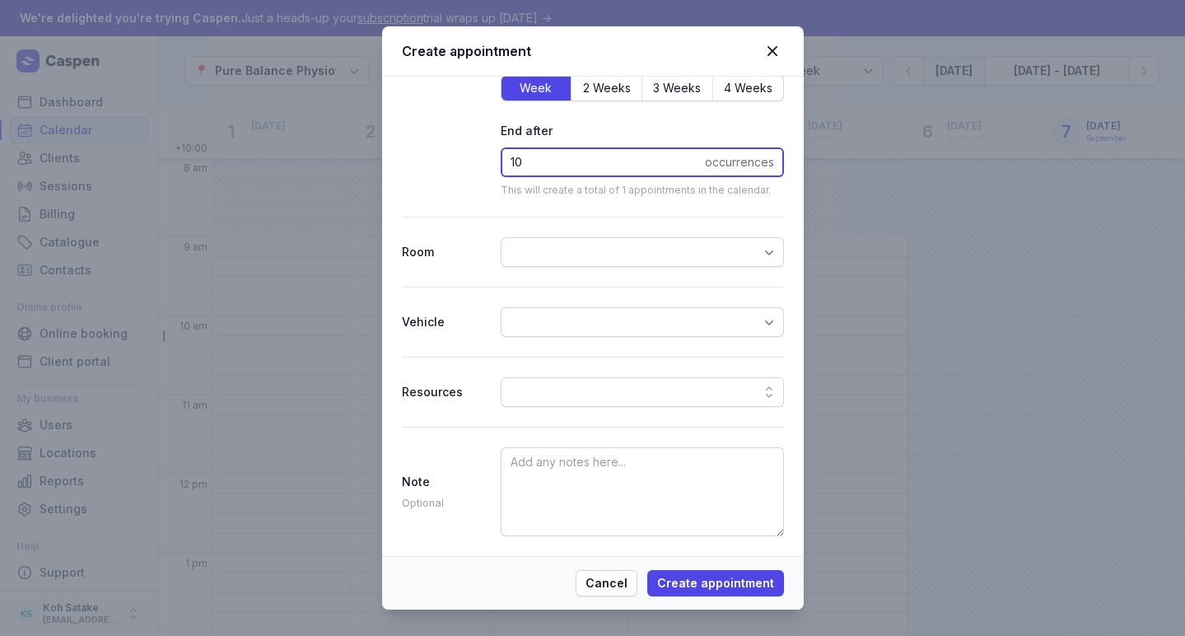
scroll to position [677, 0]
type input "10"
click at [546, 322] on div at bounding box center [642, 322] width 283 height 30
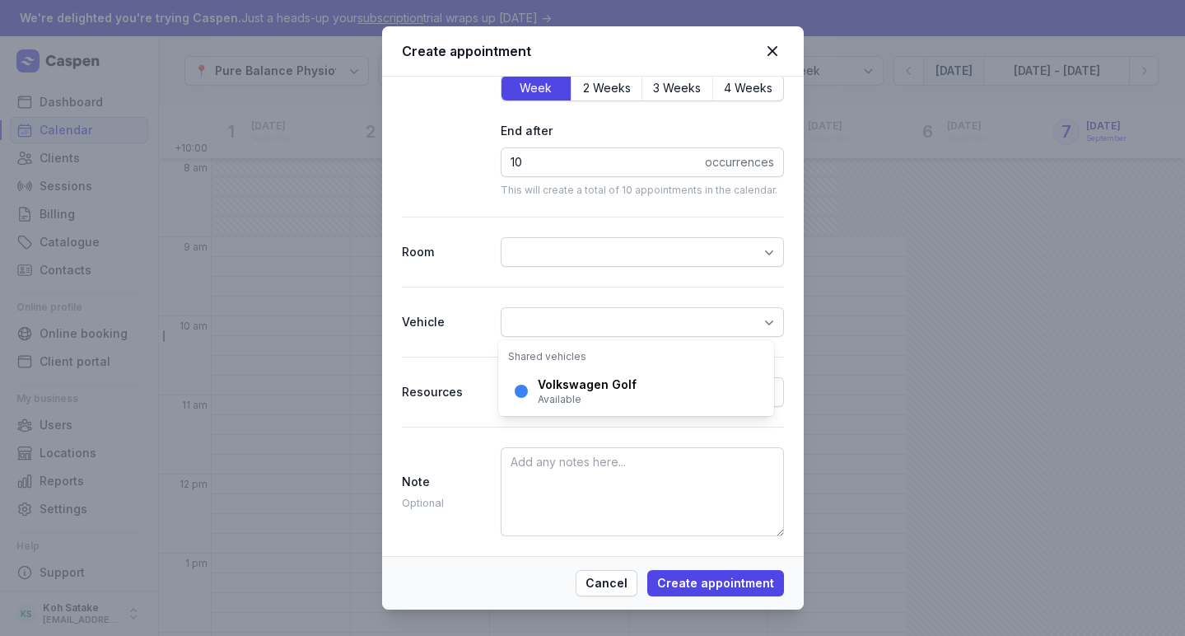
click at [546, 322] on div at bounding box center [642, 322] width 283 height 30
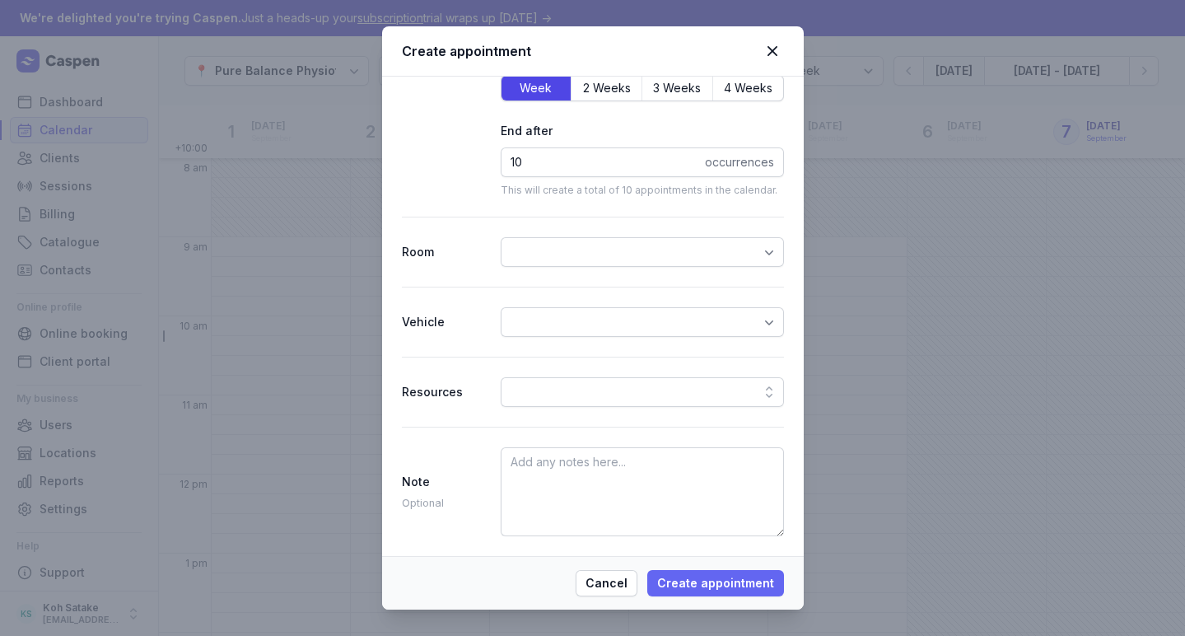
click at [673, 575] on span "Create appointment" at bounding box center [715, 583] width 117 height 20
select select
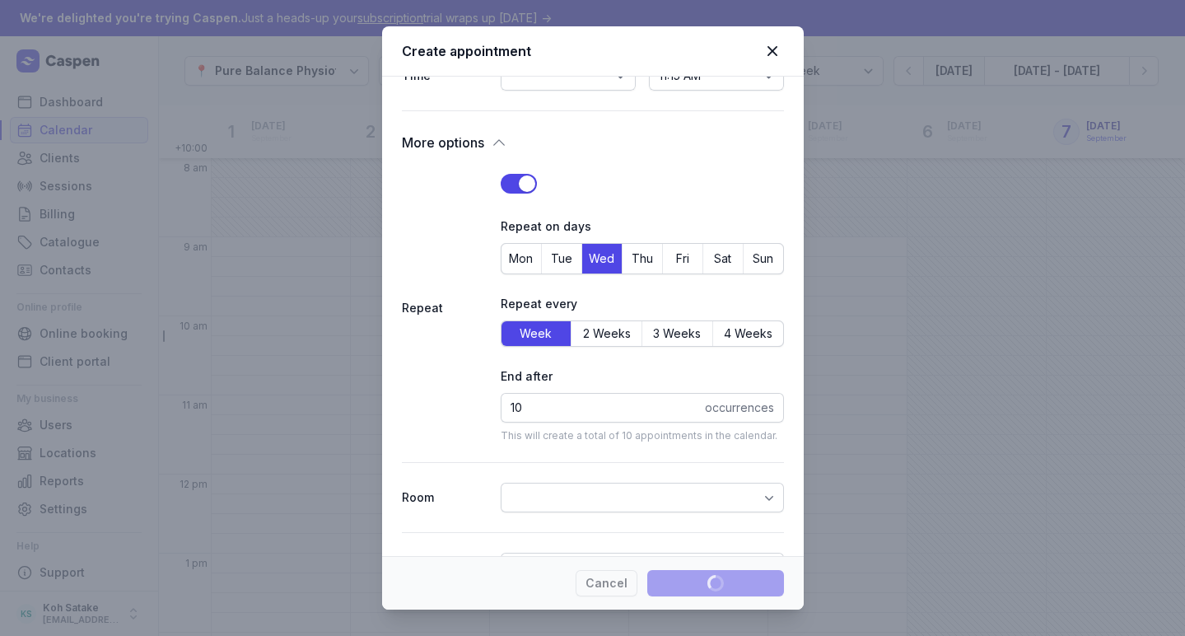
select select
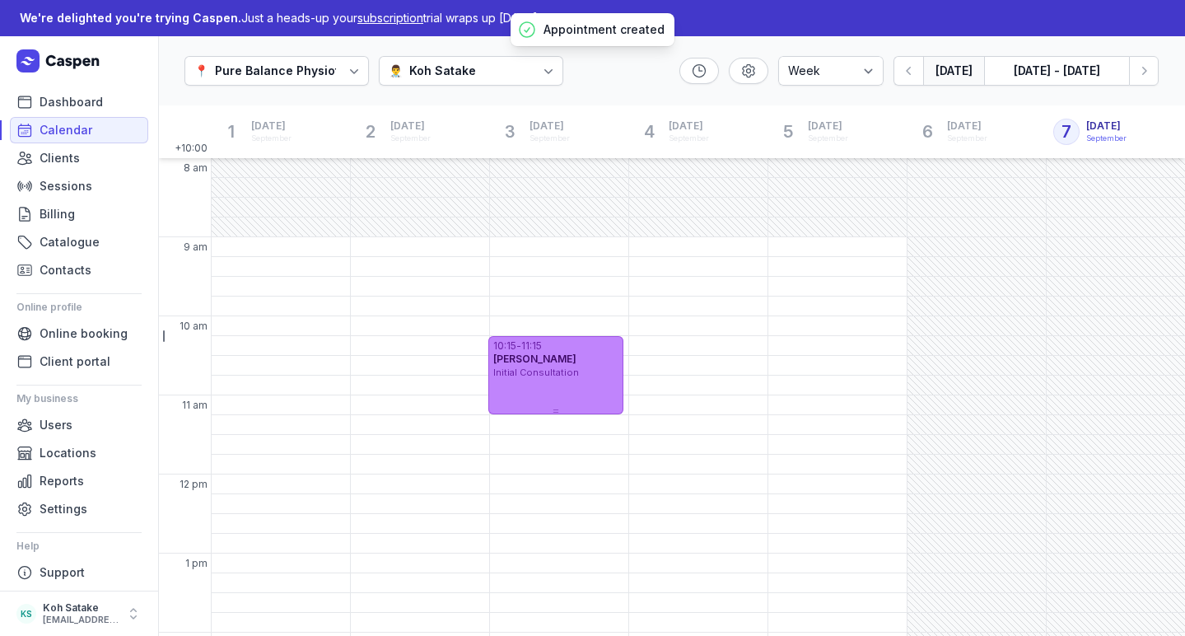
click at [563, 374] on span "Initial Consultation" at bounding box center [536, 372] width 86 height 12
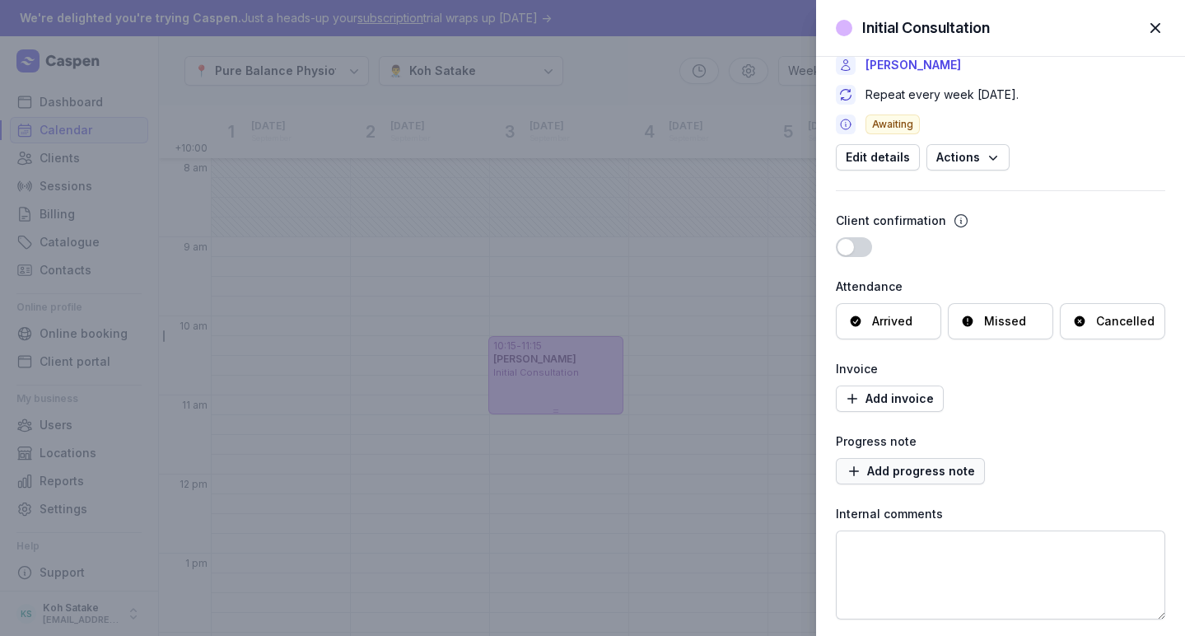
scroll to position [110, 0]
click at [891, 482] on link "Add progress note" at bounding box center [910, 471] width 149 height 26
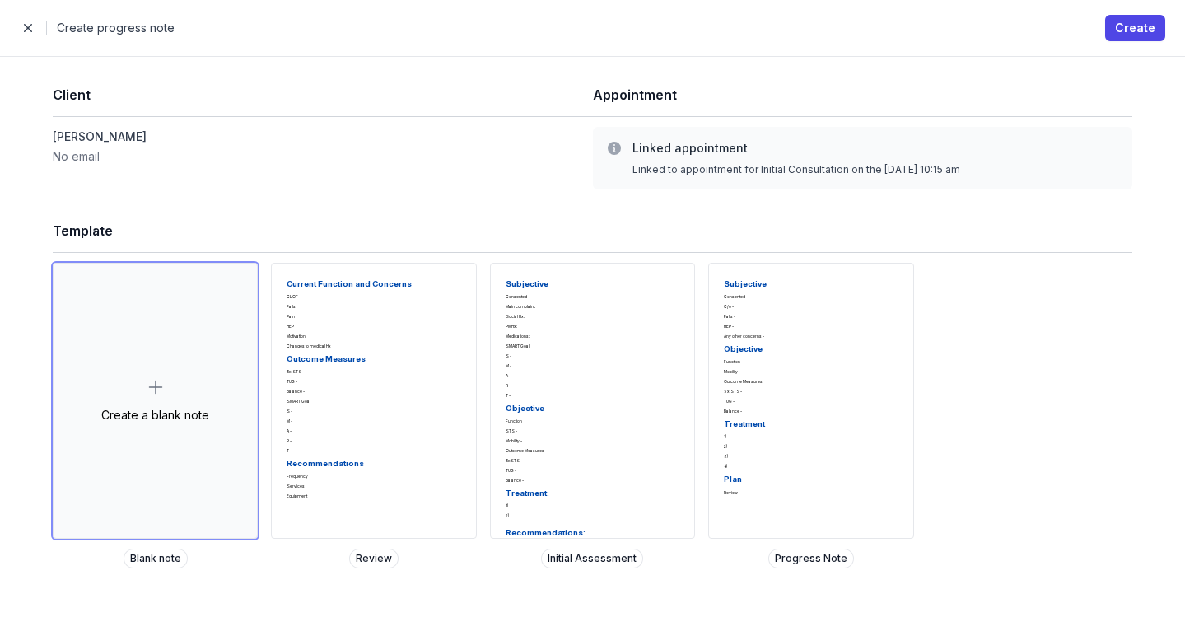
click at [27, 38] on span "button" at bounding box center [28, 28] width 33 height 33
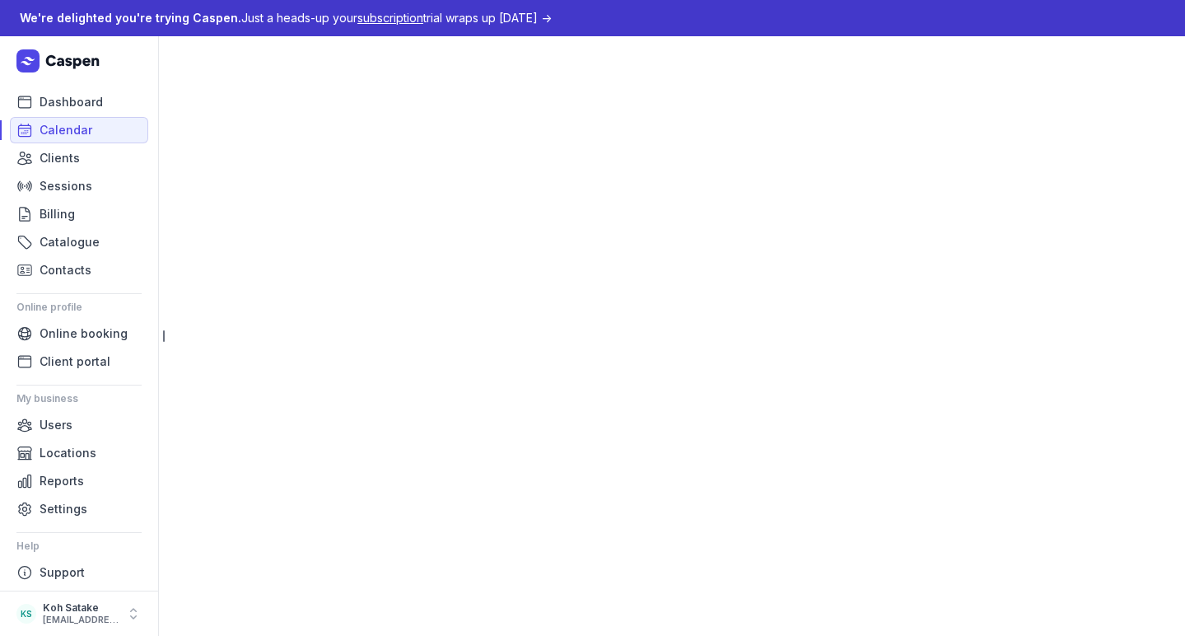
select select "week"
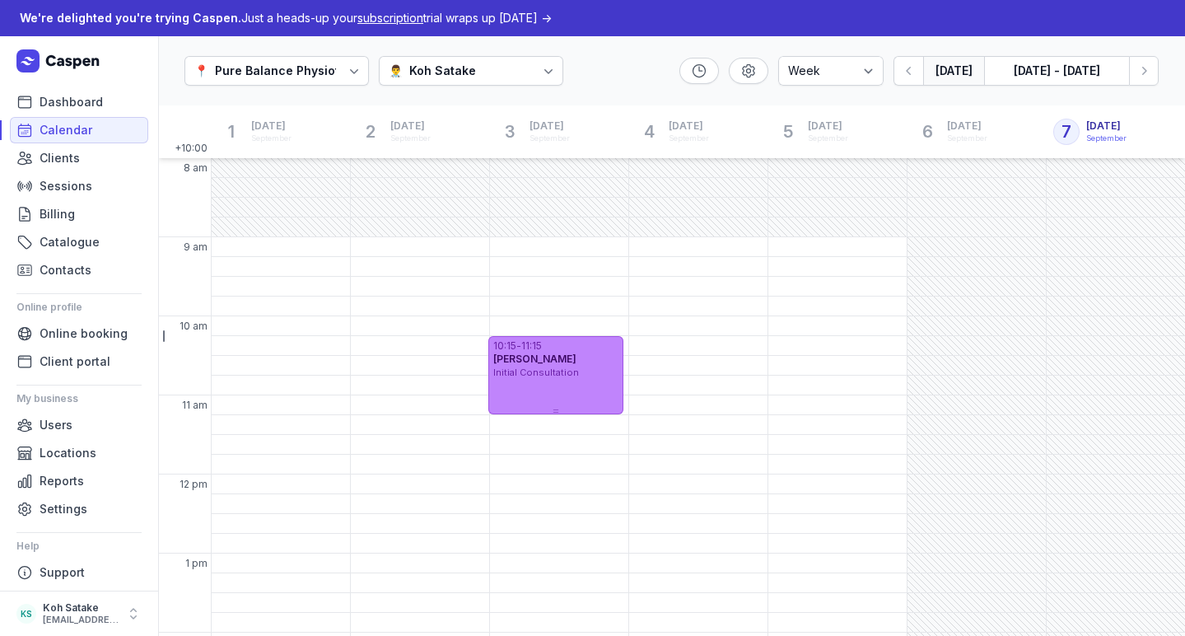
click at [572, 373] on div "Initial Consultation" at bounding box center [555, 373] width 125 height 14
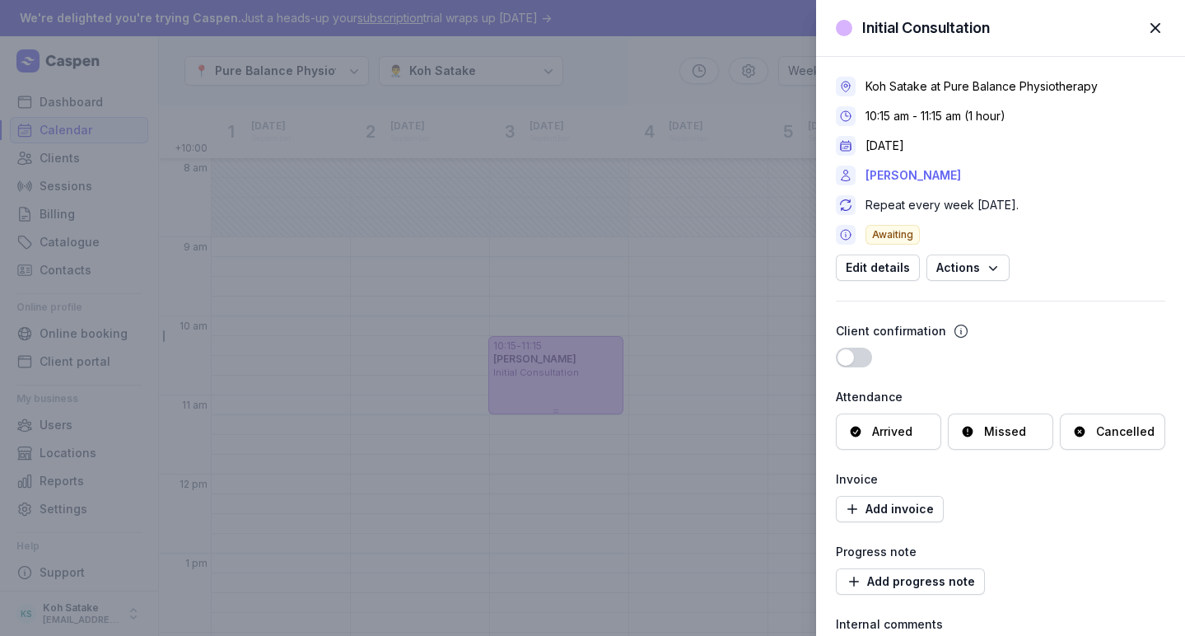
click at [908, 175] on link "[PERSON_NAME]" at bounding box center [913, 175] width 96 height 20
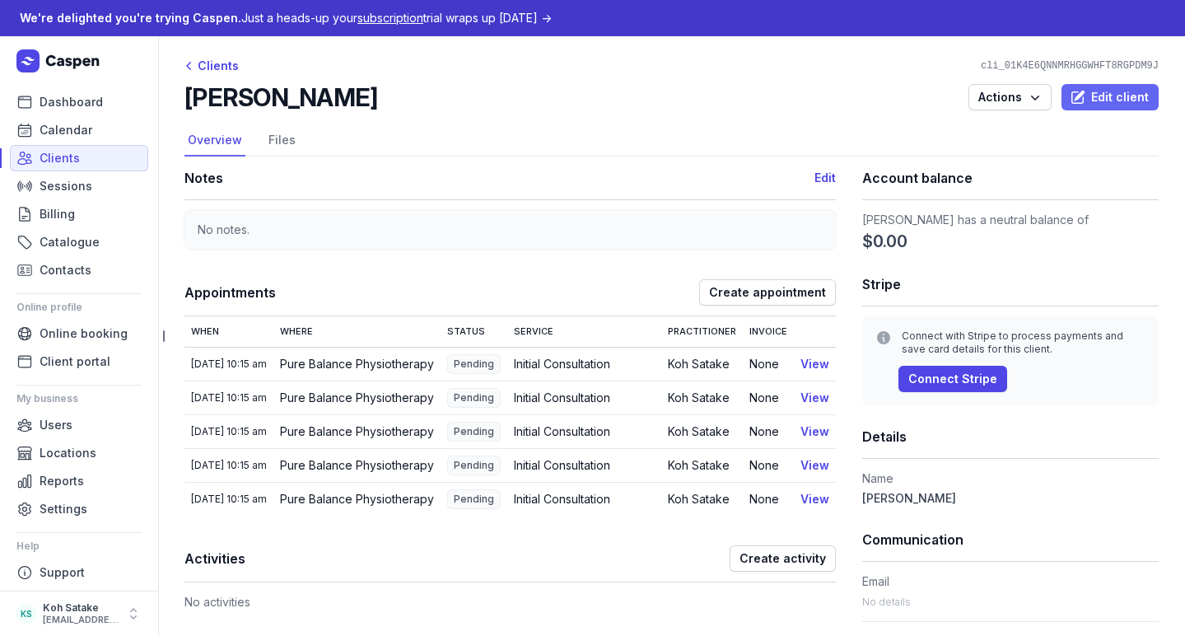
click at [1119, 88] on span "Edit client" at bounding box center [1109, 97] width 77 height 20
select select
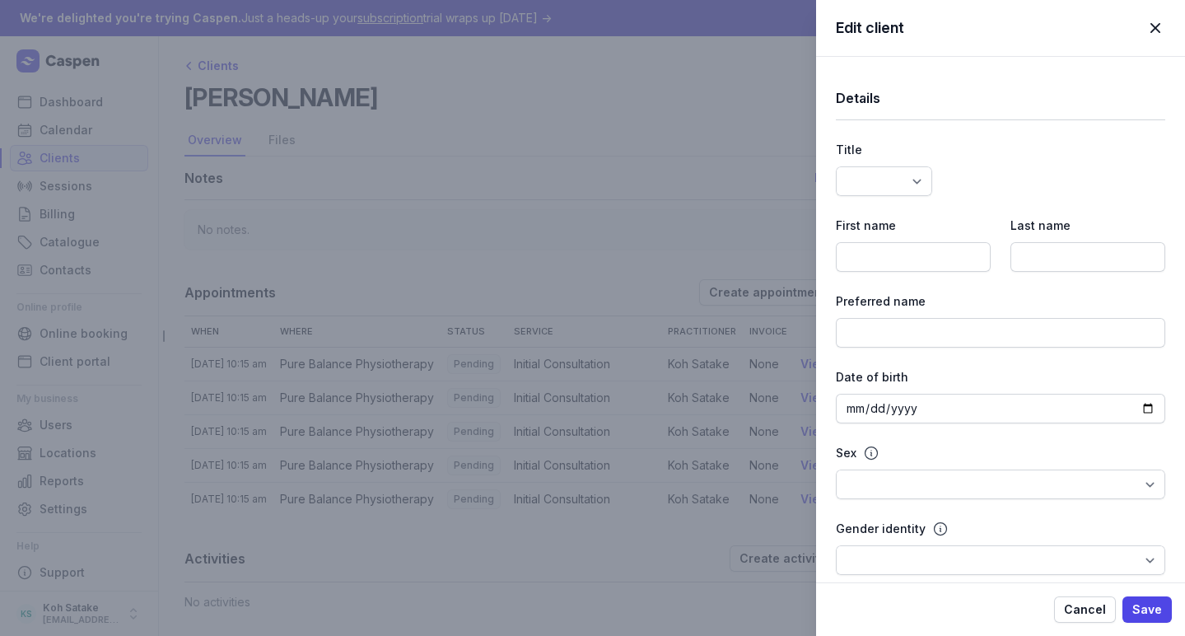
type input "[PERSON_NAME]"
type input "Demo"
select select
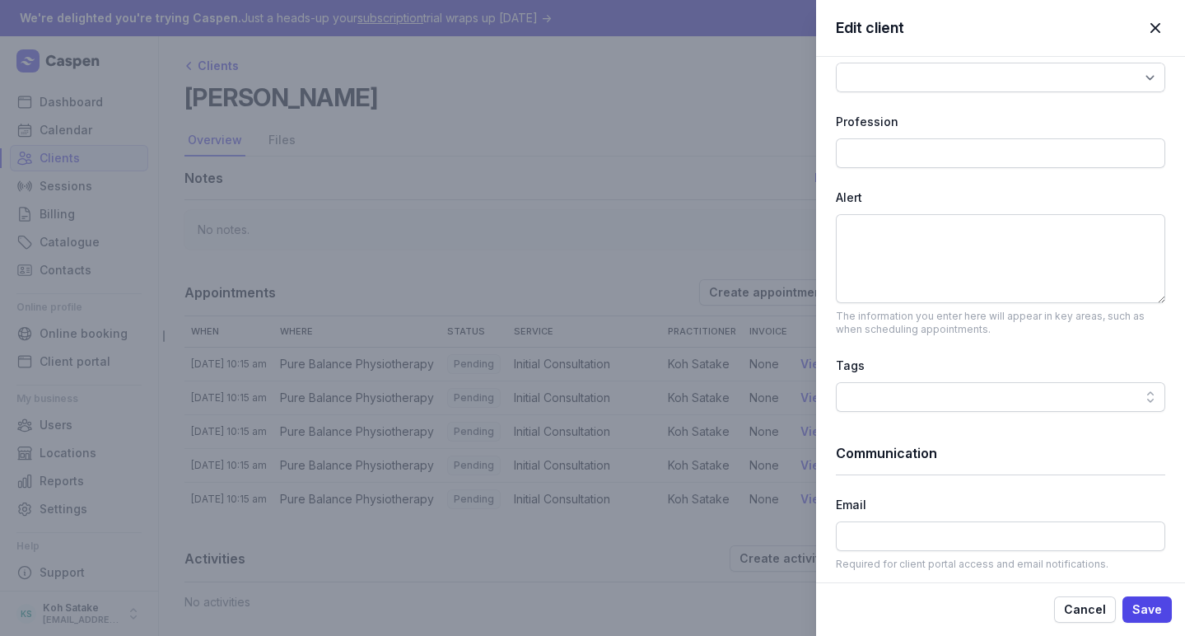
scroll to position [505, 0]
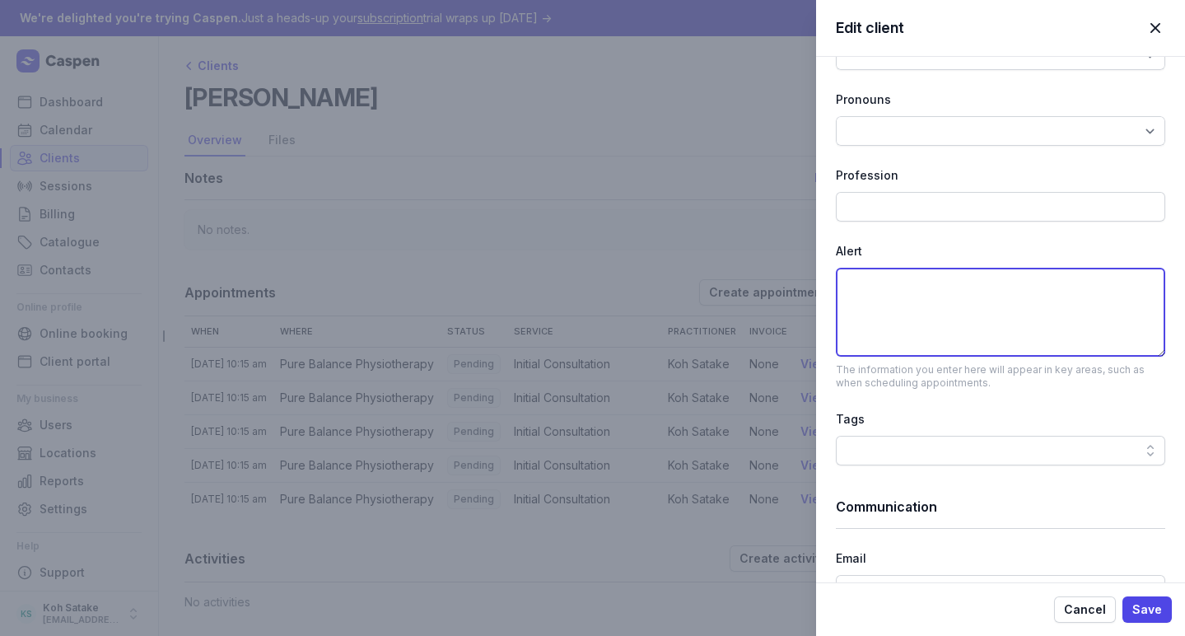
click at [892, 294] on textarea at bounding box center [1000, 312] width 329 height 89
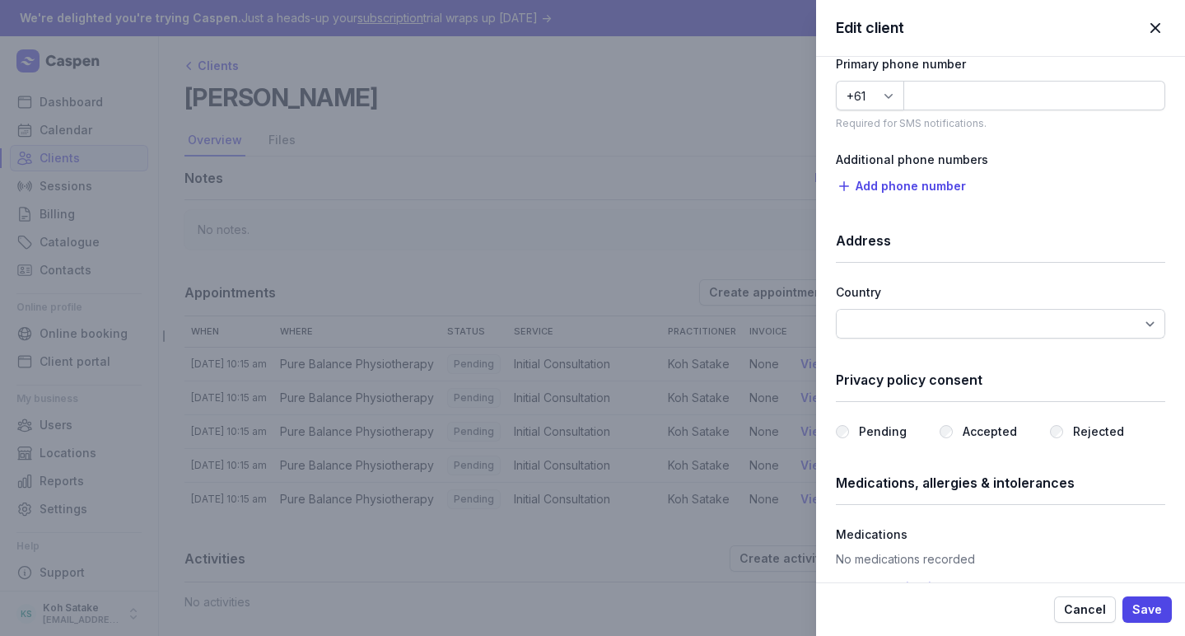
scroll to position [1098, 0]
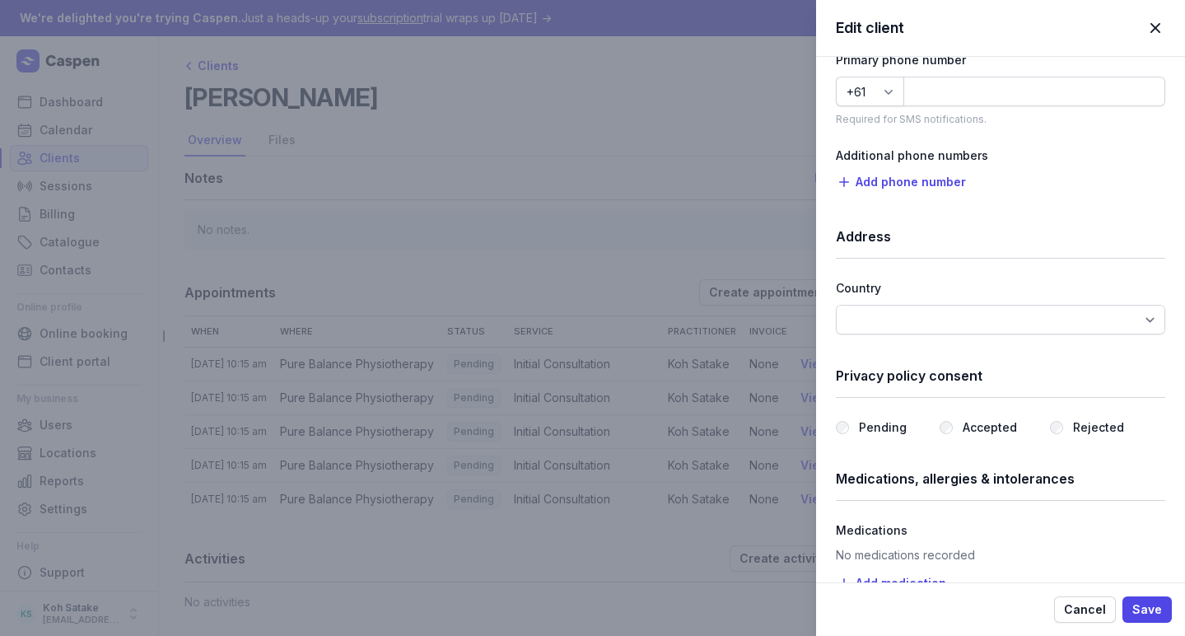
type textarea "[PERSON_NAME] Care"
select select "AU"
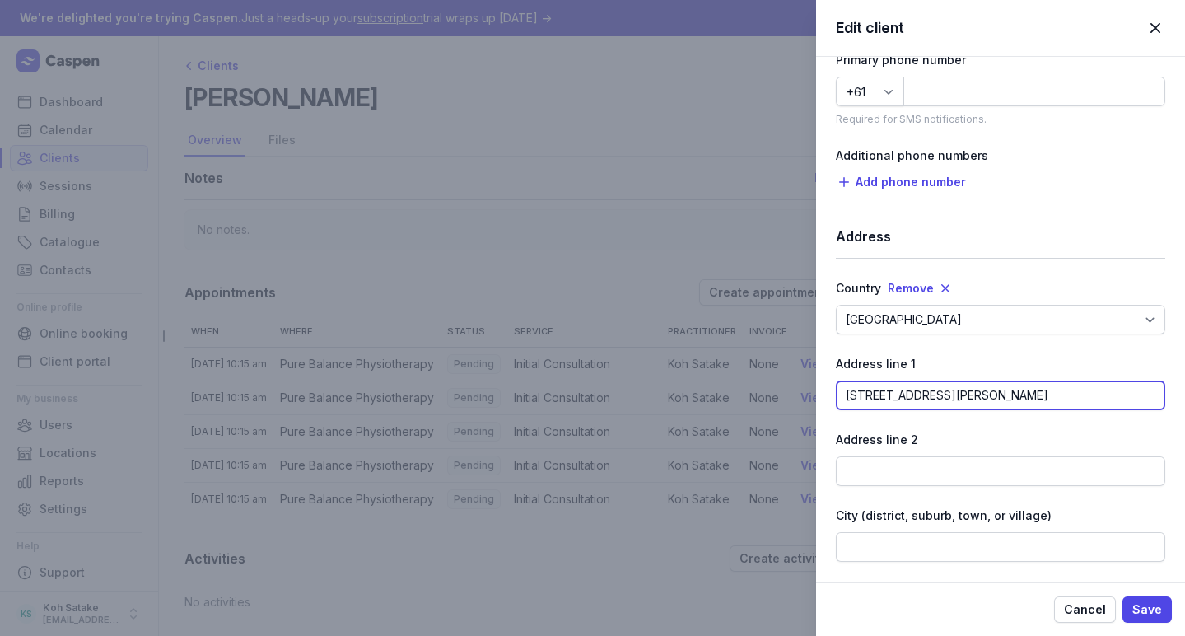
type input "[STREET_ADDRESS][PERSON_NAME]"
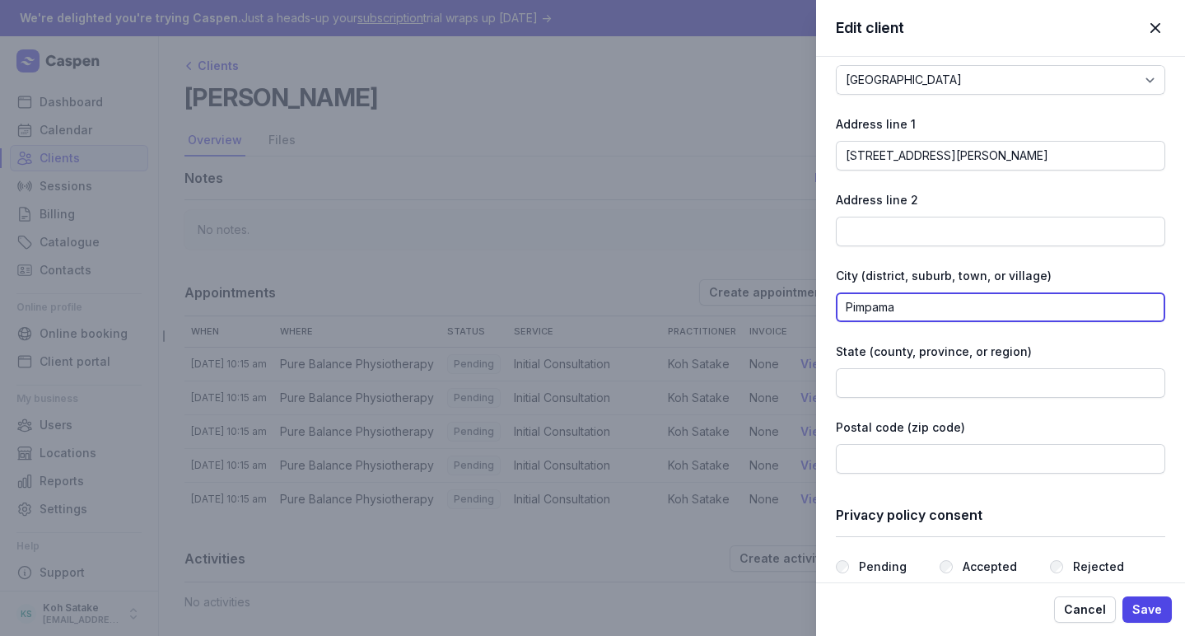
scroll to position [1353, 0]
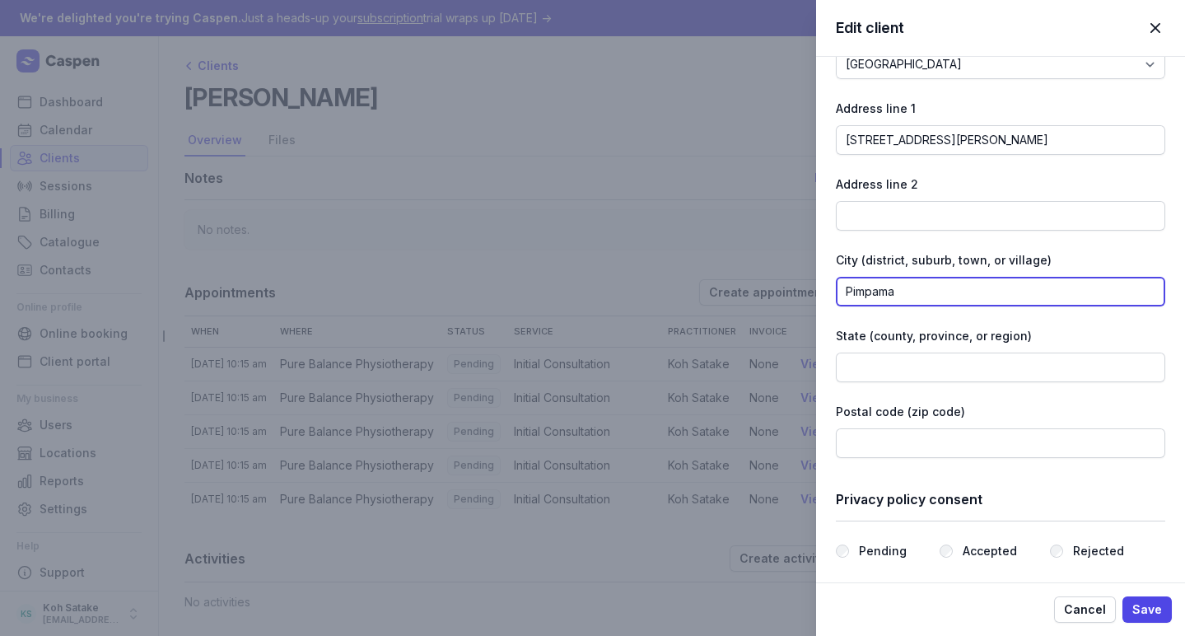
type input "Pimpama"
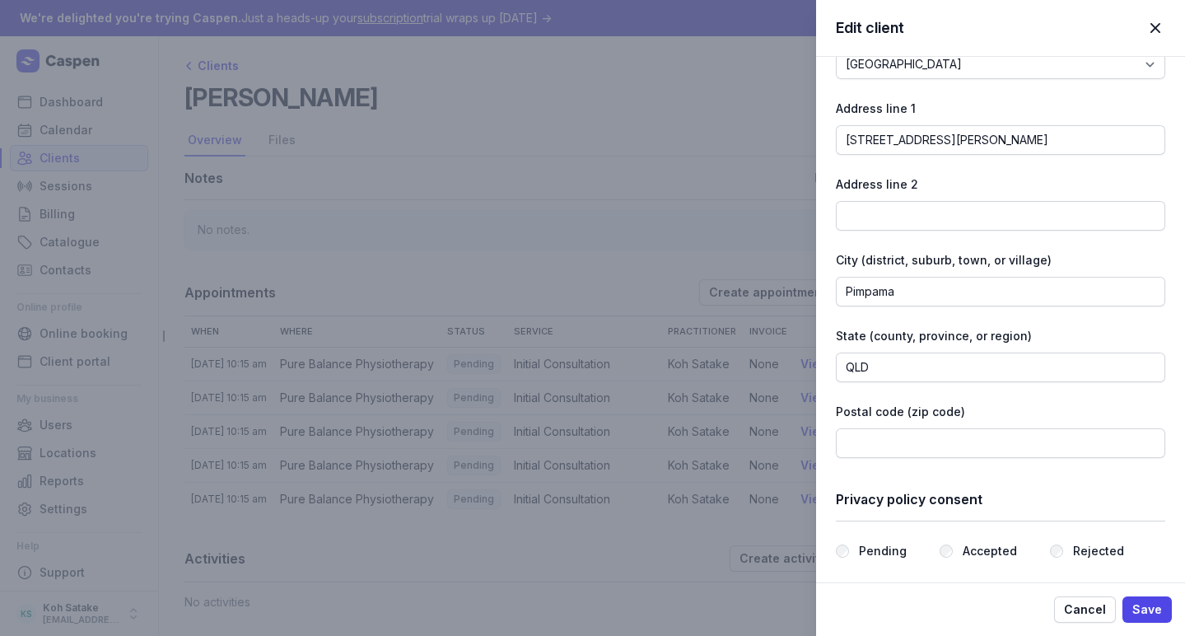
type input "QLD"
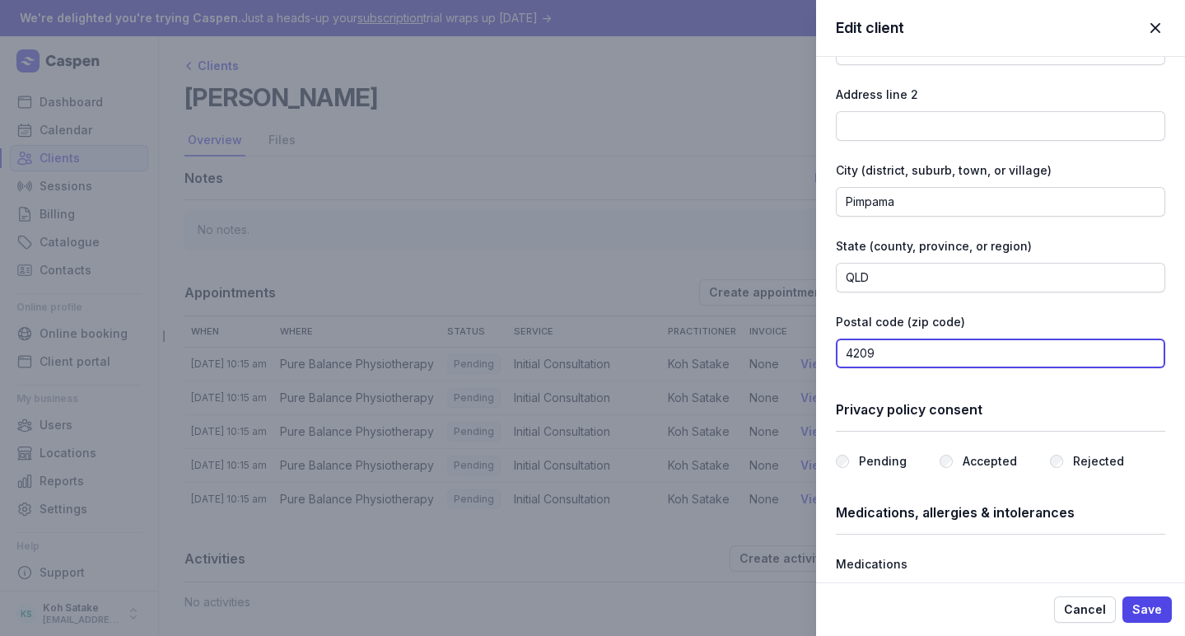
scroll to position [1527, 0]
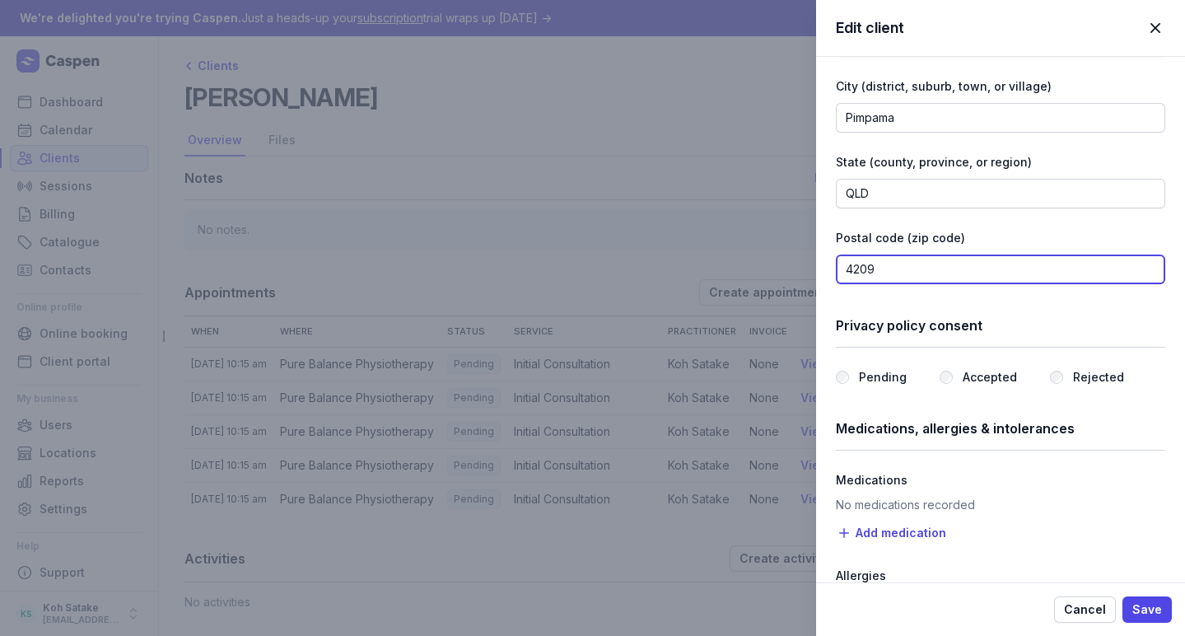
type input "4209"
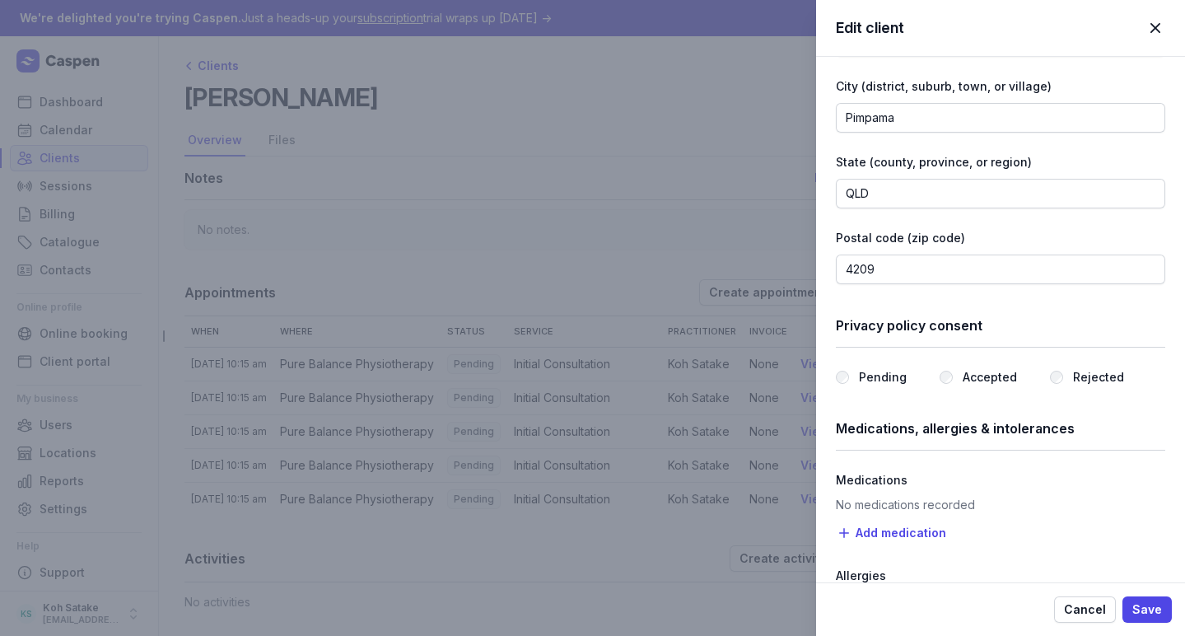
click at [999, 411] on div "Medications, allergies & intolerances" at bounding box center [1000, 429] width 329 height 44
click at [978, 375] on label "Accepted" at bounding box center [989, 377] width 54 height 20
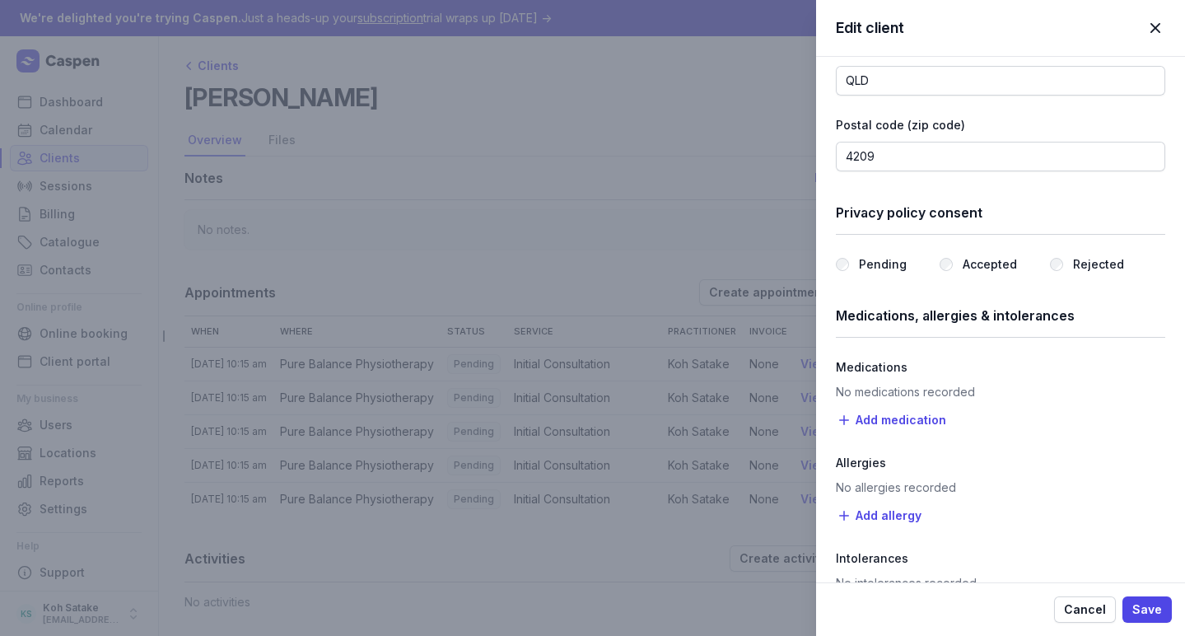
scroll to position [1586, 0]
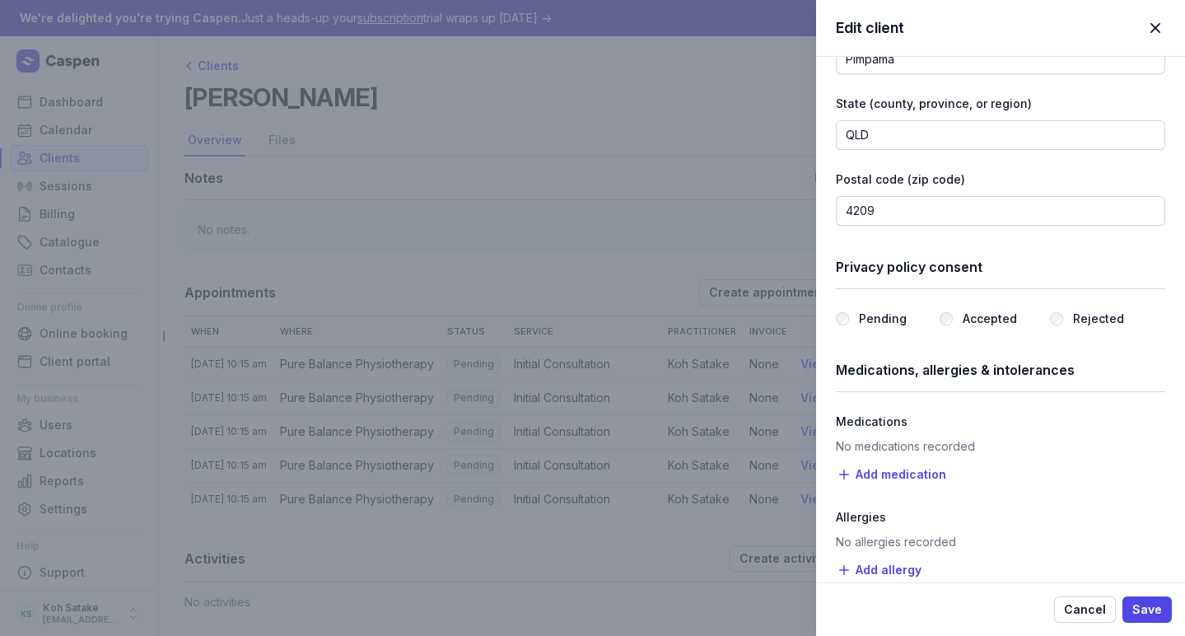
click at [883, 326] on label "Pending" at bounding box center [883, 319] width 48 height 20
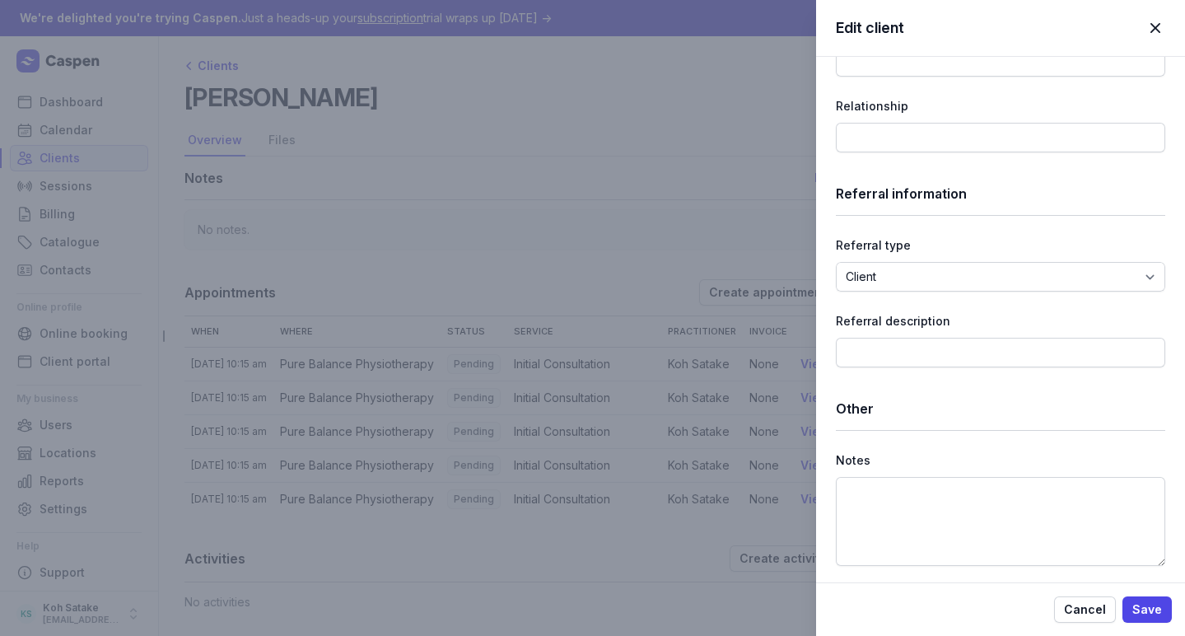
scroll to position [2402, 0]
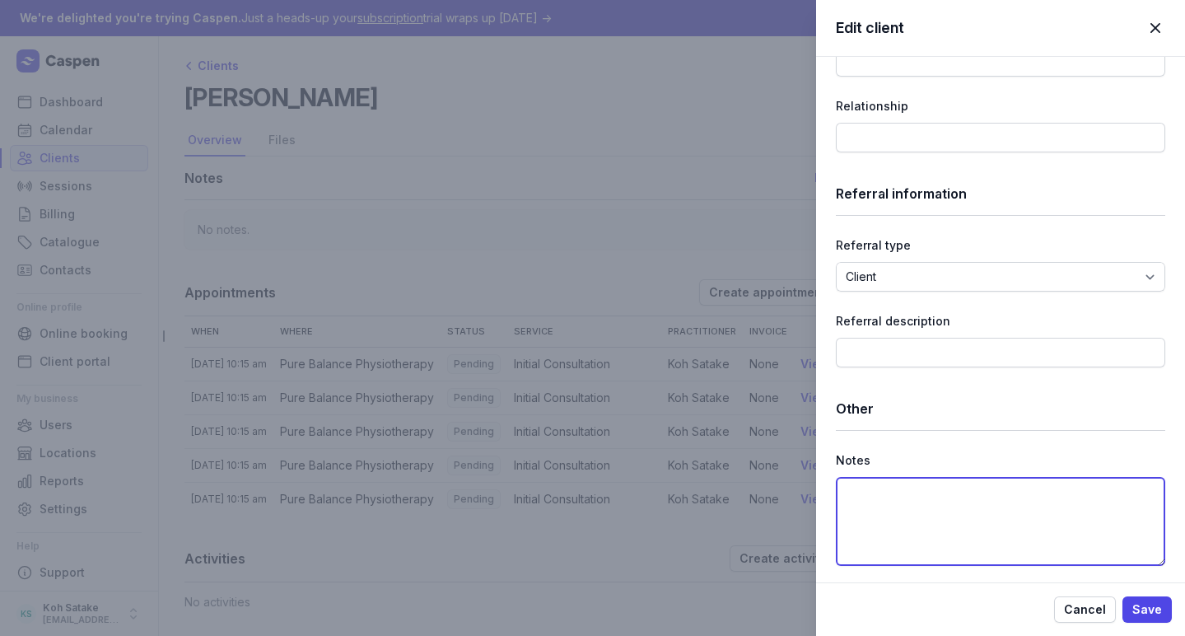
click at [904, 489] on textarea at bounding box center [1000, 521] width 329 height 89
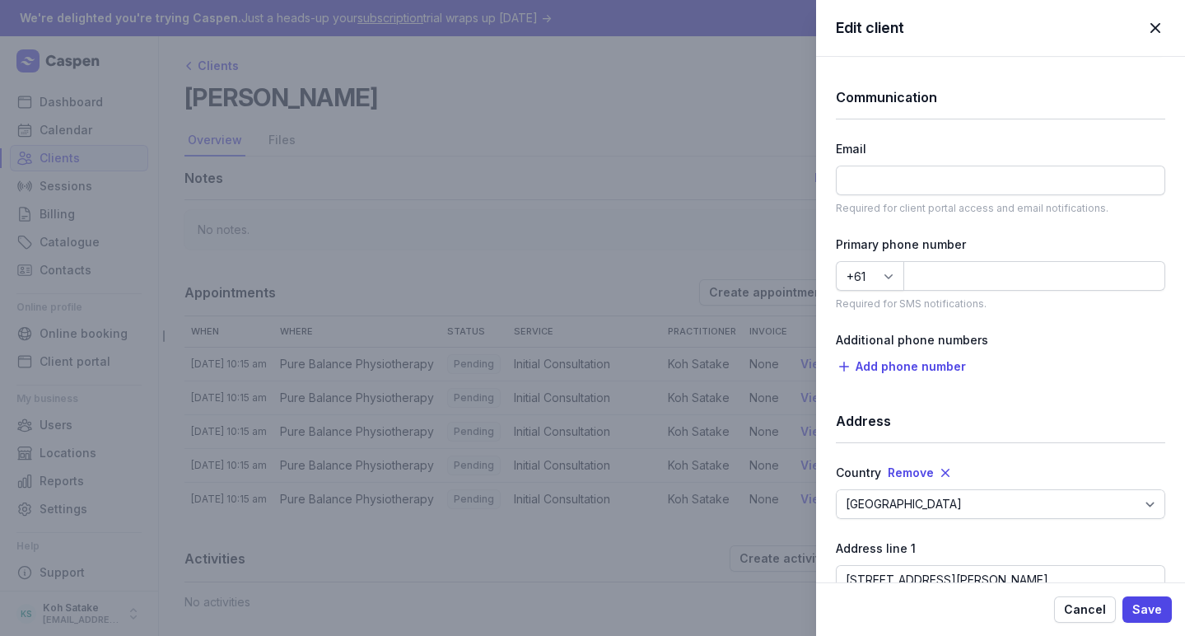
scroll to position [1101, 0]
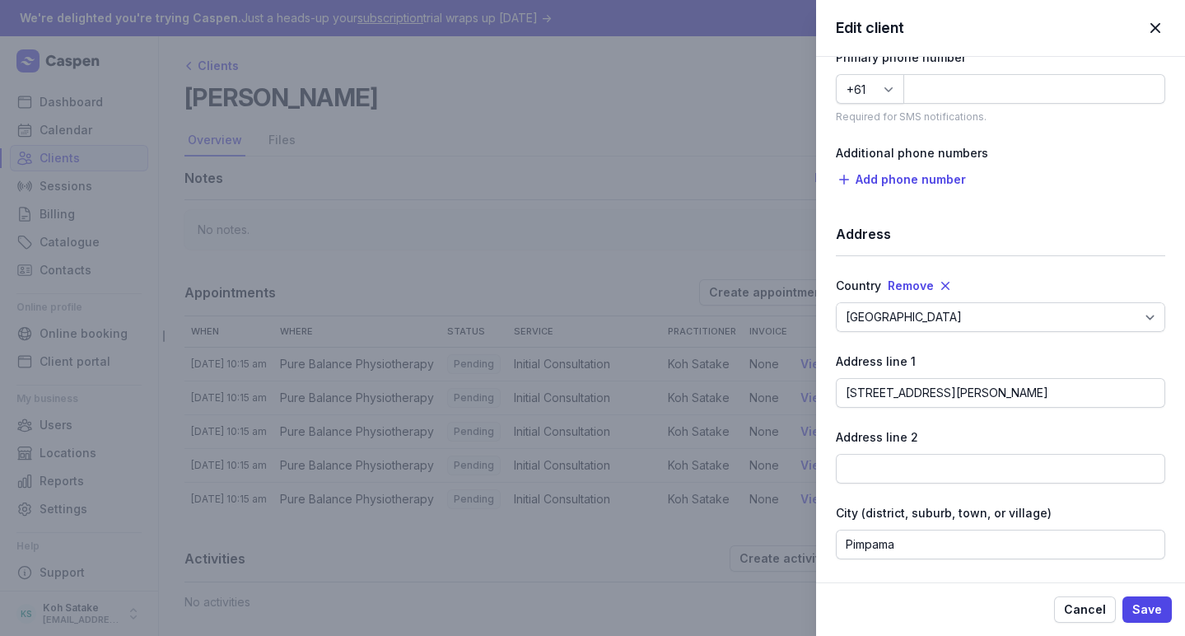
type textarea "[PERSON_NAME] Care"
type input "431514963"
click at [1021, 193] on div "Details Title Dr Mr Ms Mrs Miss [PERSON_NAME] Master First name [PERSON_NAME] n…" at bounding box center [1000, 420] width 329 height 2928
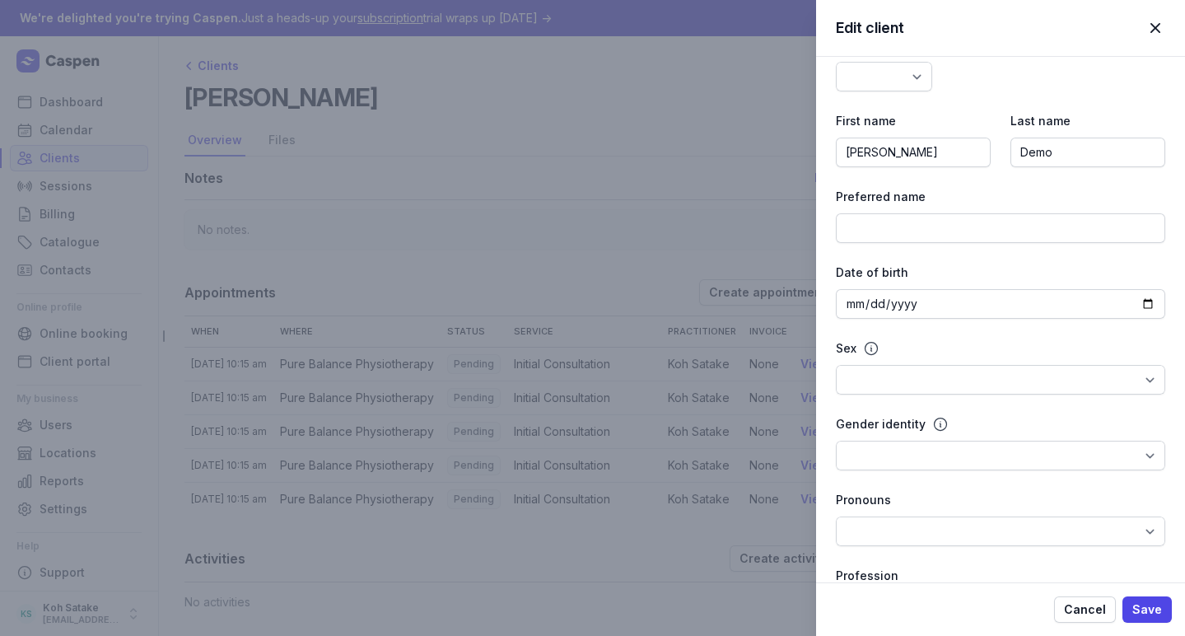
scroll to position [100, 0]
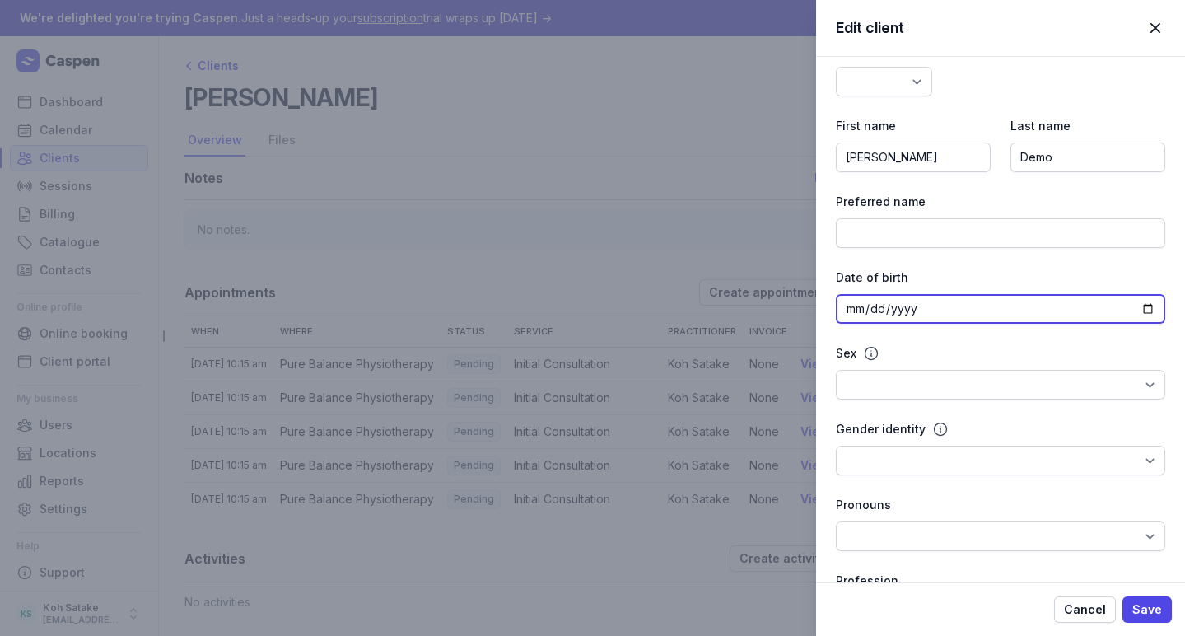
click at [958, 303] on input "date" at bounding box center [1000, 309] width 329 height 30
type input "[DATE]"
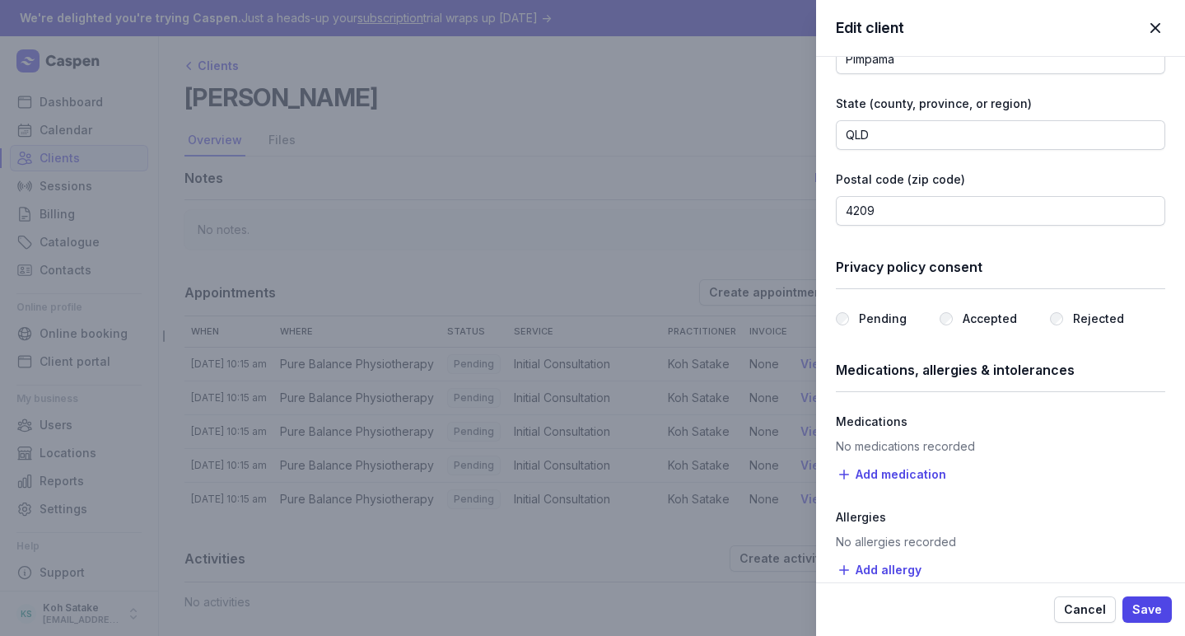
scroll to position [1819, 0]
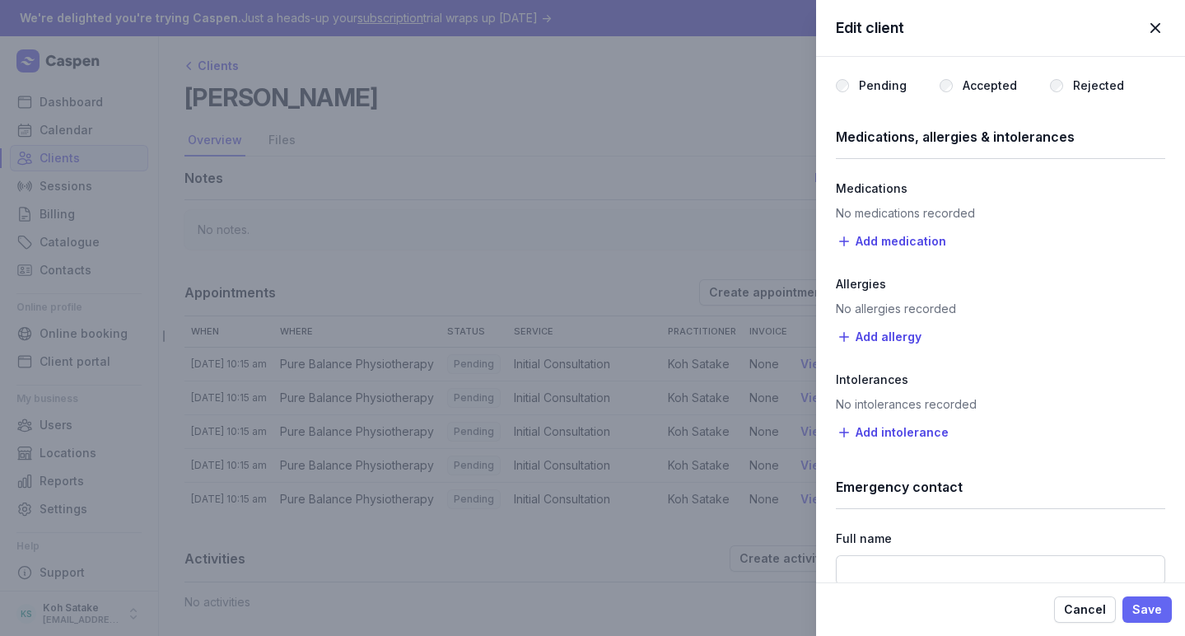
click at [1146, 604] on span "Save" at bounding box center [1147, 609] width 30 height 20
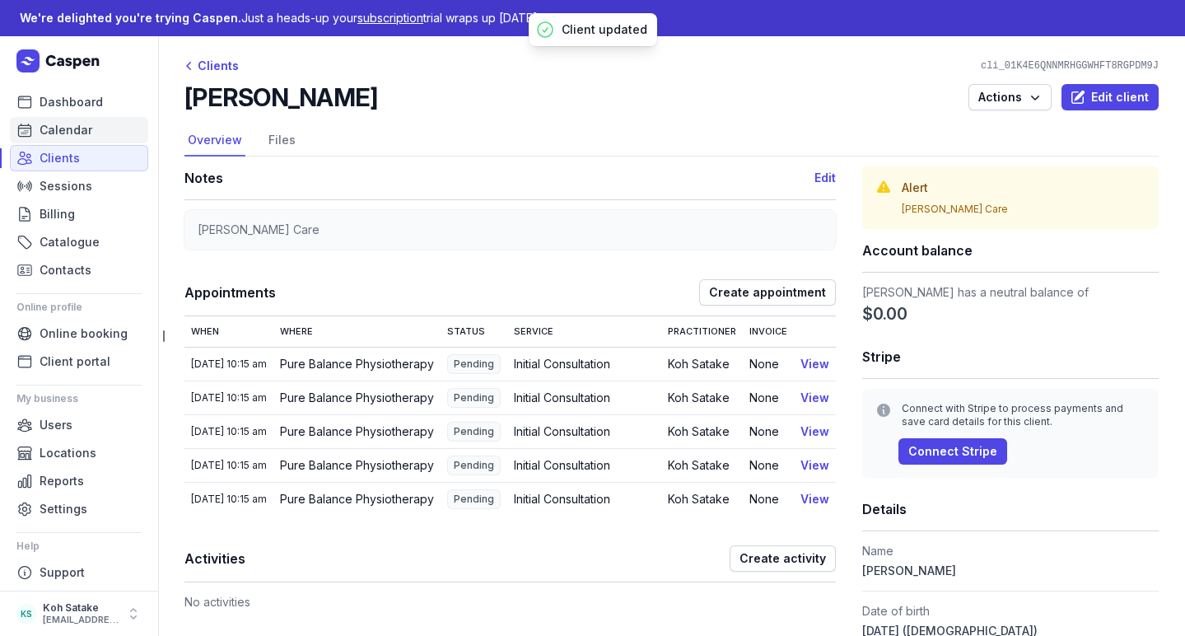
click at [68, 139] on span "Calendar" at bounding box center [66, 130] width 53 height 20
select select "week"
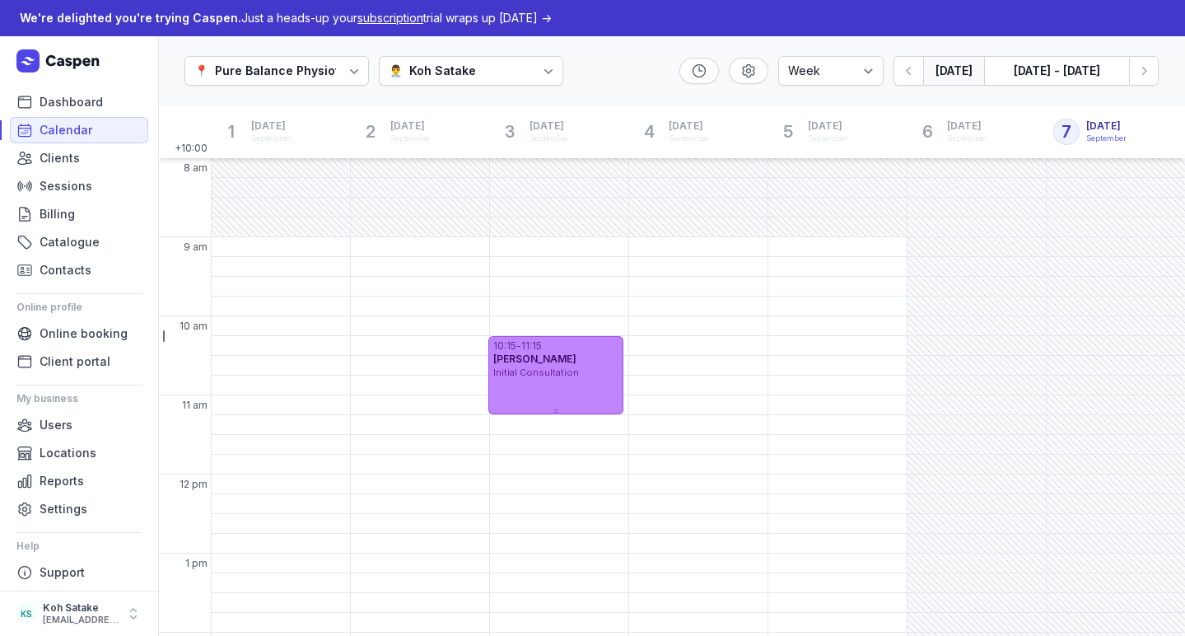
click at [537, 346] on div "11:15" at bounding box center [531, 345] width 21 height 13
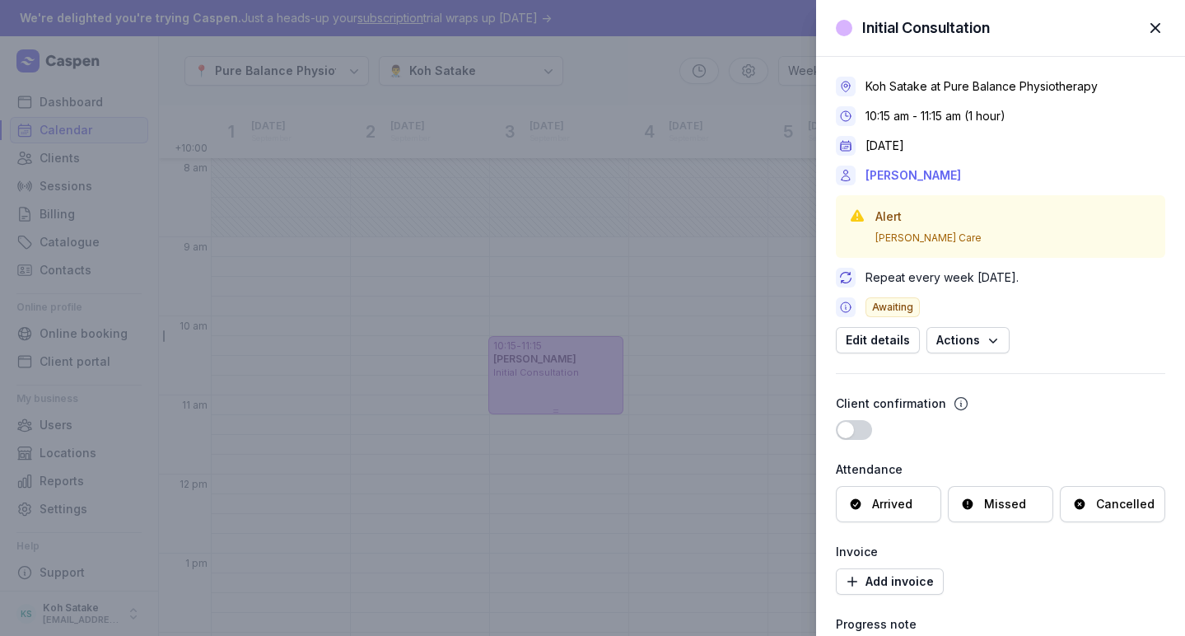
click at [916, 173] on link "[PERSON_NAME]" at bounding box center [913, 175] width 96 height 20
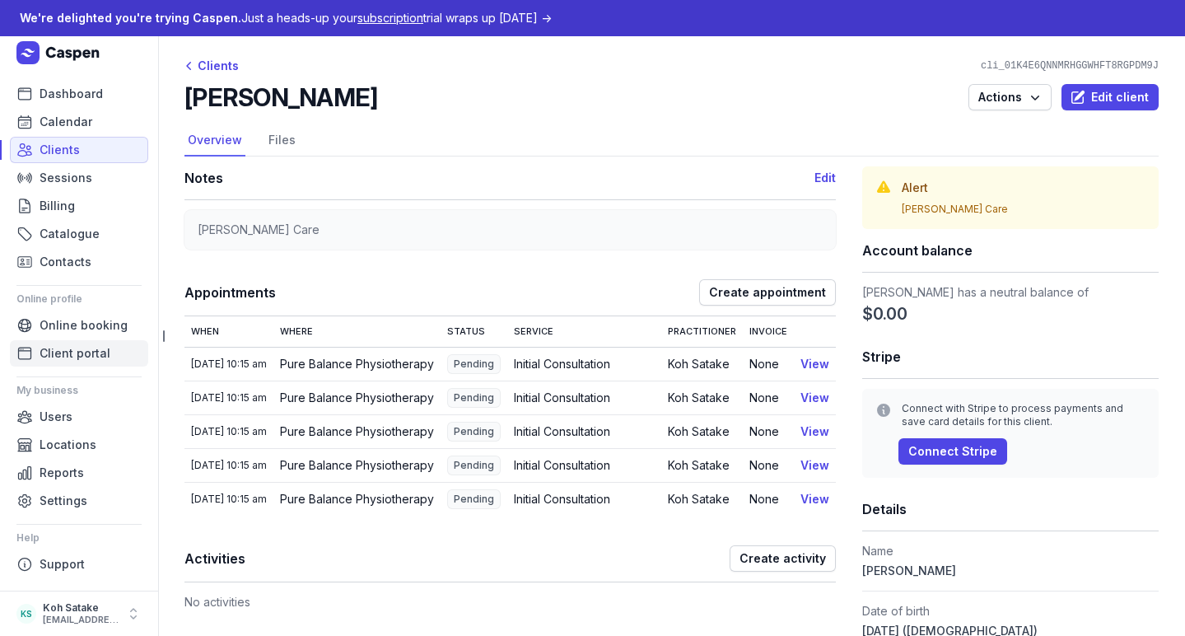
scroll to position [7, 0]
click at [104, 128] on link "Calendar" at bounding box center [79, 122] width 138 height 26
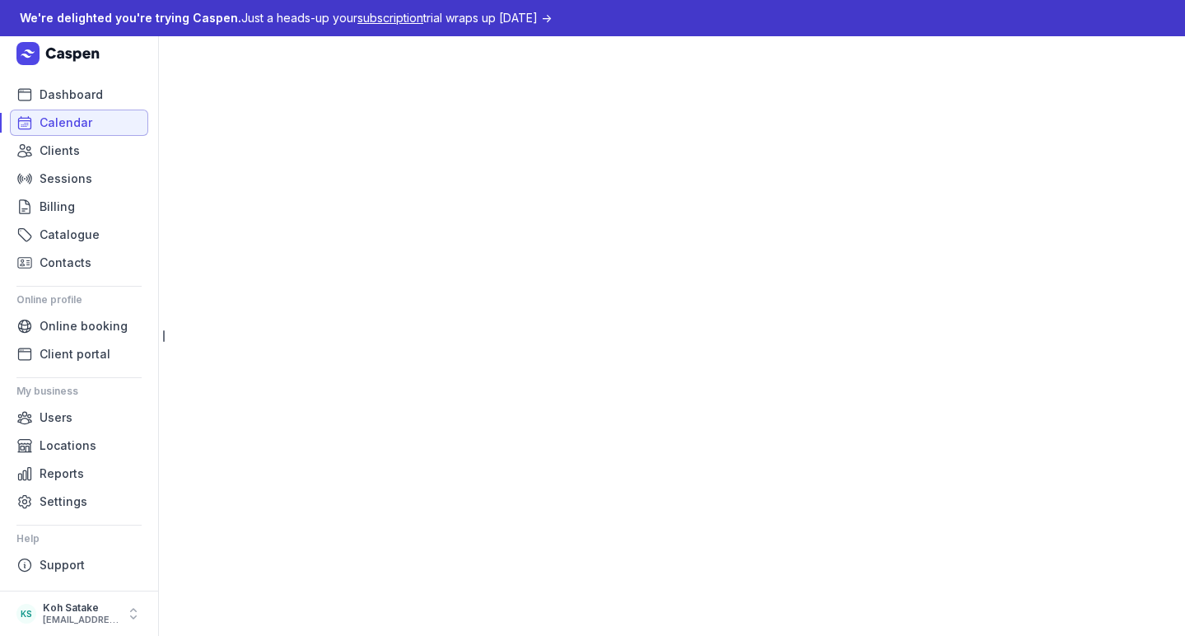
select select "week"
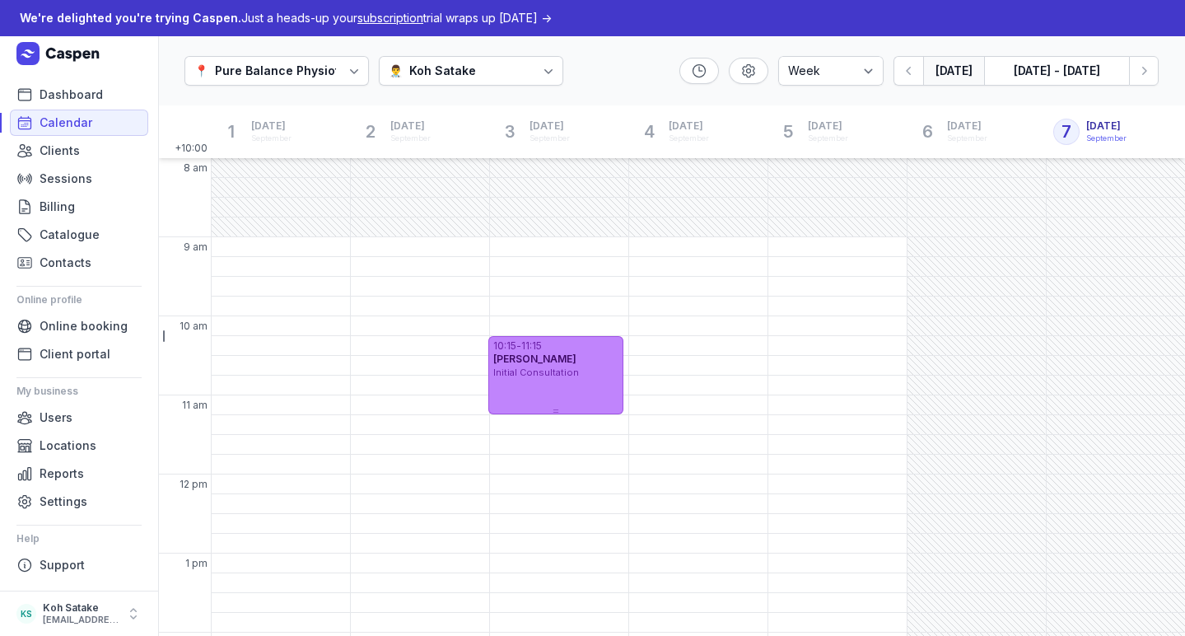
click at [527, 388] on div "10:15 - 11:15 [PERSON_NAME] Initial Consultation" at bounding box center [555, 375] width 135 height 78
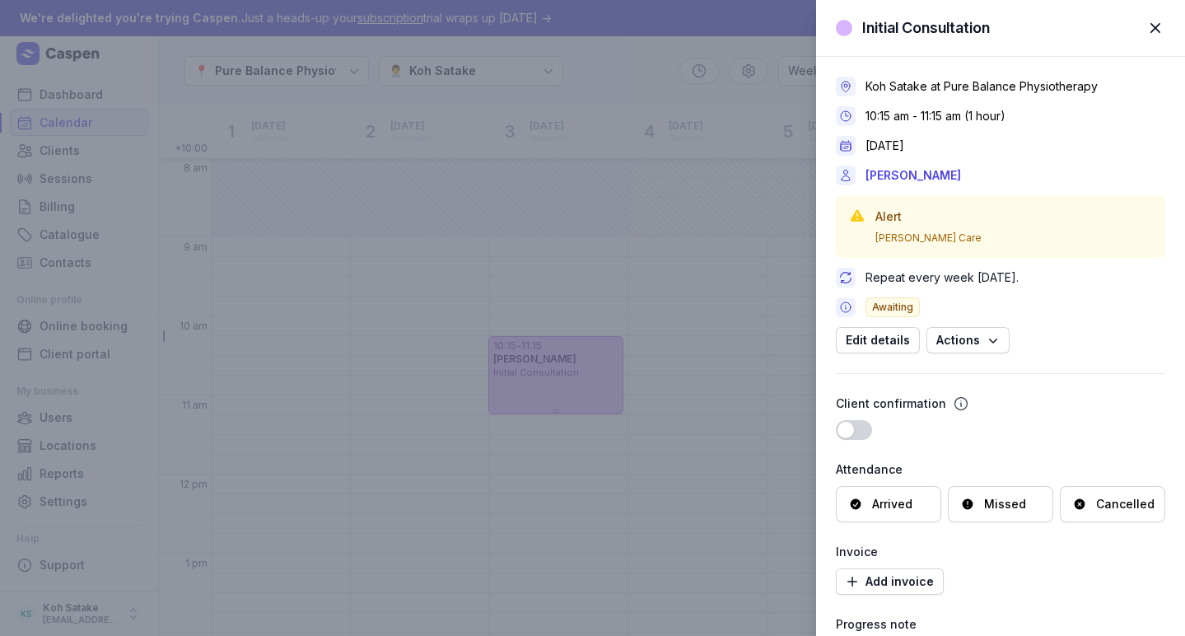
click at [887, 493] on div "Arrived" at bounding box center [888, 504] width 105 height 36
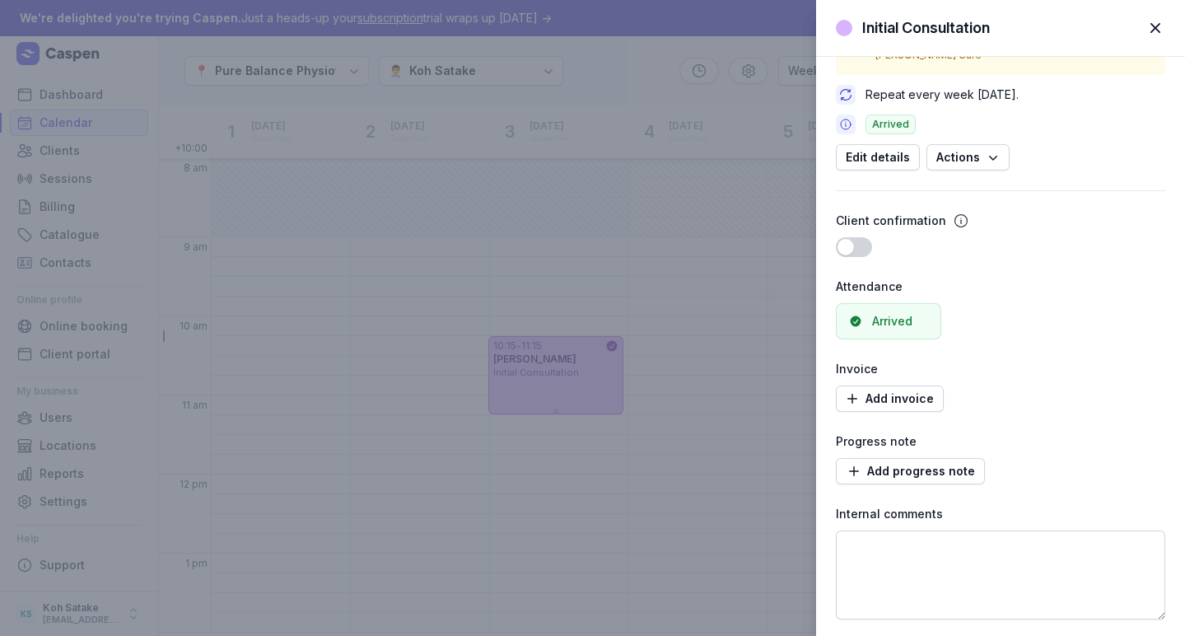
scroll to position [183, 0]
click at [898, 393] on span "Add invoice" at bounding box center [890, 399] width 88 height 20
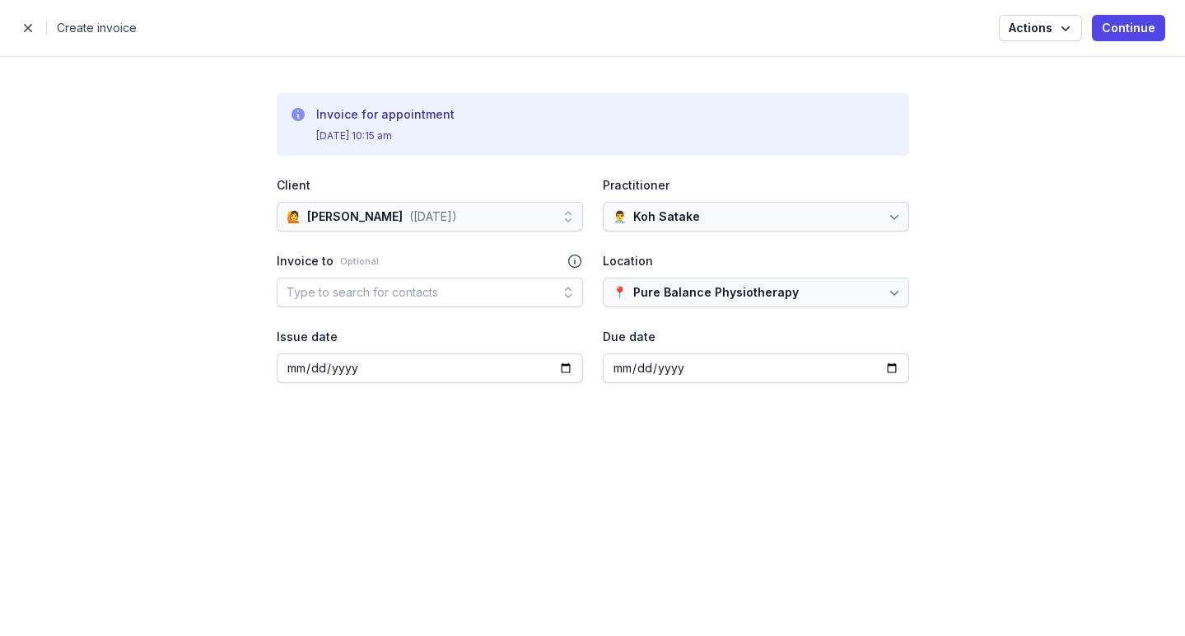
click at [541, 300] on div "Type to search for contacts" at bounding box center [430, 292] width 306 height 30
type input "[EMAIL_ADDRESS][DOMAIN_NAME]"
click at [362, 338] on div "Contacts No contacts found" at bounding box center [430, 341] width 306 height 63
click at [361, 309] on div "Invoice for appointment [DATE] 10:15 am Client 🙋️ [PERSON_NAME] ([DATE]) Practi…" at bounding box center [593, 237] width 632 height 329
click at [24, 30] on span "button" at bounding box center [28, 28] width 33 height 33
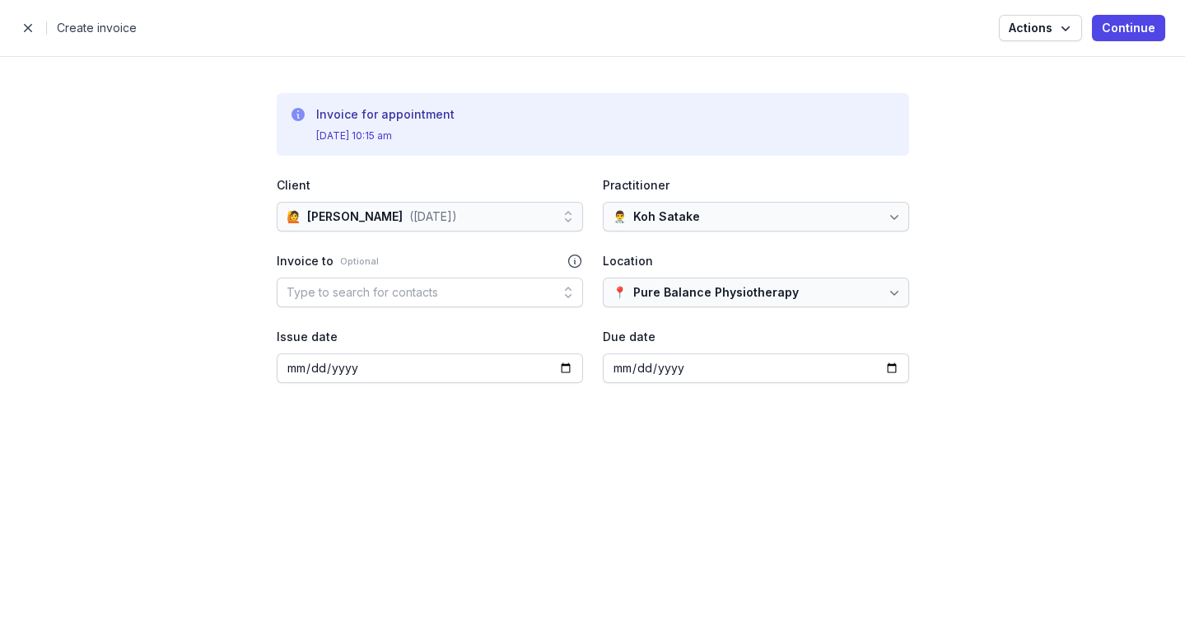
select select "week"
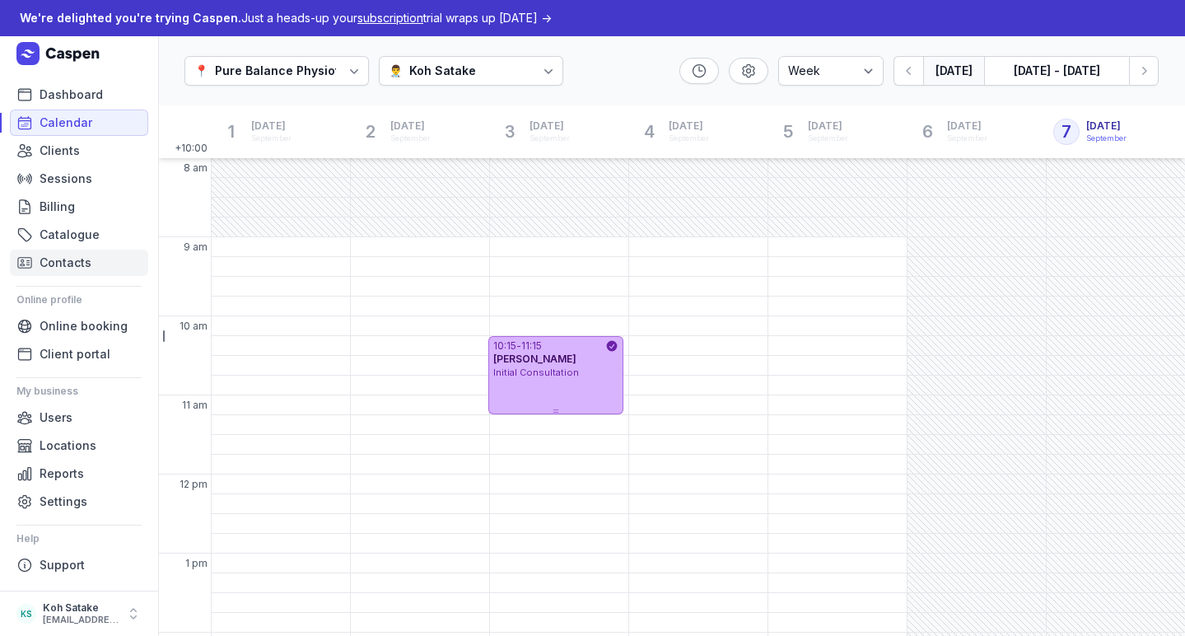
click at [77, 255] on span "Contacts" at bounding box center [66, 263] width 52 height 20
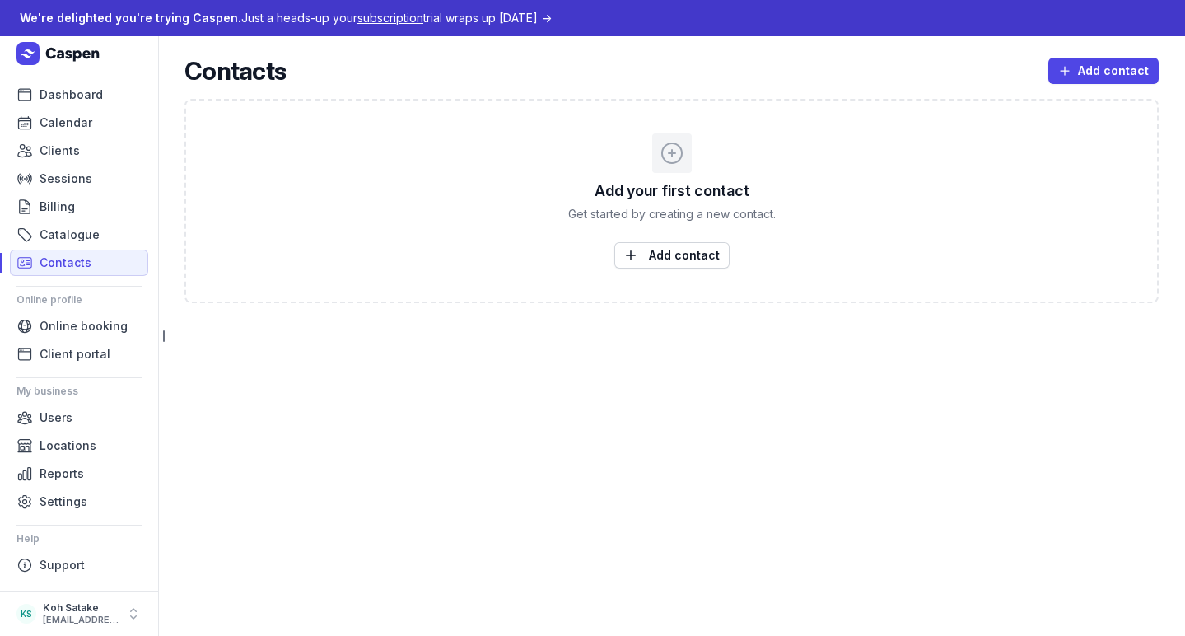
click at [655, 273] on div "Add your first contact Get started by creating a new contact. Add contact" at bounding box center [671, 201] width 974 height 204
click at [655, 265] on button "Add contact" at bounding box center [671, 255] width 115 height 26
select select
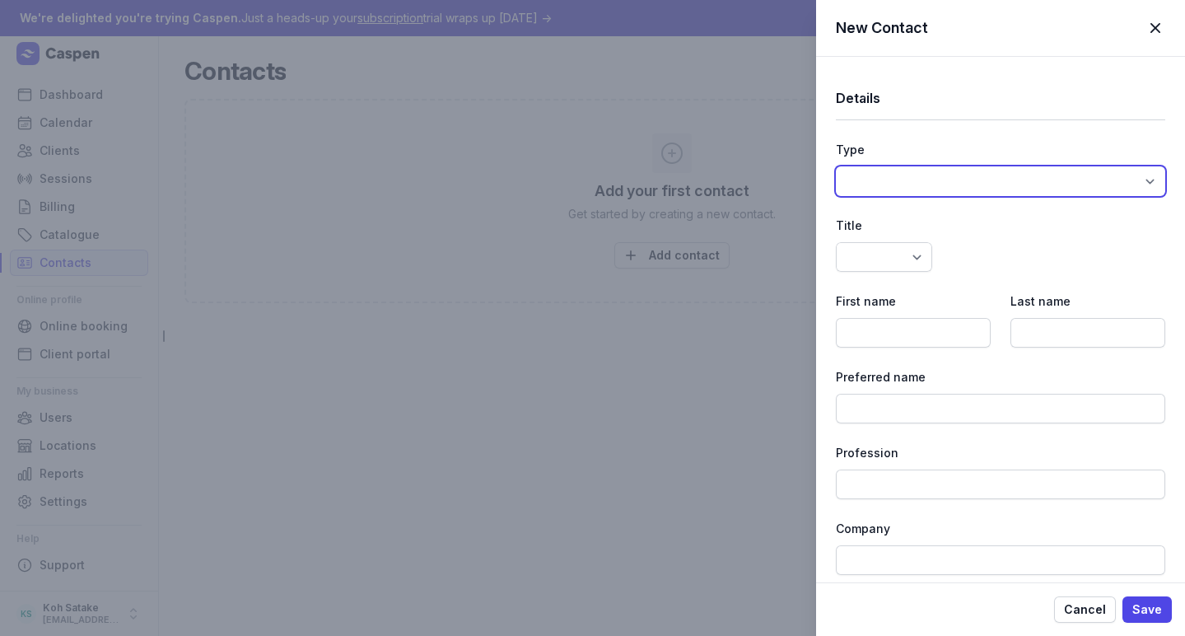
select select "third_party_payer"
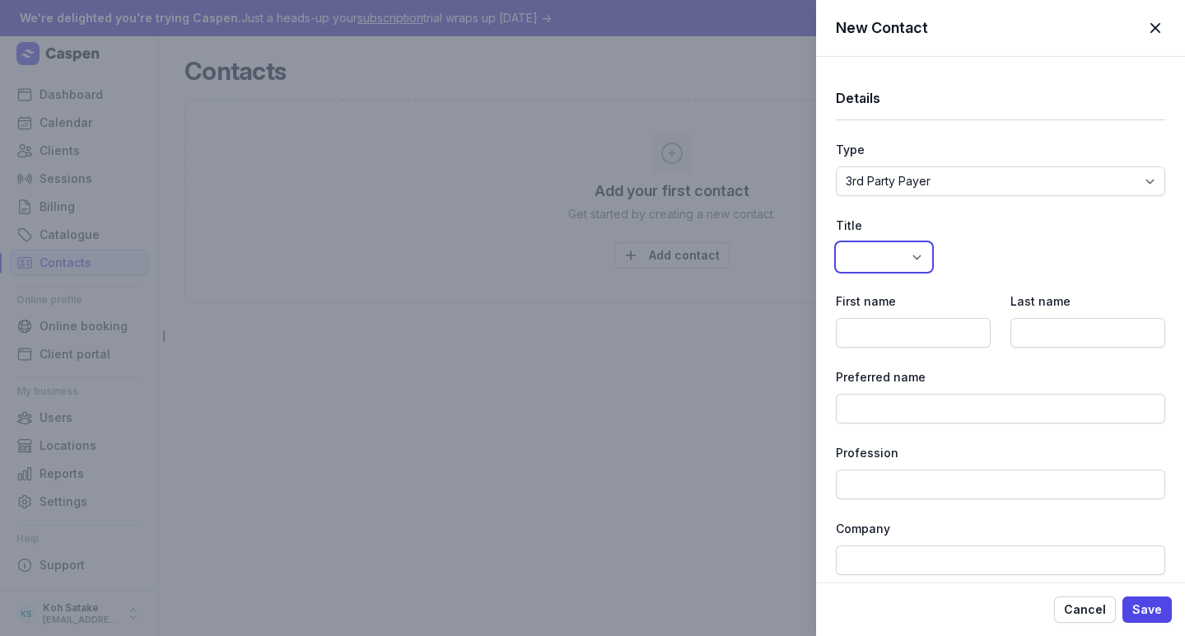
select select "Mr"
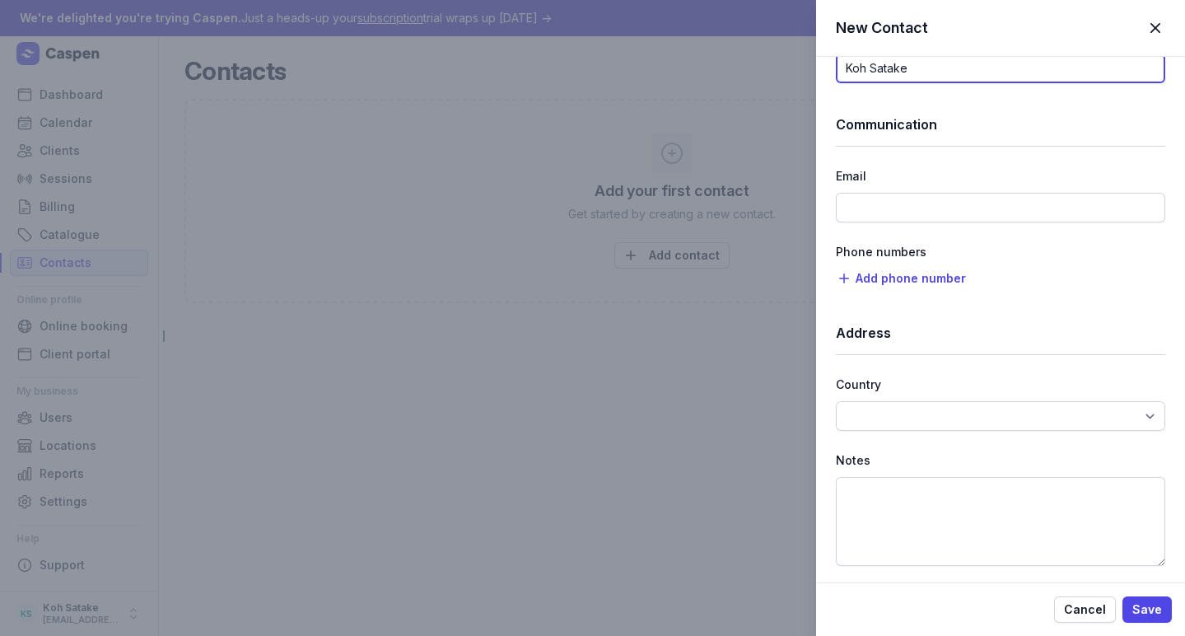
scroll to position [492, 0]
type input "Koh Satake"
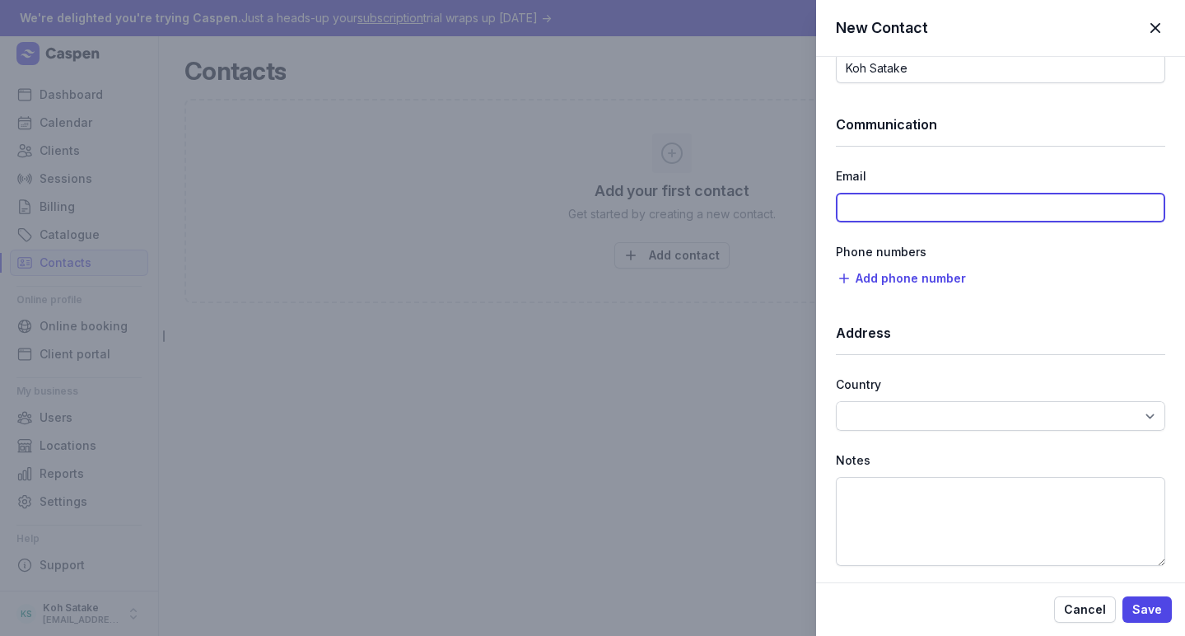
type input "[EMAIL_ADDRESS][DOMAIN_NAME]"
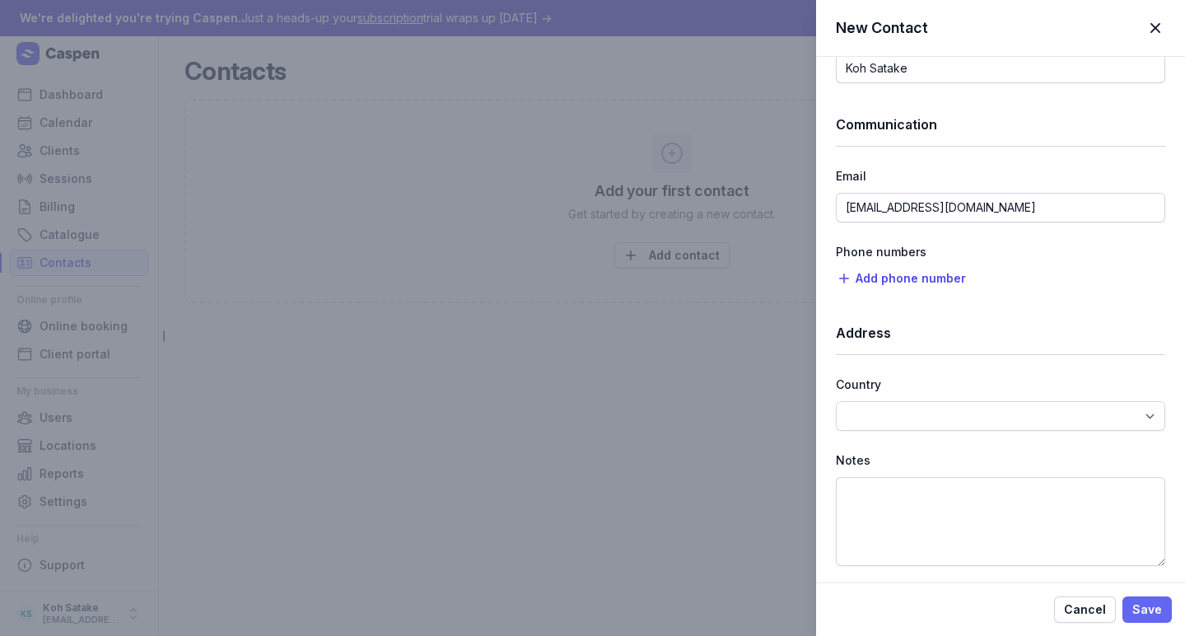
click at [1138, 613] on span "Save" at bounding box center [1147, 609] width 30 height 20
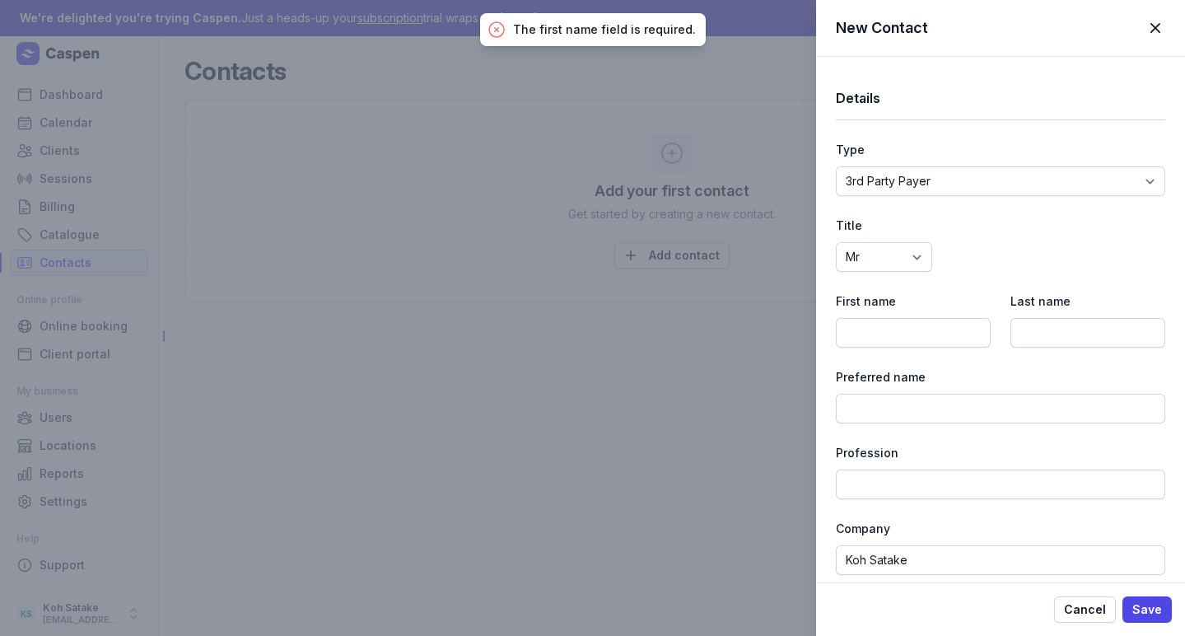
scroll to position [0, 0]
click at [916, 325] on input at bounding box center [913, 333] width 155 height 30
type input "Koh"
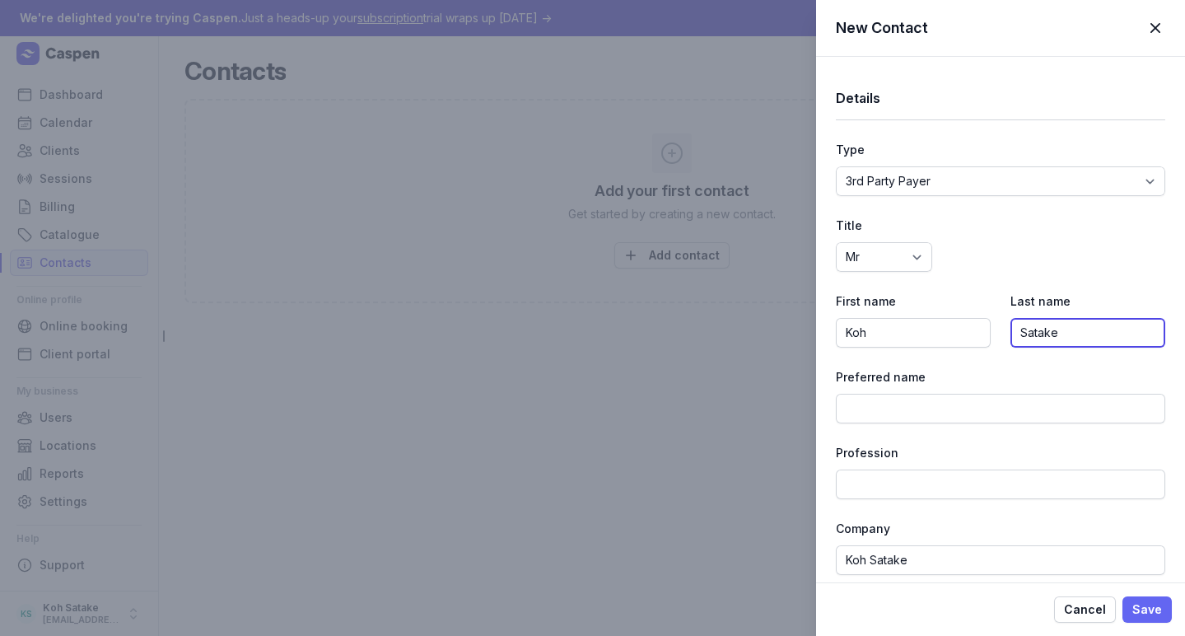
type input "Satake"
click at [1138, 610] on span "Save" at bounding box center [1147, 609] width 30 height 20
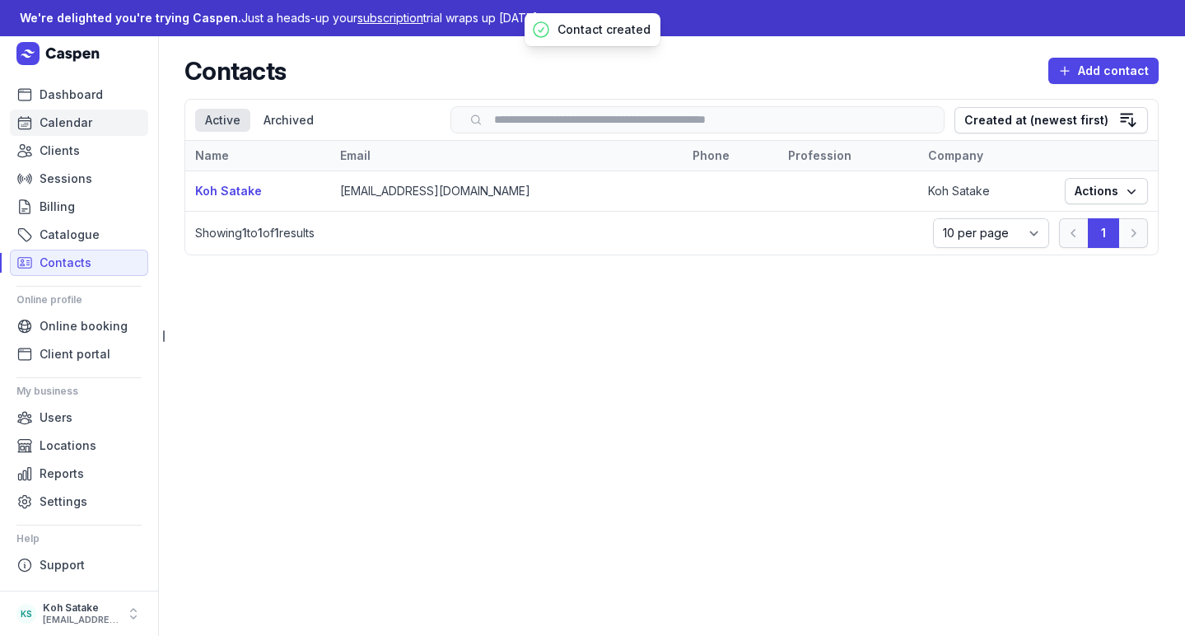
click at [75, 125] on span "Calendar" at bounding box center [66, 123] width 53 height 20
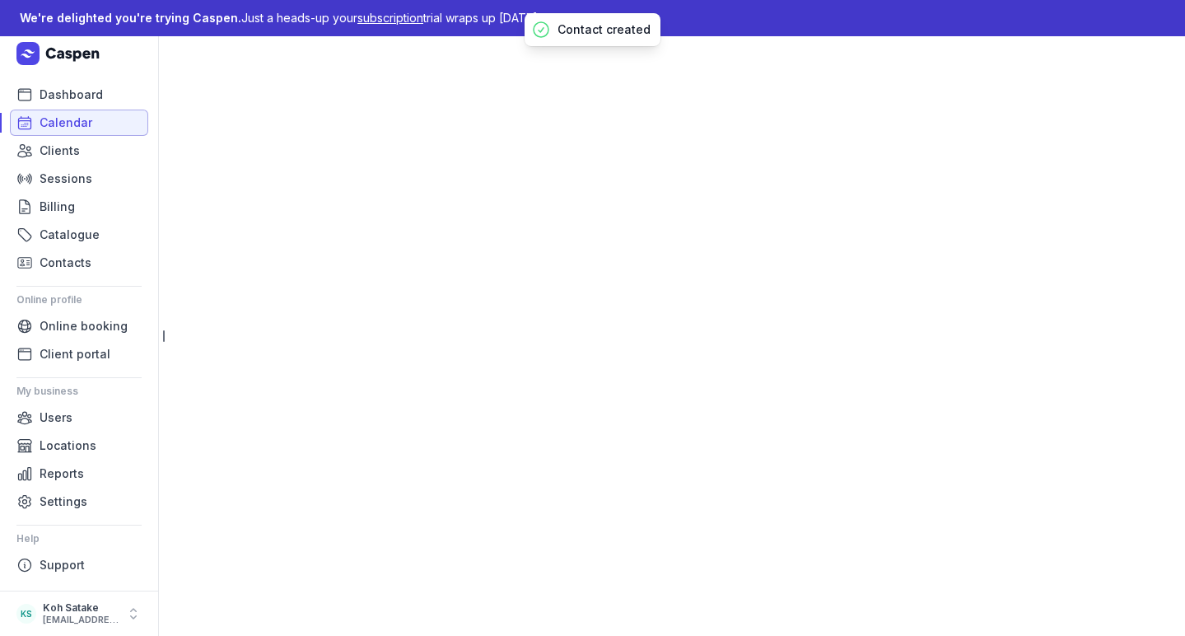
select select "week"
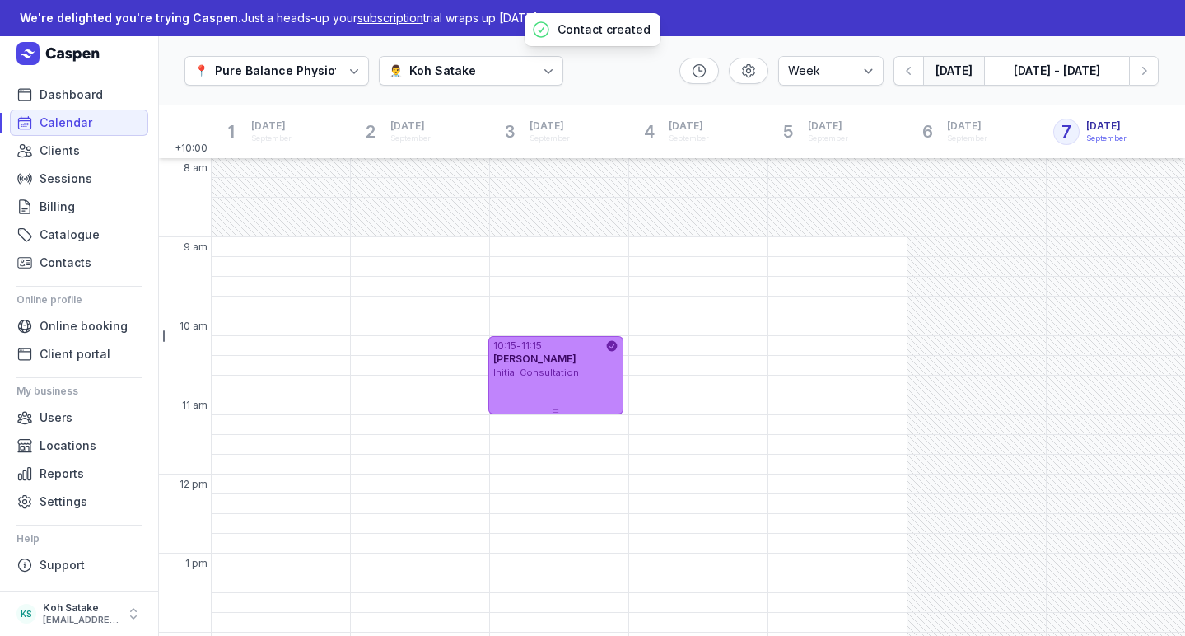
click at [574, 364] on div "[PERSON_NAME]" at bounding box center [555, 358] width 125 height 13
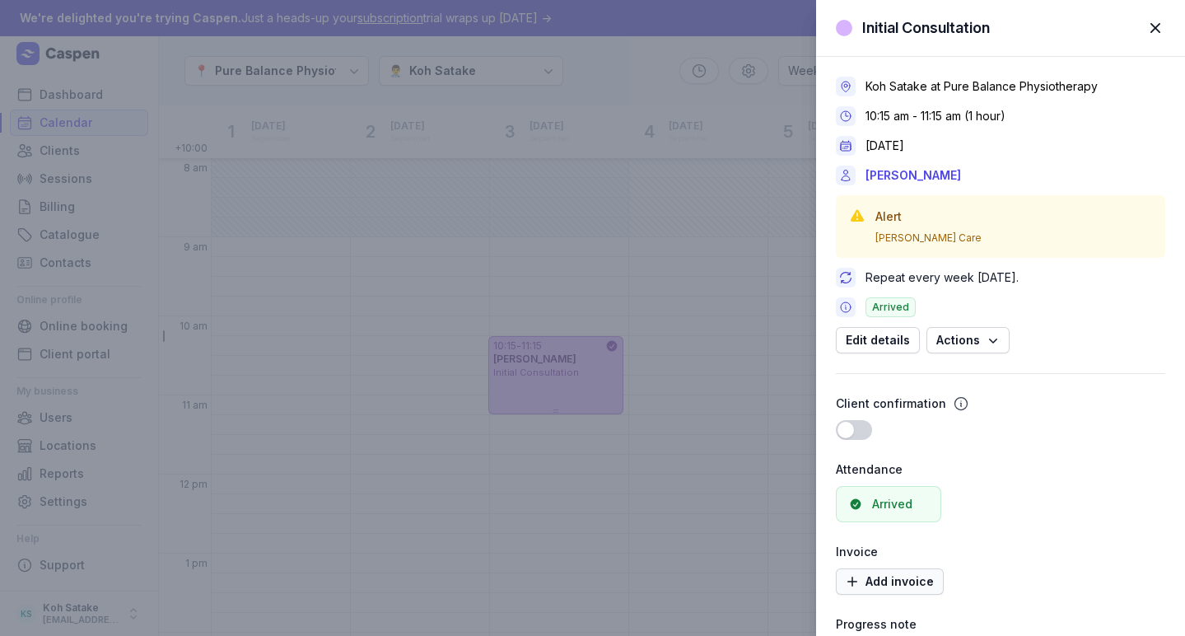
click at [880, 574] on span "Add invoice" at bounding box center [890, 581] width 88 height 20
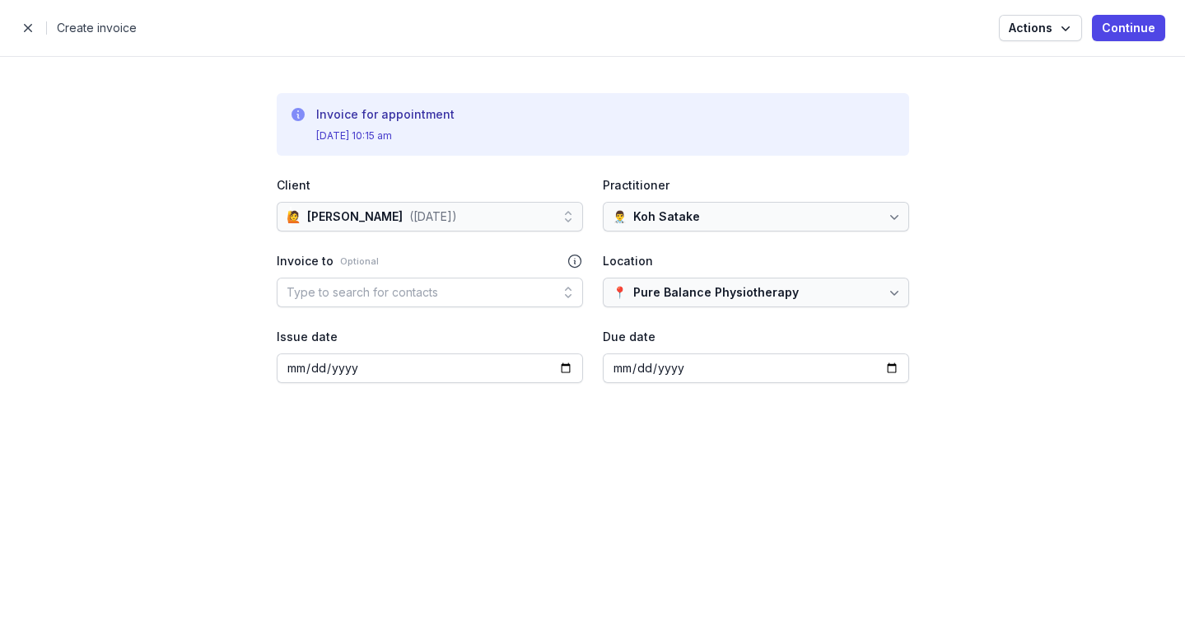
click at [437, 290] on div "Type to search for contacts" at bounding box center [430, 292] width 306 height 30
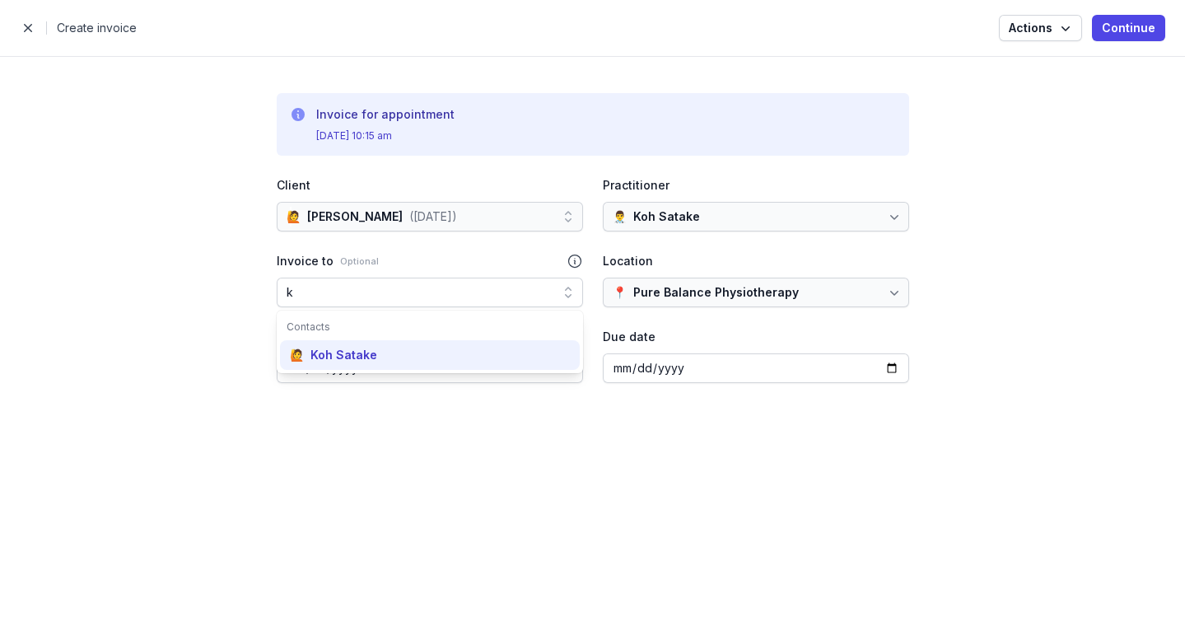
type input "k"
click at [437, 344] on div "🙋 Koh Satake" at bounding box center [430, 355] width 300 height 30
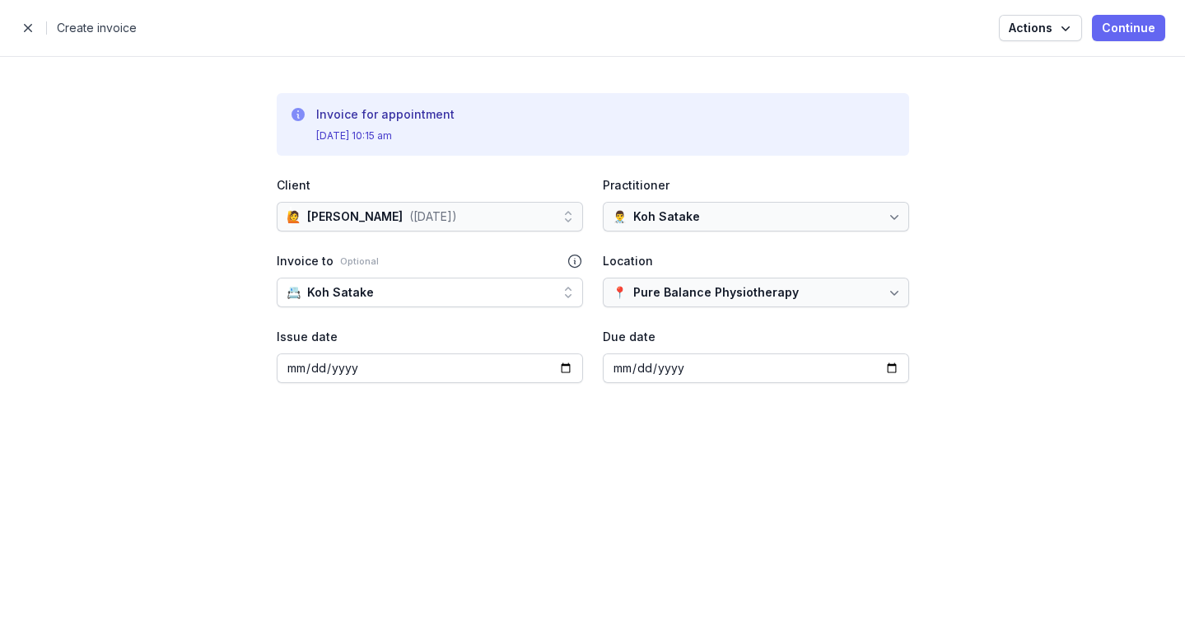
click at [1110, 30] on span "Continue" at bounding box center [1129, 28] width 54 height 20
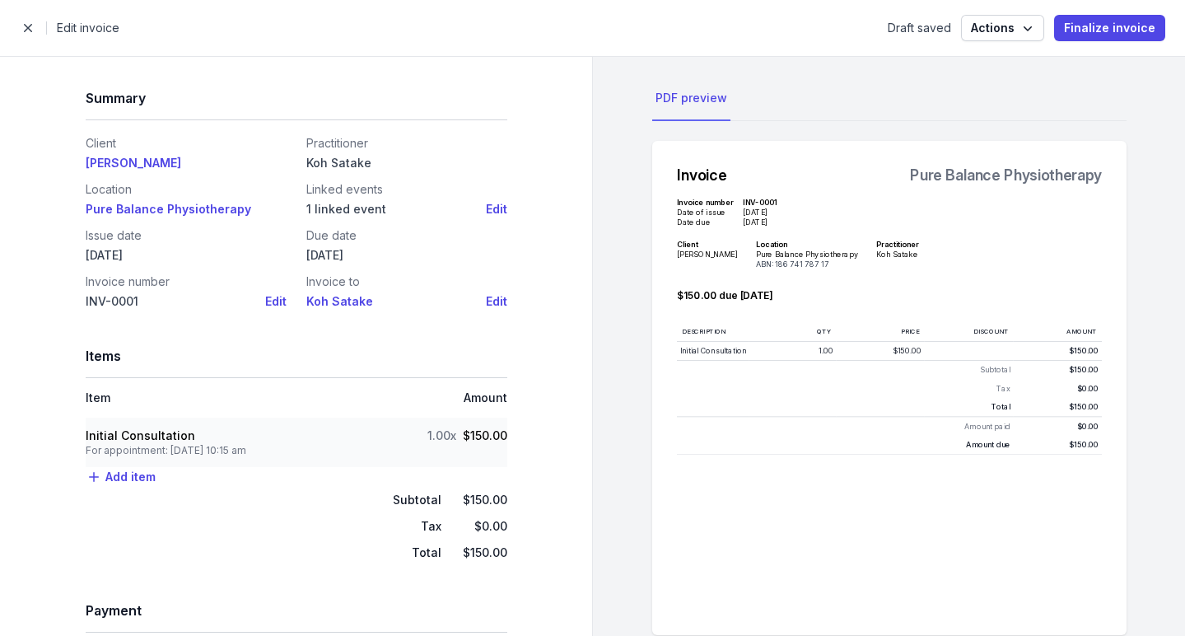
click at [246, 455] on div "For appointment: [DATE] 10:15 am" at bounding box center [166, 450] width 161 height 13
select select "tax_01K4E6QNPH8QJWMSTN1JEFNHYW"
select select "apt_01K4GAJ2DE11RPS5BVANY9DEPK"
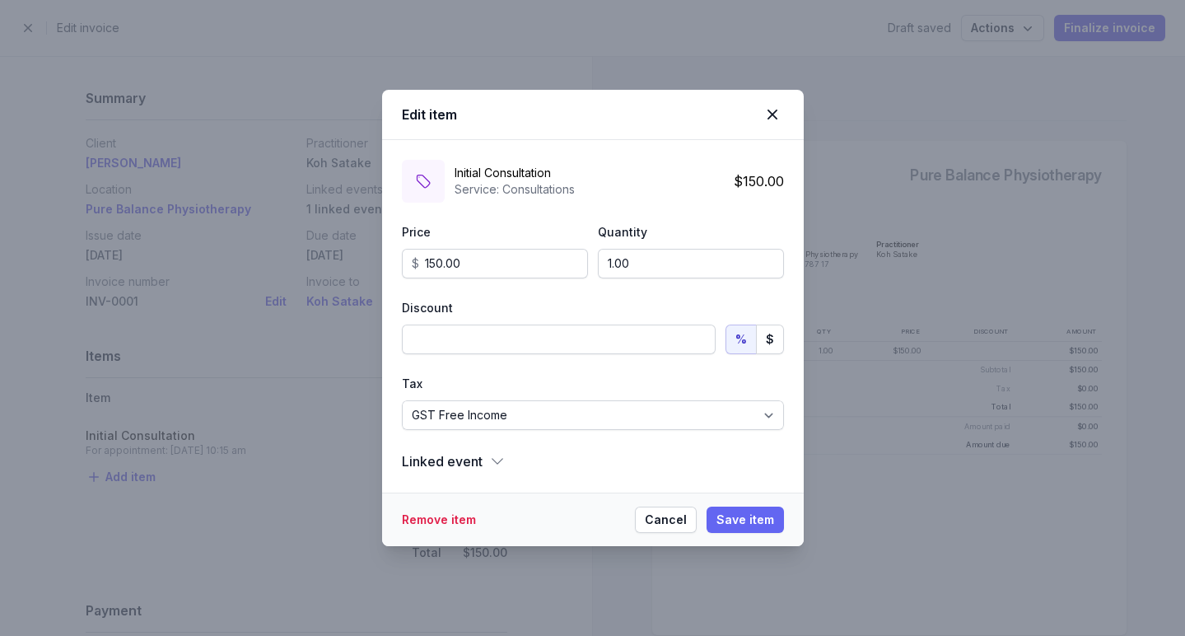
click at [721, 520] on span "Save item" at bounding box center [745, 520] width 58 height 20
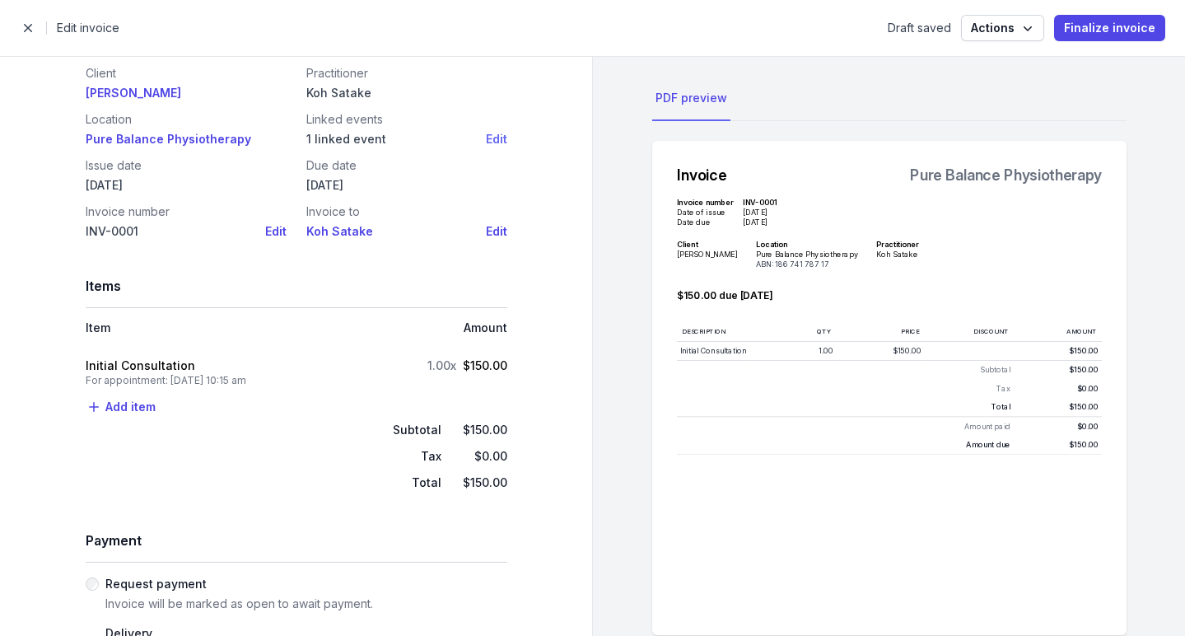
click at [486, 142] on button "Edit" at bounding box center [496, 139] width 21 height 20
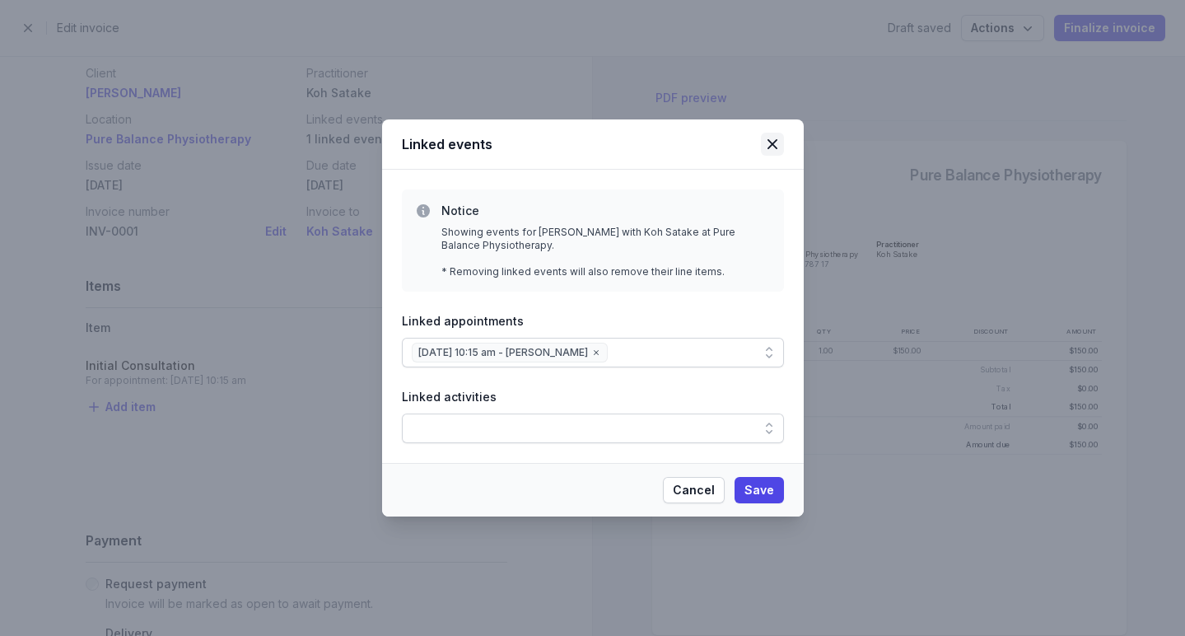
click at [772, 146] on icon at bounding box center [772, 144] width 20 height 20
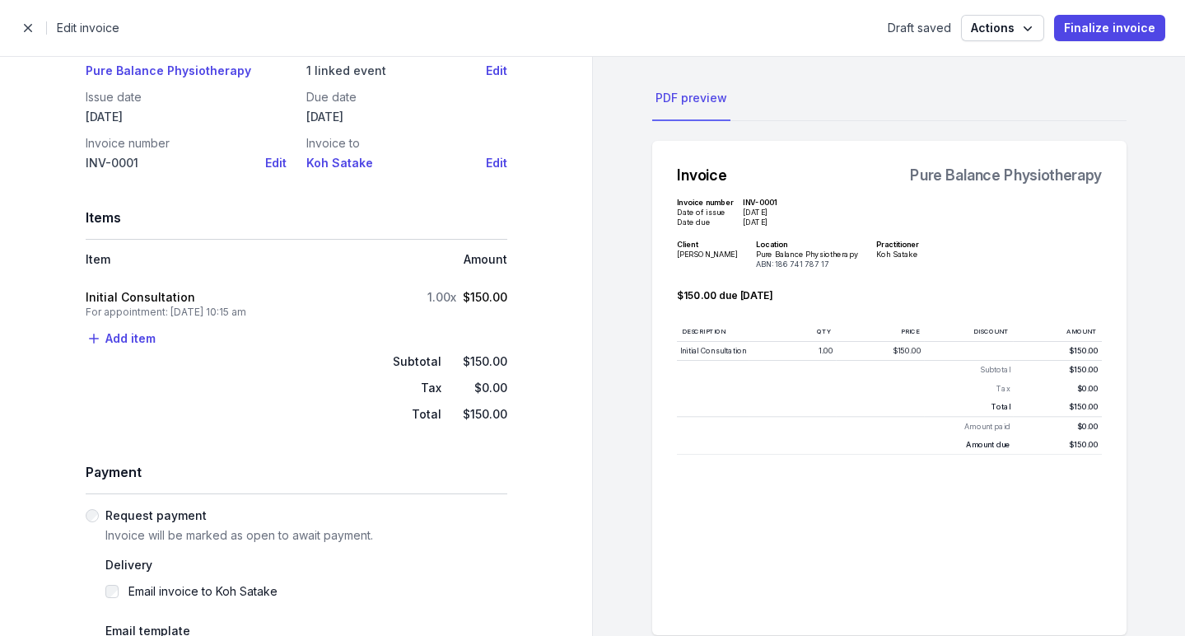
scroll to position [199, 0]
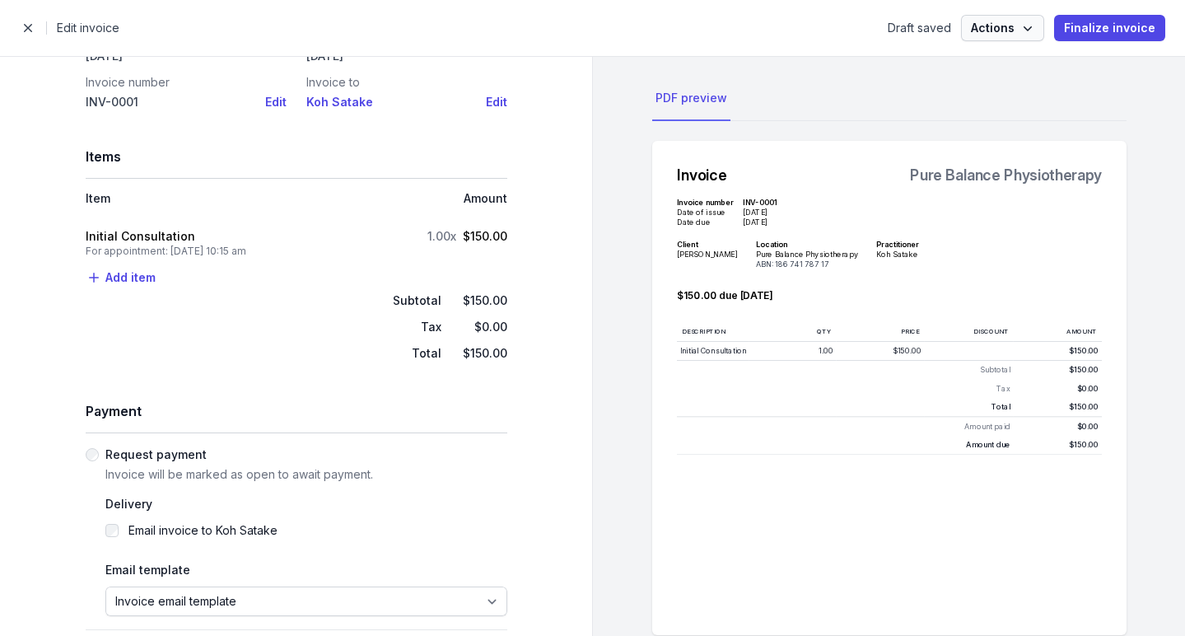
click at [1004, 34] on span "Actions" at bounding box center [1002, 28] width 63 height 20
click at [997, 63] on div "Invoice settings" at bounding box center [945, 62] width 145 height 16
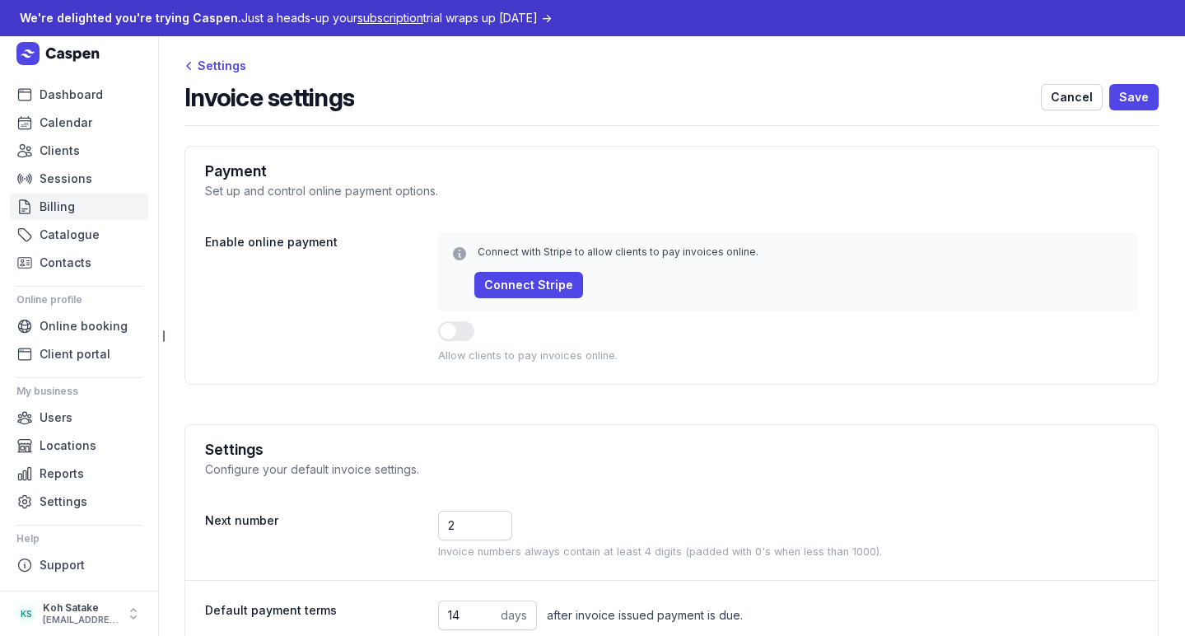
click at [84, 201] on link "Billing" at bounding box center [79, 206] width 138 height 26
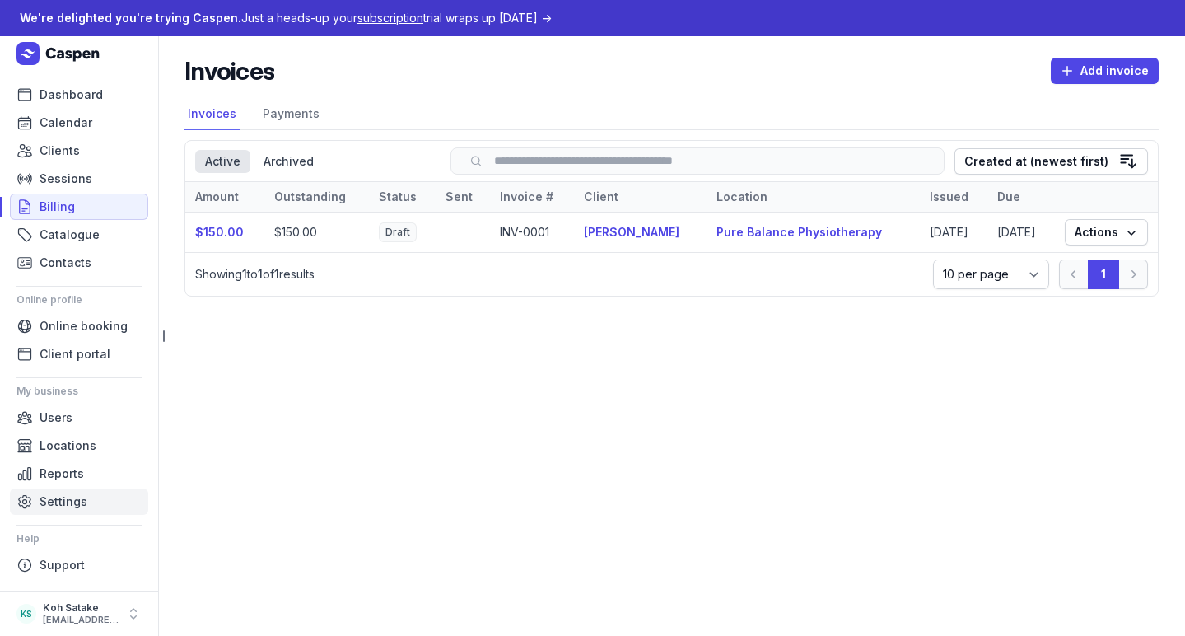
click at [51, 508] on span "Settings" at bounding box center [64, 502] width 48 height 20
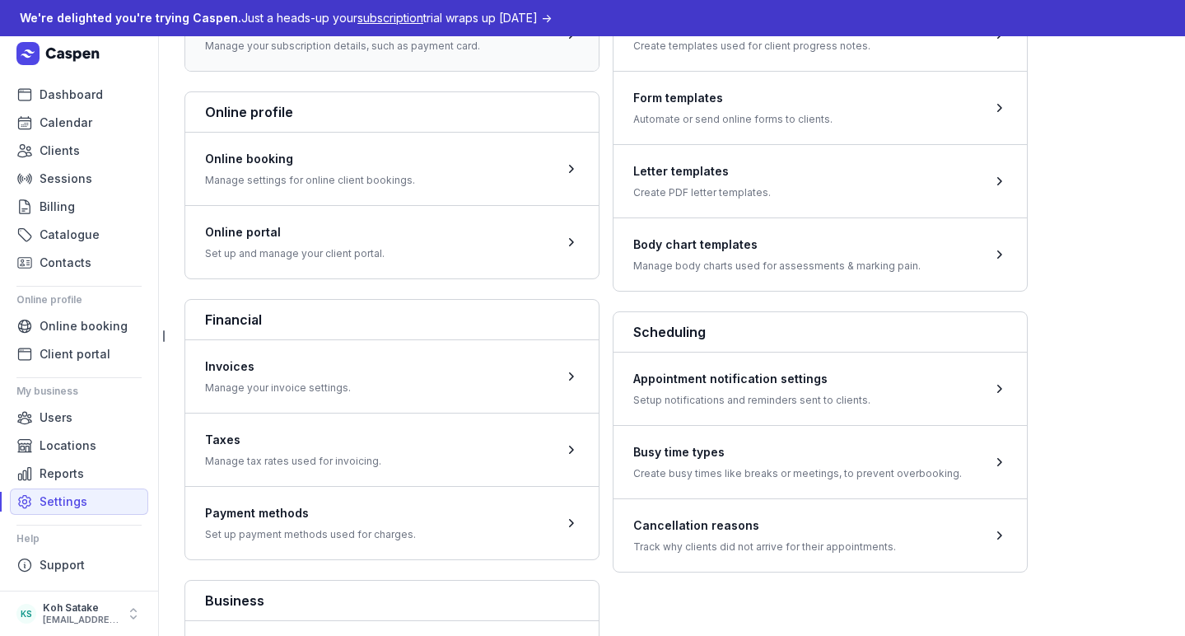
scroll to position [362, 0]
click at [361, 380] on span at bounding box center [391, 374] width 413 height 73
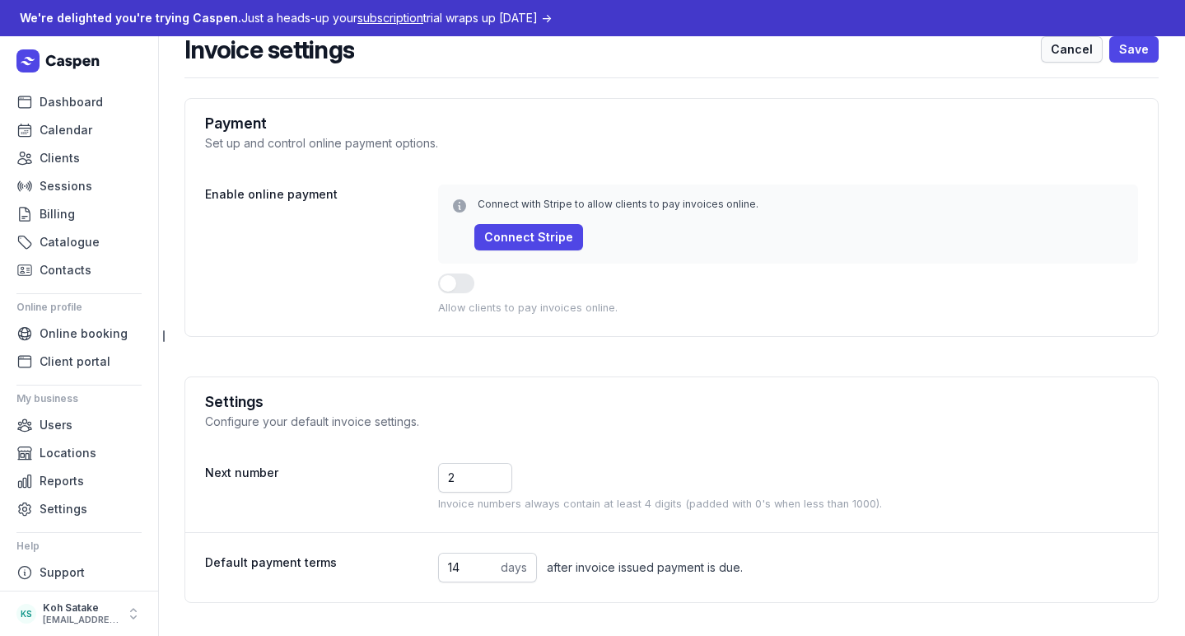
click at [1051, 51] on span "Cancel" at bounding box center [1072, 50] width 42 height 20
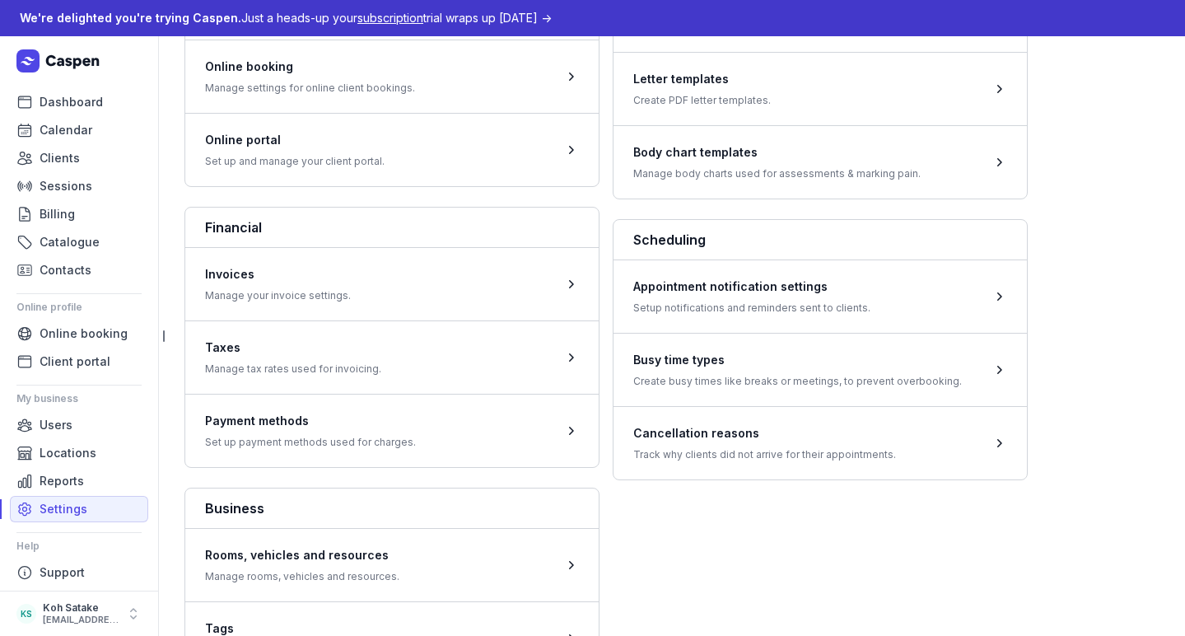
scroll to position [456, 0]
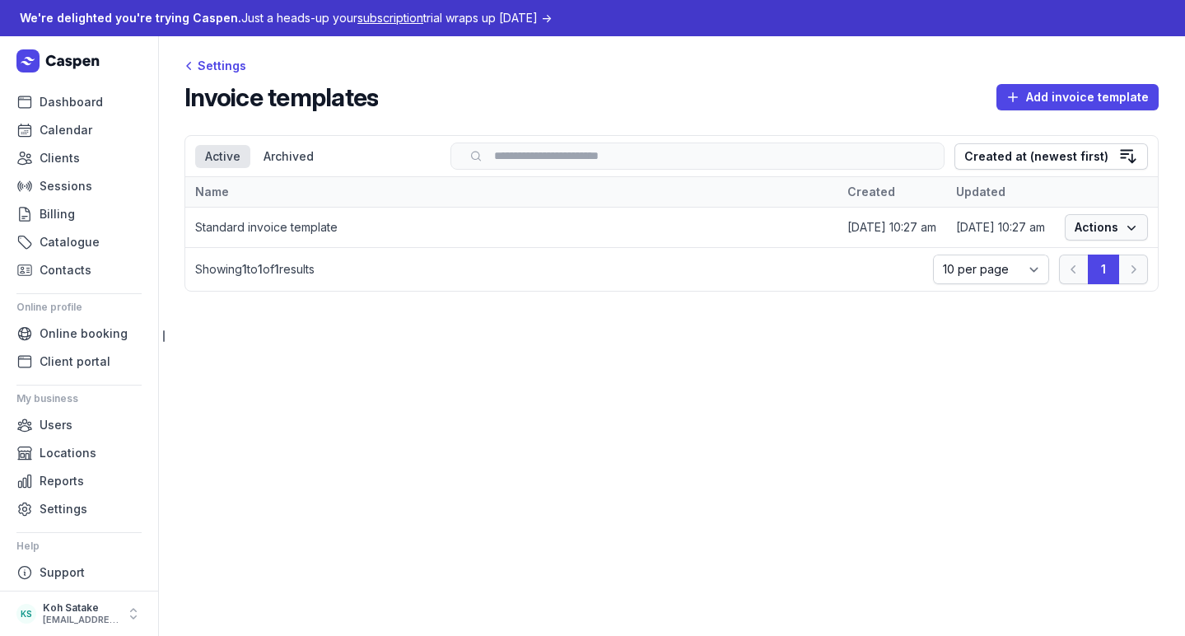
click at [1132, 235] on icon "button" at bounding box center [1131, 227] width 16 height 16
click at [1112, 268] on link "Edit" at bounding box center [1055, 264] width 184 height 23
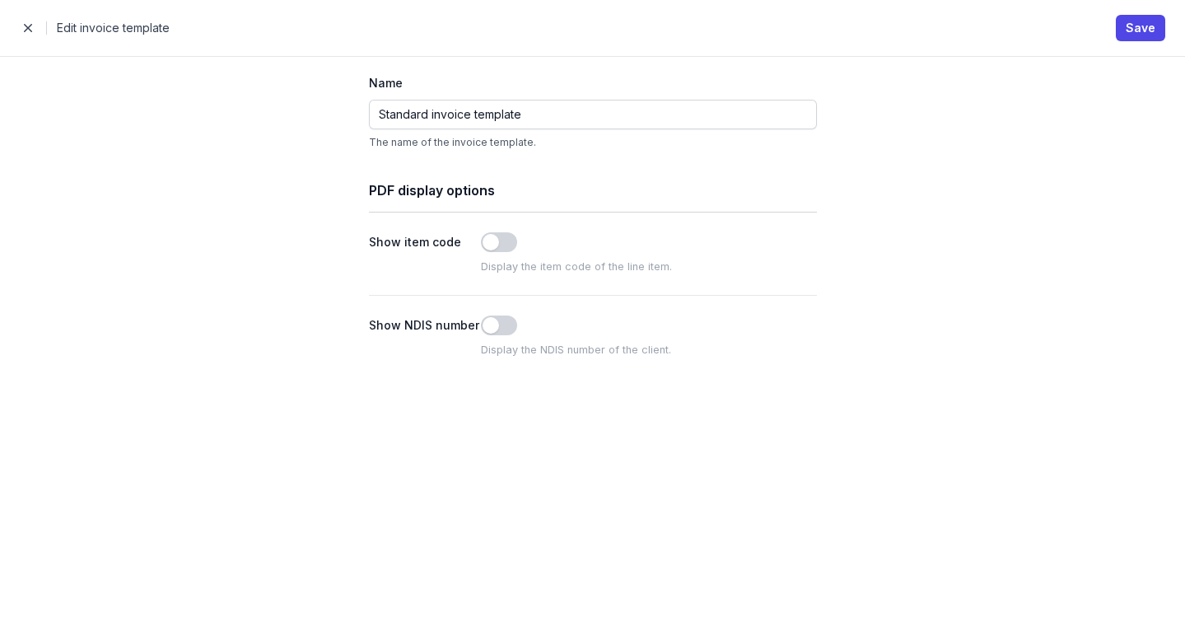
click at [493, 252] on div "Use setting" at bounding box center [649, 243] width 336 height 23
click at [493, 242] on button "Use setting" at bounding box center [499, 242] width 36 height 20
click at [1122, 33] on button "Save" at bounding box center [1140, 28] width 49 height 26
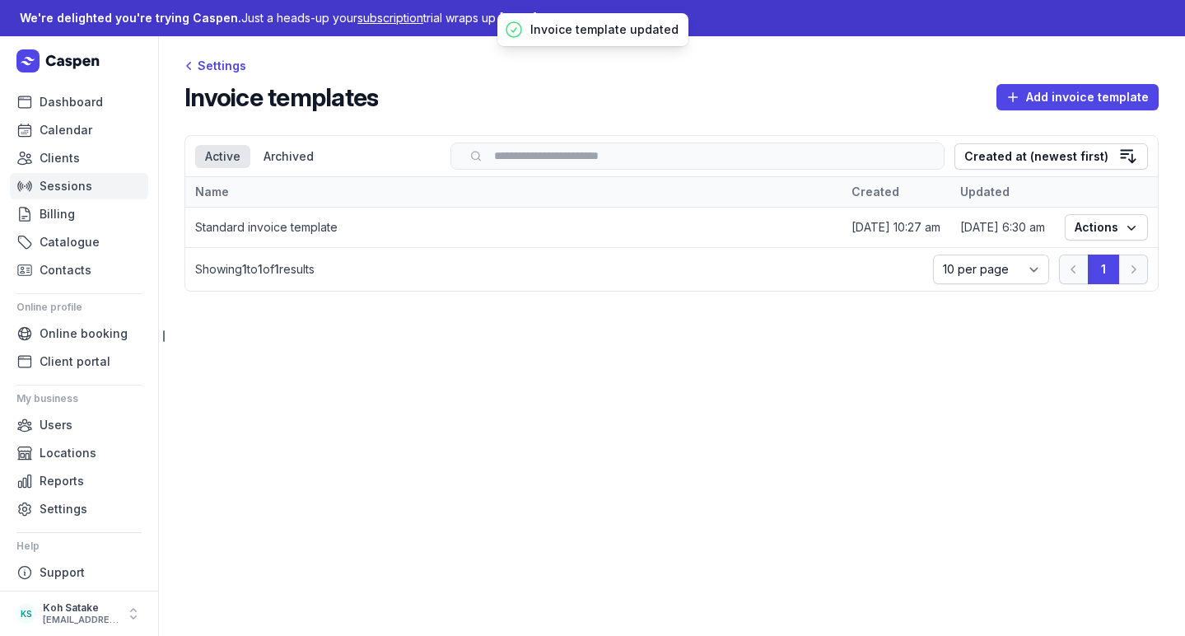
click at [78, 177] on span "Sessions" at bounding box center [66, 186] width 53 height 20
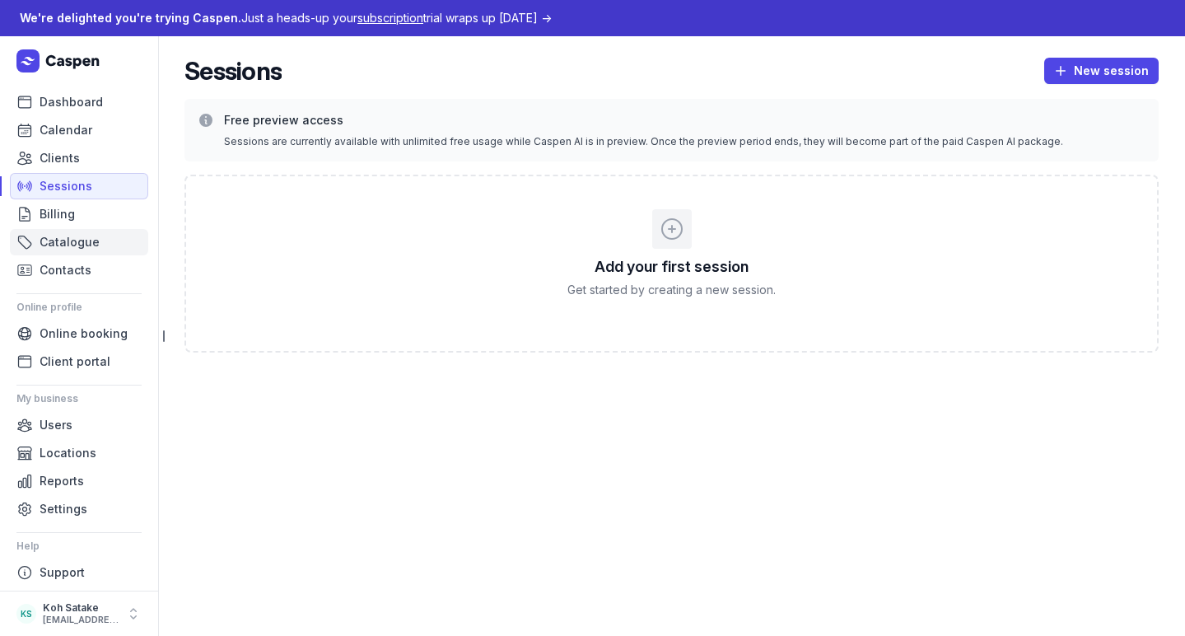
click at [106, 245] on link "Catalogue" at bounding box center [79, 242] width 138 height 26
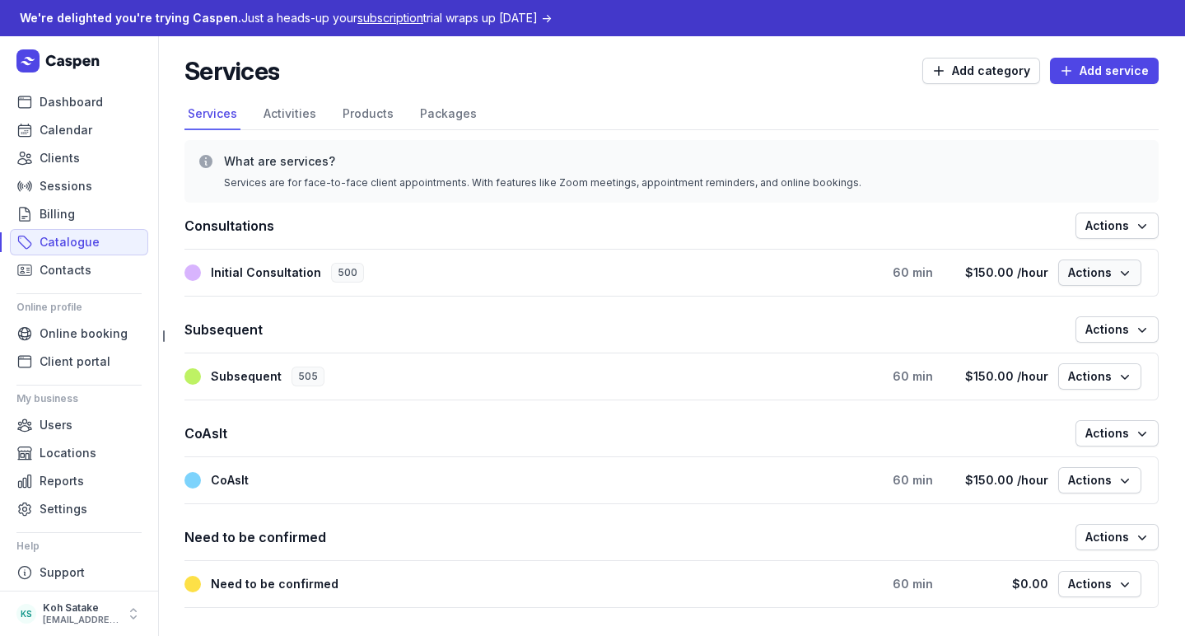
click at [1100, 275] on span "Actions" at bounding box center [1099, 273] width 63 height 20
click at [1094, 314] on button "Edit service" at bounding box center [1049, 307] width 184 height 23
select select "60"
select select "hourly"
select select "tax_01K4E6QNPH8QJWMSTN1JEFNHYW"
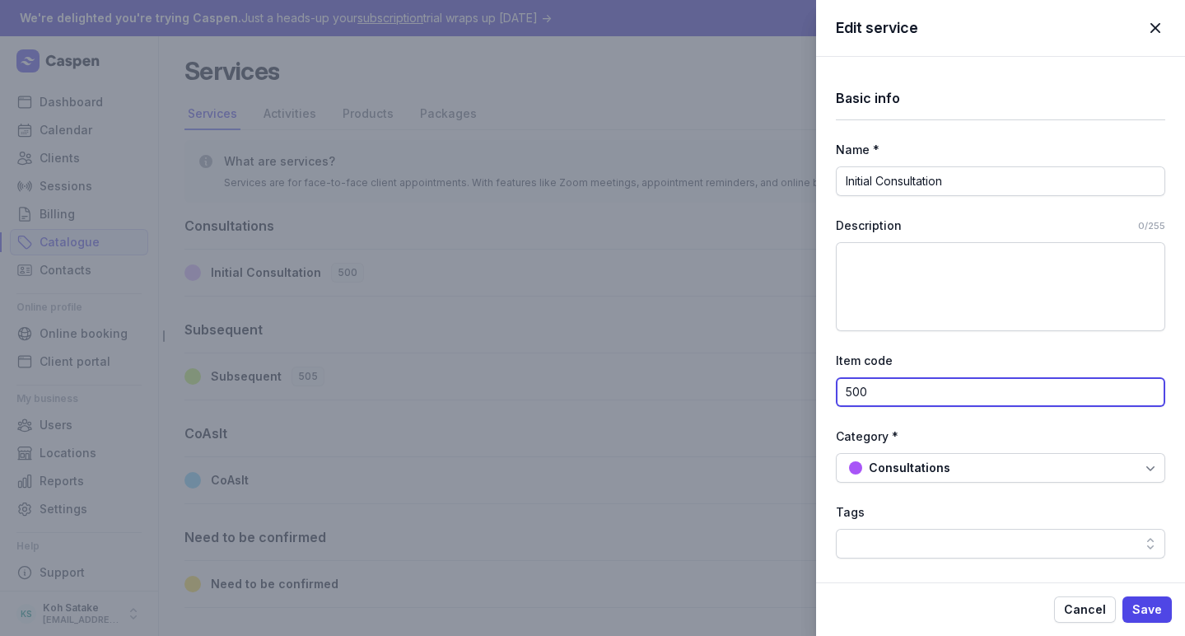
drag, startPoint x: 894, startPoint y: 388, endPoint x: 820, endPoint y: 387, distance: 74.1
click at [820, 387] on div "Basic info Name * Initial Consultation Description 0/255 Item code 500 Category…" at bounding box center [1000, 619] width 369 height 1125
type input "PT"
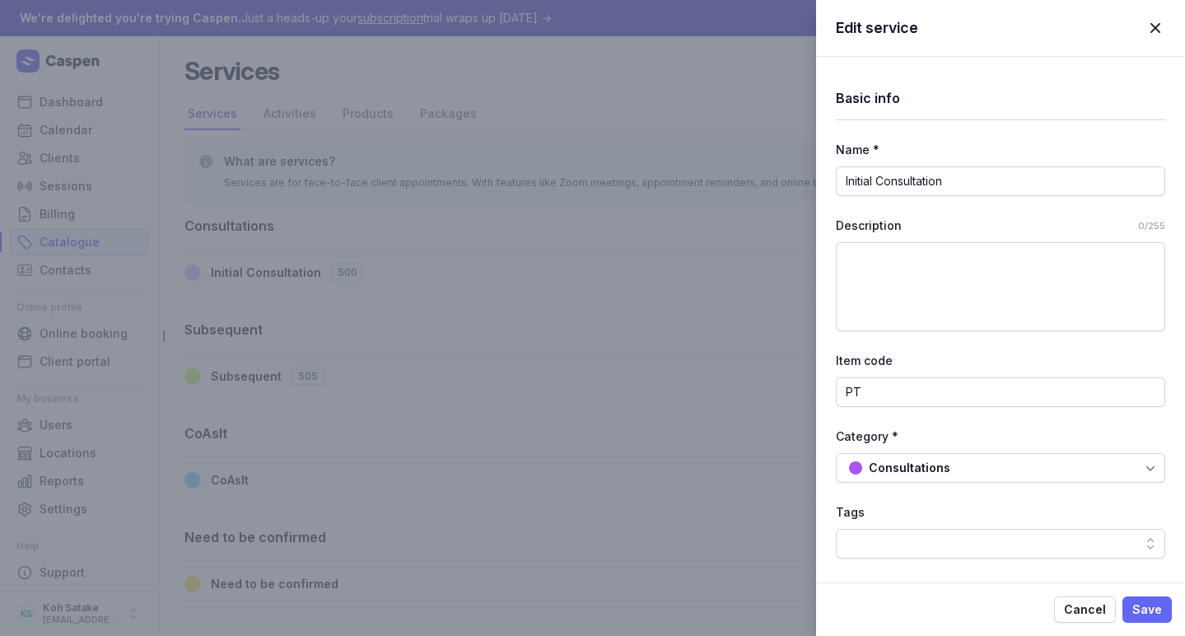
click at [1140, 599] on span "Save" at bounding box center [1147, 609] width 30 height 20
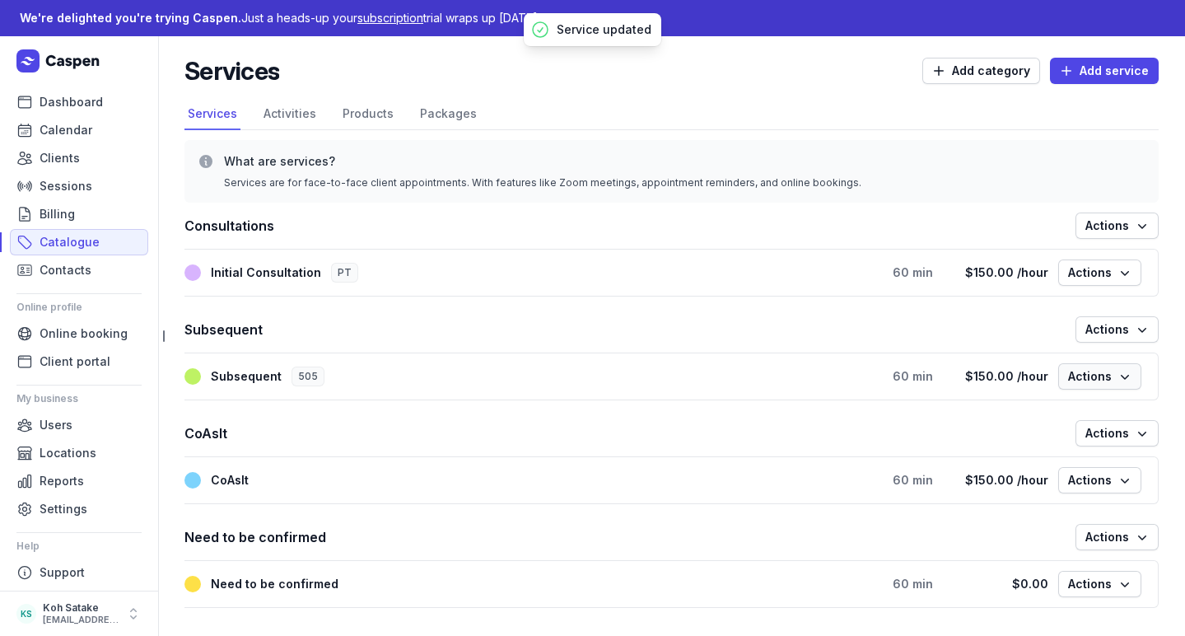
click at [1083, 383] on span "Actions" at bounding box center [1099, 376] width 63 height 20
click at [1075, 402] on button "Edit service" at bounding box center [1049, 410] width 184 height 23
select select "60"
select select "hourly"
select select "tax_01K4E6QNPH8QJWMSTN1JEFNHYW"
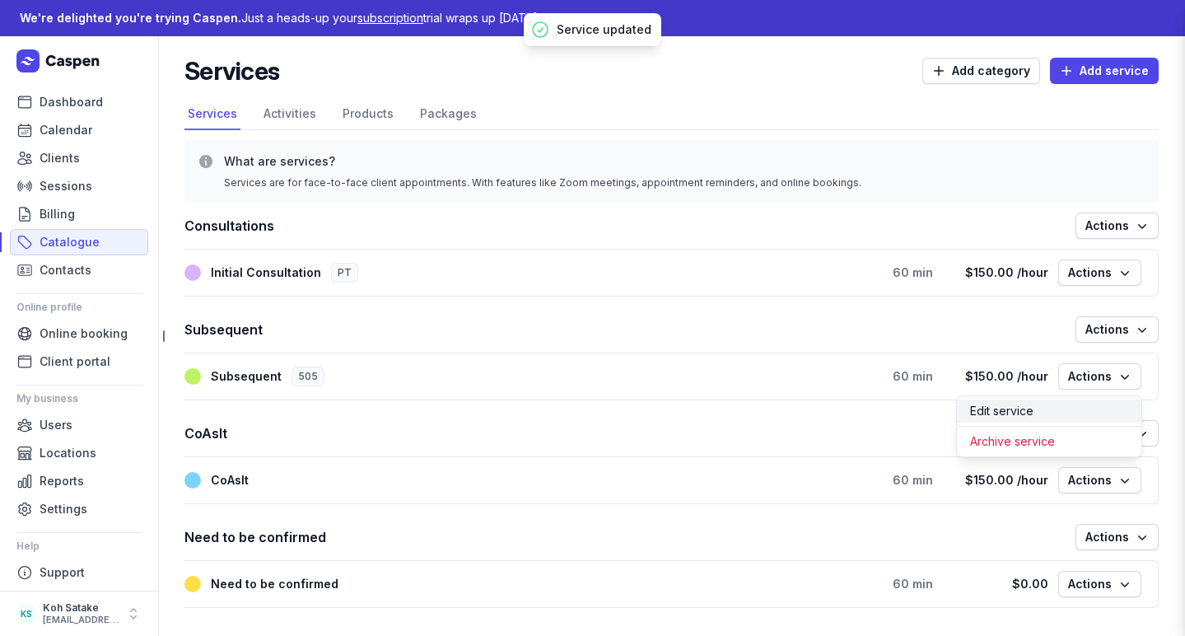
type input "Subsequent"
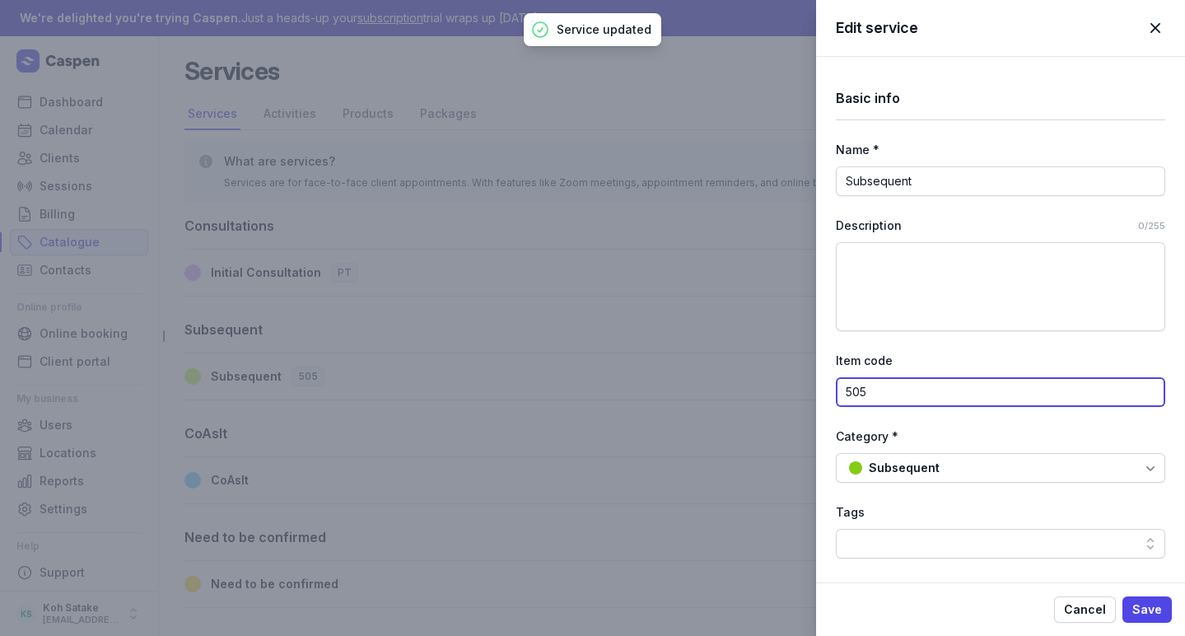
click at [1030, 388] on input "505" at bounding box center [1000, 392] width 329 height 30
type input "PT"
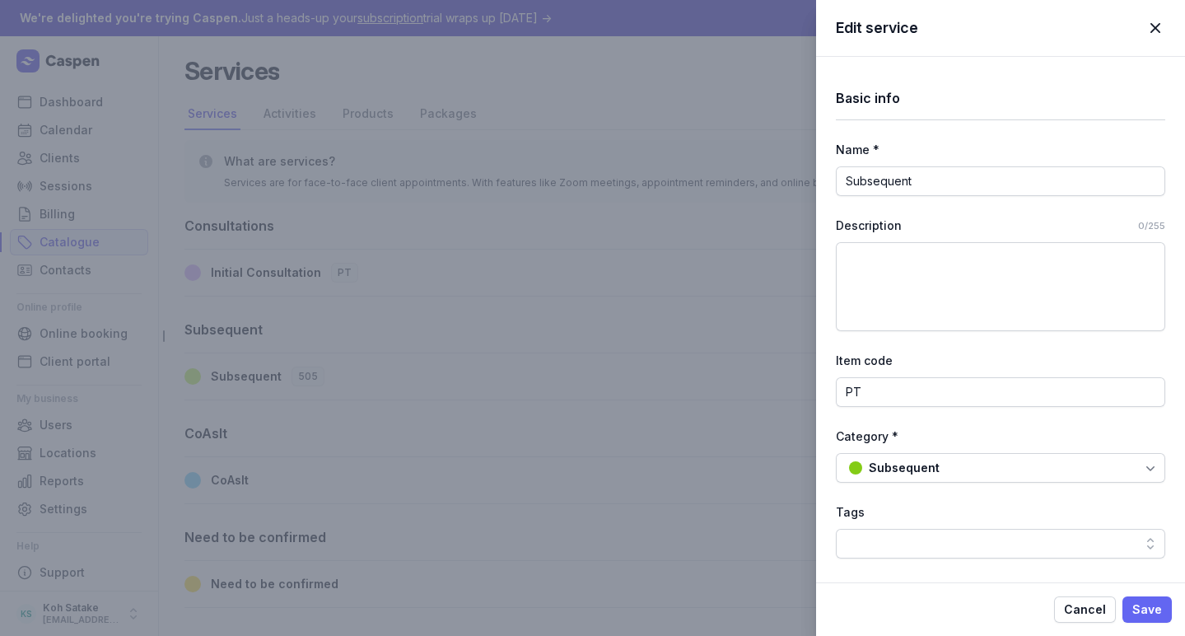
click at [1146, 599] on span "Save" at bounding box center [1147, 609] width 30 height 20
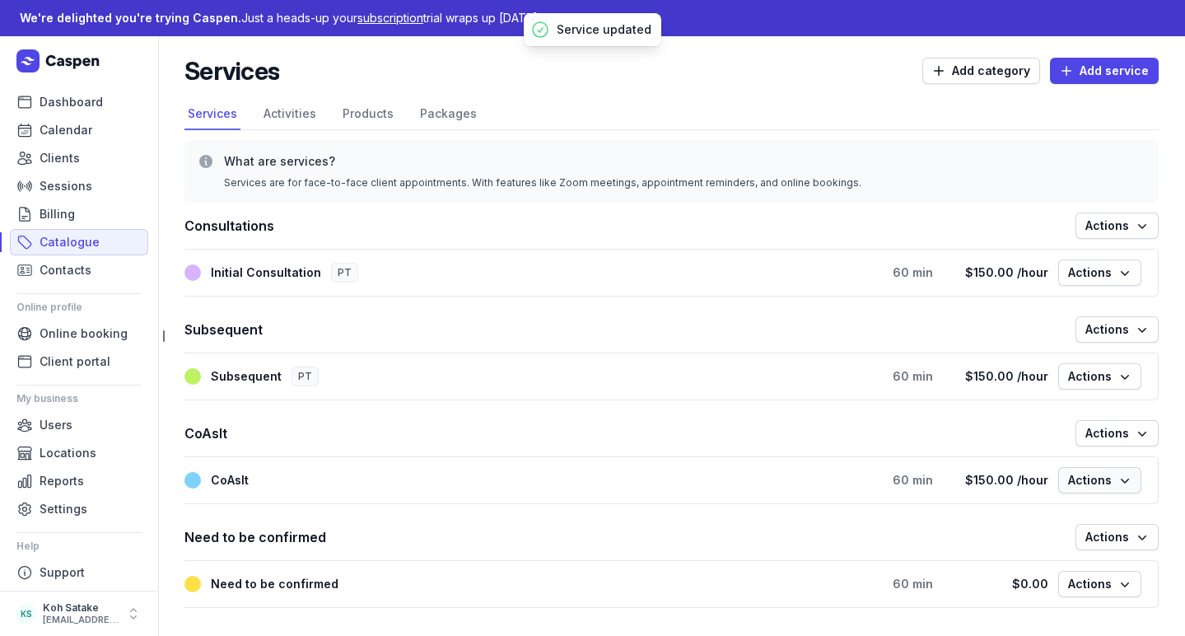
click at [1120, 475] on icon "button" at bounding box center [1124, 480] width 16 height 16
click at [1100, 501] on div "Edit service" at bounding box center [1049, 515] width 184 height 30
click at [1076, 502] on div "Edit service" at bounding box center [1049, 515] width 184 height 30
click at [1015, 509] on button "Edit service" at bounding box center [1049, 514] width 184 height 23
select select "60"
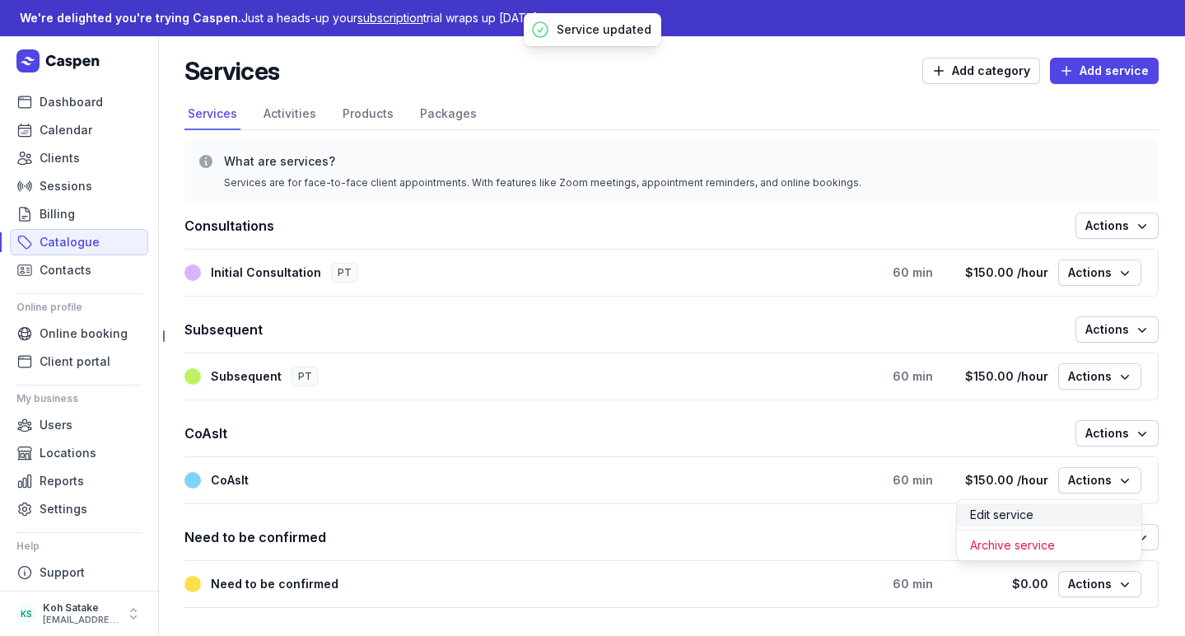
select select "hourly"
select select "tax_01K4E6QNPH8QJWMSTN1JEFNHYW"
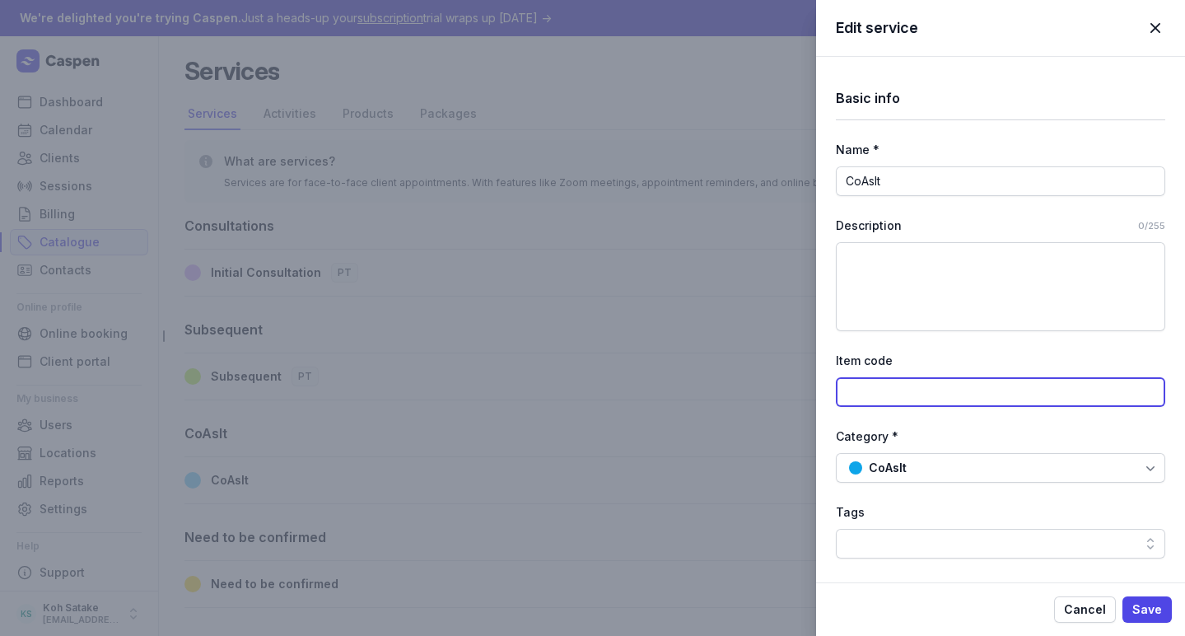
click at [945, 390] on input at bounding box center [1000, 392] width 329 height 30
type input "PT"
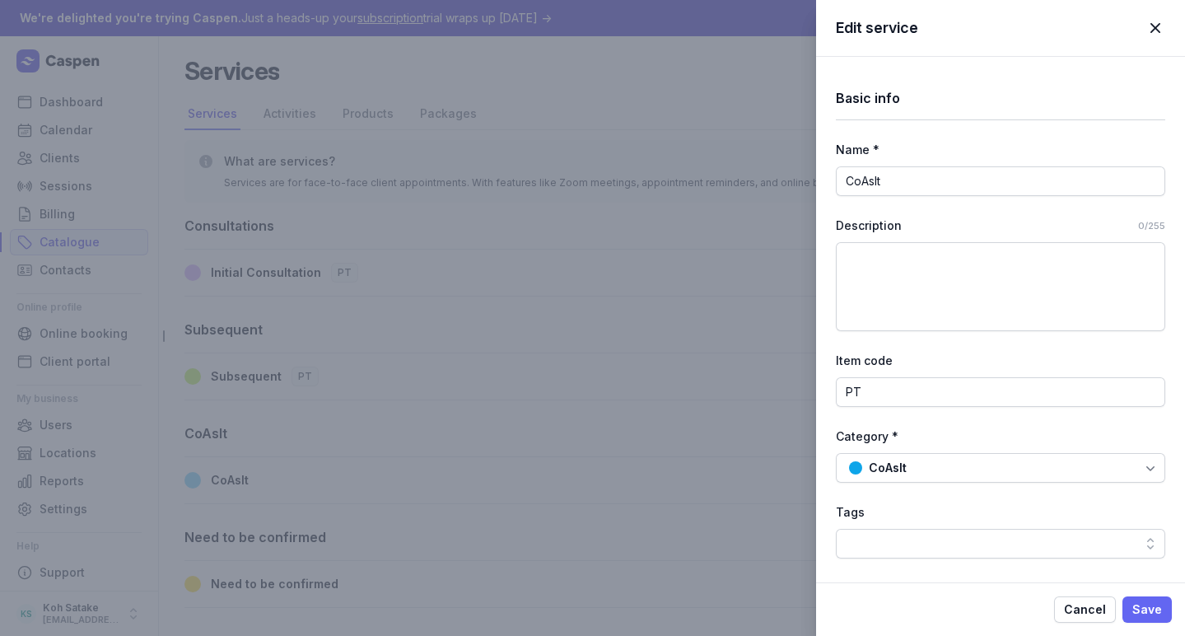
click at [1142, 613] on span "Save" at bounding box center [1147, 609] width 30 height 20
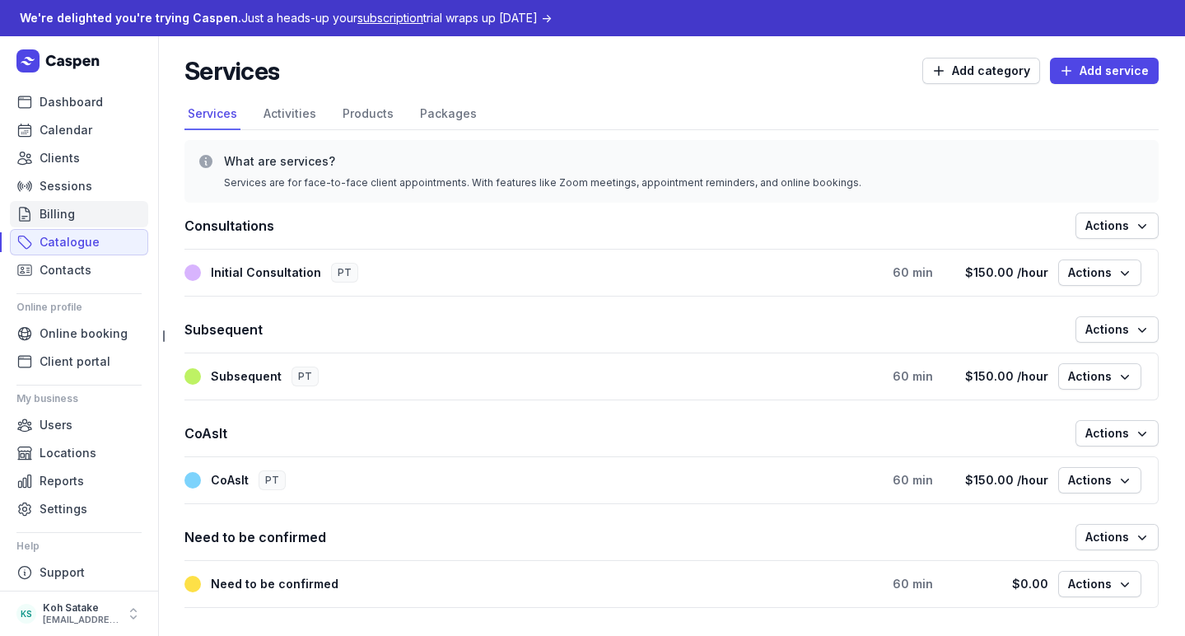
click at [63, 216] on span "Billing" at bounding box center [57, 214] width 35 height 20
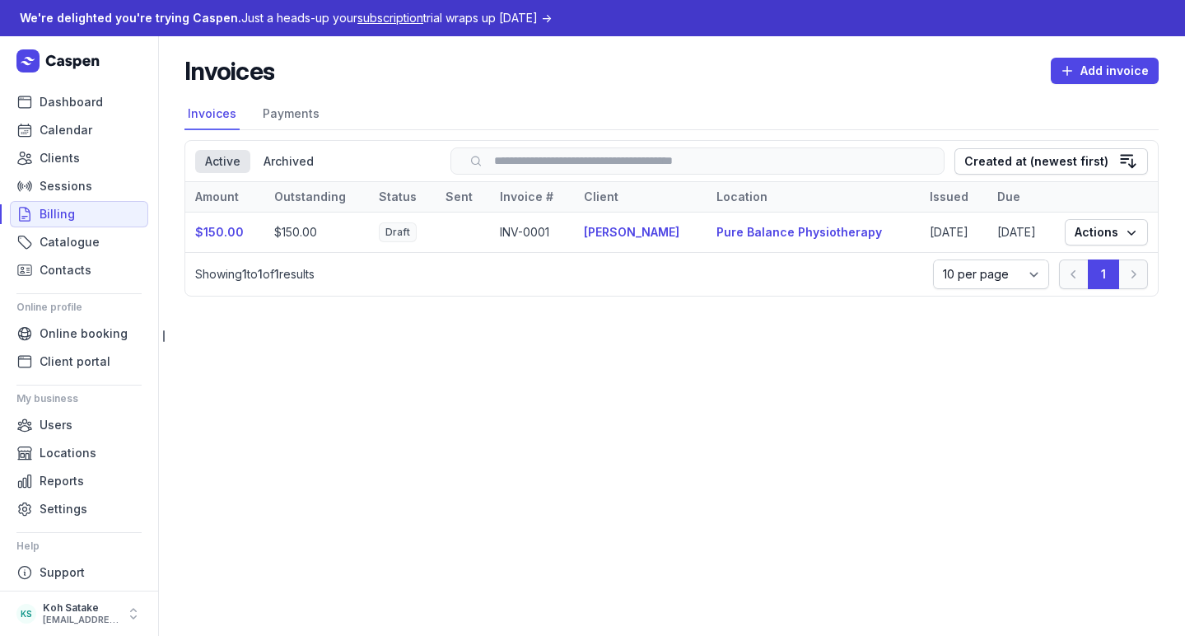
click at [552, 240] on td "INV-0001" at bounding box center [532, 232] width 84 height 40
click at [527, 236] on td "INV-0001" at bounding box center [532, 232] width 84 height 40
click at [1082, 242] on span "Actions" at bounding box center [1105, 232] width 63 height 20
click at [1069, 273] on link "View" at bounding box center [1055, 269] width 184 height 23
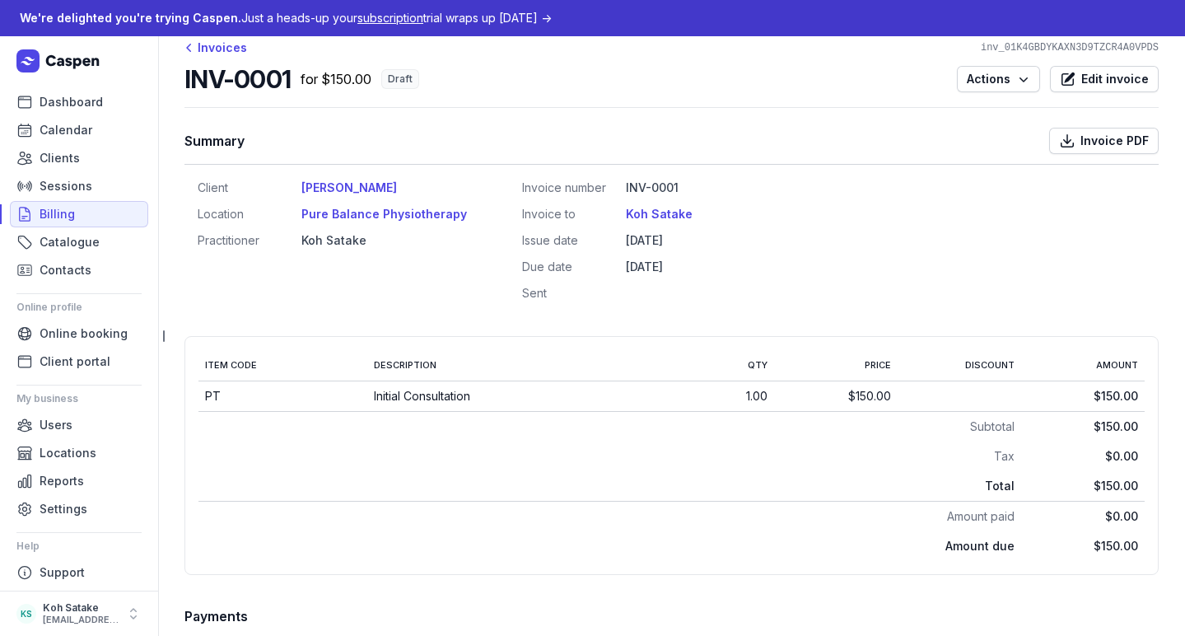
scroll to position [3, 0]
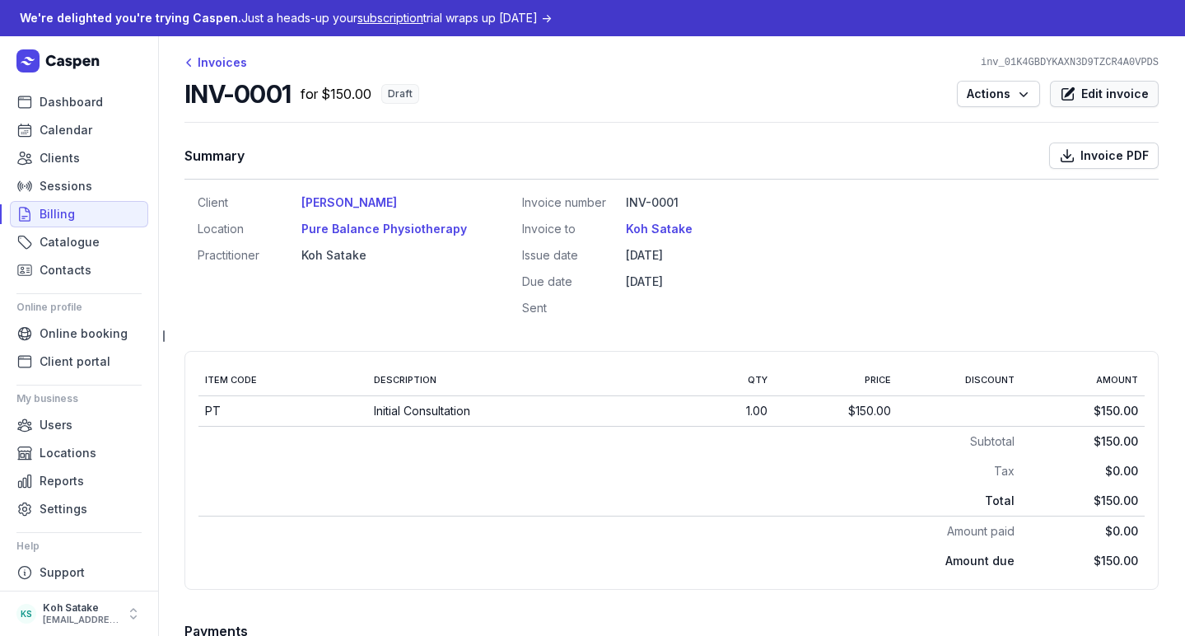
click at [1088, 93] on span "Edit invoice" at bounding box center [1115, 94] width 68 height 20
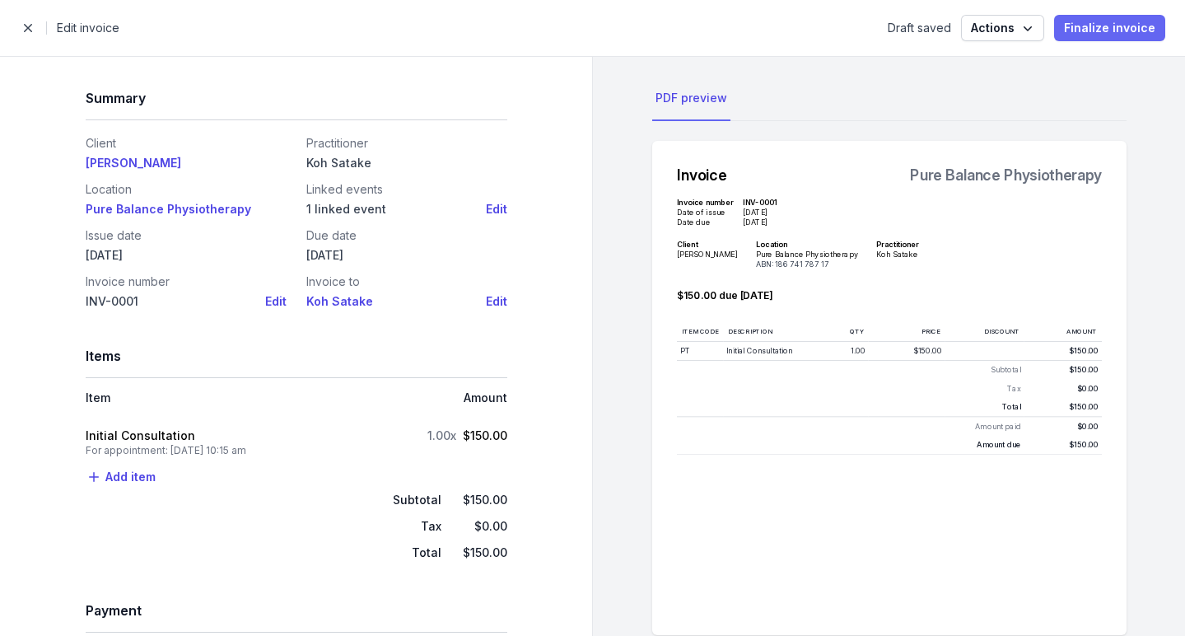
click at [1102, 25] on span "Finalize invoice" at bounding box center [1109, 28] width 91 height 20
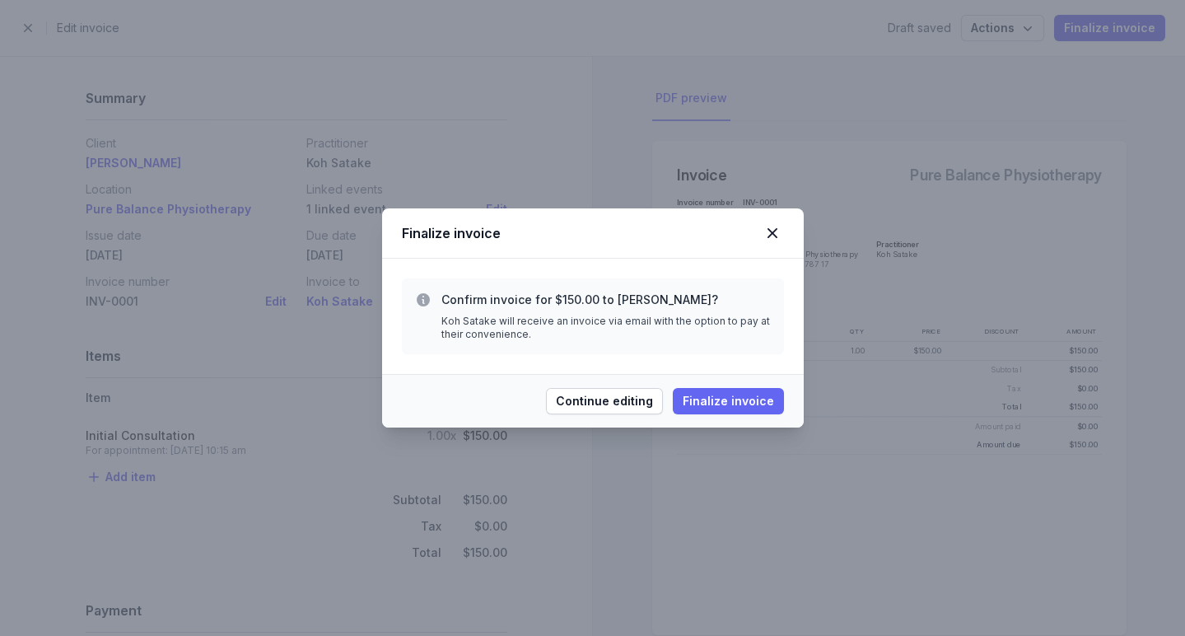
click at [751, 404] on span "Finalize invoice" at bounding box center [728, 401] width 91 height 20
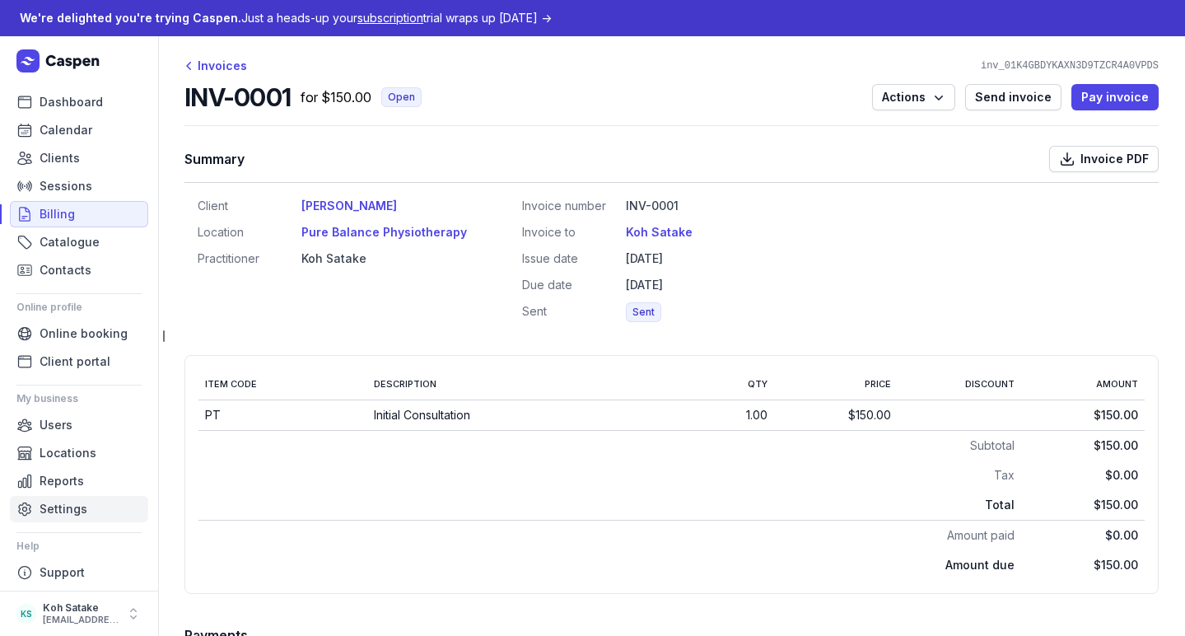
click at [78, 501] on span "Settings" at bounding box center [64, 509] width 48 height 20
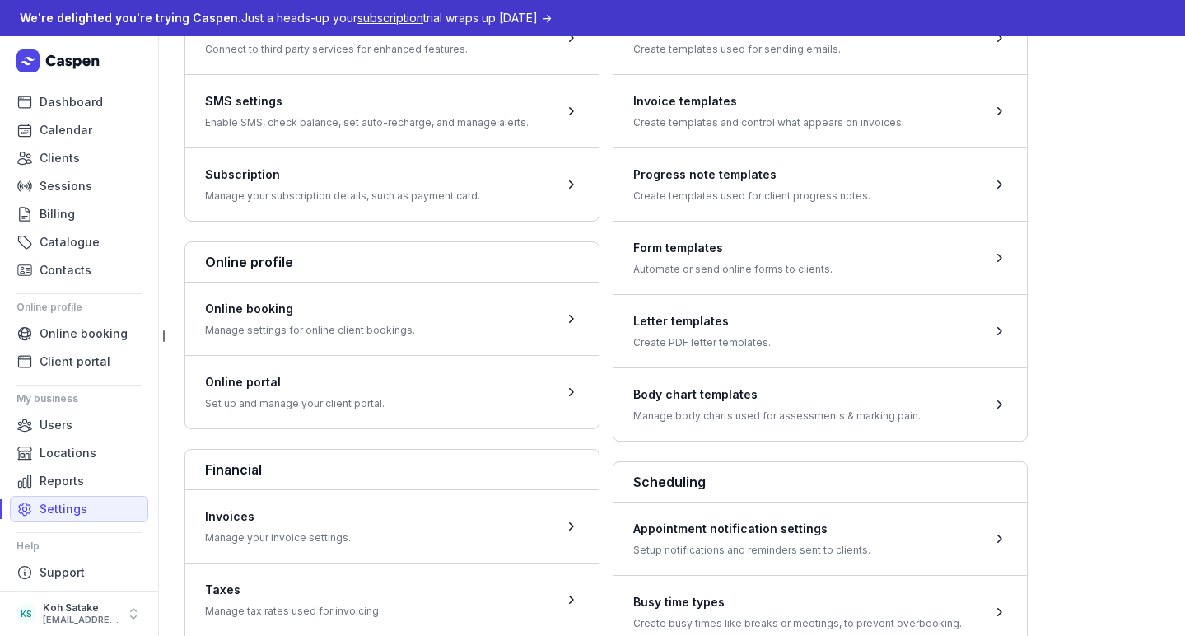
scroll to position [333, 0]
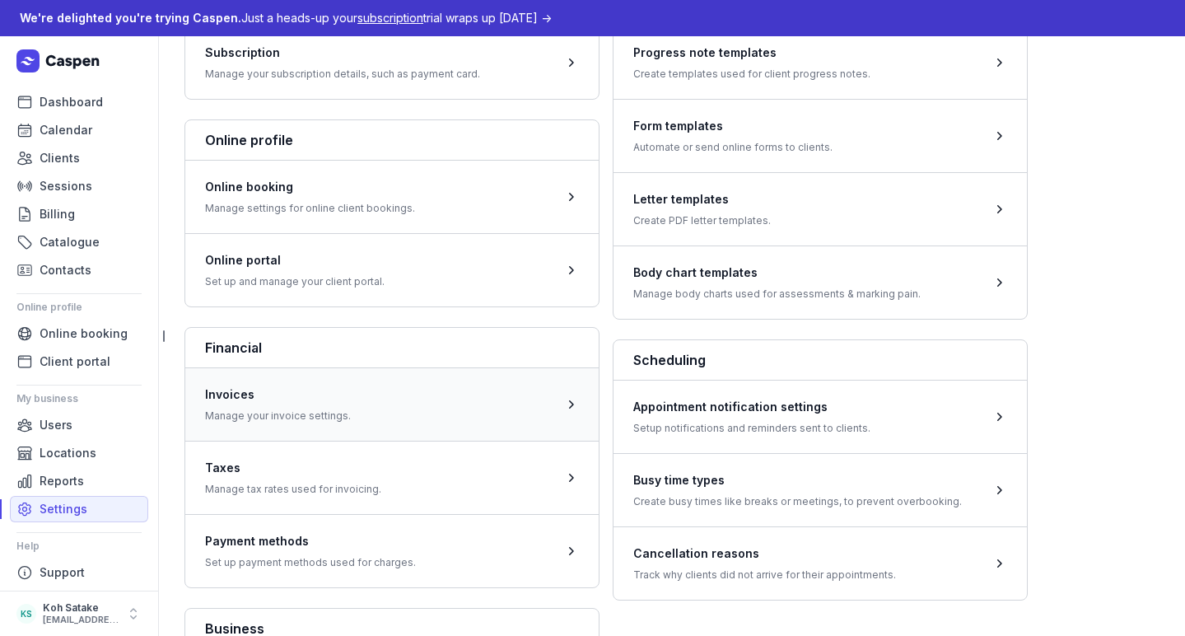
click at [318, 396] on span at bounding box center [391, 403] width 413 height 73
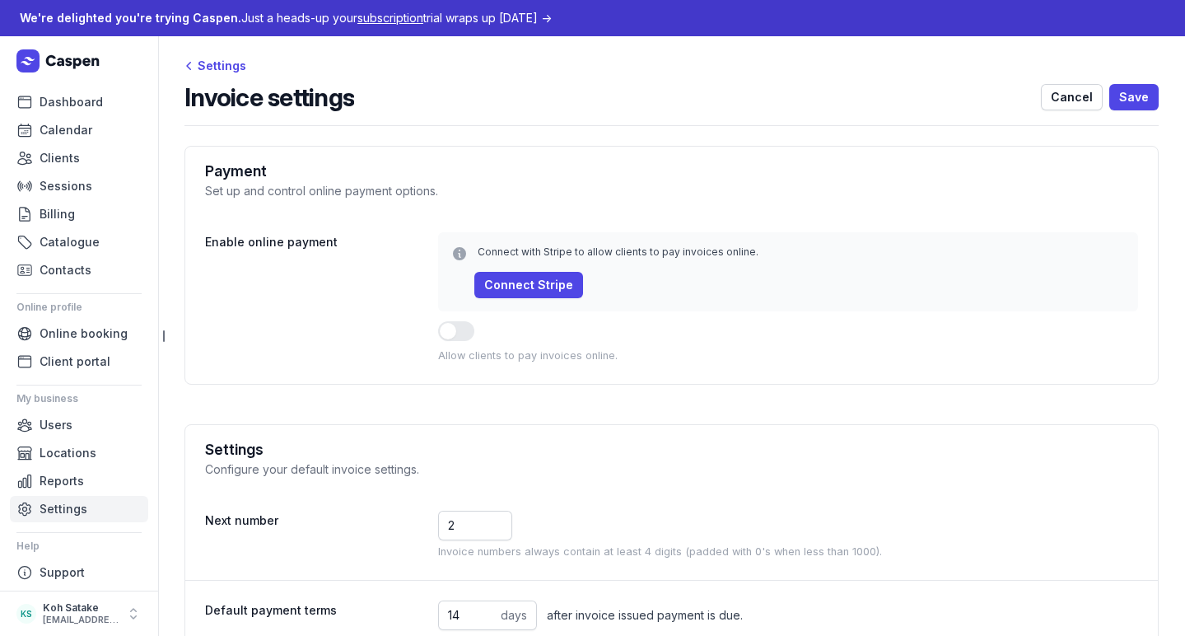
click at [63, 501] on span "Settings" at bounding box center [64, 509] width 48 height 20
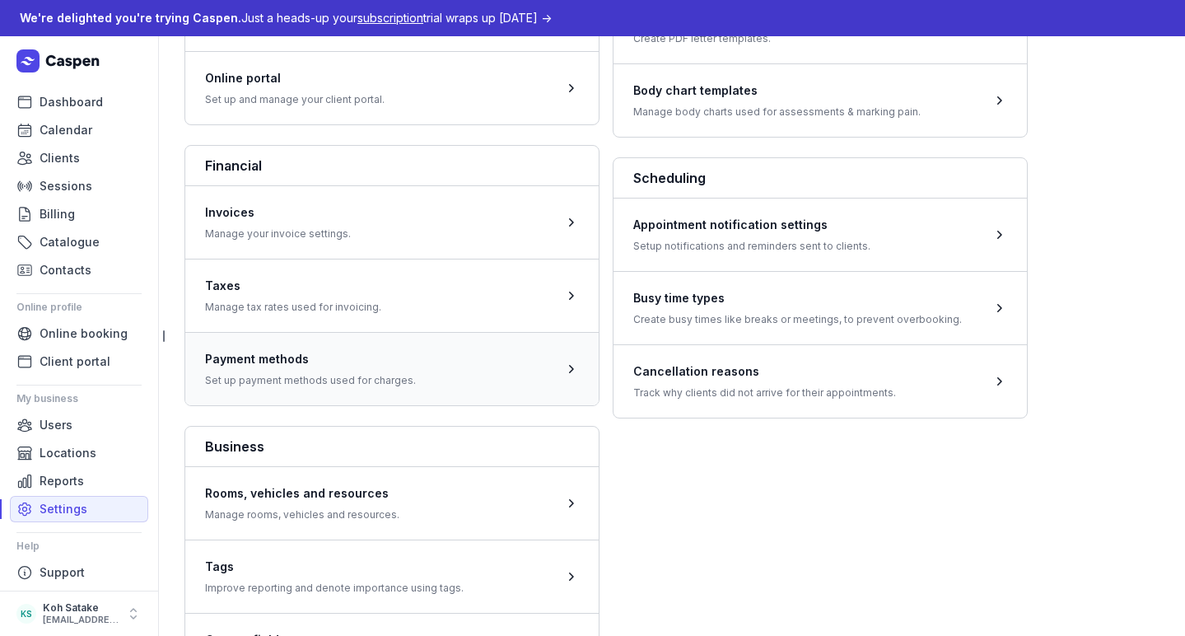
scroll to position [538, 0]
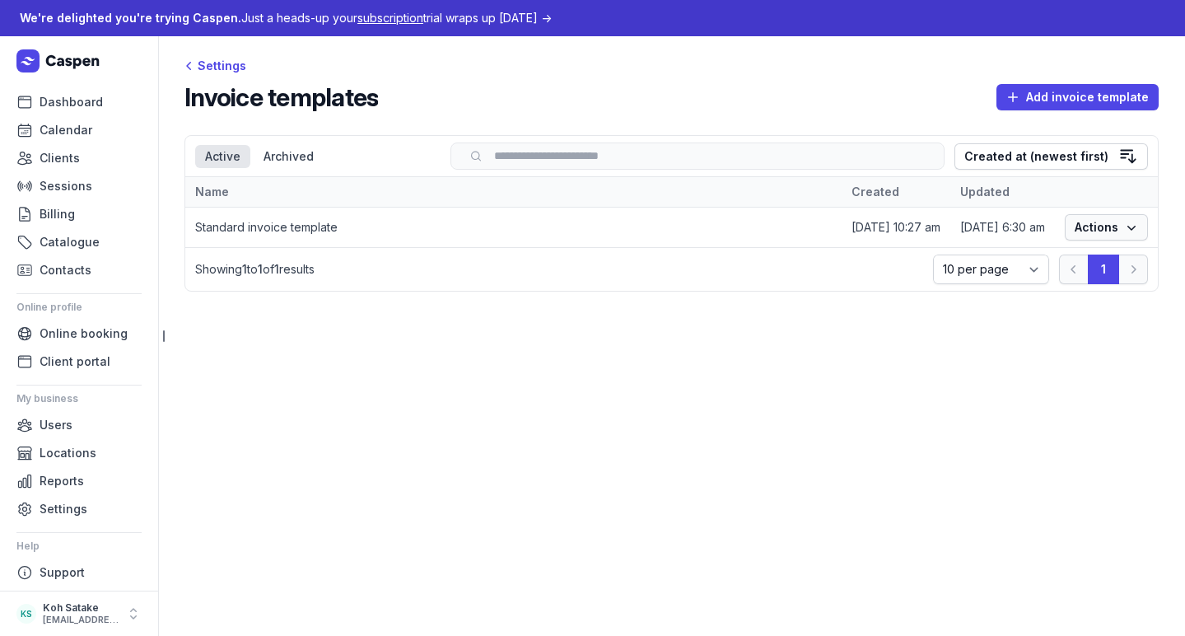
click at [1097, 223] on span "Actions" at bounding box center [1105, 227] width 63 height 20
click at [619, 366] on main "Settings Invoice templates Add invoice template Select a tab Active Archived Ac…" at bounding box center [671, 335] width 1027 height 599
click at [57, 519] on link "Settings" at bounding box center [79, 509] width 138 height 26
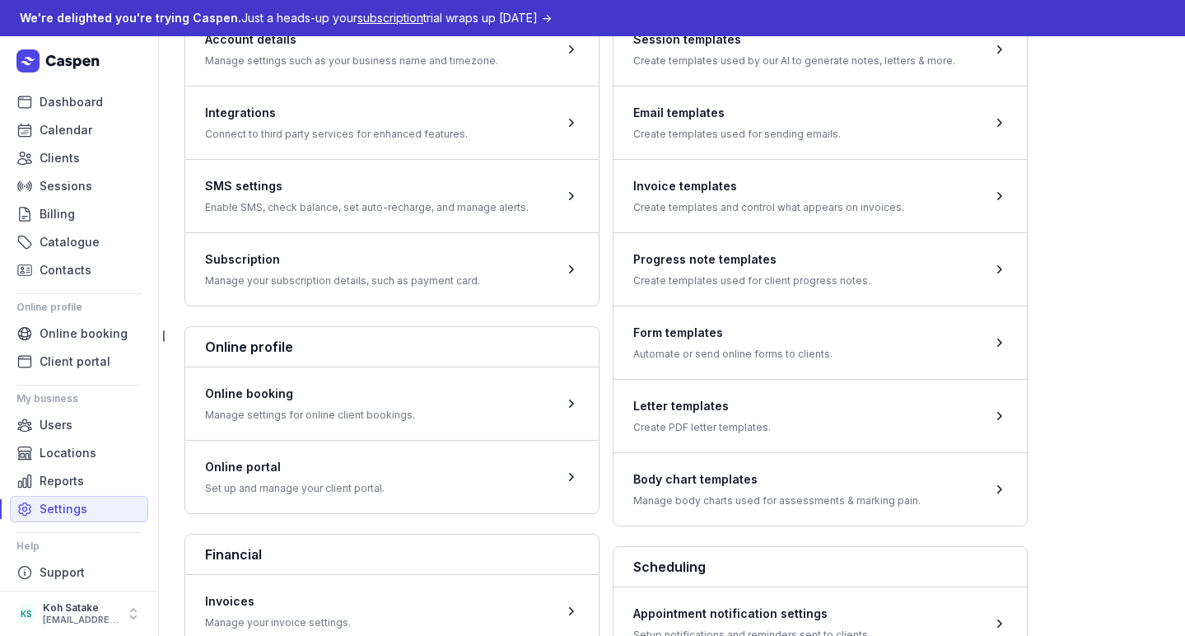
scroll to position [158, 0]
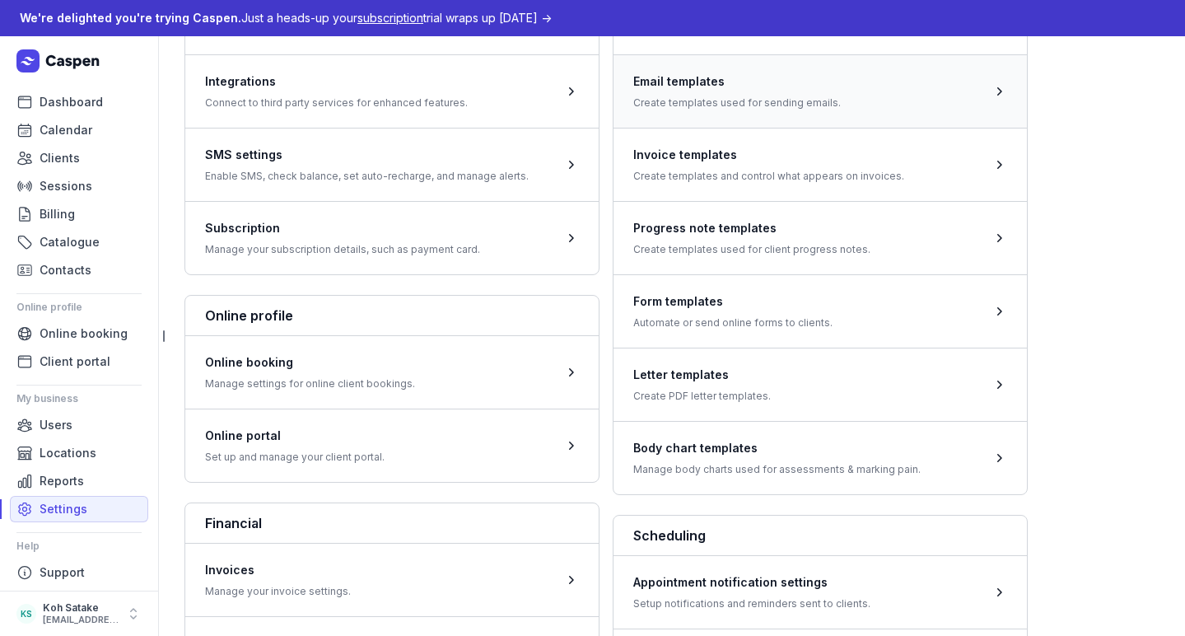
click at [691, 128] on span at bounding box center [819, 90] width 413 height 73
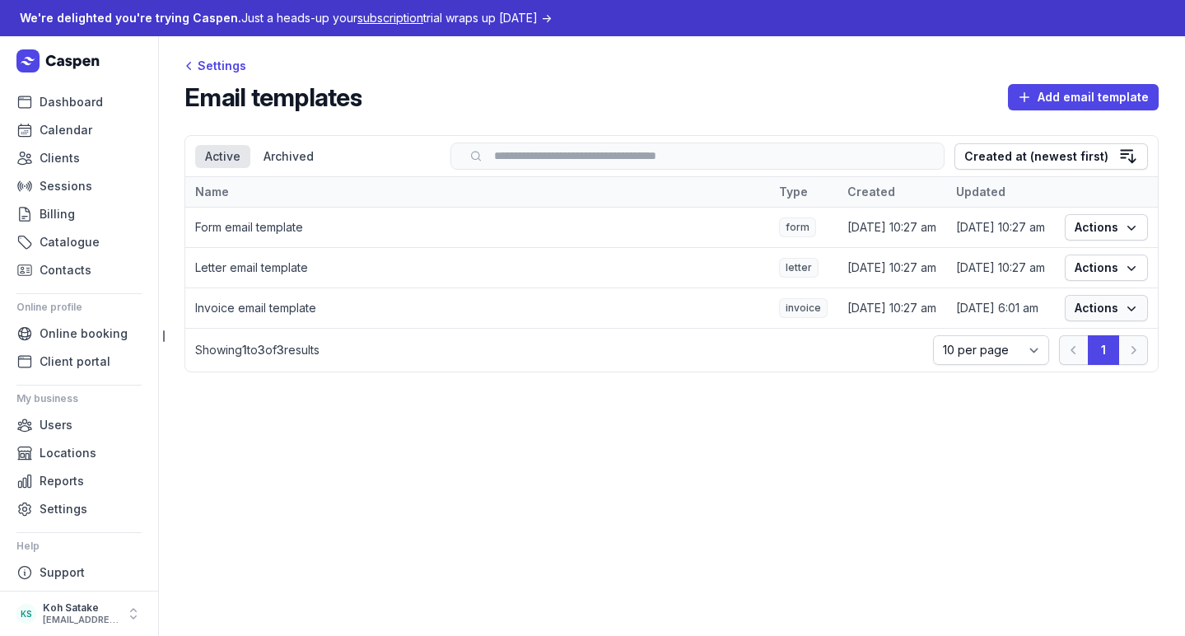
click at [1131, 311] on icon "button" at bounding box center [1131, 308] width 8 height 5
click at [1071, 347] on link "Edit" at bounding box center [1055, 344] width 184 height 23
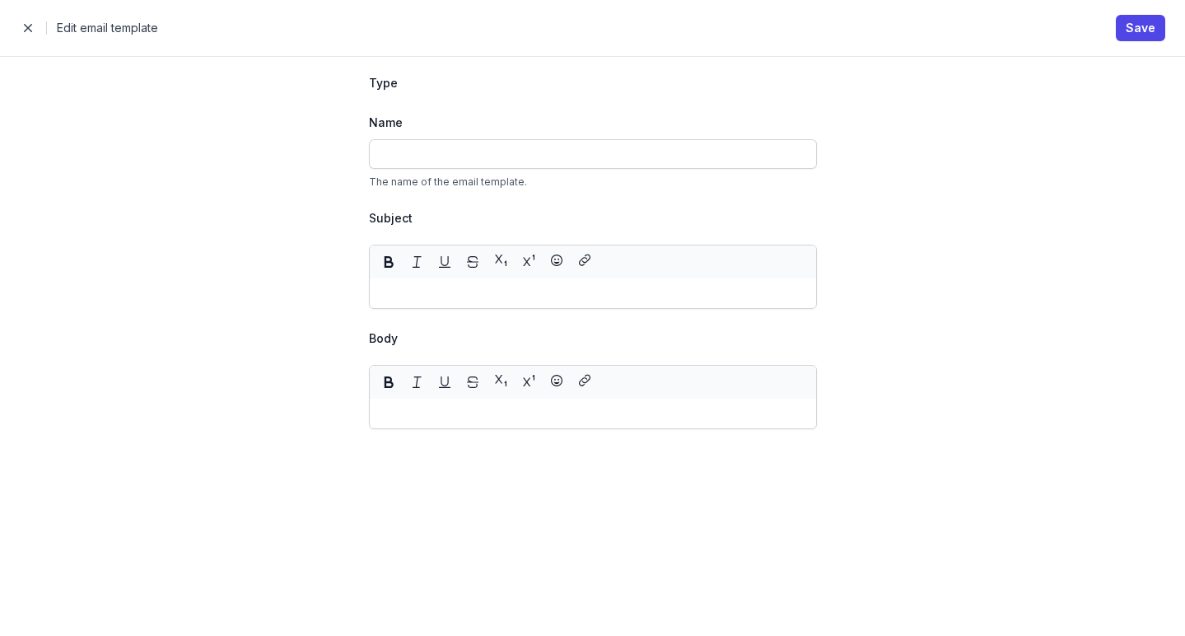
type input "Invoice email template"
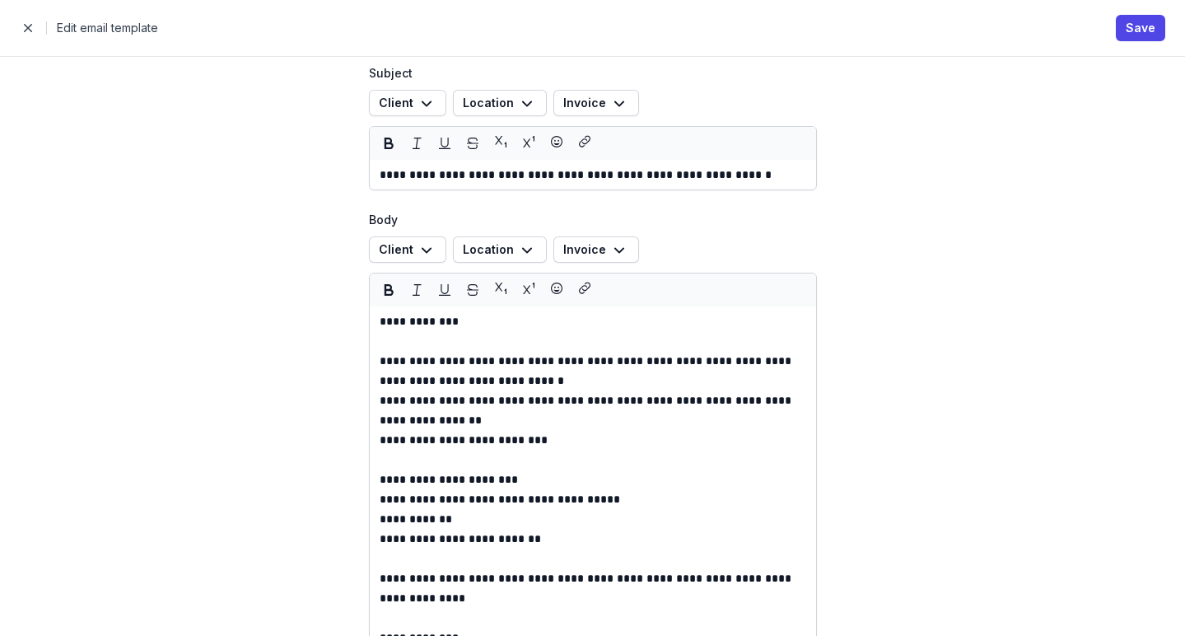
scroll to position [183, 0]
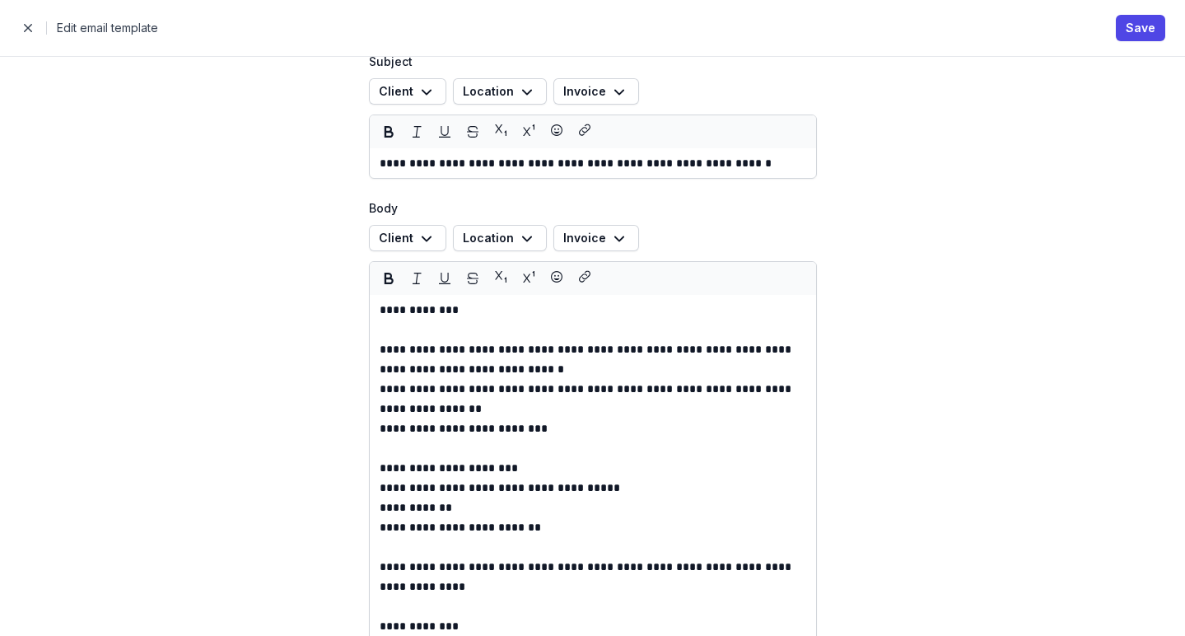
click at [532, 390] on p "**********" at bounding box center [593, 399] width 426 height 40
click at [429, 96] on button "Client" at bounding box center [407, 91] width 77 height 26
click at [490, 95] on div "Location" at bounding box center [488, 92] width 51 height 20
click at [609, 91] on icon "button" at bounding box center [619, 92] width 20 height 20
click at [841, 187] on div "**********" at bounding box center [592, 345] width 553 height 942
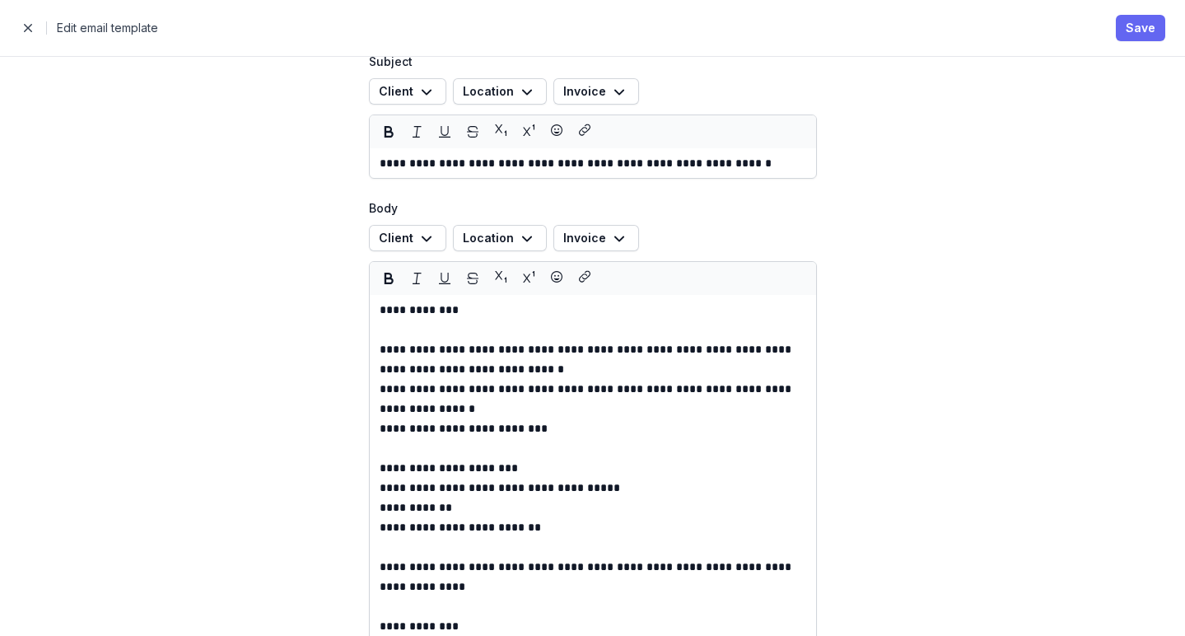
click at [1129, 34] on span "Save" at bounding box center [1140, 28] width 30 height 20
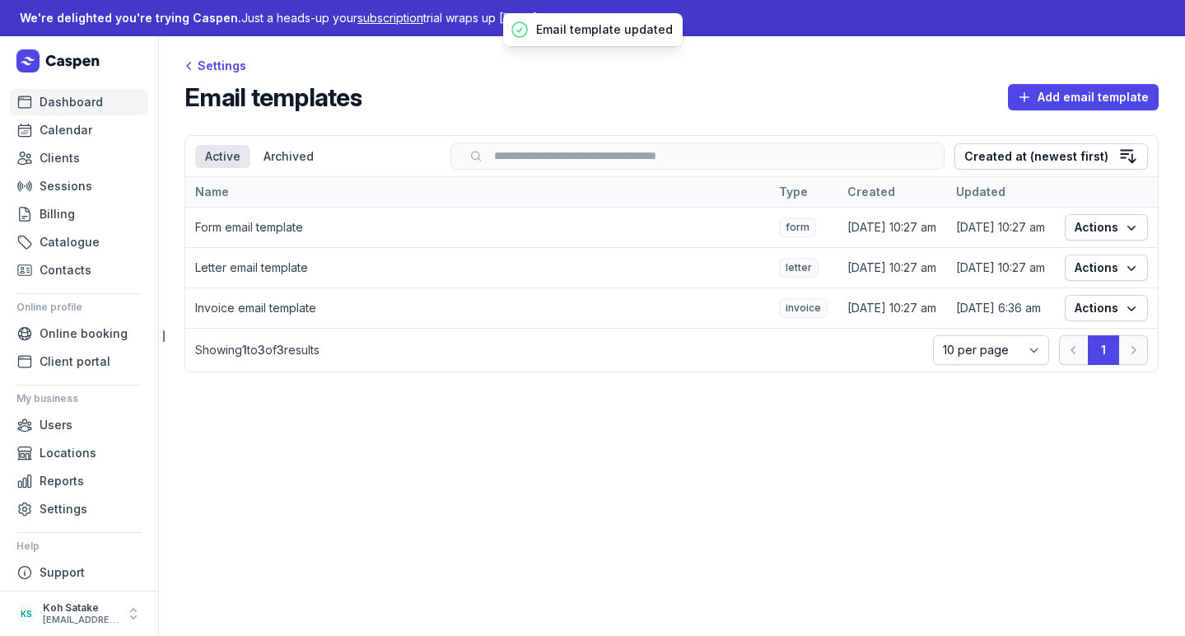
click at [72, 105] on span "Dashboard" at bounding box center [71, 102] width 63 height 20
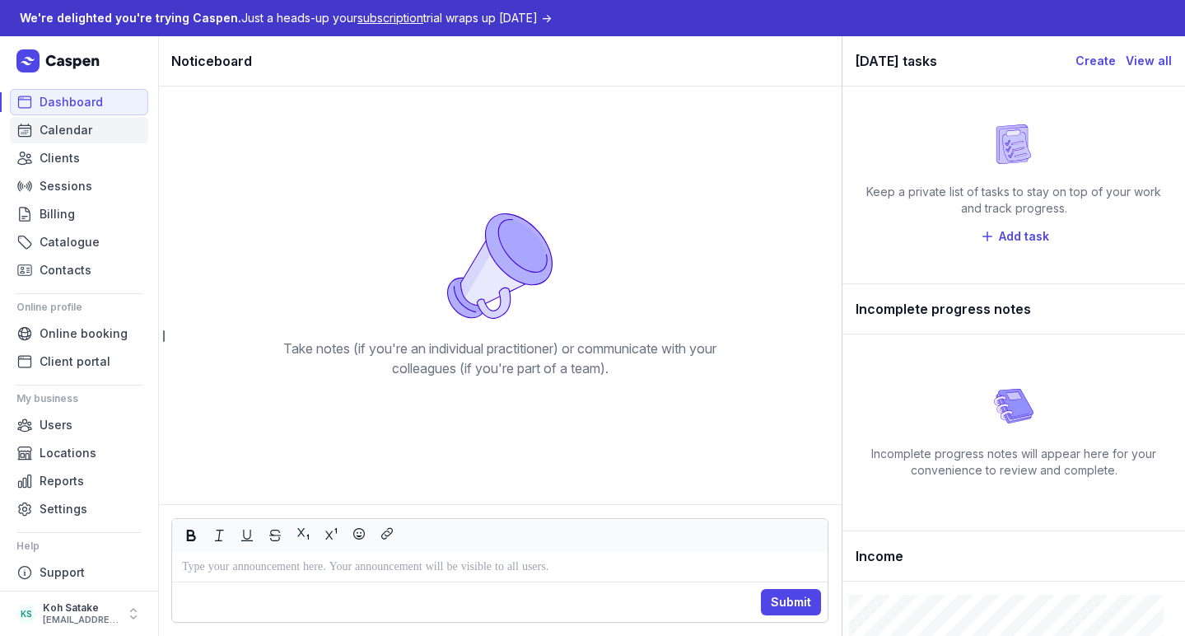
click at [77, 123] on span "Calendar" at bounding box center [66, 130] width 53 height 20
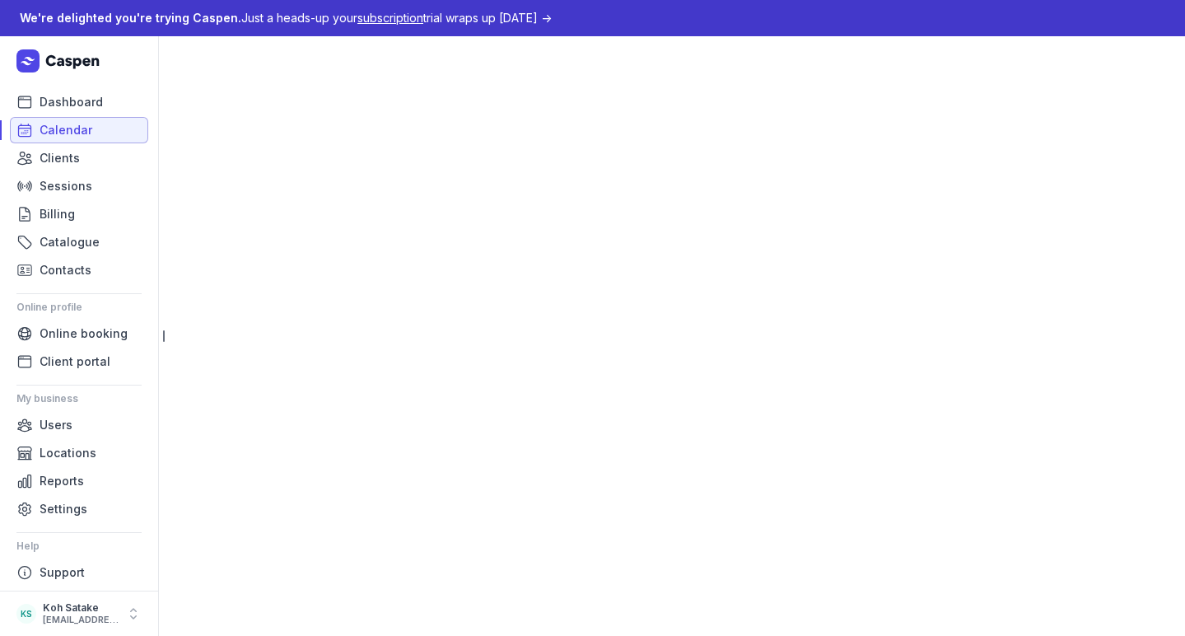
select select "week"
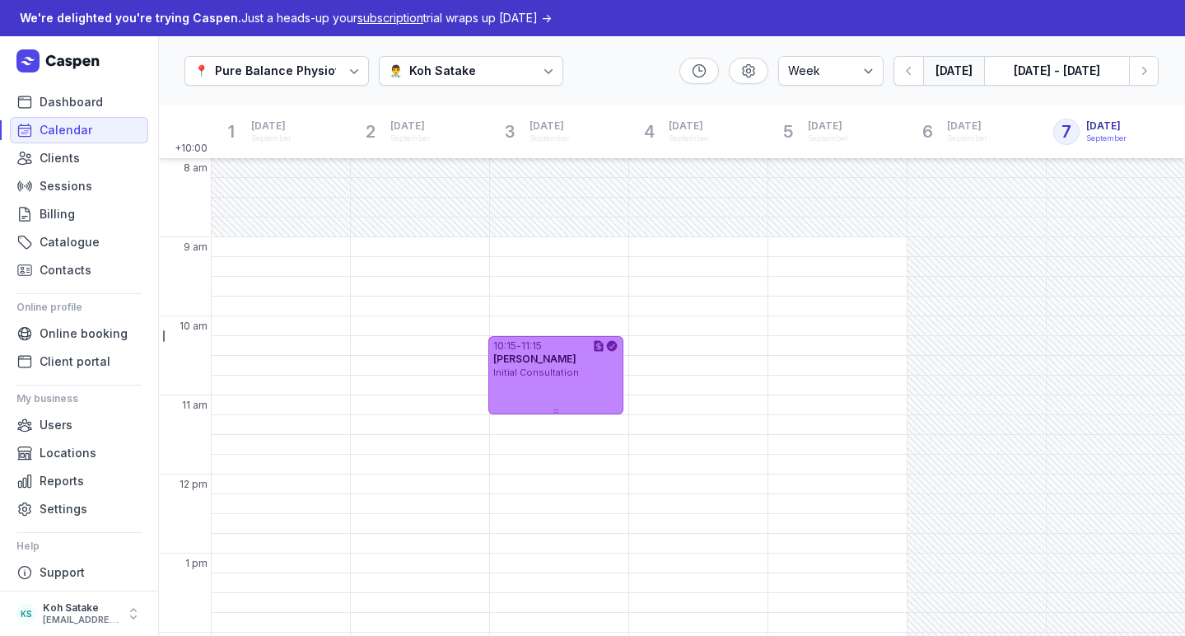
click at [541, 379] on div "10:15 - 11:15 [PERSON_NAME] Initial Consultation" at bounding box center [555, 375] width 135 height 78
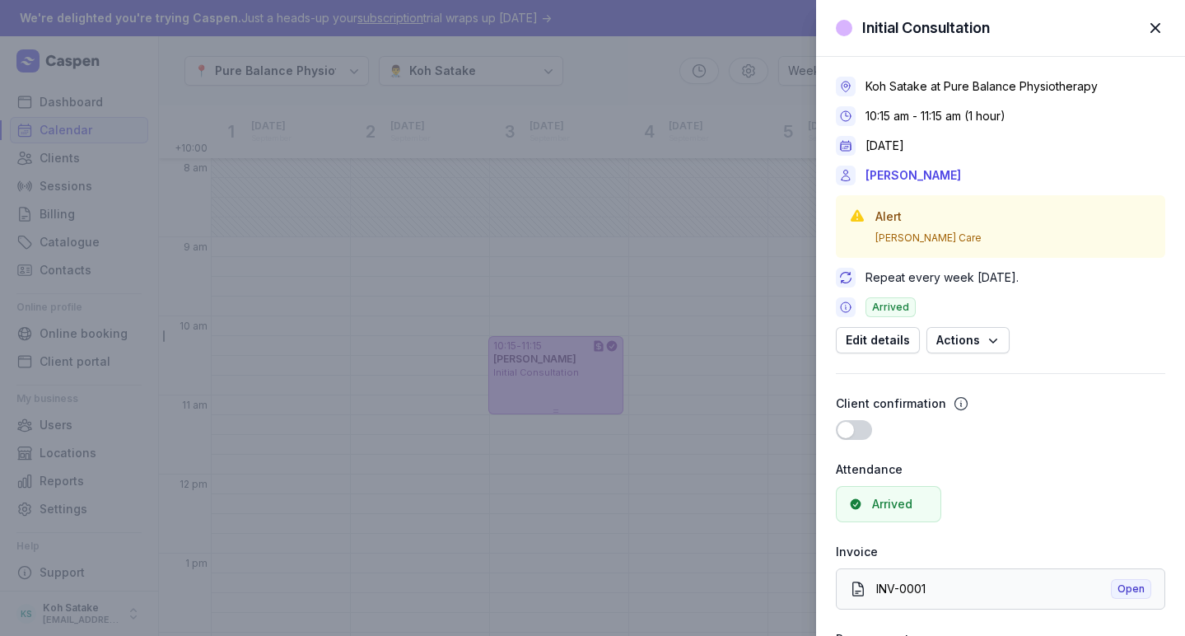
click at [1040, 572] on link "INV-0001 Open" at bounding box center [1000, 588] width 329 height 41
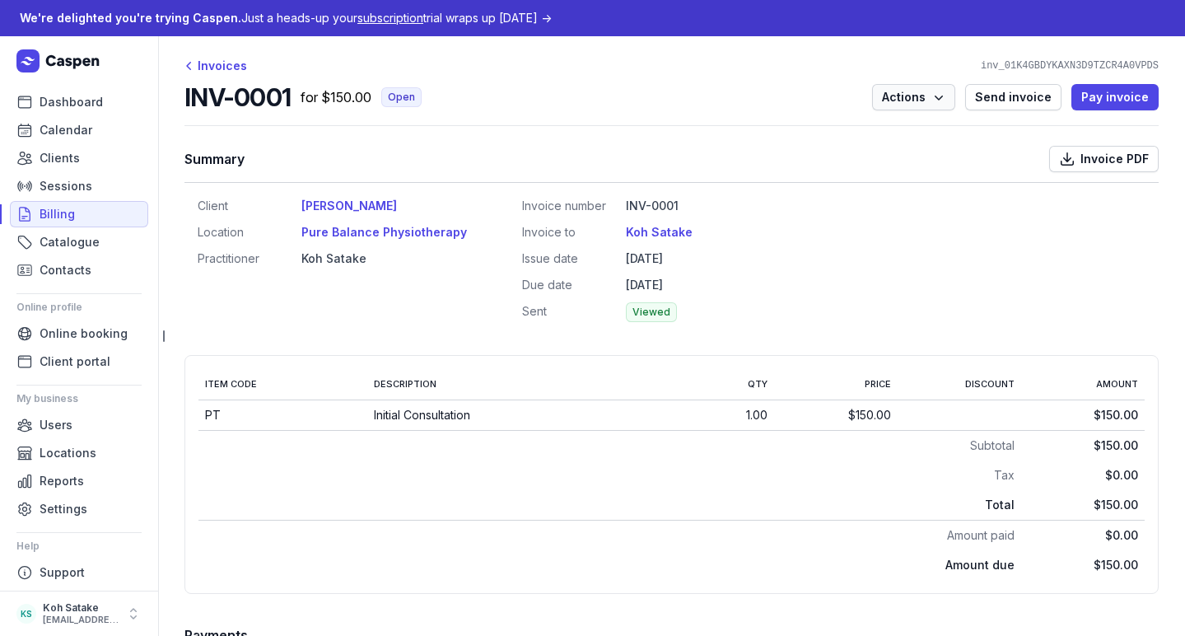
click at [919, 109] on button "Actions" at bounding box center [913, 97] width 83 height 26
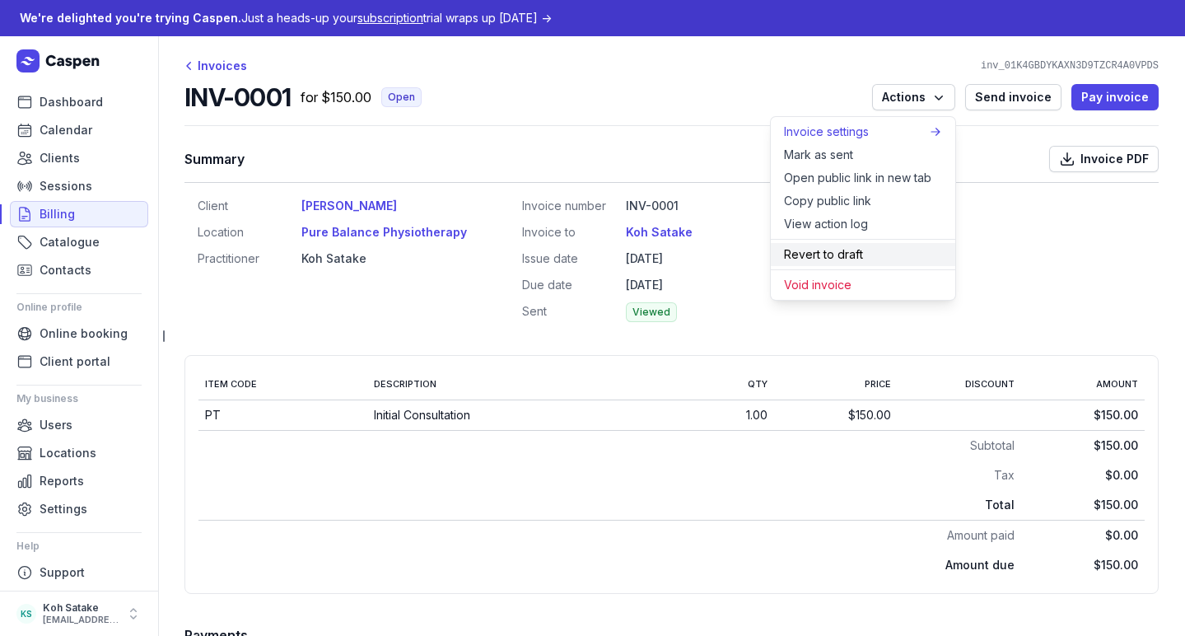
click at [900, 258] on button "Revert to draft" at bounding box center [863, 254] width 184 height 23
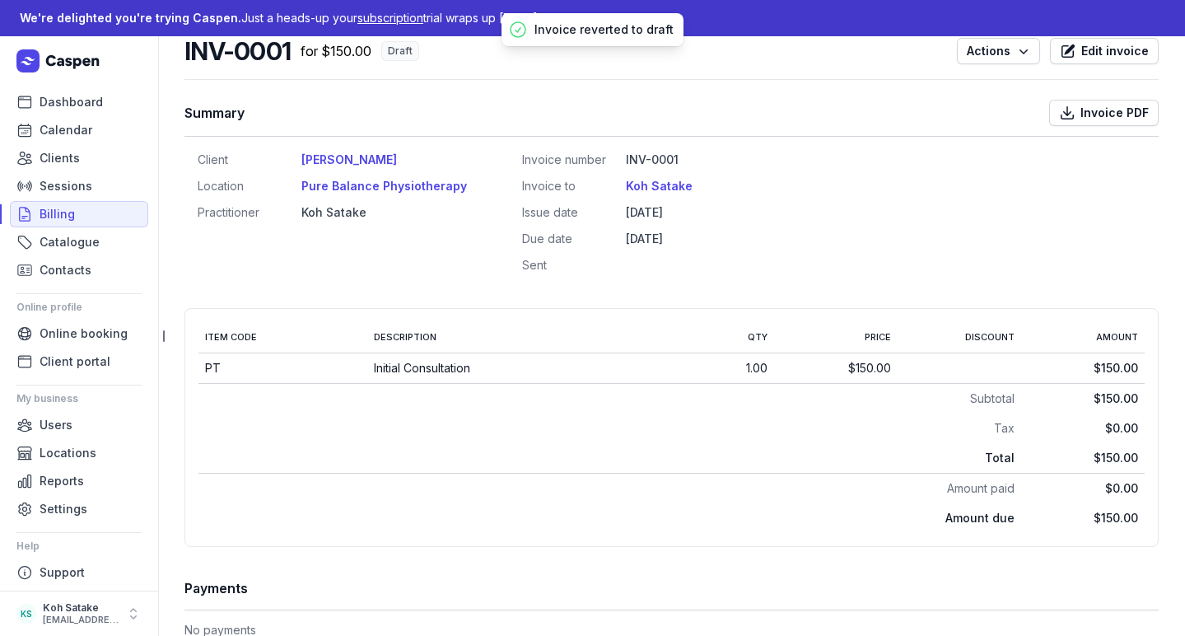
scroll to position [47, 0]
click at [1127, 46] on span "Edit invoice" at bounding box center [1115, 50] width 68 height 20
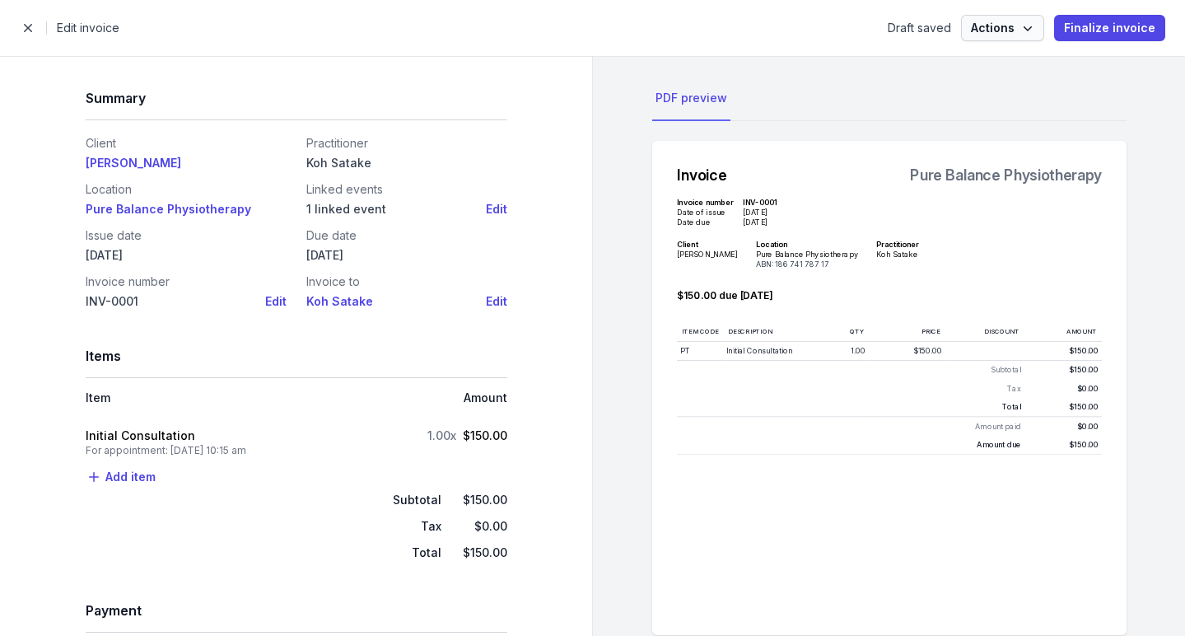
click at [1009, 36] on span "Actions" at bounding box center [1002, 28] width 63 height 20
click at [1004, 36] on span "Actions" at bounding box center [1002, 28] width 63 height 20
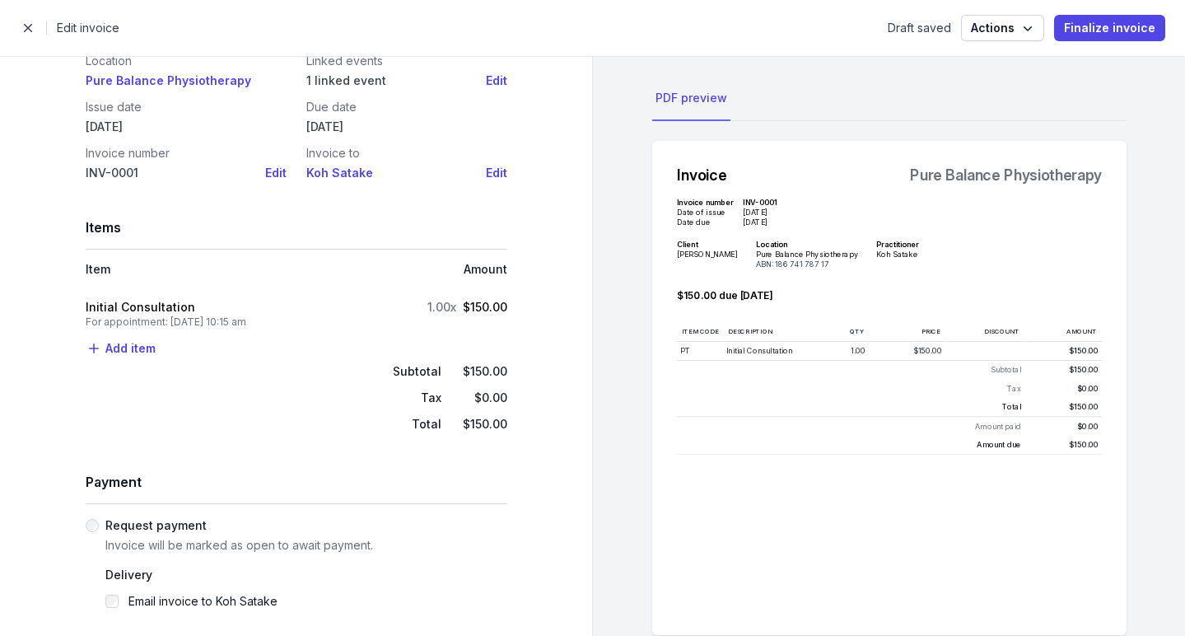
scroll to position [137, 0]
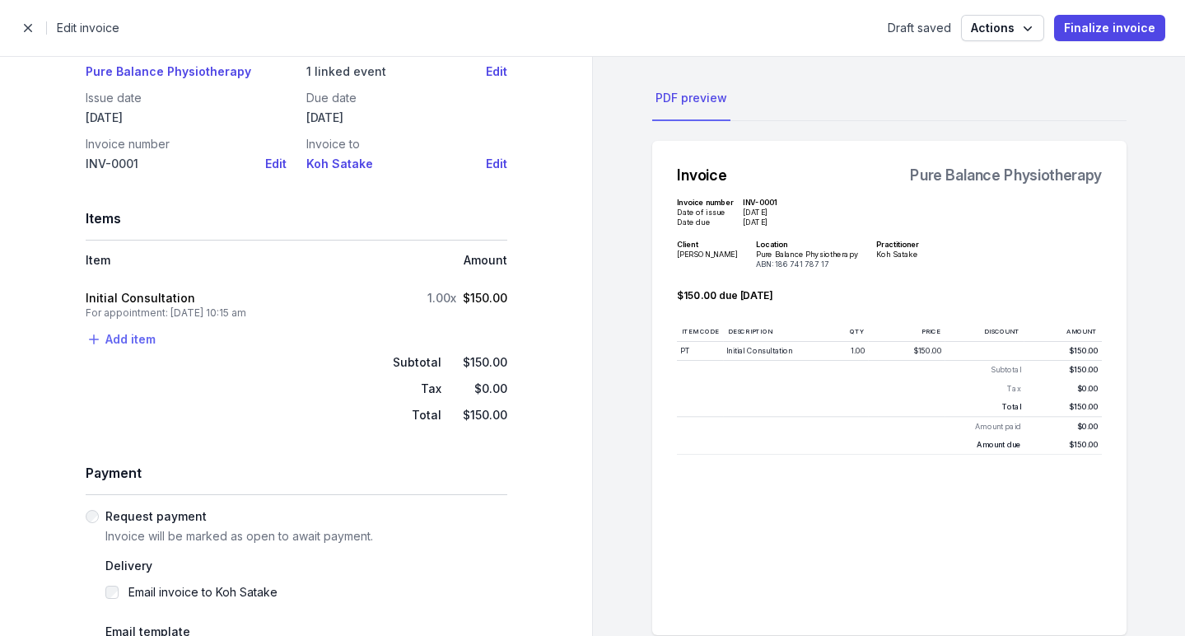
click at [114, 342] on span "Add item" at bounding box center [130, 339] width 50 height 20
click at [110, 367] on button "Service" at bounding box center [178, 373] width 184 height 23
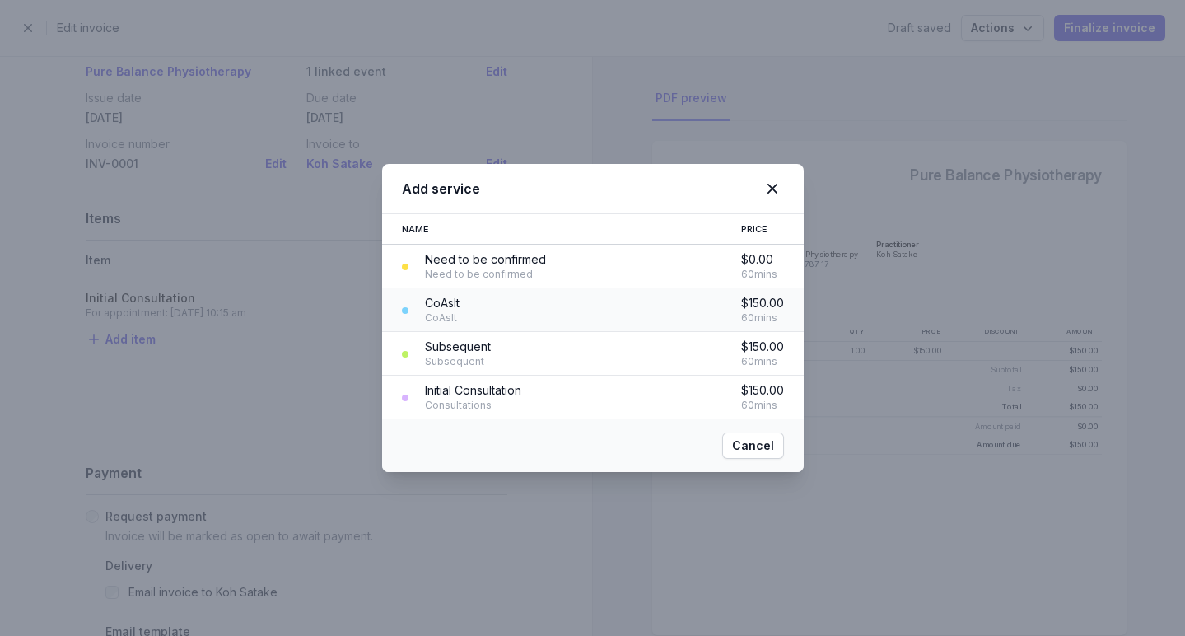
click at [446, 320] on div "CoAsIt" at bounding box center [442, 317] width 35 height 13
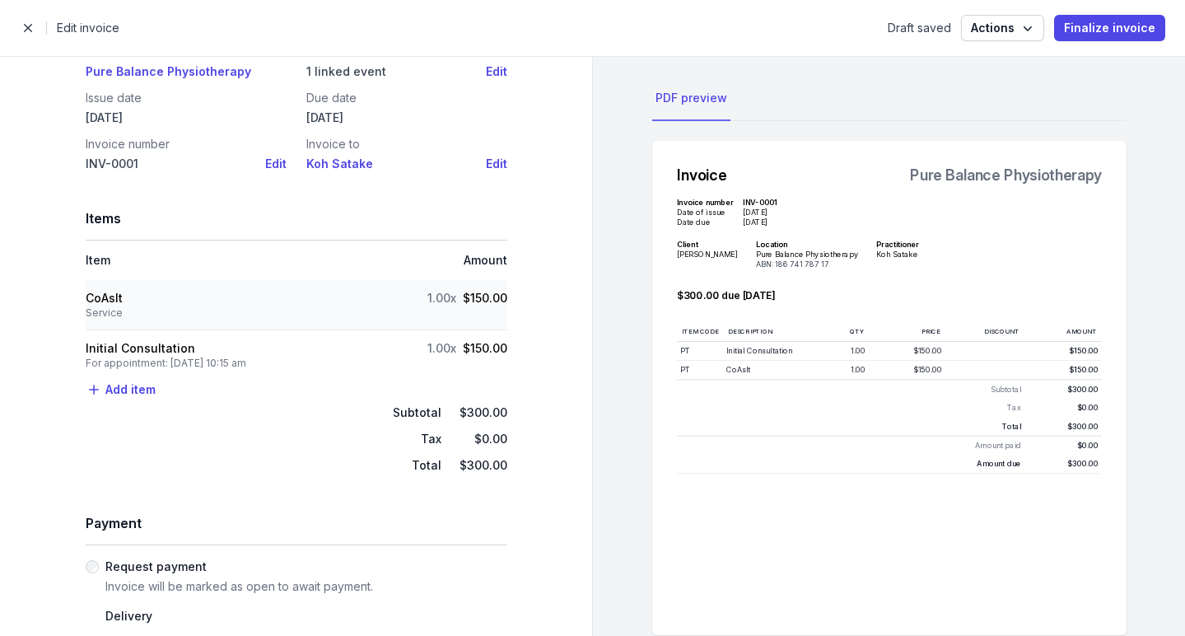
scroll to position [0, 0]
click at [338, 316] on div "CoAsIt Service 1.00x $150.00" at bounding box center [297, 305] width 422 height 30
select select "tax_01K4E6QNPH8QJWMSTN1JEFNHYW"
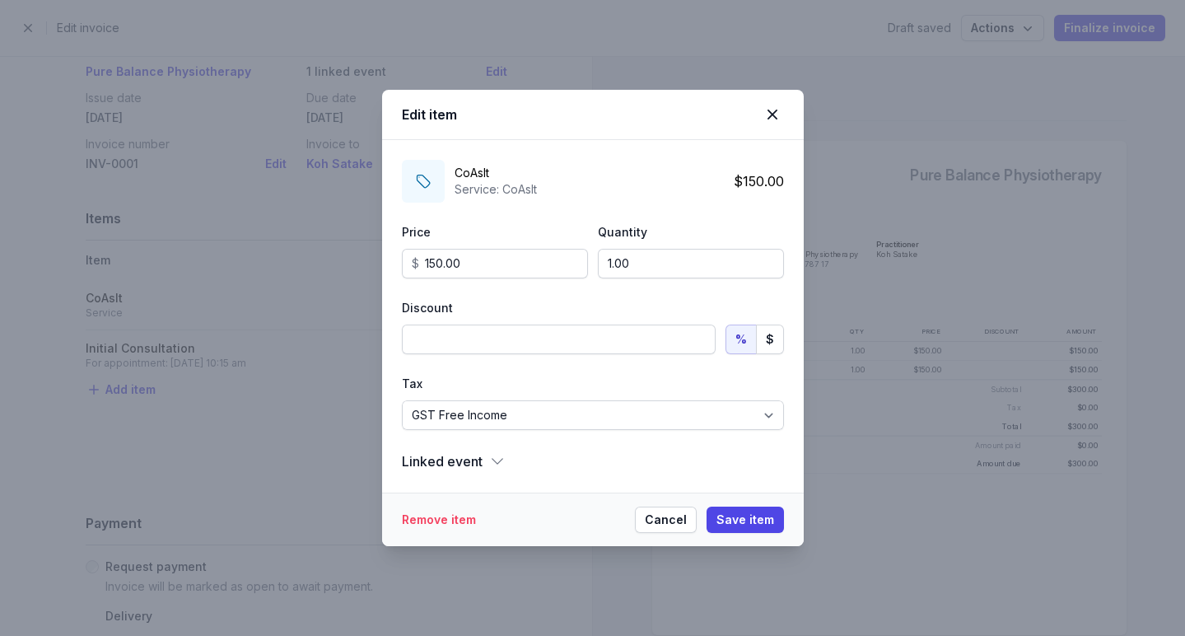
click at [437, 520] on button "Remove item" at bounding box center [439, 519] width 74 height 26
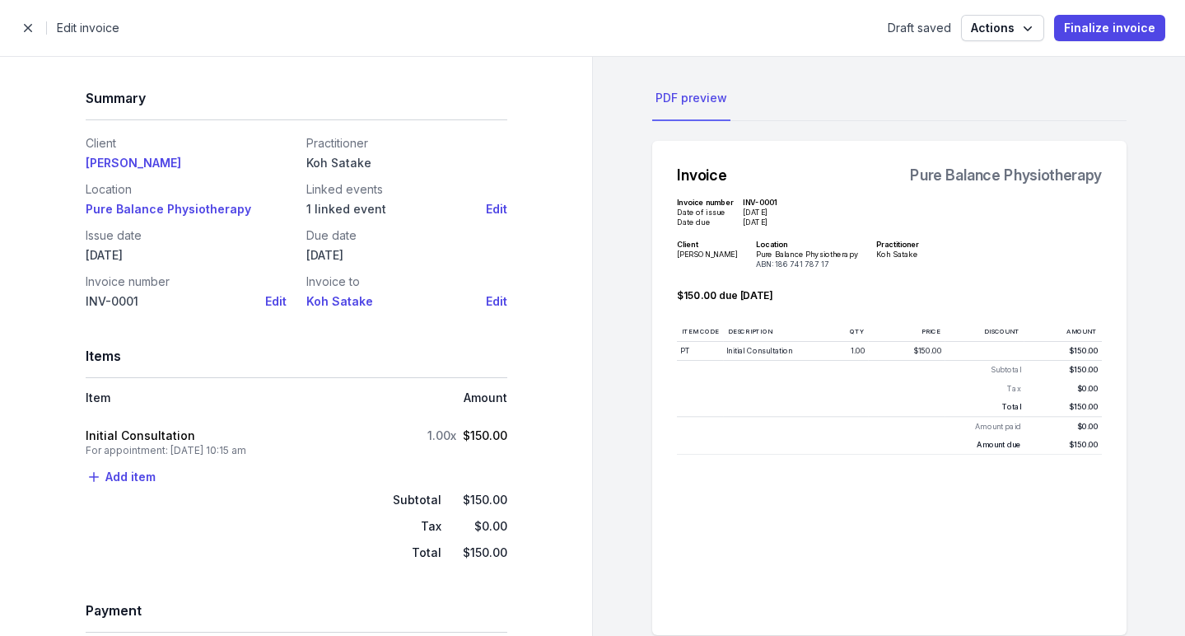
click at [21, 18] on span "button" at bounding box center [28, 28] width 33 height 33
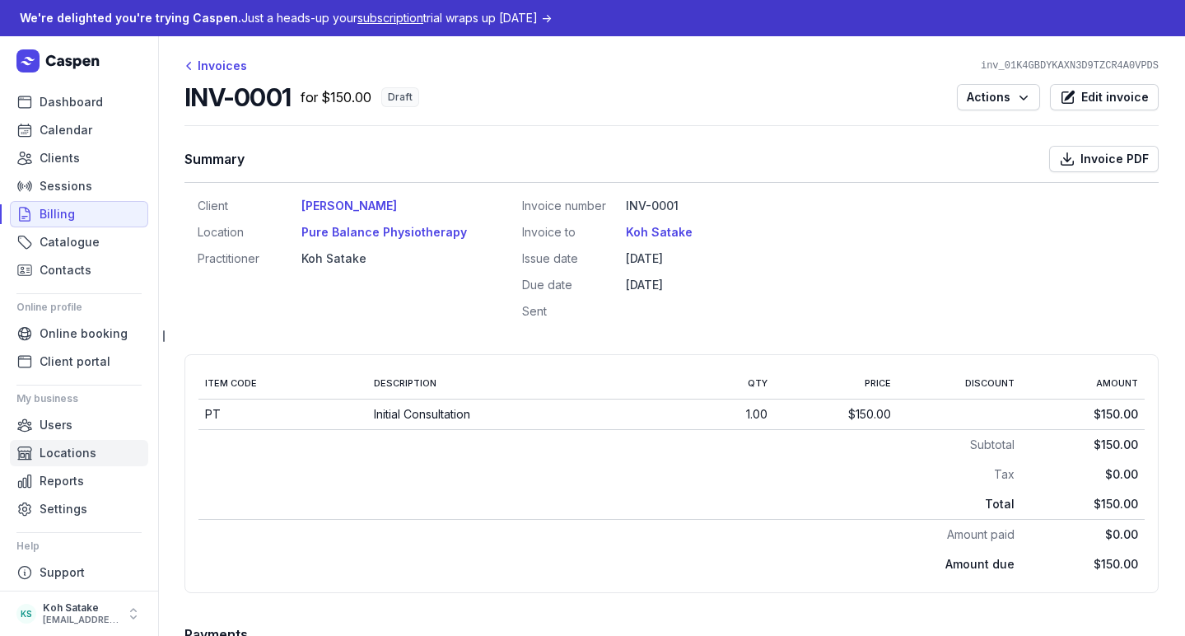
click at [43, 442] on link "Locations" at bounding box center [79, 453] width 138 height 26
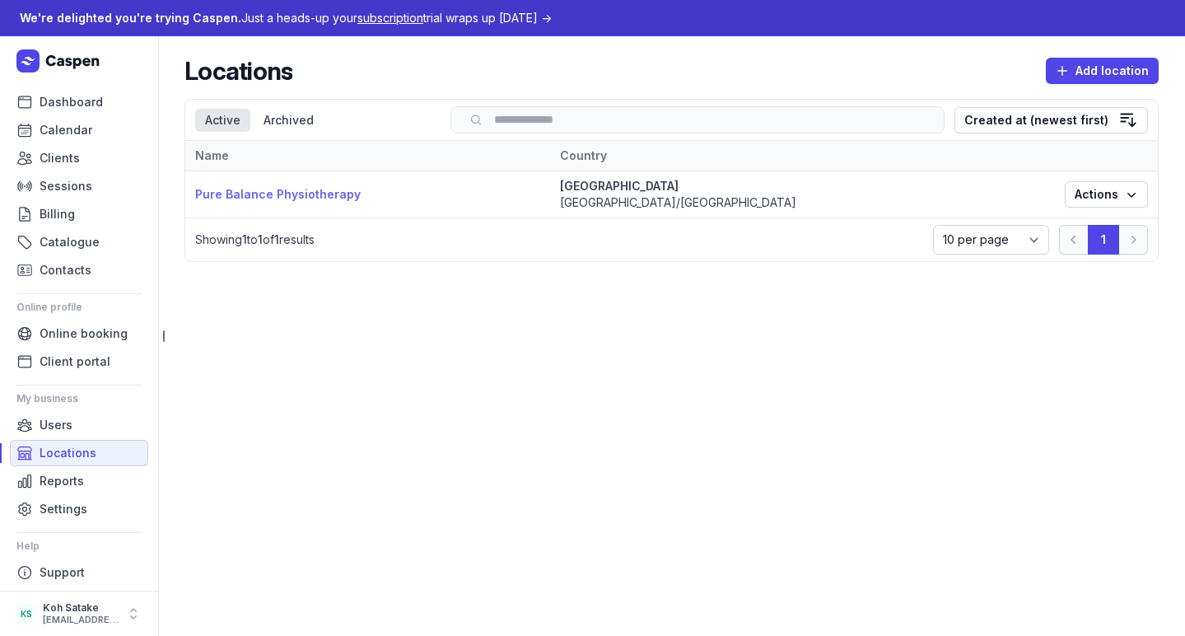
click at [315, 201] on link "Pure Balance Physiotherapy" at bounding box center [277, 194] width 165 height 14
select select
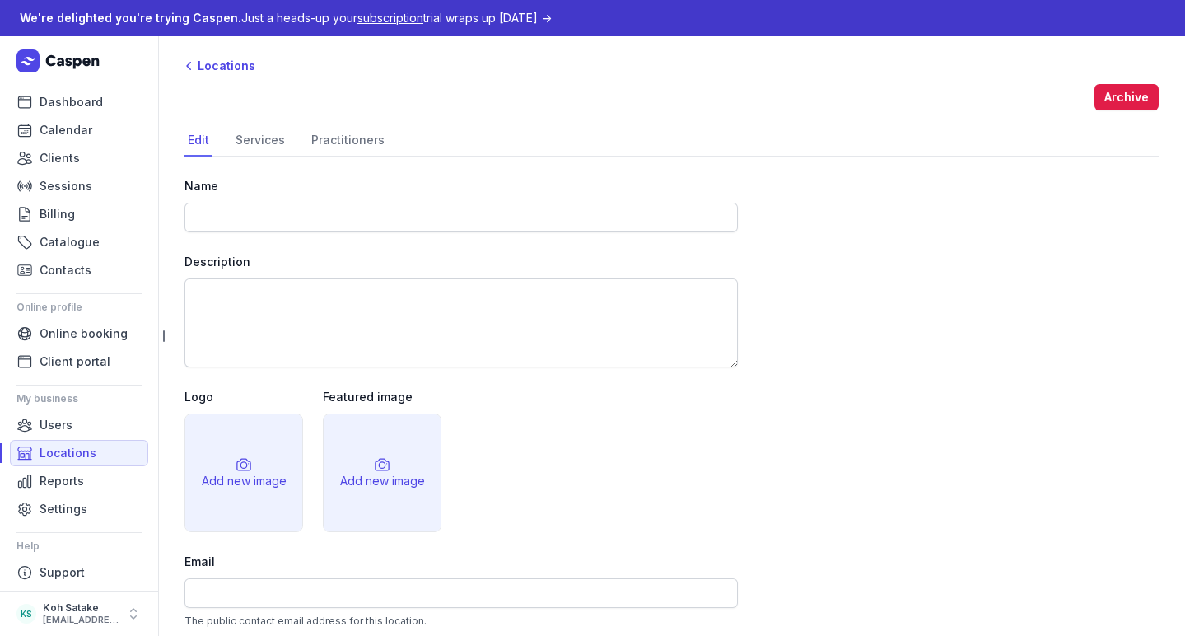
type input "Pure Balance Physiotherapy"
type input "[EMAIL_ADDRESS][DOMAIN_NAME]"
type input "0451 507 644"
select select "[GEOGRAPHIC_DATA]/[GEOGRAPHIC_DATA]"
type input "186 741 787 17"
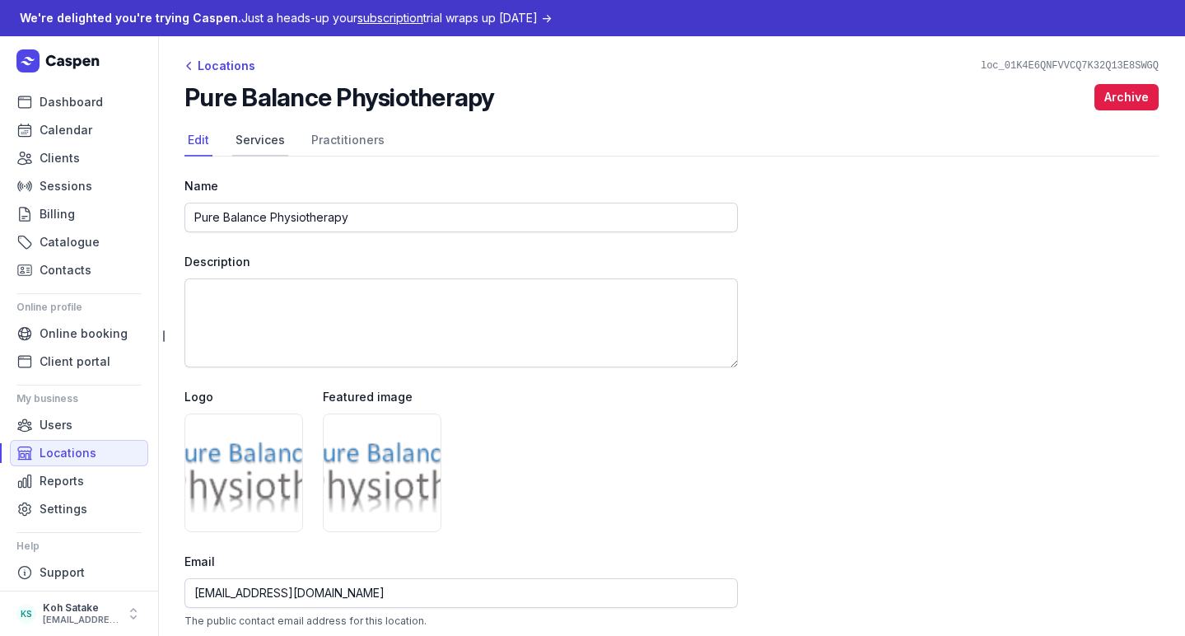
click at [272, 152] on link "Services" at bounding box center [260, 140] width 56 height 31
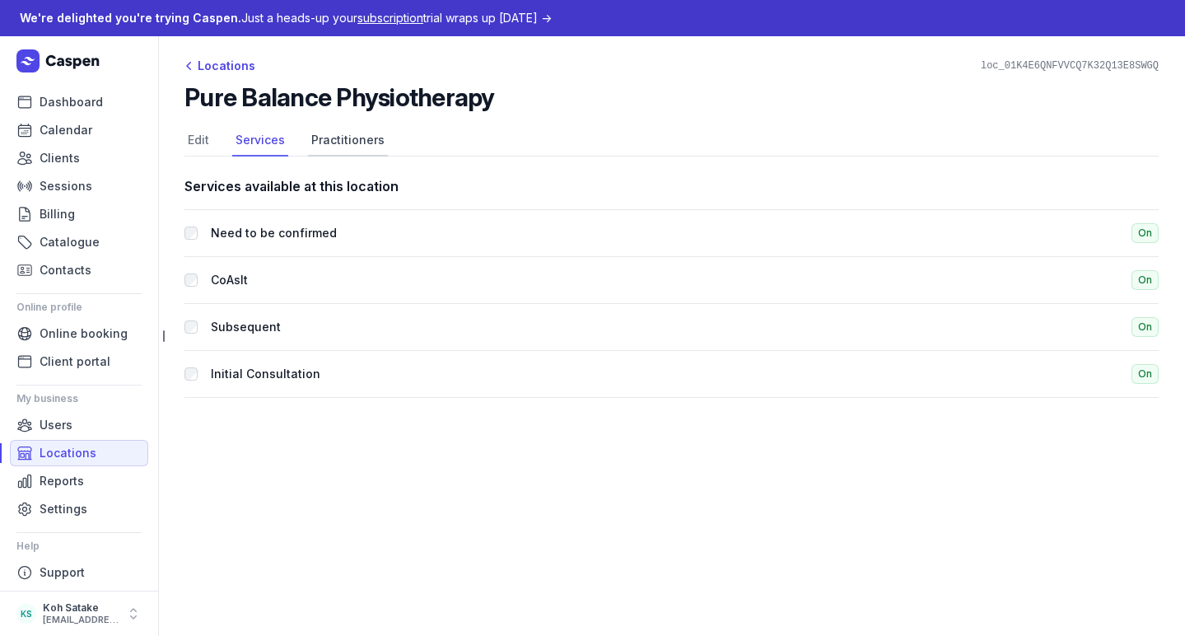
click at [336, 137] on link "Practitioners" at bounding box center [348, 140] width 80 height 31
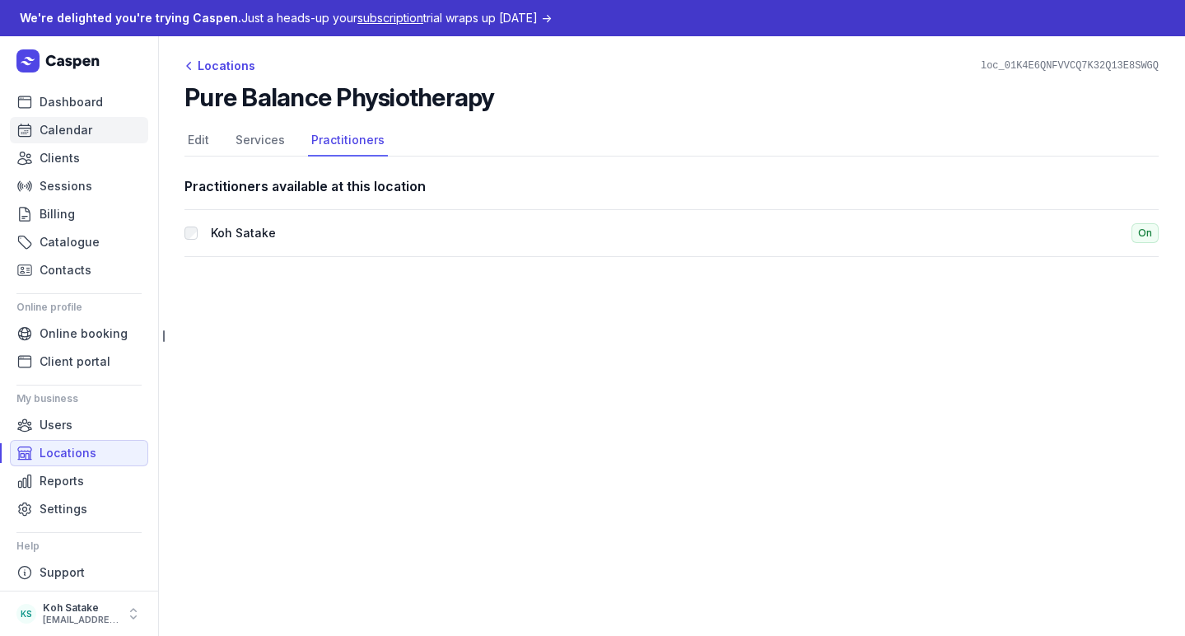
click at [86, 139] on span "Calendar" at bounding box center [66, 130] width 53 height 20
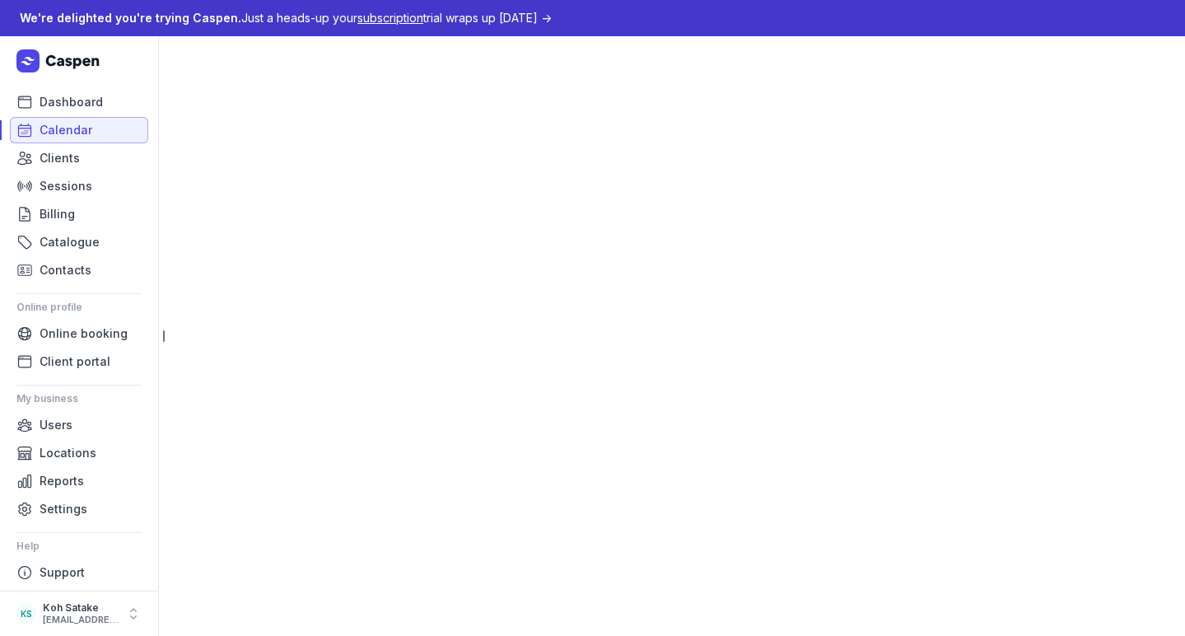
select select "week"
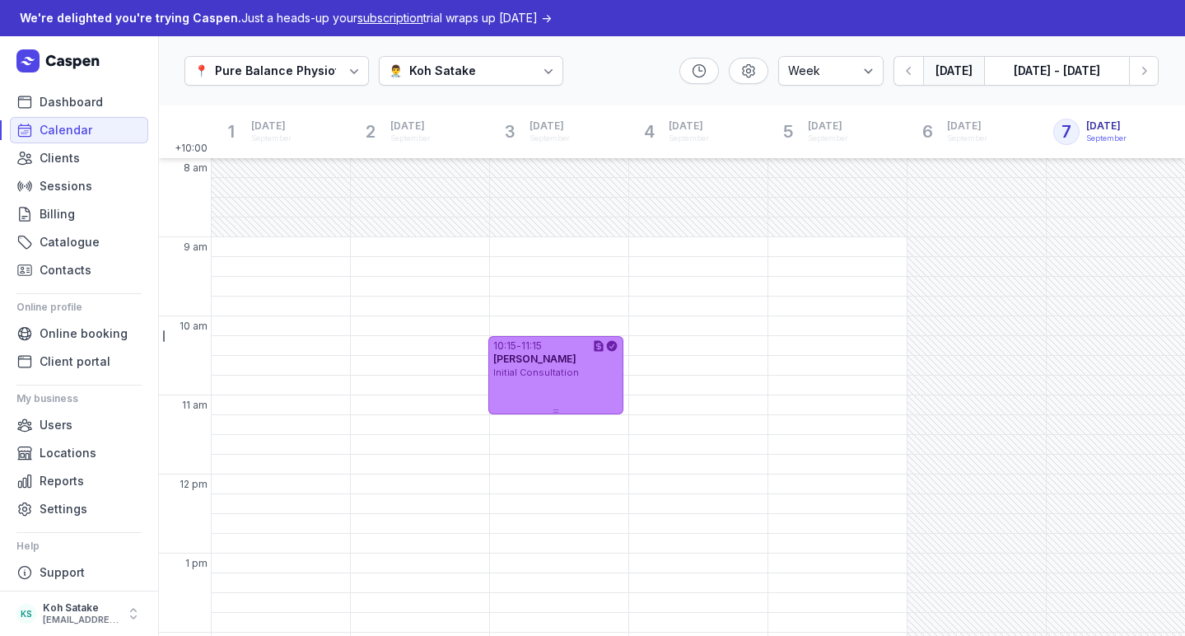
click at [571, 380] on div "10:15 - 11:15 [PERSON_NAME] Initial Consultation" at bounding box center [555, 375] width 135 height 78
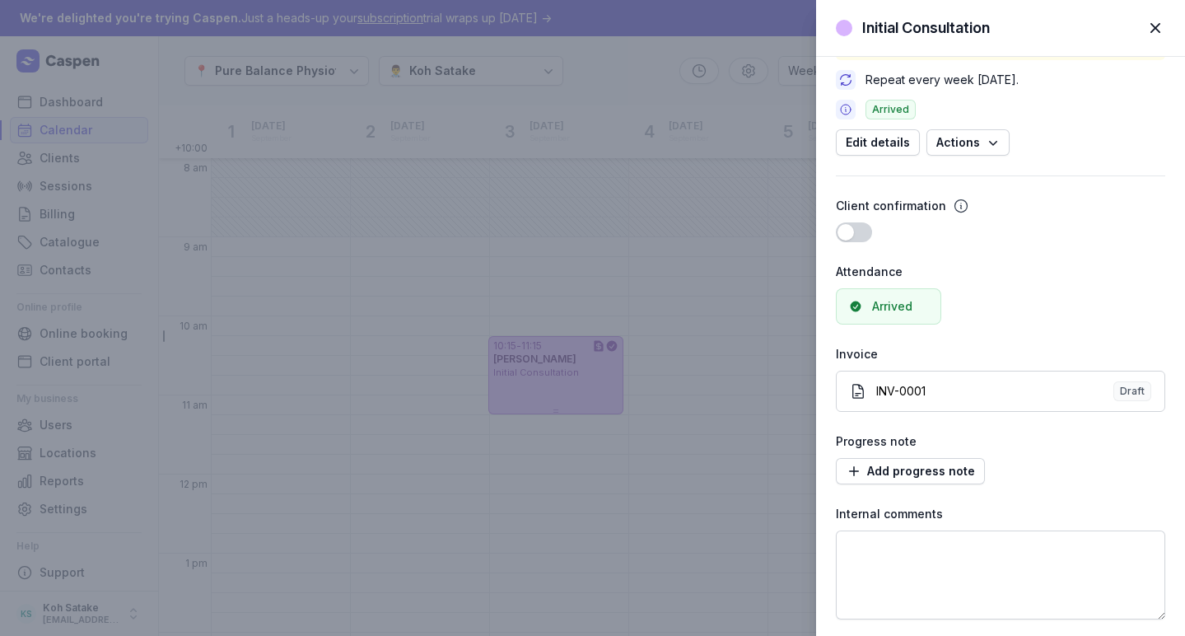
scroll to position [198, 0]
click at [925, 474] on span "Add progress note" at bounding box center [910, 471] width 129 height 20
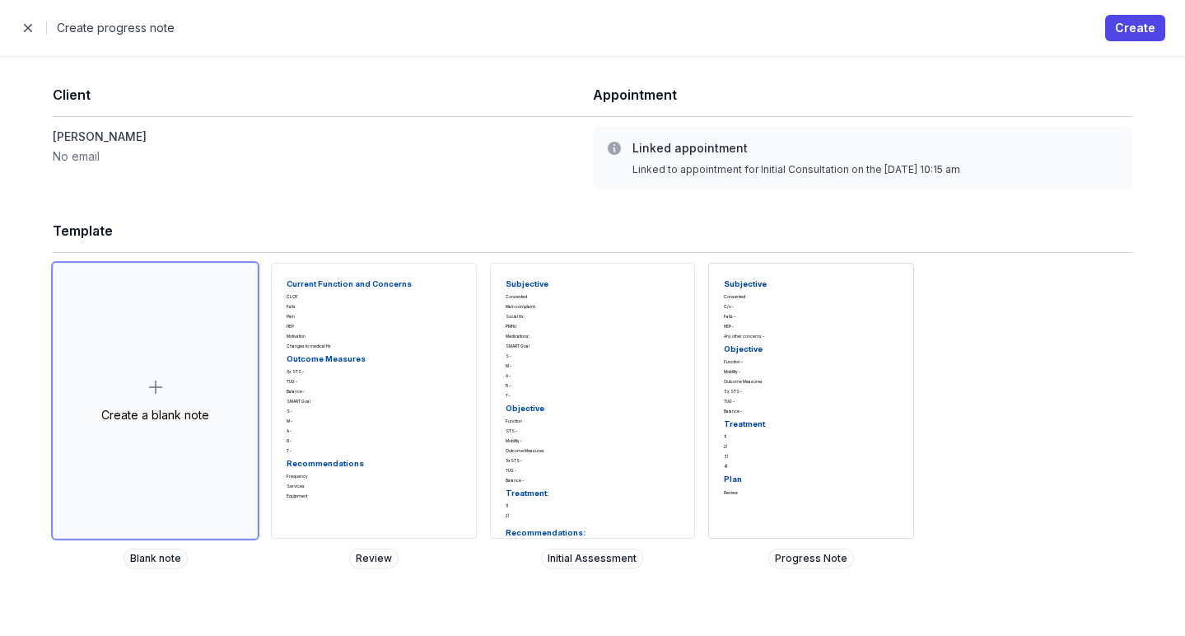
click at [752, 375] on p "Mobility -" at bounding box center [811, 372] width 174 height 6
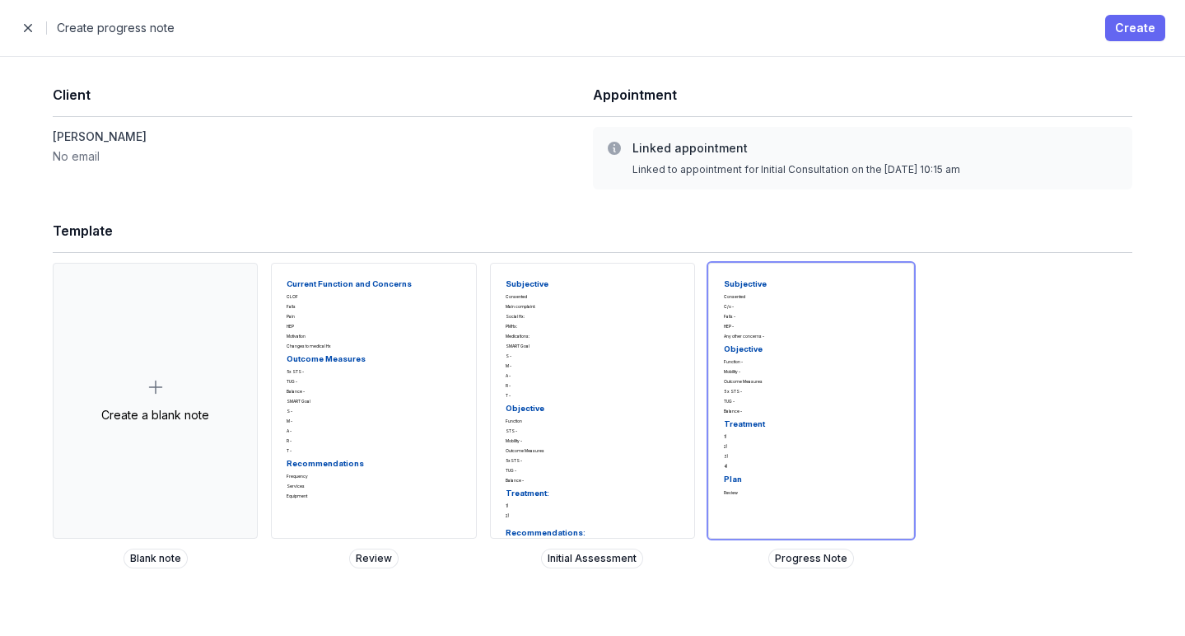
click at [1135, 35] on span "Create" at bounding box center [1135, 28] width 40 height 20
select select
select select "***"
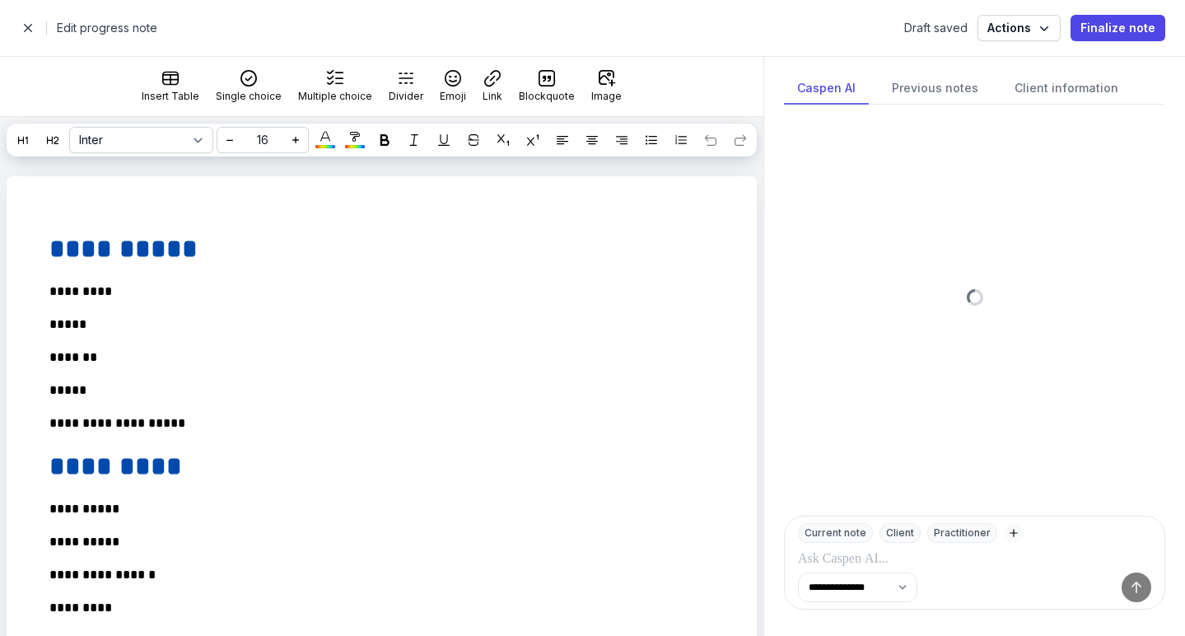
scroll to position [347, 0]
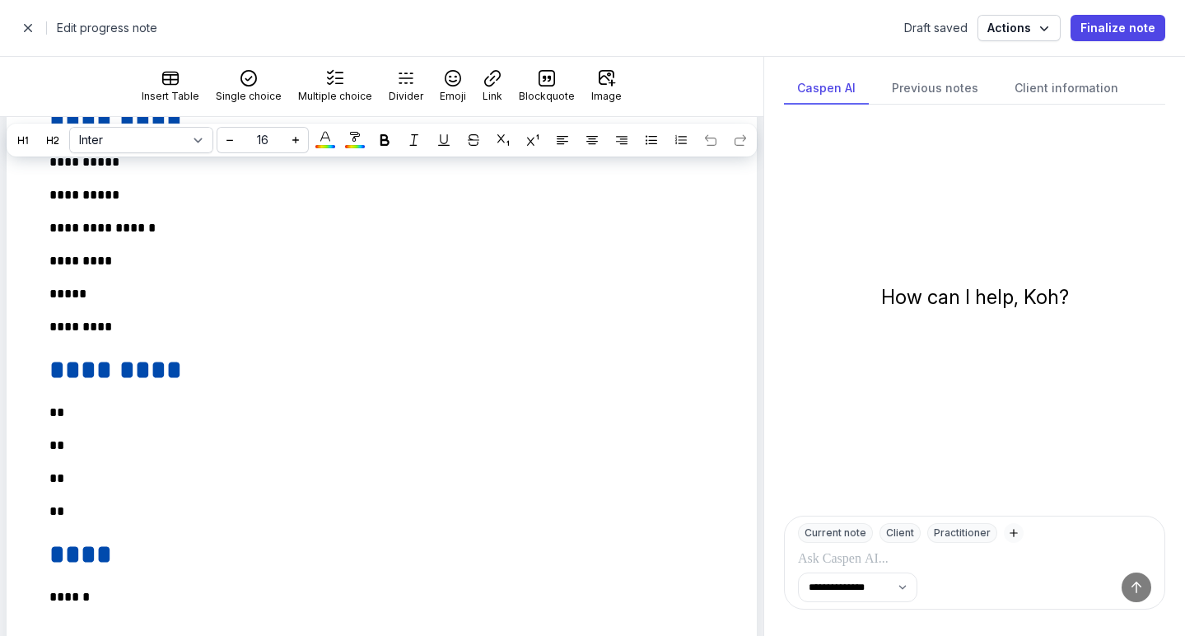
click at [21, 26] on span "button" at bounding box center [28, 28] width 33 height 33
select select "week"
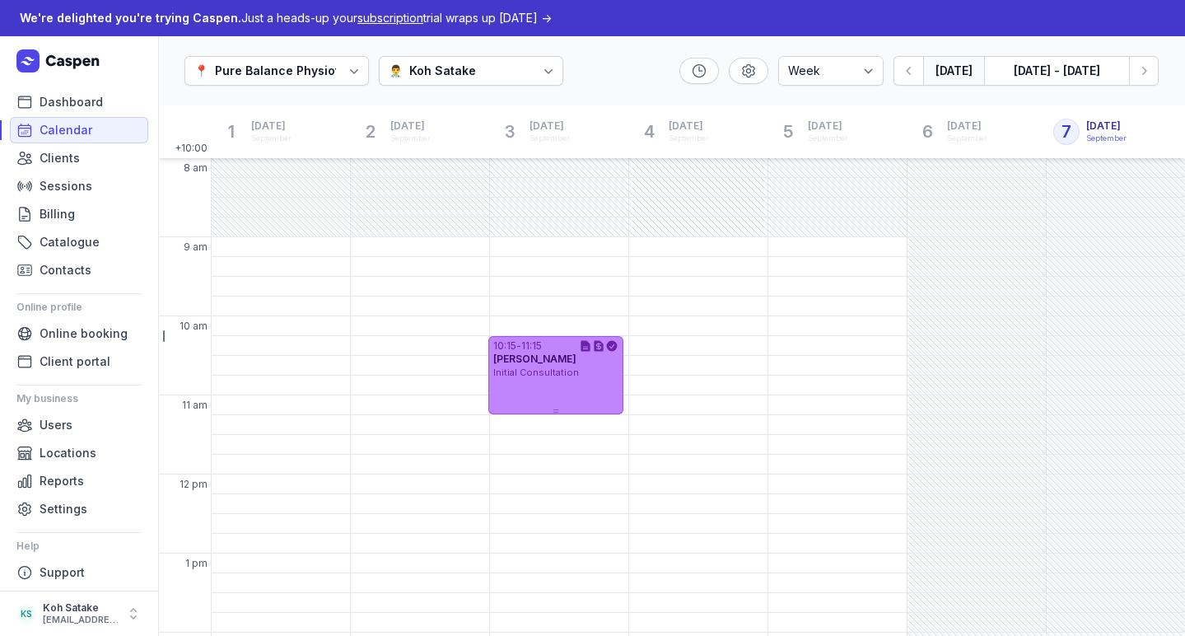
click at [608, 389] on div "10:15 - 11:15 [PERSON_NAME] Initial Consultation" at bounding box center [555, 375] width 135 height 78
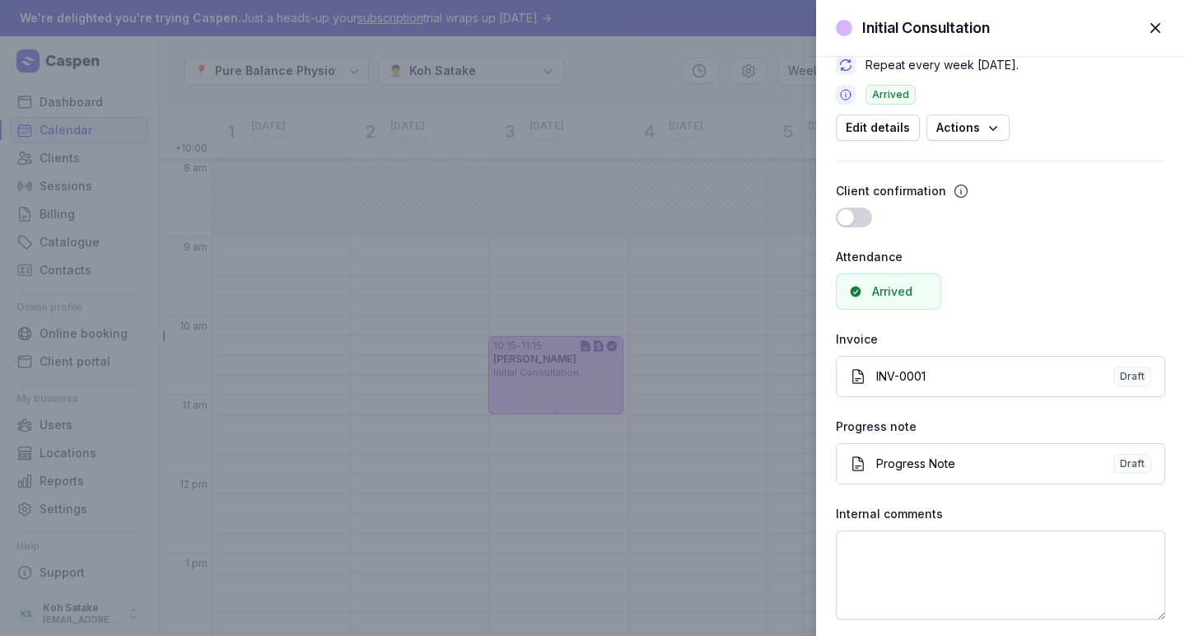
scroll to position [212, 0]
click at [1113, 459] on span "Draft" at bounding box center [1132, 464] width 38 height 20
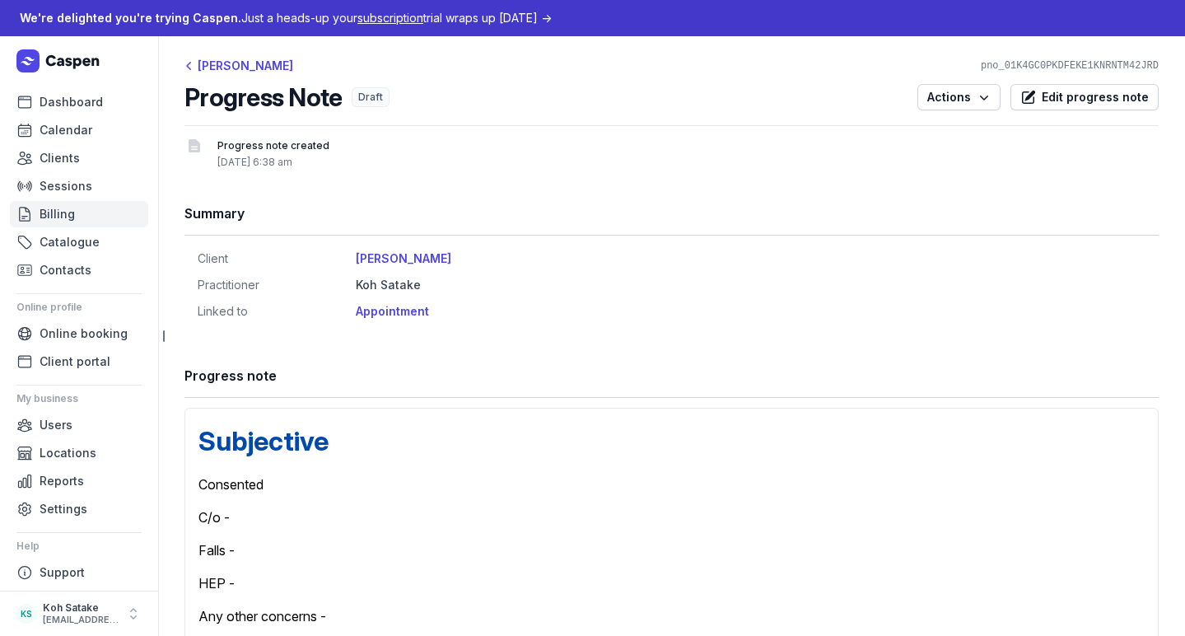
click at [68, 217] on span "Billing" at bounding box center [57, 214] width 35 height 20
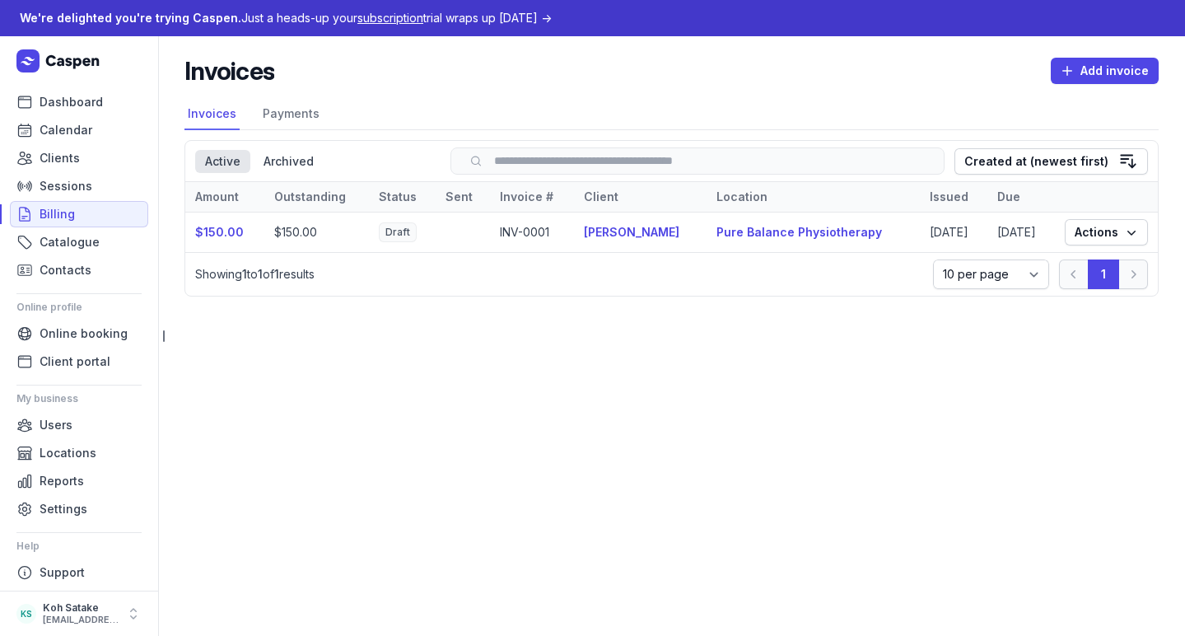
click at [447, 240] on td at bounding box center [463, 232] width 54 height 40
click at [1102, 242] on span "Actions" at bounding box center [1105, 232] width 63 height 20
click at [1096, 268] on link "View" at bounding box center [1055, 269] width 184 height 23
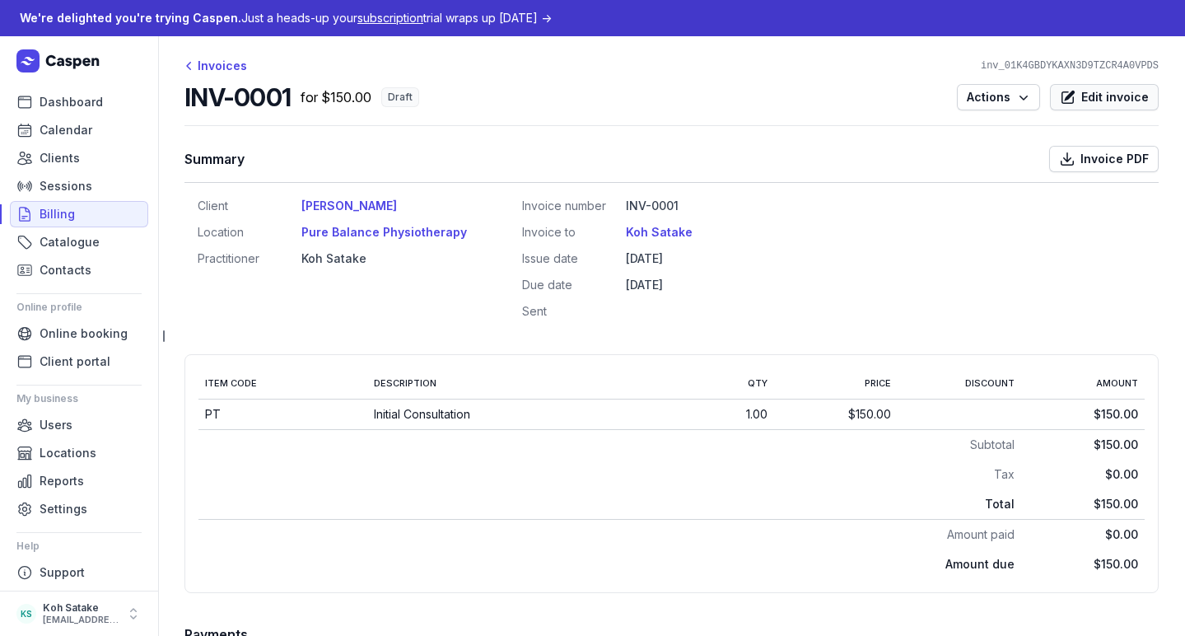
click at [1097, 104] on span "Edit invoice" at bounding box center [1115, 97] width 68 height 20
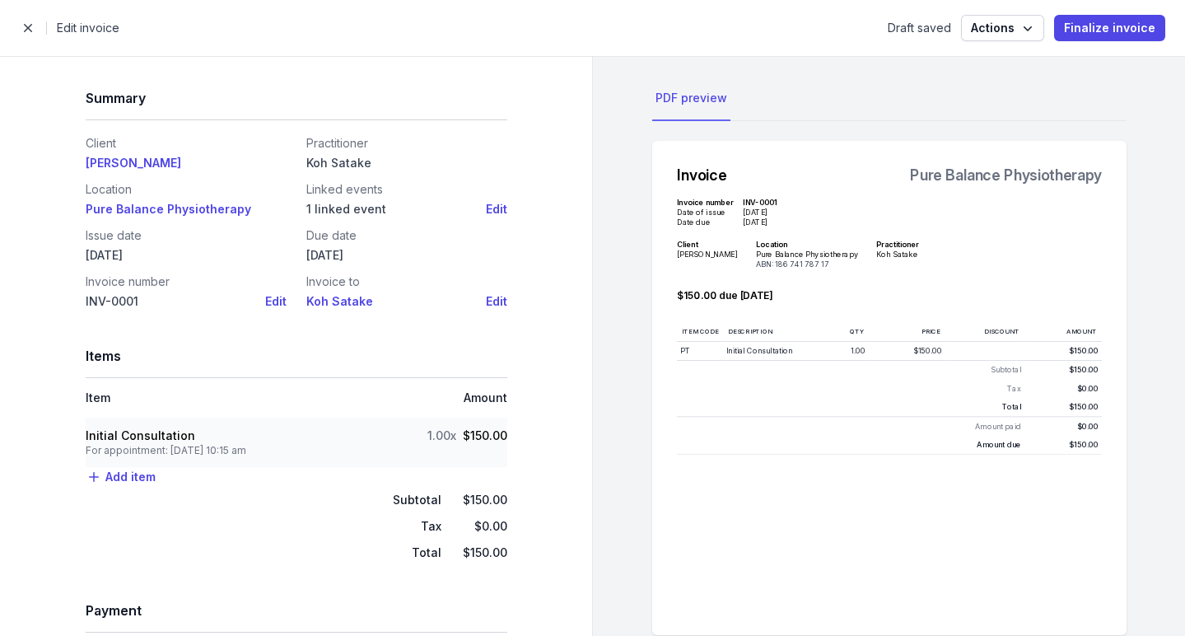
scroll to position [1, 0]
click at [427, 455] on div "1.00x $150.00" at bounding box center [467, 441] width 80 height 30
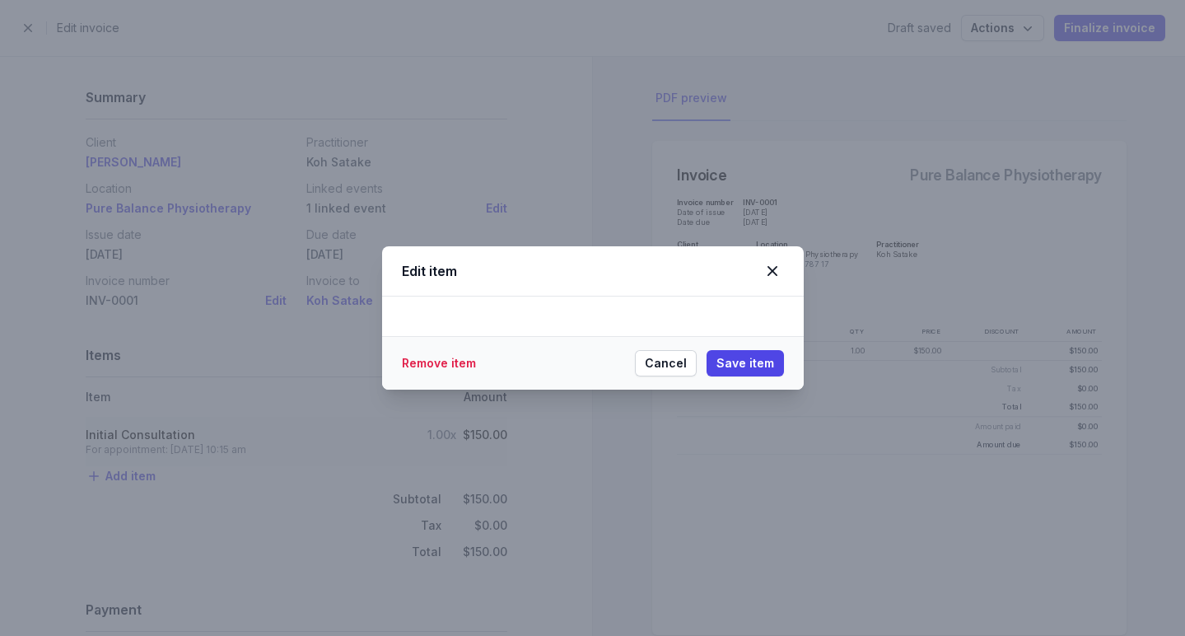
select select "tax_01K4E6QNPH8QJWMSTN1JEFNHYW"
select select "apt_01K4GAJ2DE11RPS5BVANY9DEPK"
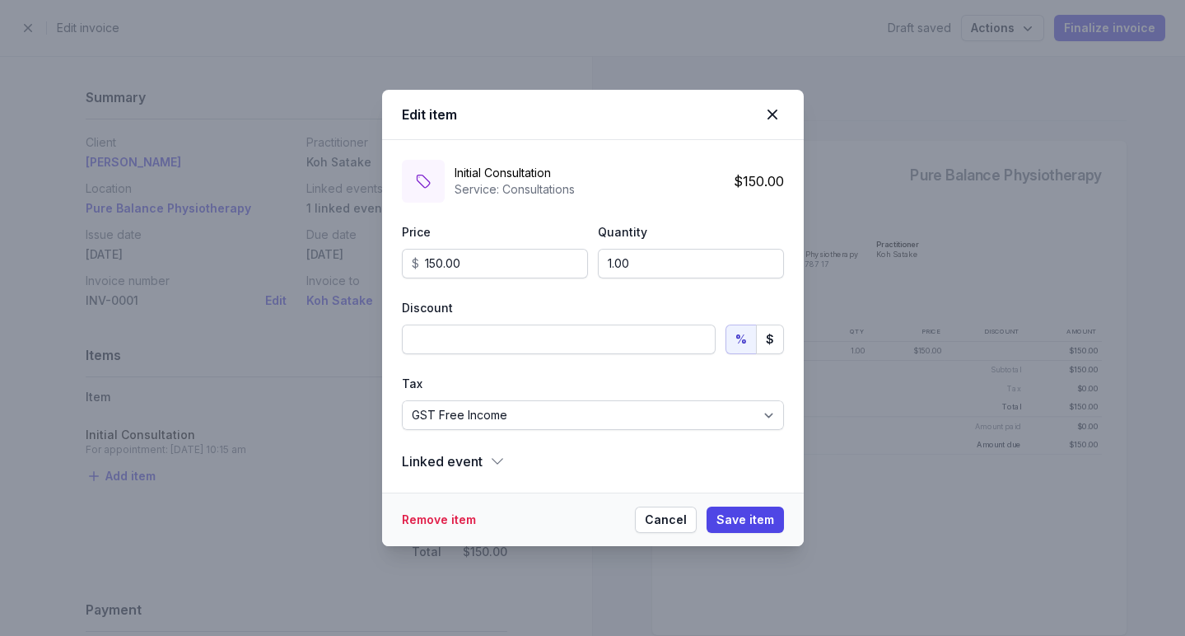
click at [497, 465] on icon at bounding box center [497, 461] width 16 height 16
select select
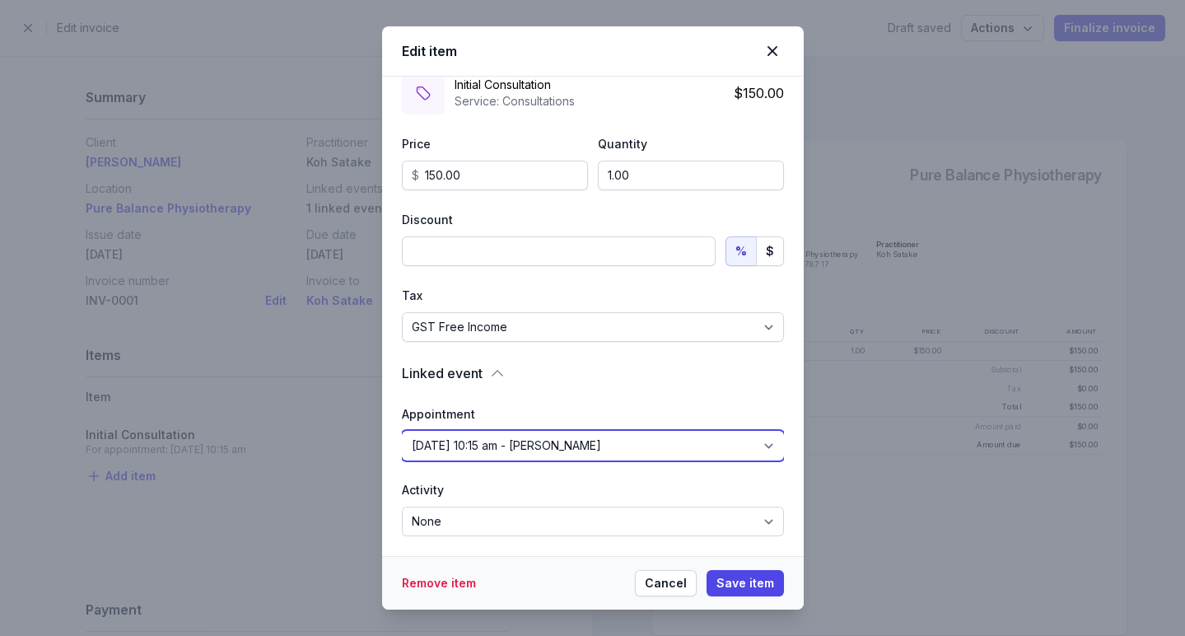
scroll to position [25, 0]
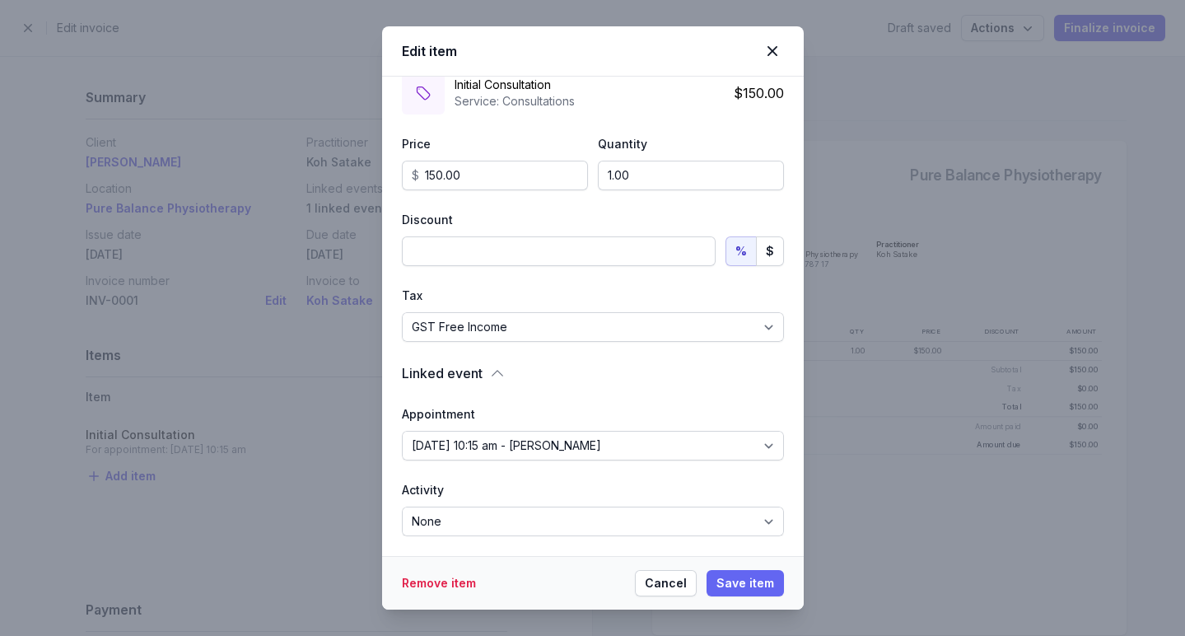
click at [738, 582] on span "Save item" at bounding box center [745, 583] width 58 height 20
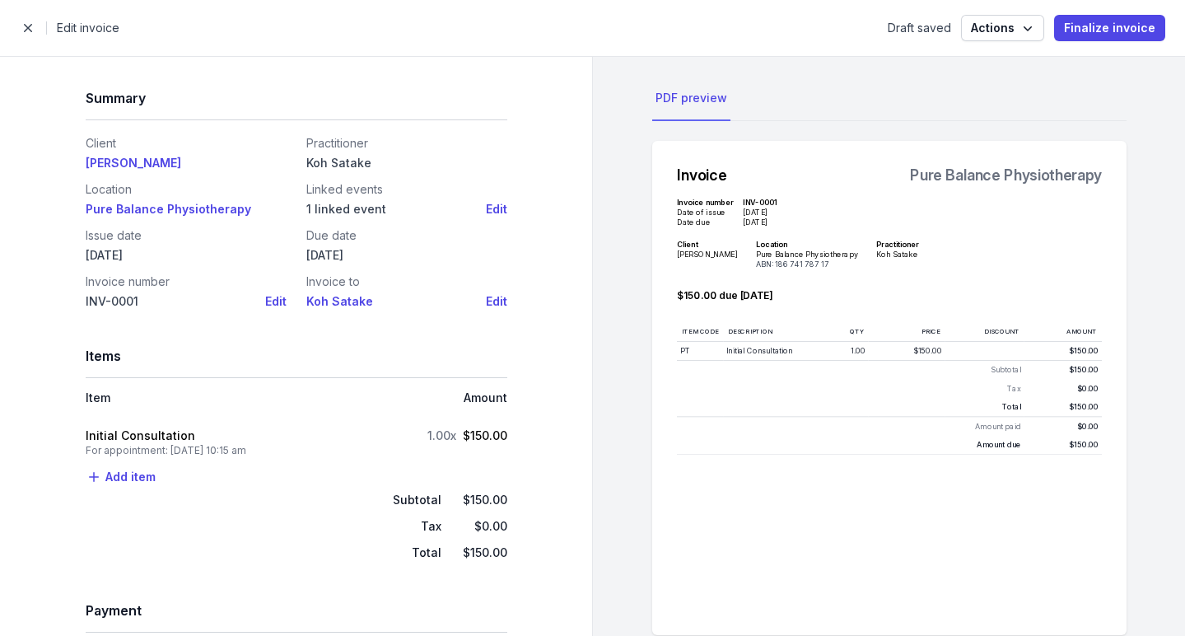
scroll to position [0, 0]
